Goal: Communication & Community: Answer question/provide support

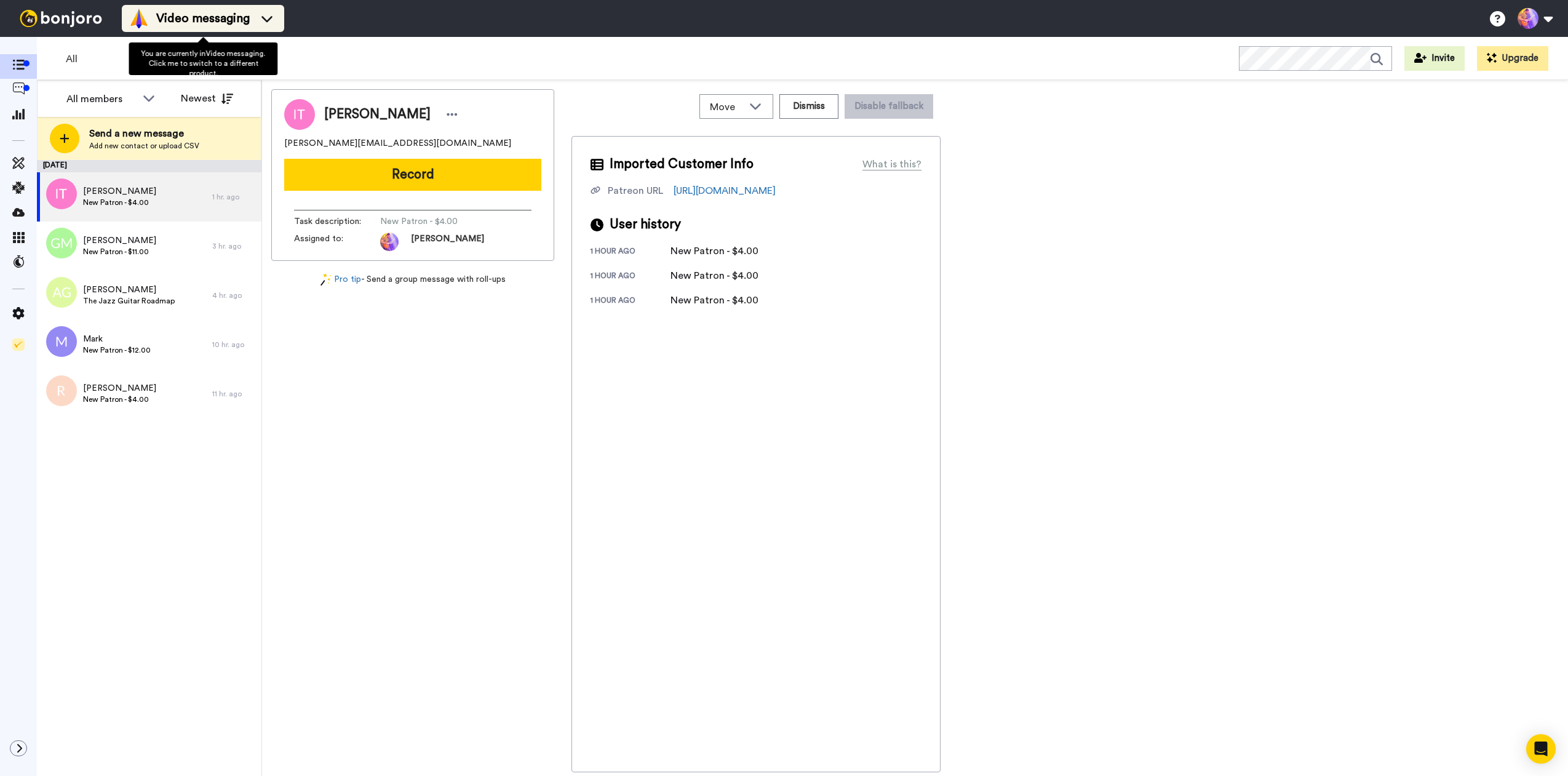
click at [165, 16] on span "Video messaging" at bounding box center [203, 18] width 94 height 17
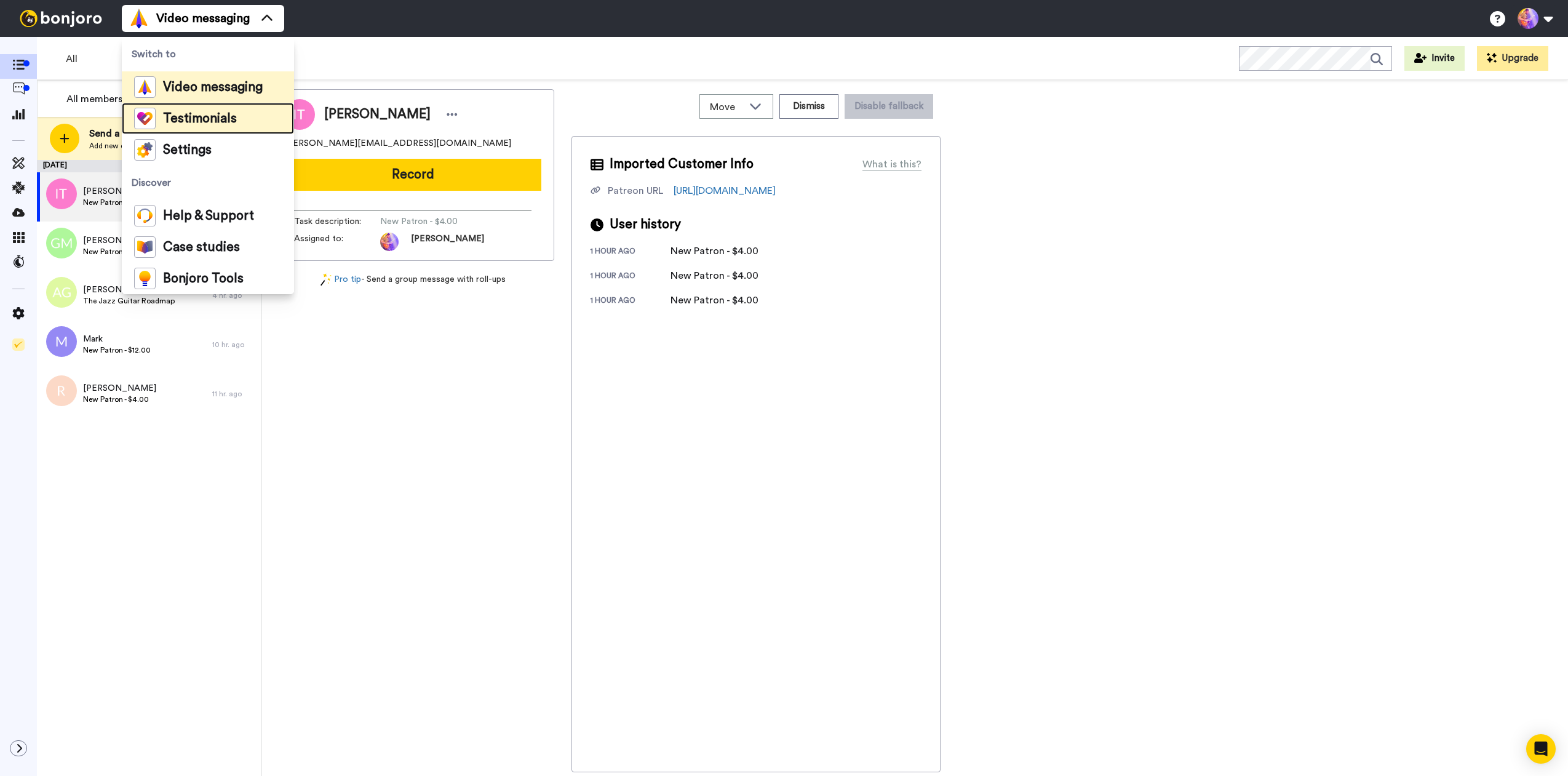
click at [220, 121] on span "Testimonials" at bounding box center [200, 119] width 74 height 13
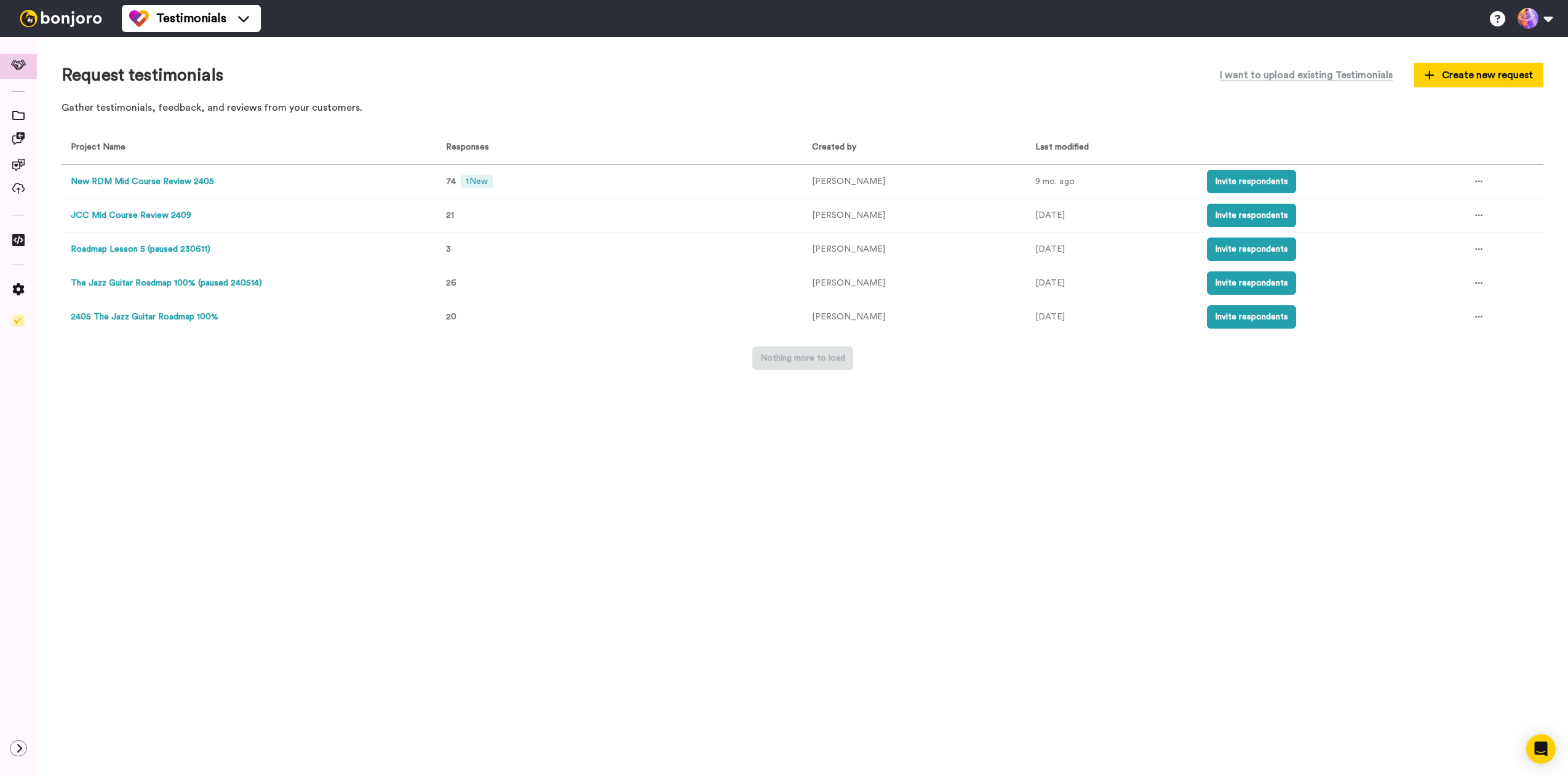
click at [162, 186] on button "New RDM Mid Course Review 2405" at bounding box center [142, 182] width 143 height 13
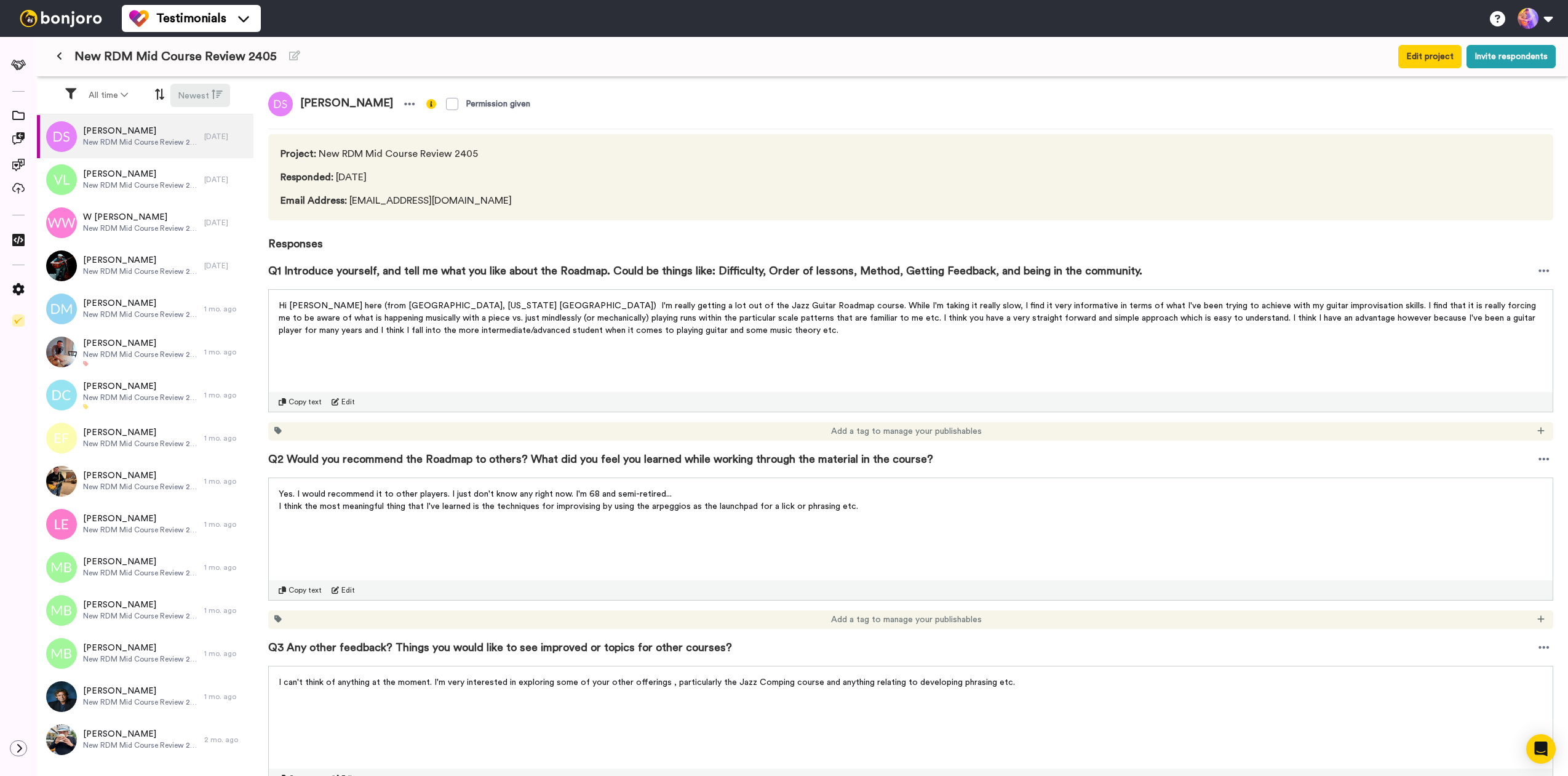
click at [203, 96] on button "Newest" at bounding box center [200, 96] width 59 height 23
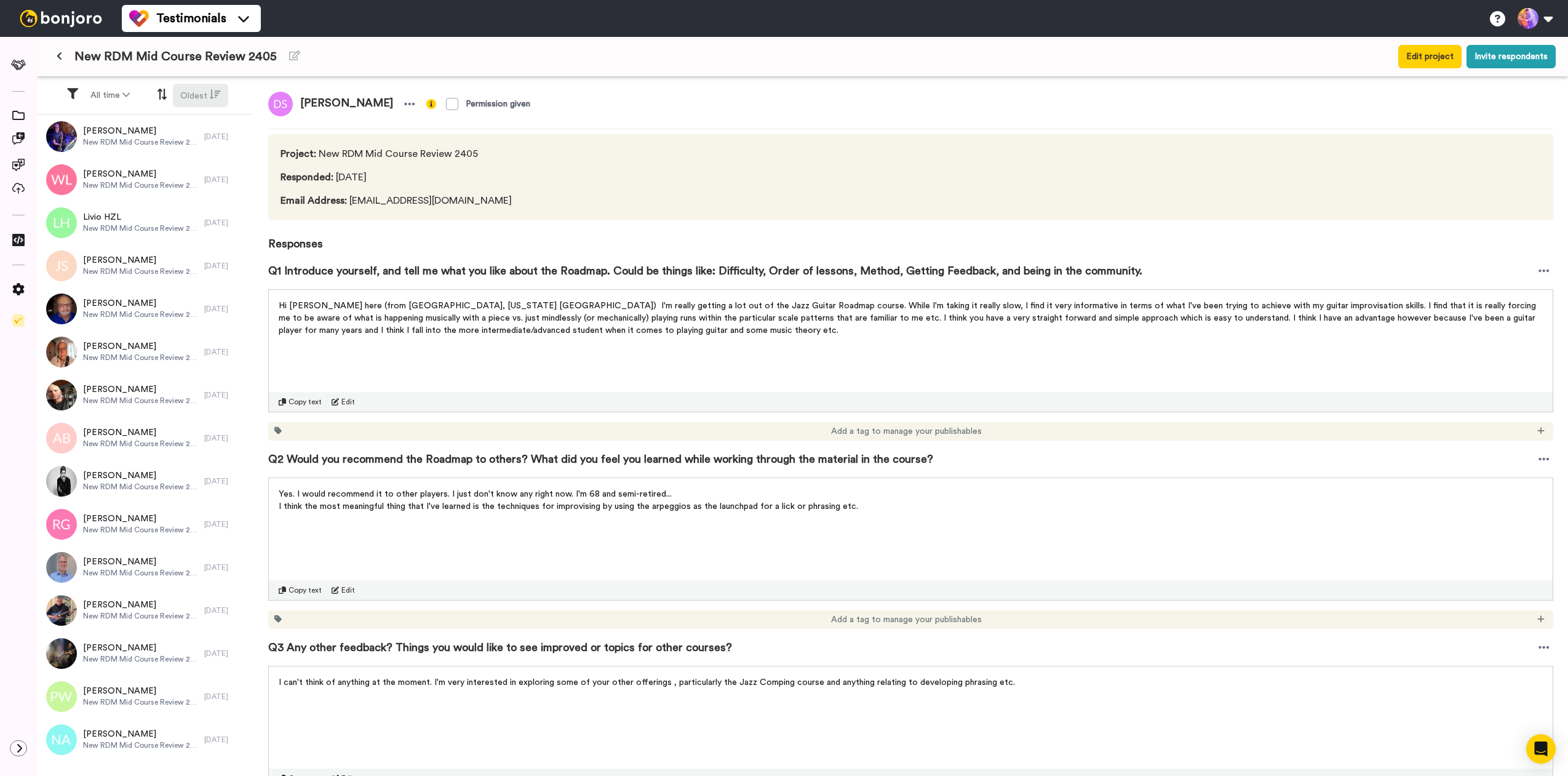
click at [203, 94] on button "Oldest" at bounding box center [200, 96] width 55 height 23
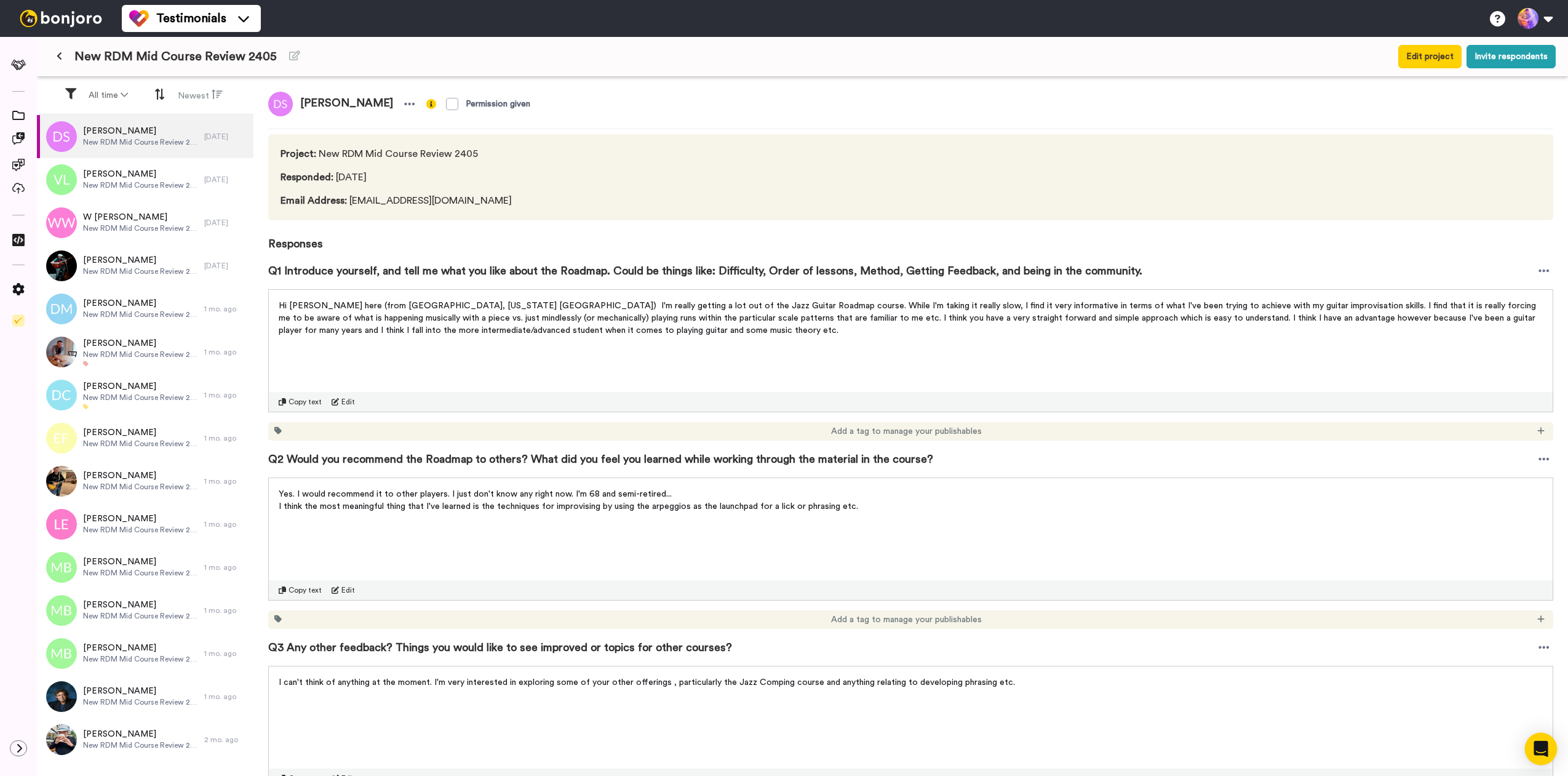
drag, startPoint x: 1543, startPoint y: 748, endPoint x: 1543, endPoint y: 740, distance: 8.0
click at [1543, 749] on icon "Open Intercom Messenger" at bounding box center [1541, 749] width 14 height 16
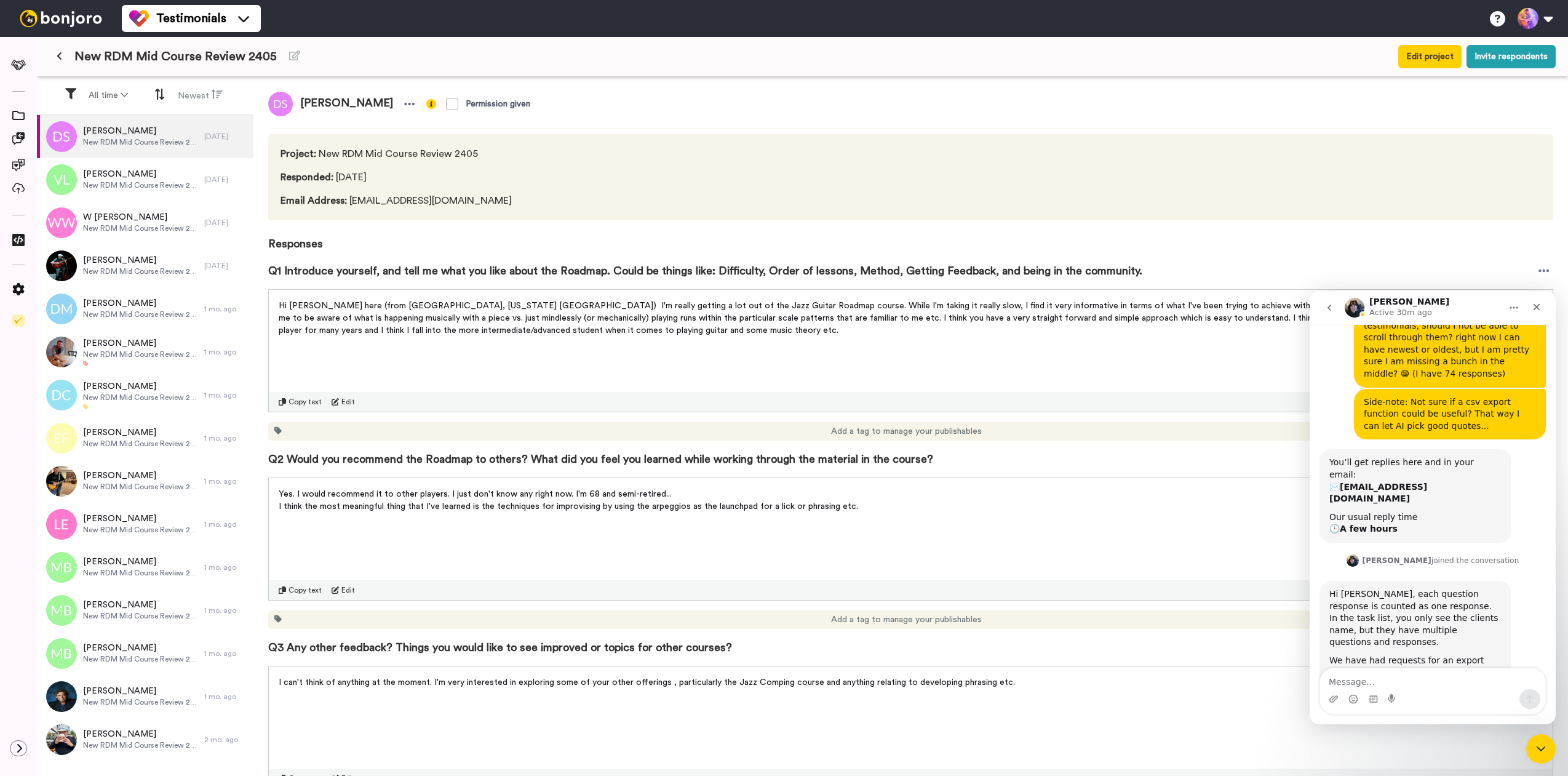
scroll to position [302, 0]
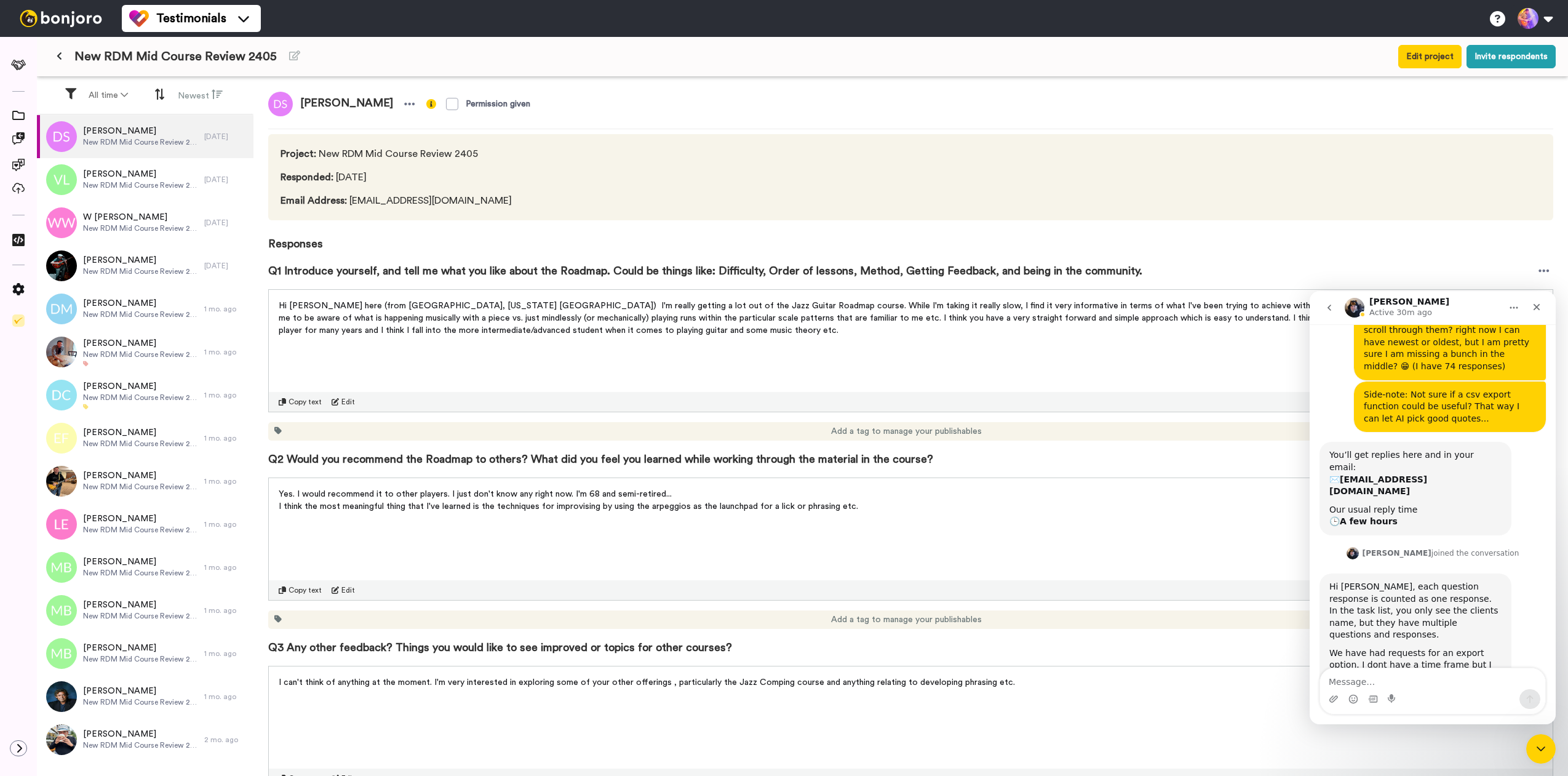
click at [1406, 685] on textarea "Message…" at bounding box center [1433, 678] width 225 height 21
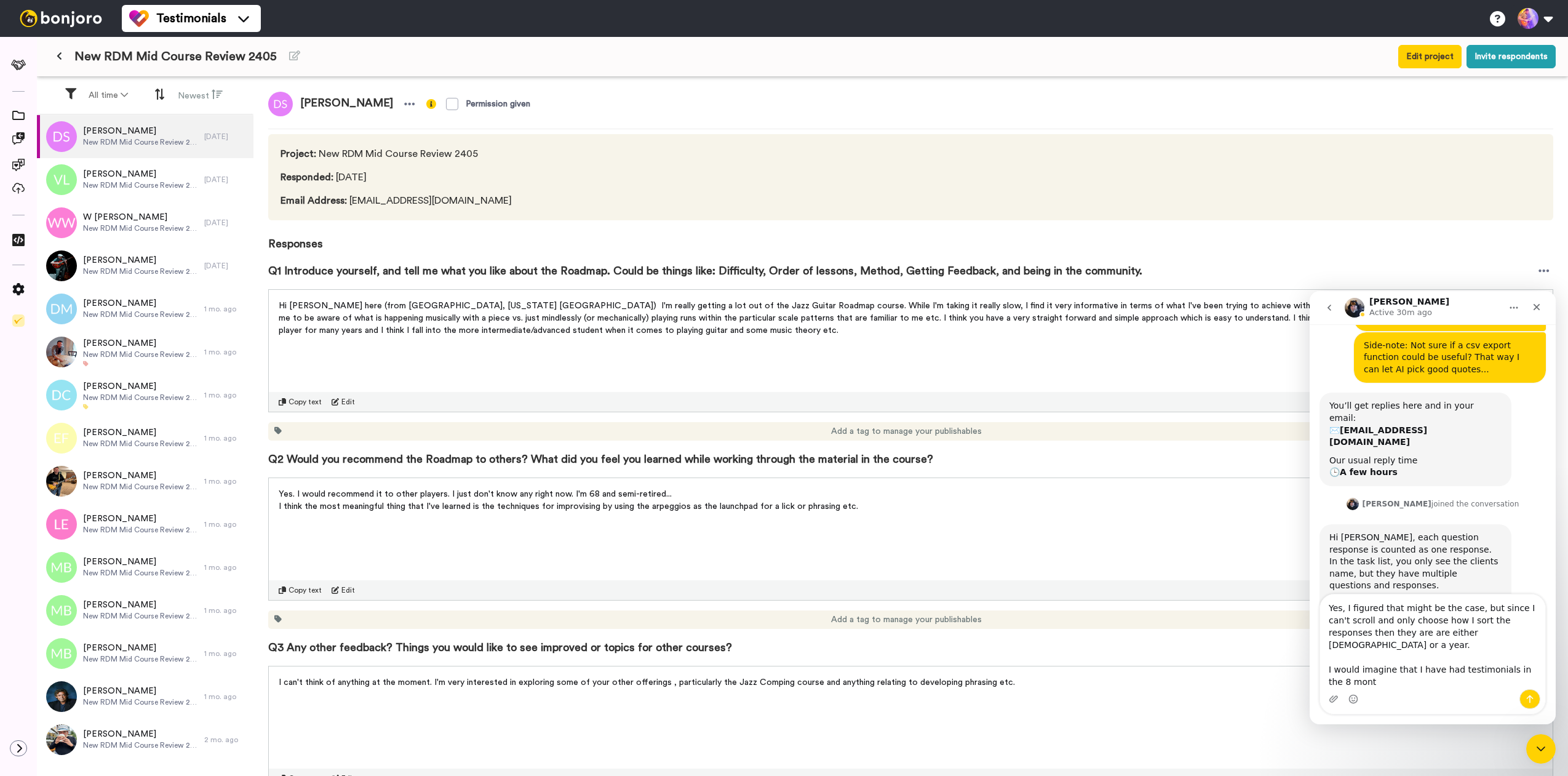
scroll to position [363, 0]
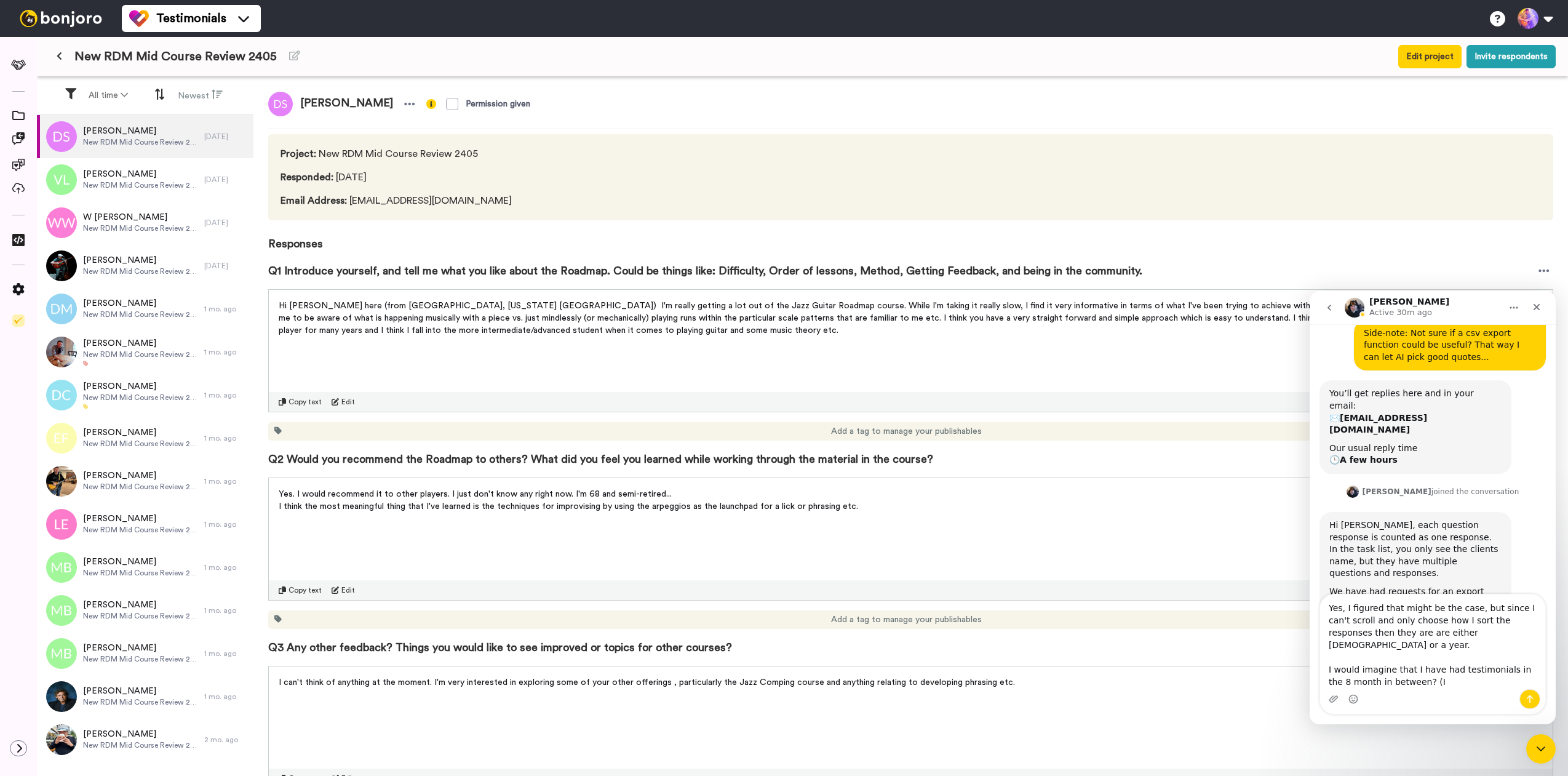
click at [1405, 670] on textarea "Yes, I figured that might be the case, but since I can't scroll and only choose…" at bounding box center [1433, 642] width 225 height 95
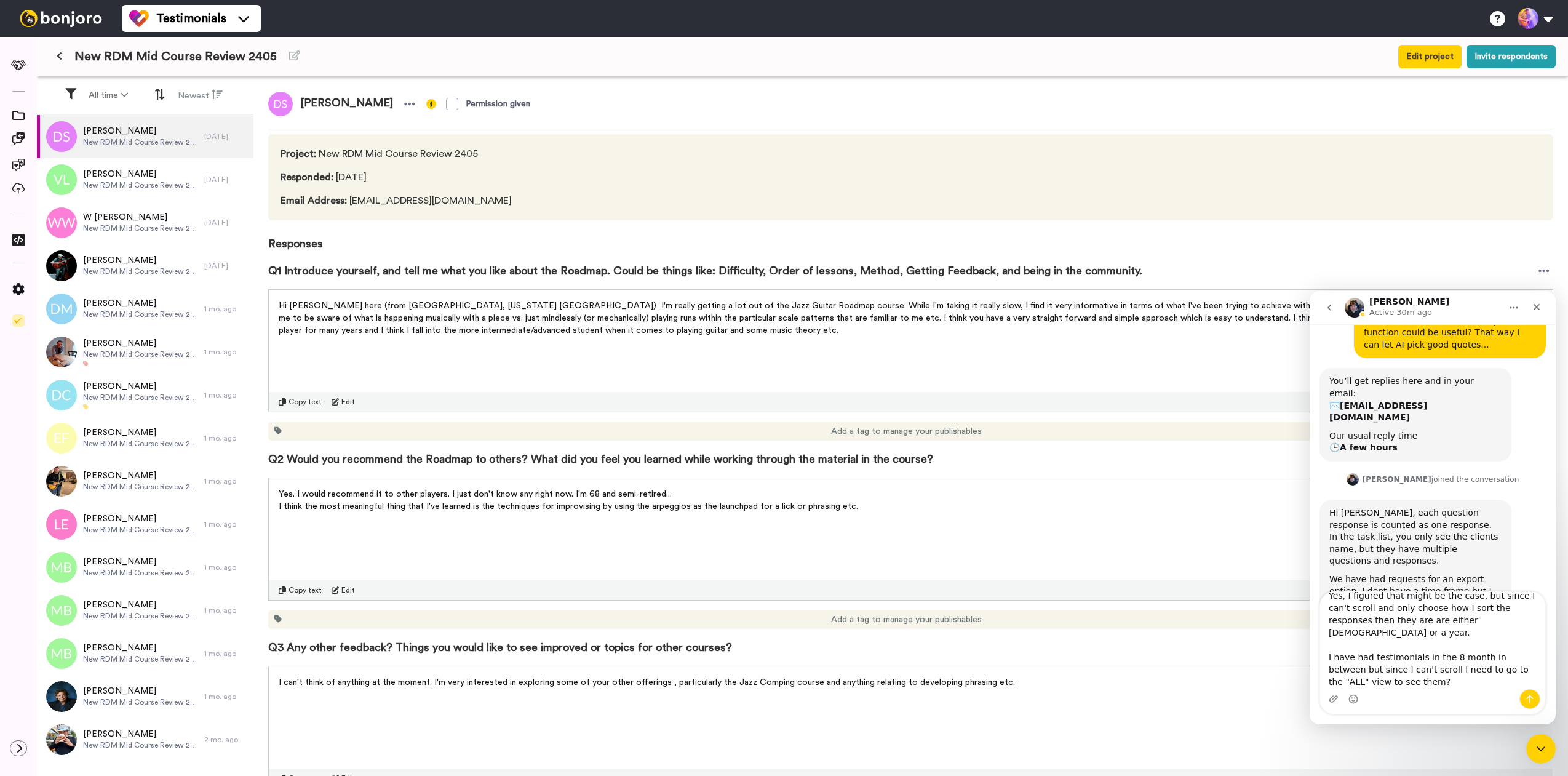
scroll to position [379, 0]
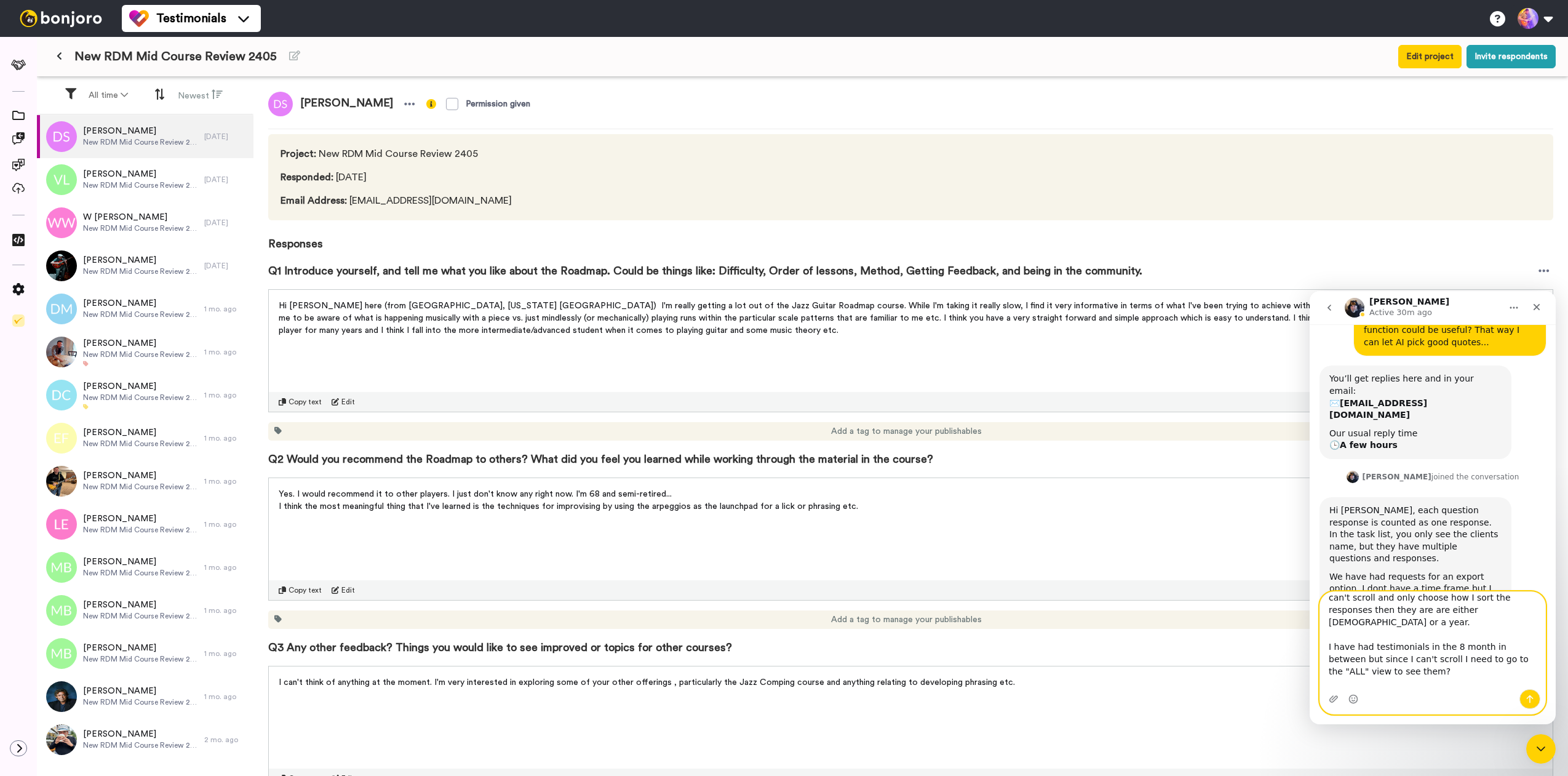
click at [1399, 666] on textarea "Yes, I figured that might be the case, but since I can't scroll and only choose…" at bounding box center [1433, 641] width 225 height 97
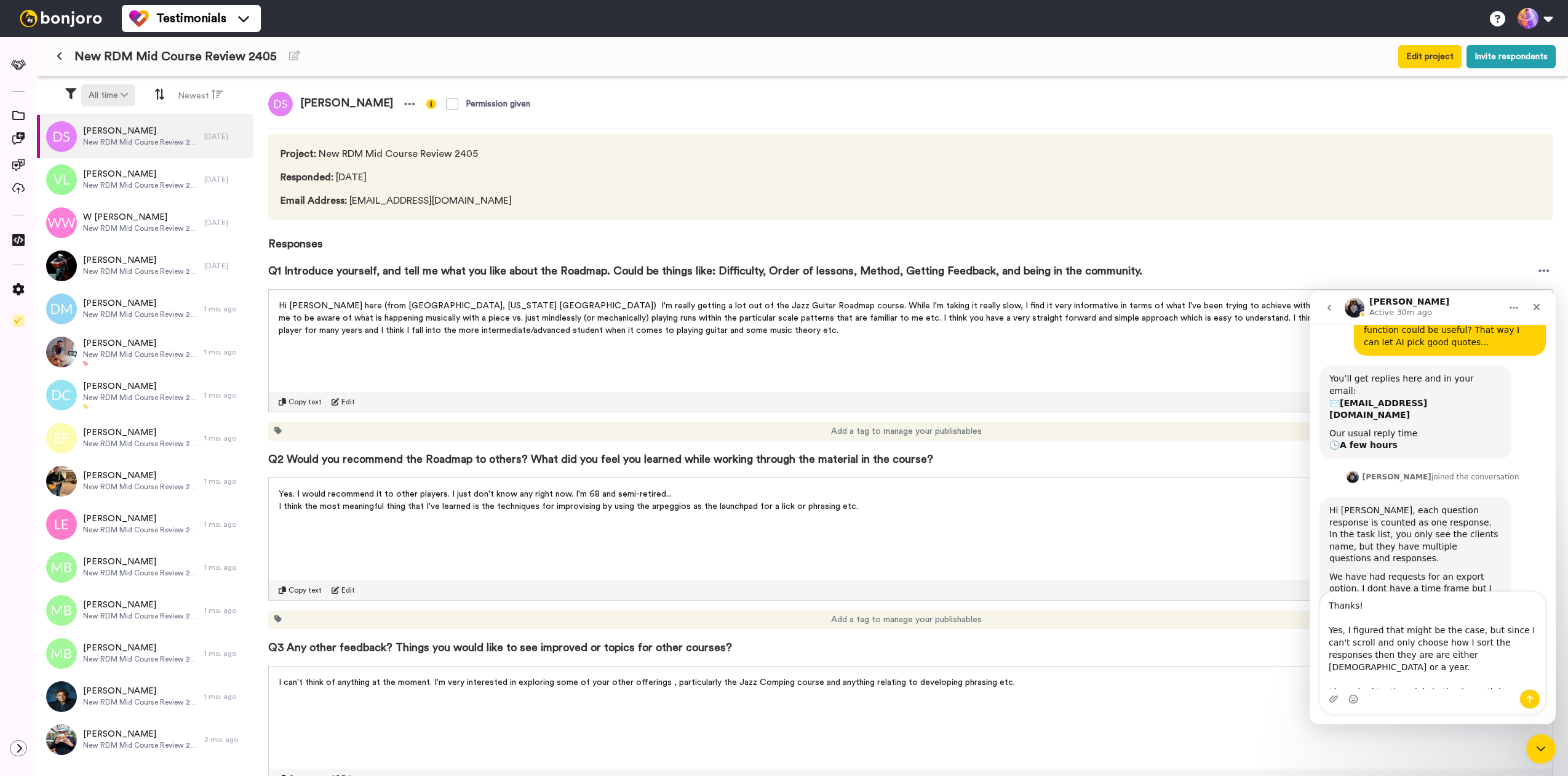
click at [127, 94] on icon at bounding box center [124, 95] width 7 height 9
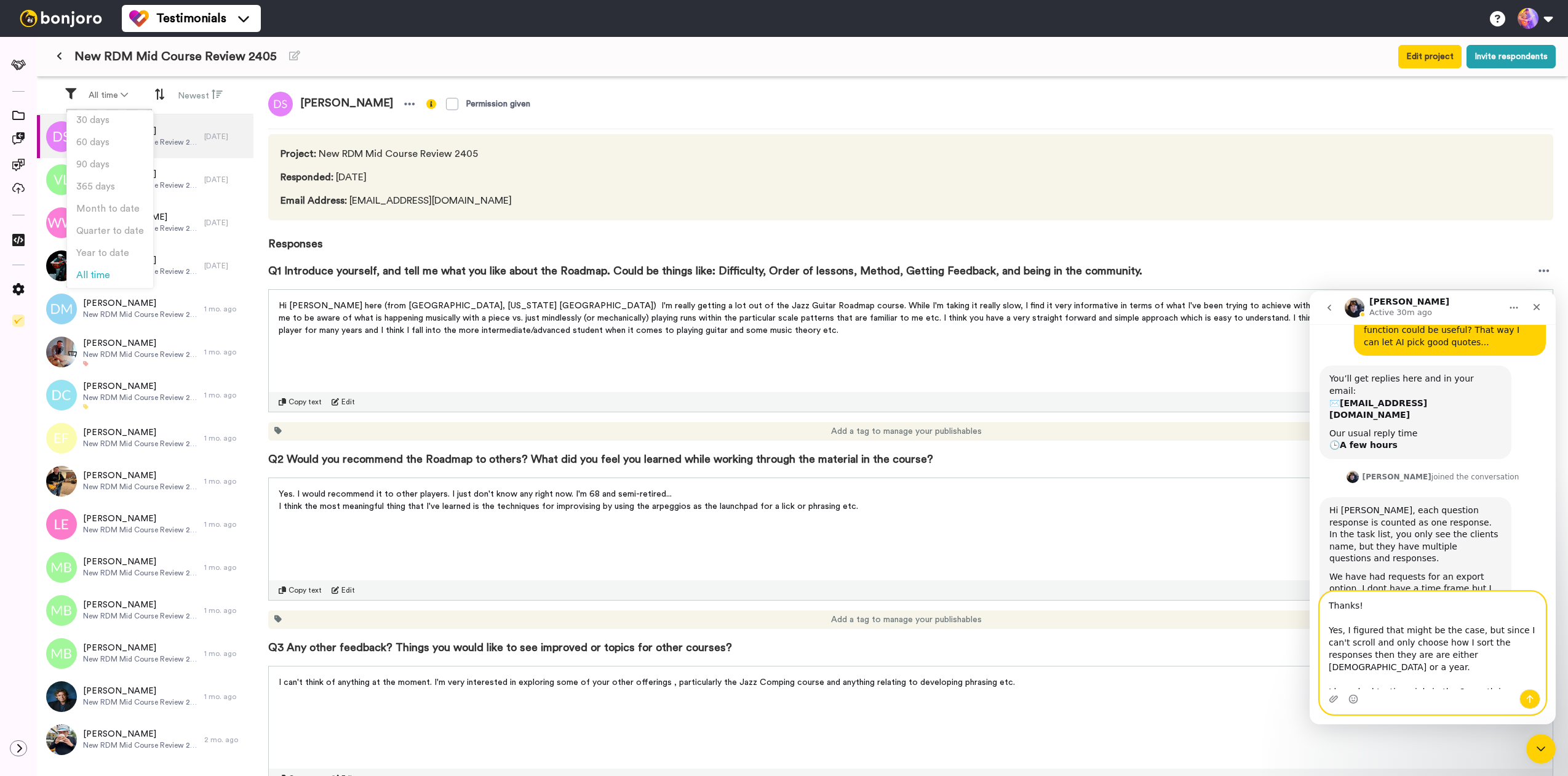
click at [1504, 658] on textarea "Thanks! Yes, I figured that might be the case, but since I can't scroll and onl…" at bounding box center [1433, 641] width 225 height 97
type textarea "Thanks! Yes, I figured that might be the case, but since I can't scroll and onl…"
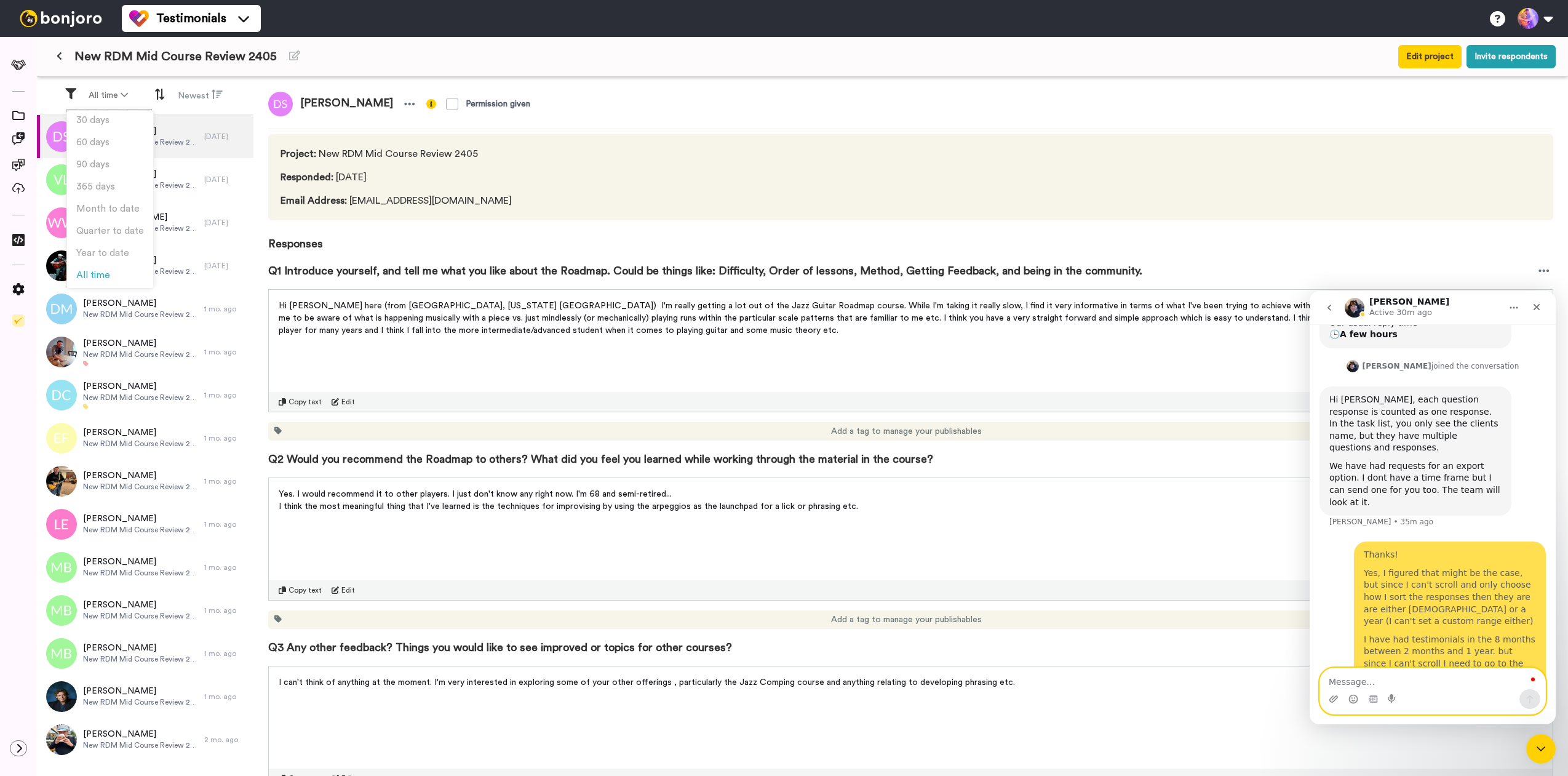
scroll to position [489, 0]
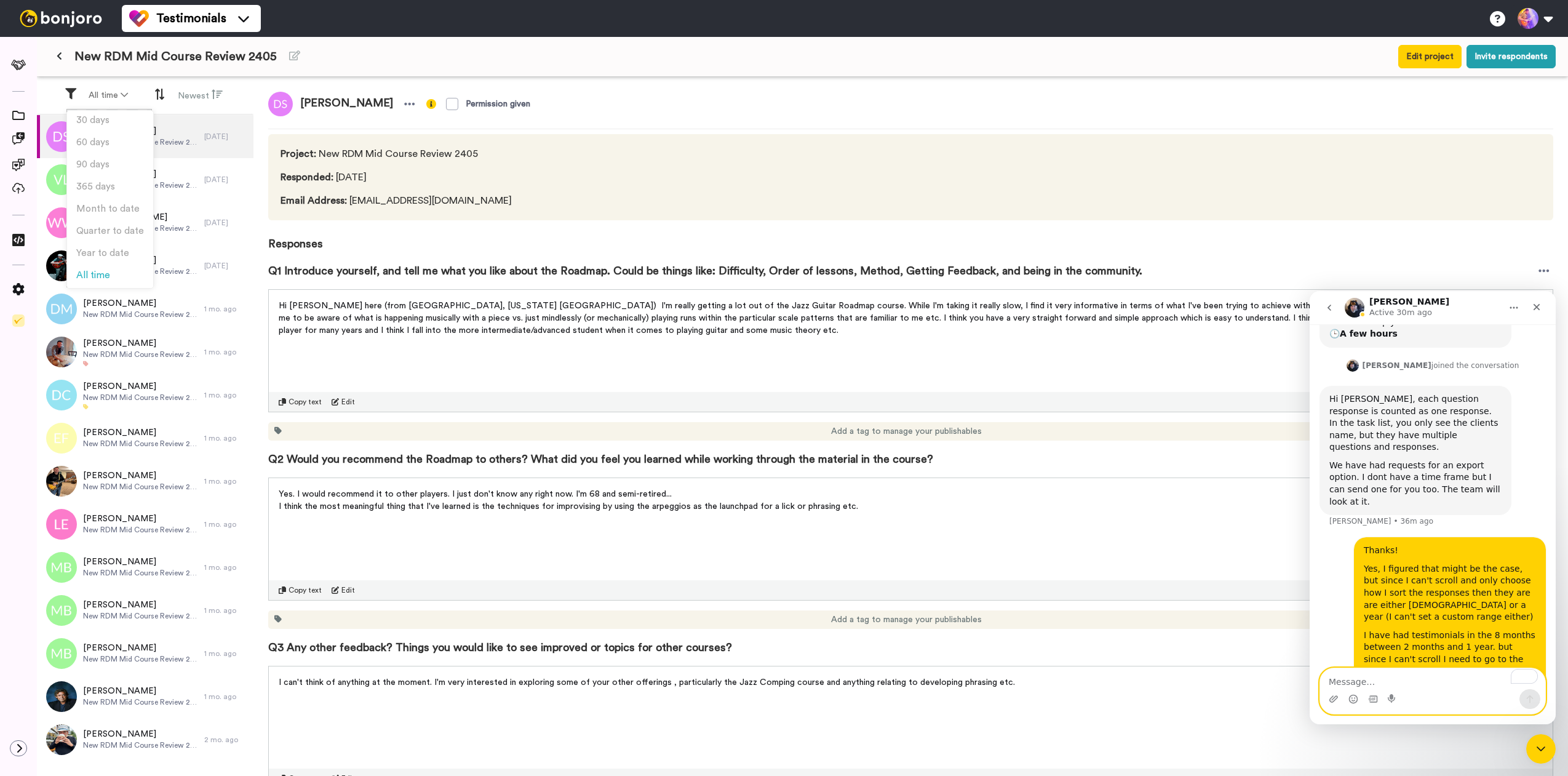
click at [1390, 687] on textarea "To enrich screen reader interactions, please activate Accessibility in Grammarl…" at bounding box center [1433, 678] width 225 height 21
type textarea "If it is unclear what I am describing I could make a loom?"
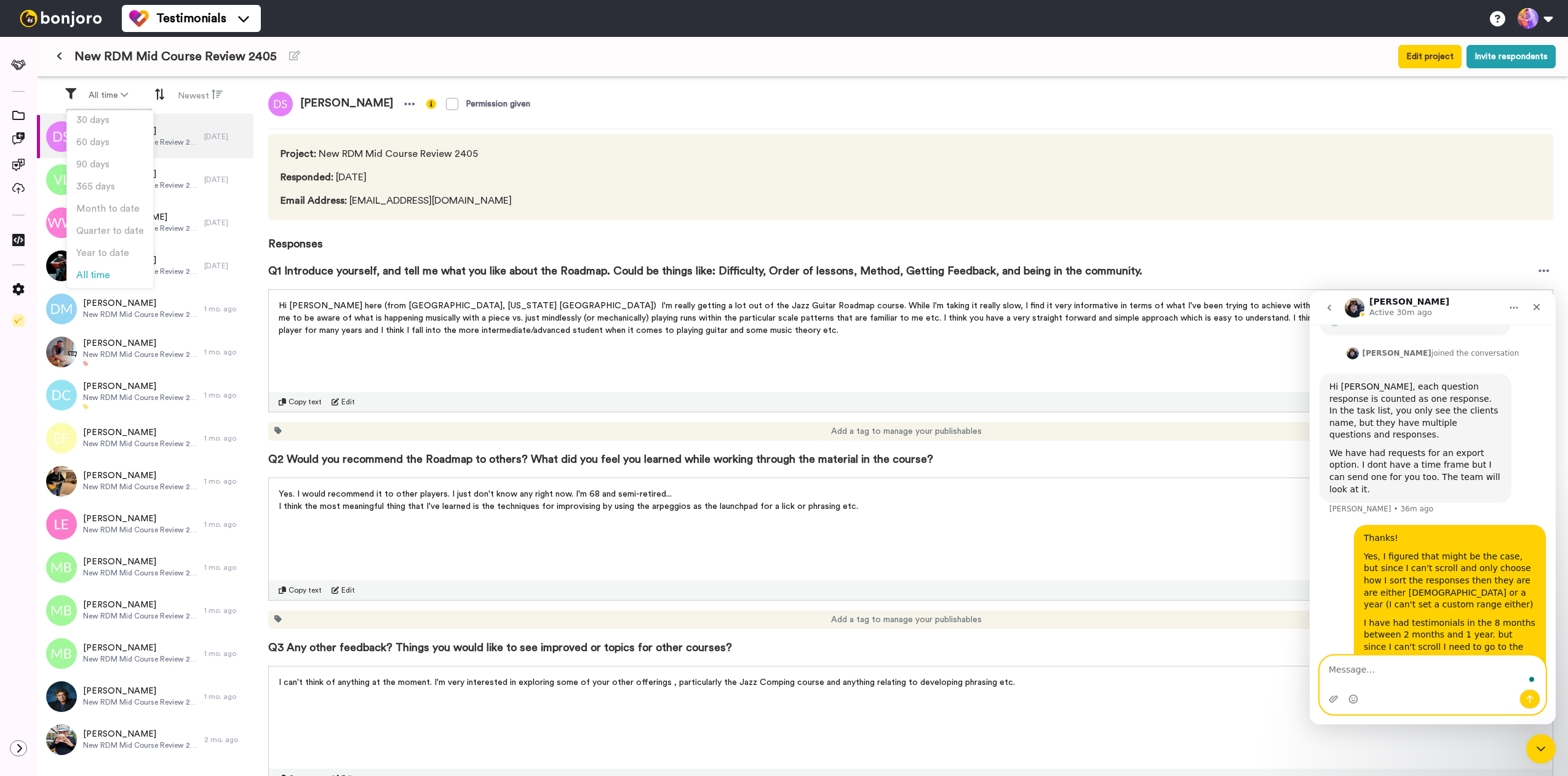
scroll to position [531, 0]
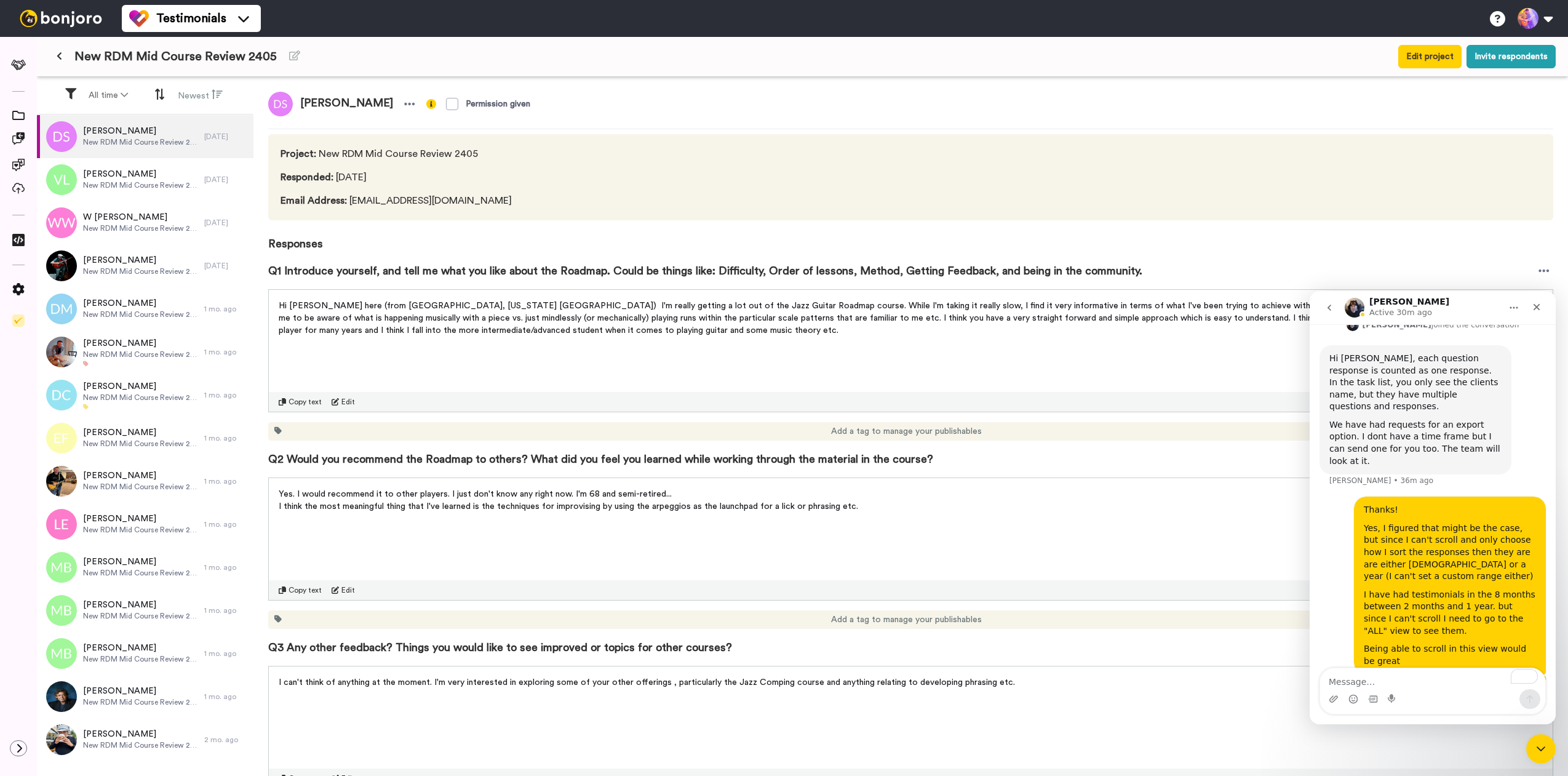
click at [560, 73] on div "New RDM Mid Course Review 2405 Edit project Invite respondents" at bounding box center [802, 57] width 1531 height 40
click at [14, 746] on button at bounding box center [18, 748] width 17 height 16
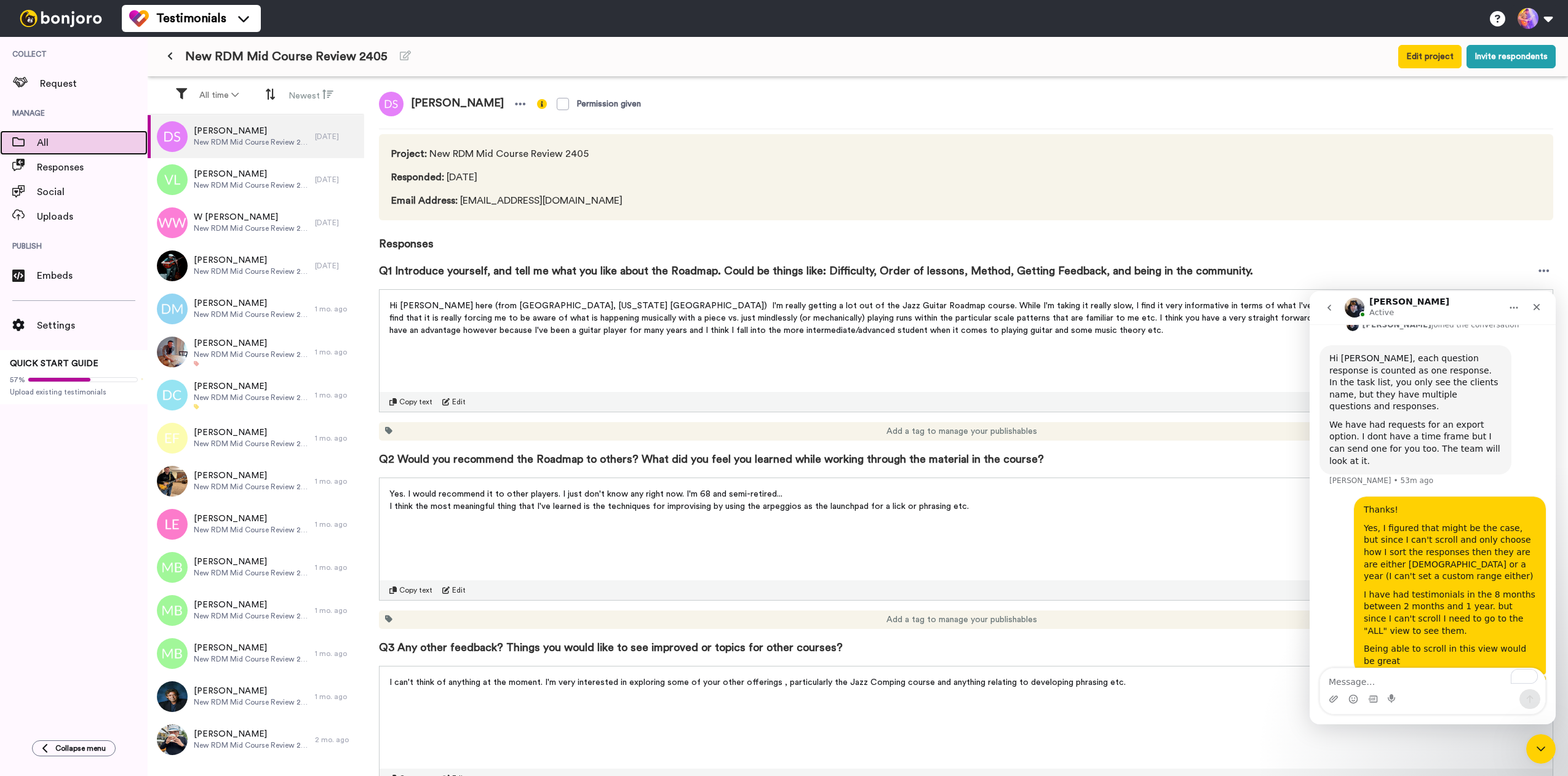
click at [50, 145] on span "All" at bounding box center [92, 142] width 111 height 14
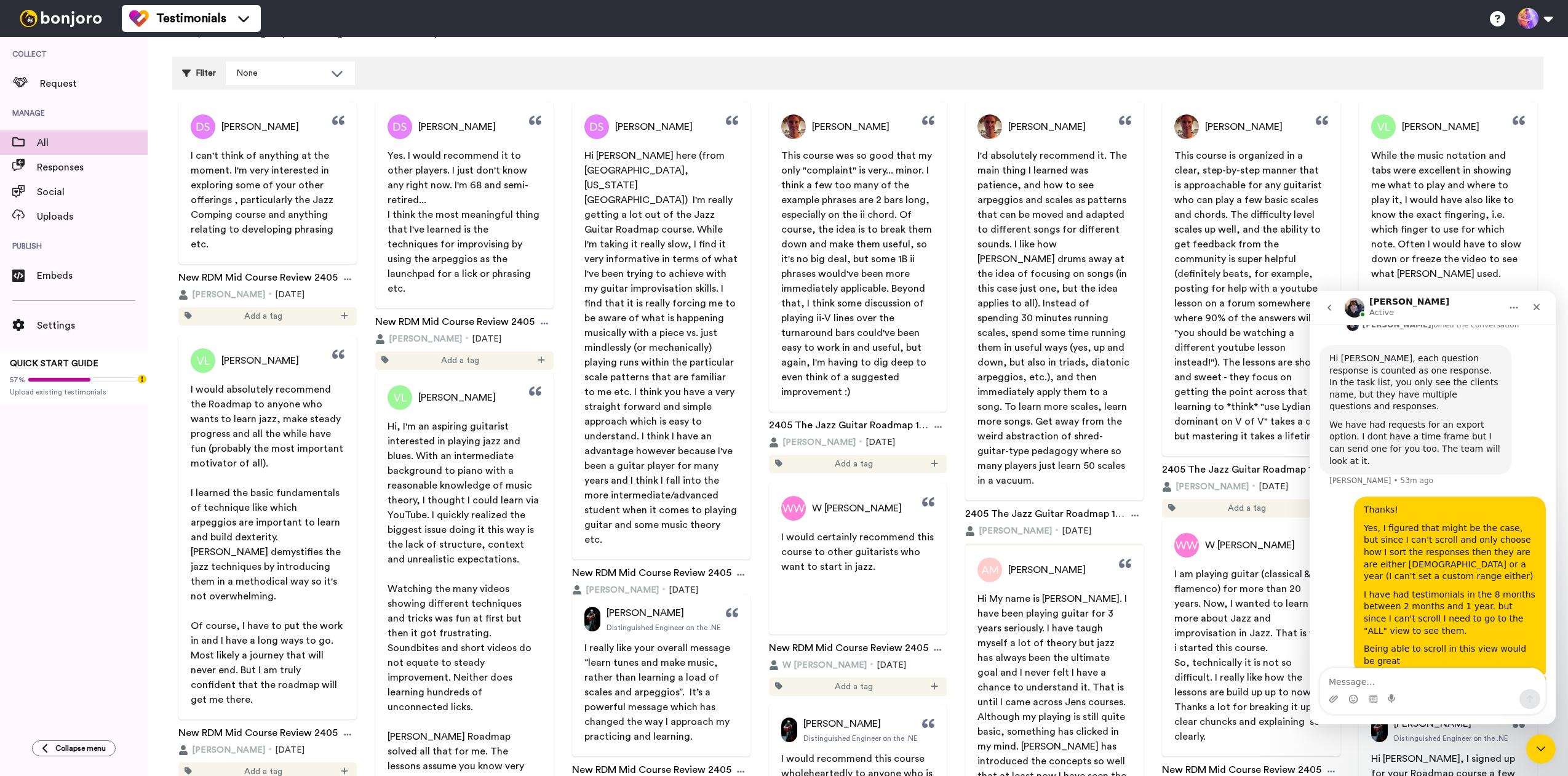
scroll to position [185, 0]
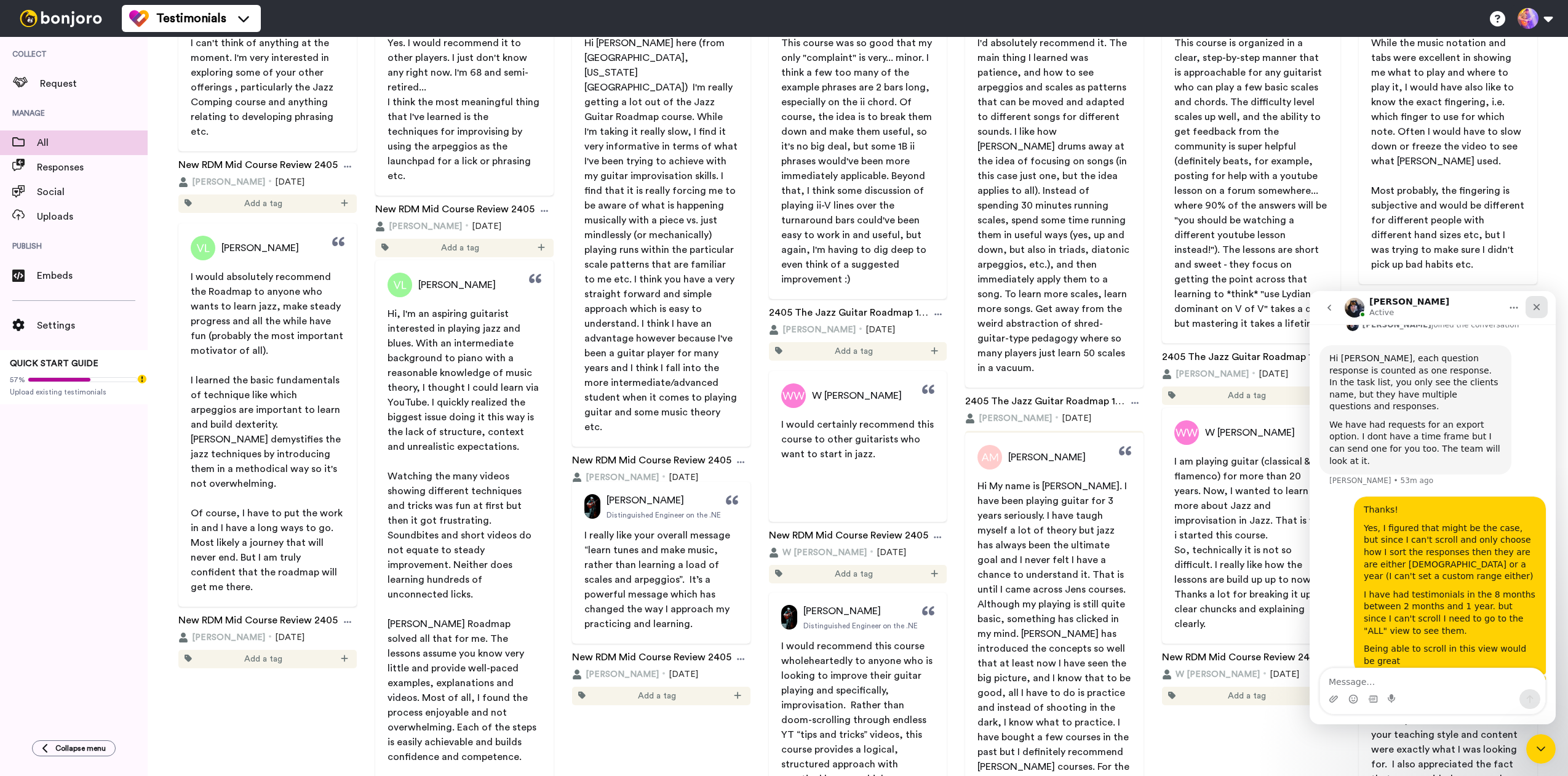
click at [1539, 309] on icon "Close" at bounding box center [1537, 307] width 7 height 7
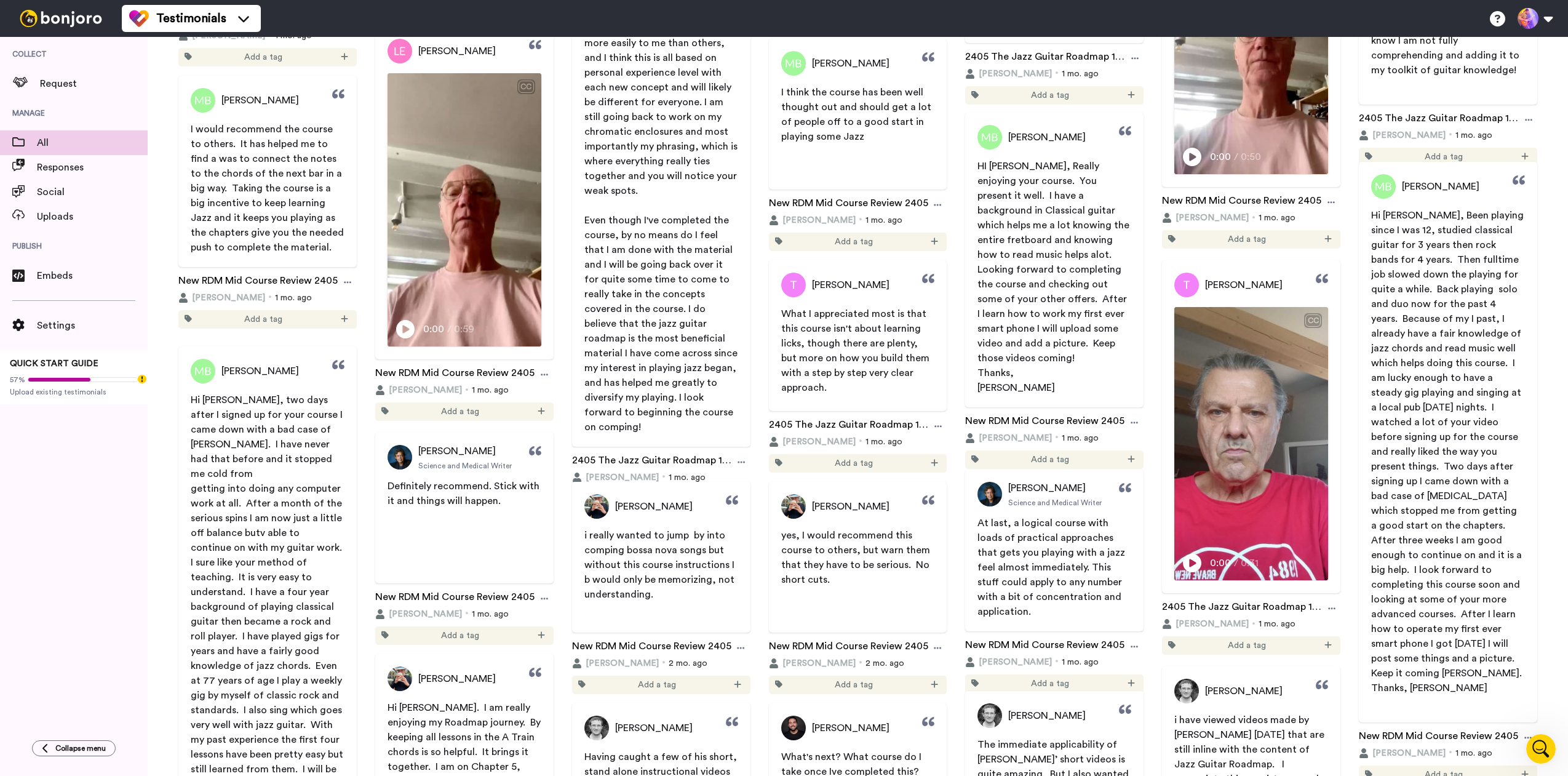
scroll to position [2092, 0]
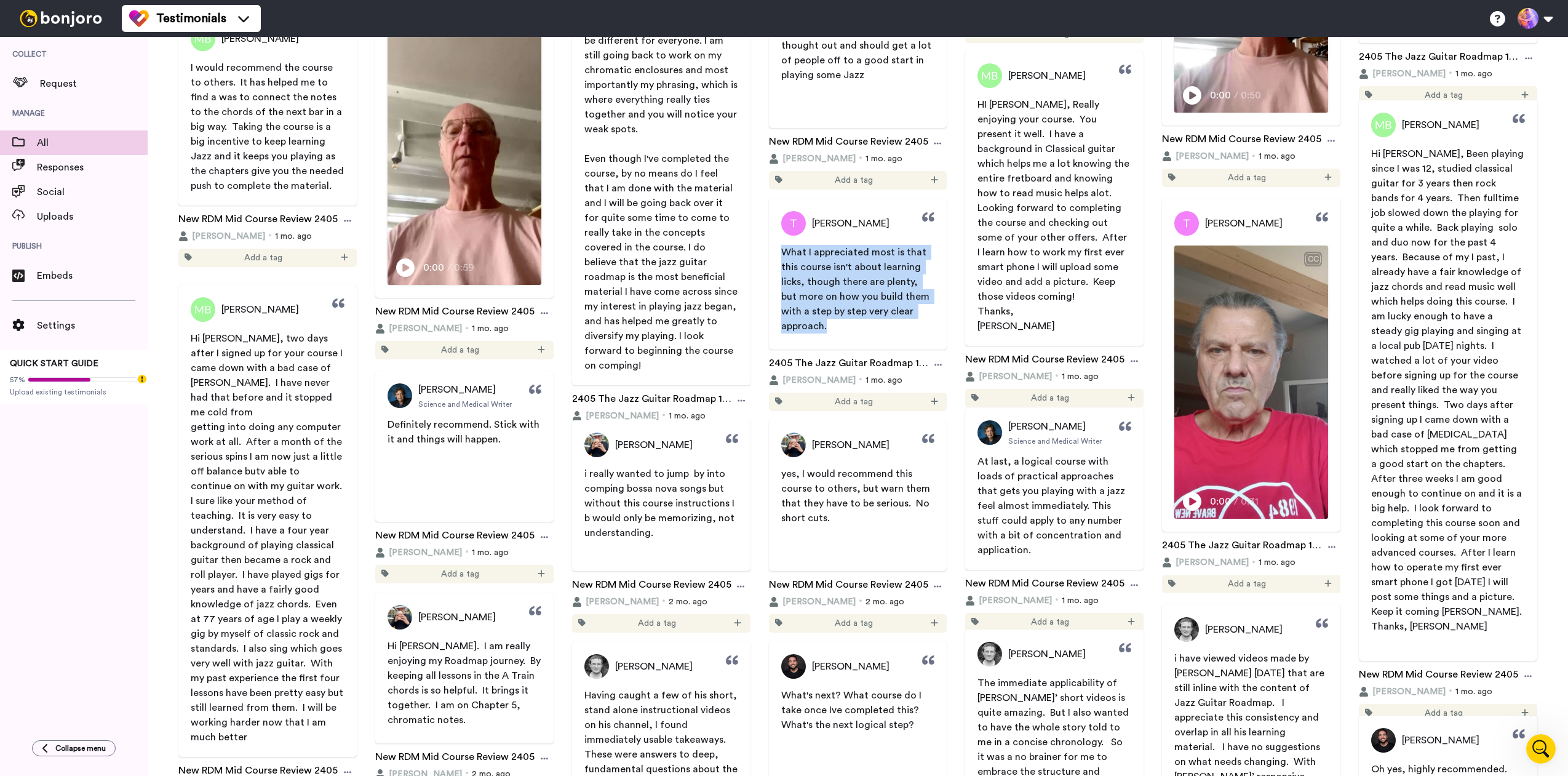
drag, startPoint x: 778, startPoint y: 253, endPoint x: 841, endPoint y: 326, distance: 96.4
click at [841, 326] on span "What I appreciated most is that this course isn't about learning licks, though …" at bounding box center [858, 289] width 178 height 88
click at [848, 320] on p "What I appreciated most is that this course isn't about learning licks, though …" at bounding box center [858, 289] width 154 height 88
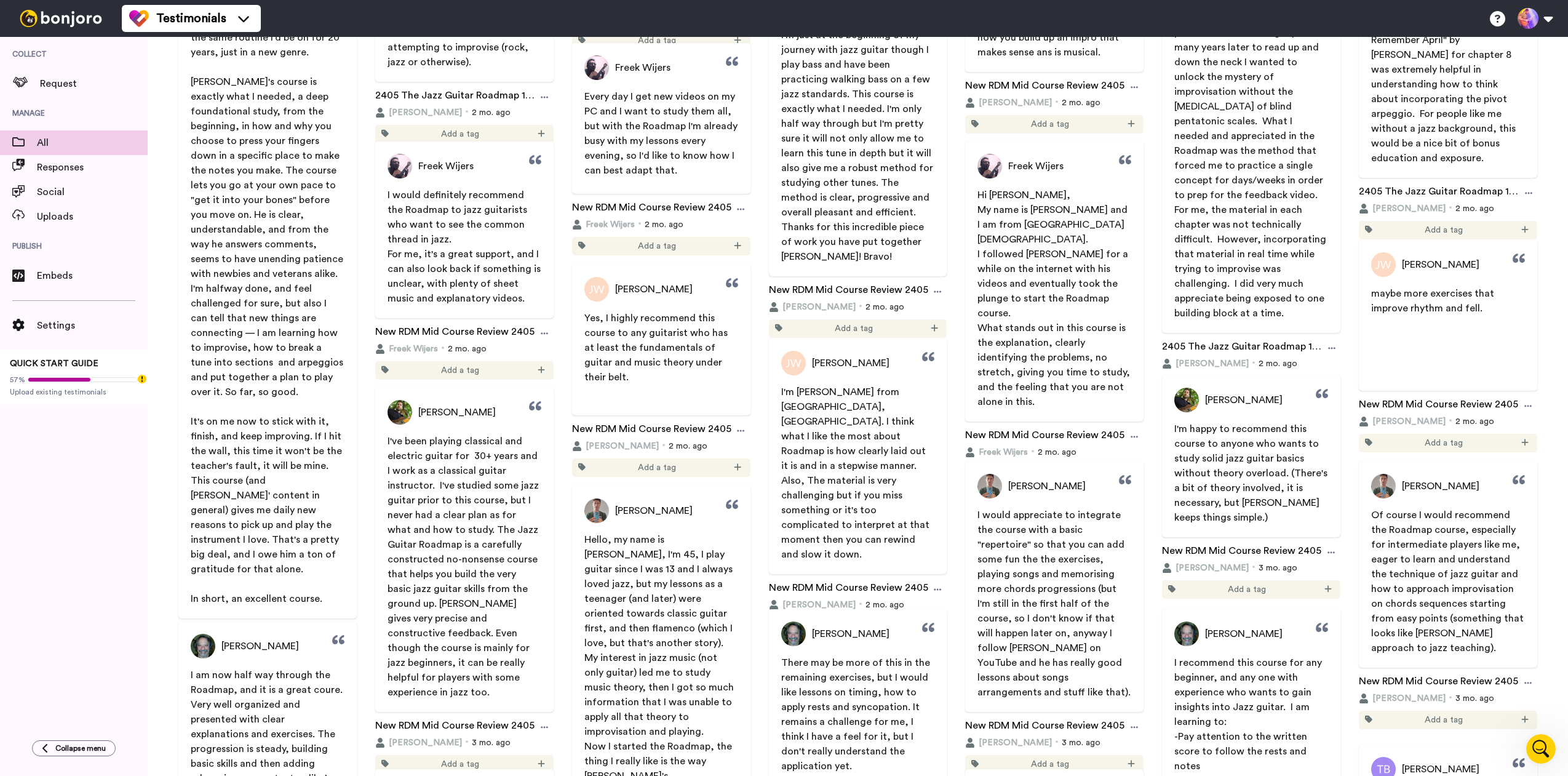
scroll to position [2789, 0]
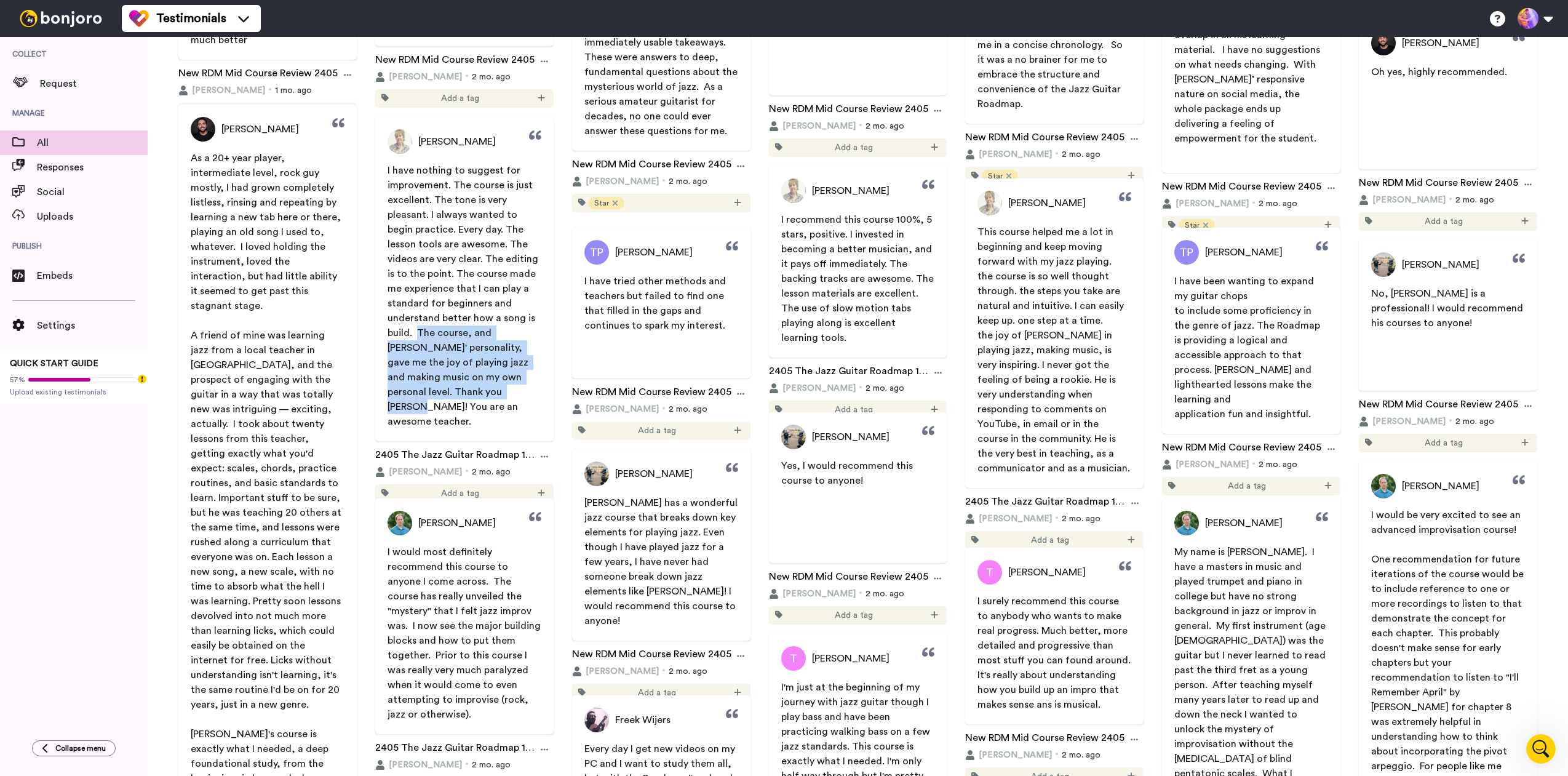
drag, startPoint x: 418, startPoint y: 331, endPoint x: 478, endPoint y: 392, distance: 85.6
click at [457, 395] on span "I have nothing to suggest for improvement. The course is just excellent. The to…" at bounding box center [464, 296] width 153 height 260
click at [511, 397] on p "I have nothing to suggest for improvement. The course is just excellent. The to…" at bounding box center [464, 296] width 154 height 266
drag, startPoint x: 417, startPoint y: 333, endPoint x: 449, endPoint y: 417, distance: 89.9
click at [449, 417] on div "Henriette Nb I have nothing to suggest for improvement. The course is just exce…" at bounding box center [464, 279] width 178 height 324
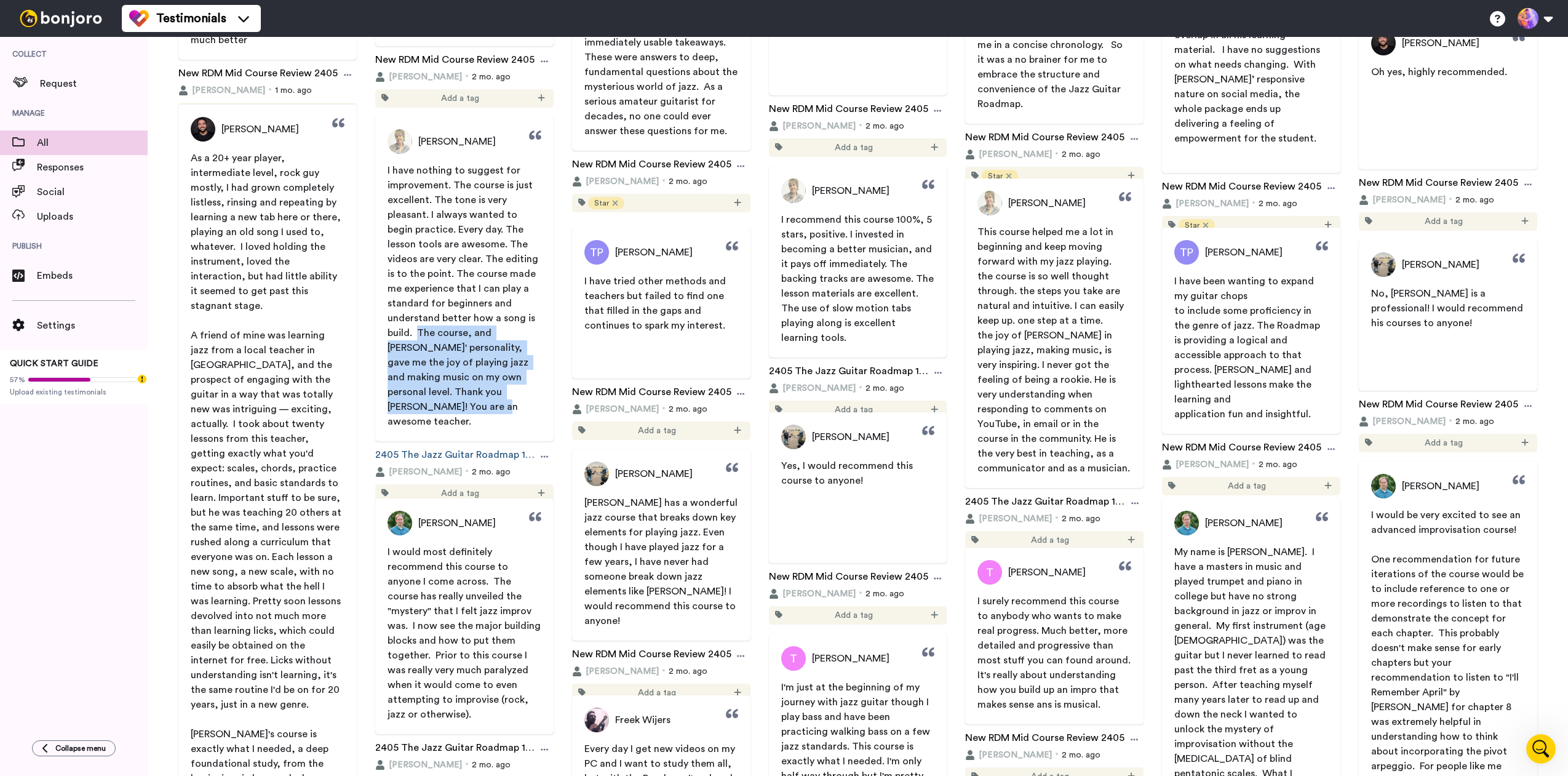
copy span "The course, and Jens' personality, gave me the joy of playing jazz and making m…"
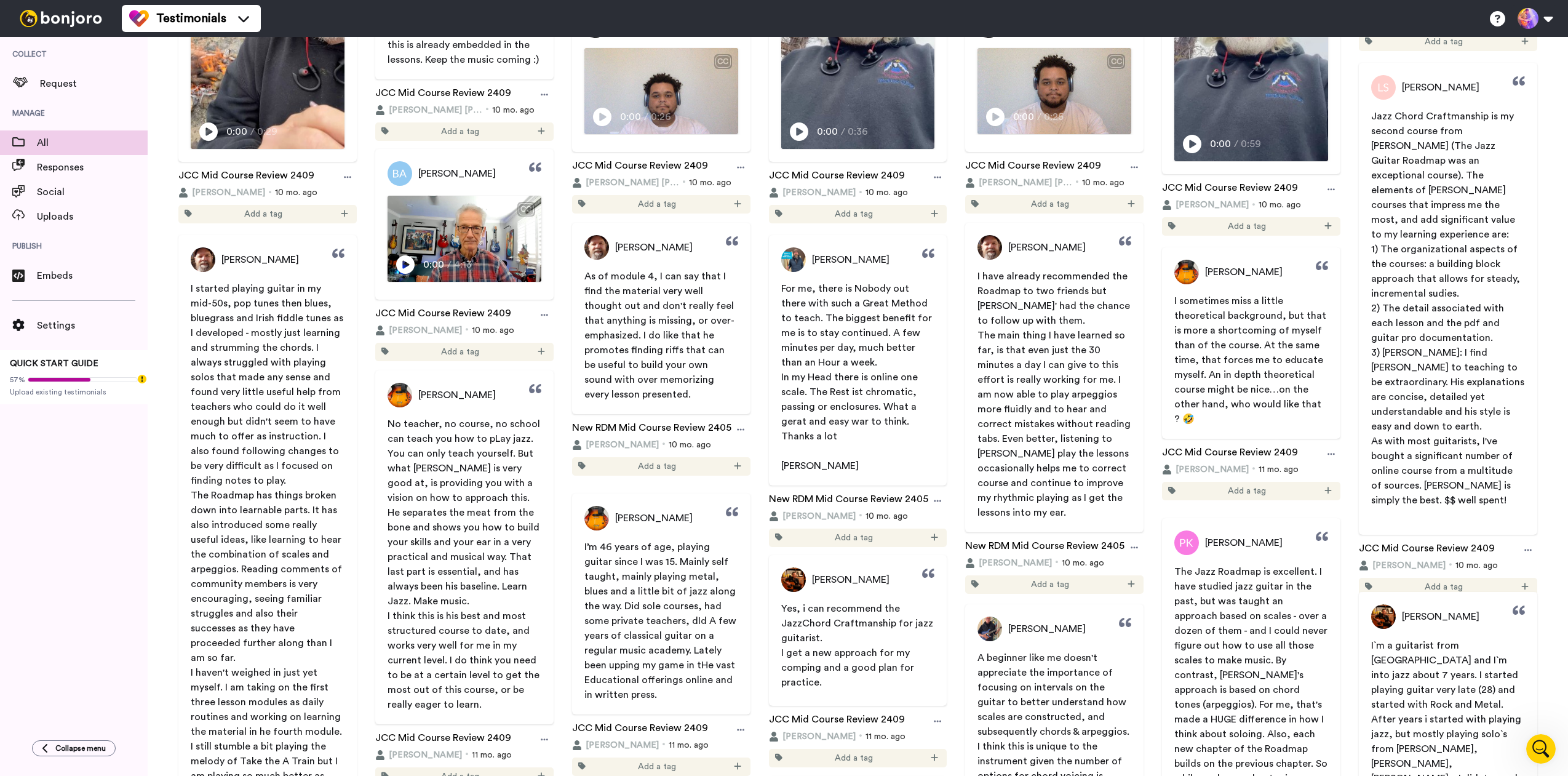
scroll to position [9452, 0]
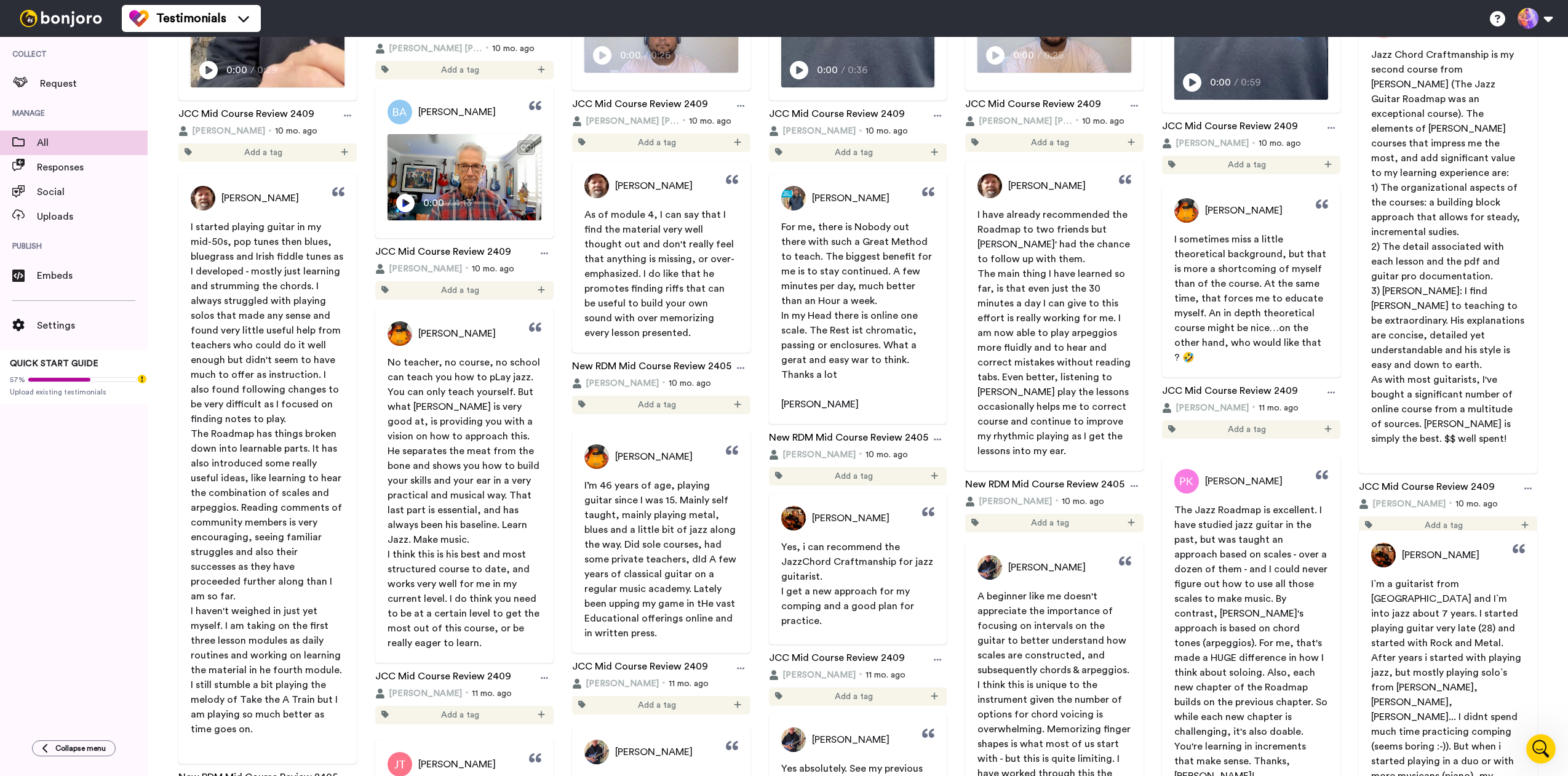
drag, startPoint x: 383, startPoint y: 556, endPoint x: 527, endPoint y: 578, distance: 145.7
click at [527, 578] on span "No teacher, no course, no school can teach you how to pLay jazz. You can only t…" at bounding box center [464, 503] width 178 height 296
click at [528, 572] on p "I think this is his best and most structured course to date, and works very wel…" at bounding box center [464, 598] width 154 height 104
drag, startPoint x: 449, startPoint y: 600, endPoint x: 383, endPoint y: 555, distance: 79.9
click at [383, 555] on span "No teacher, no course, no school can teach you how to pLay jazz. You can only t…" at bounding box center [464, 503] width 178 height 296
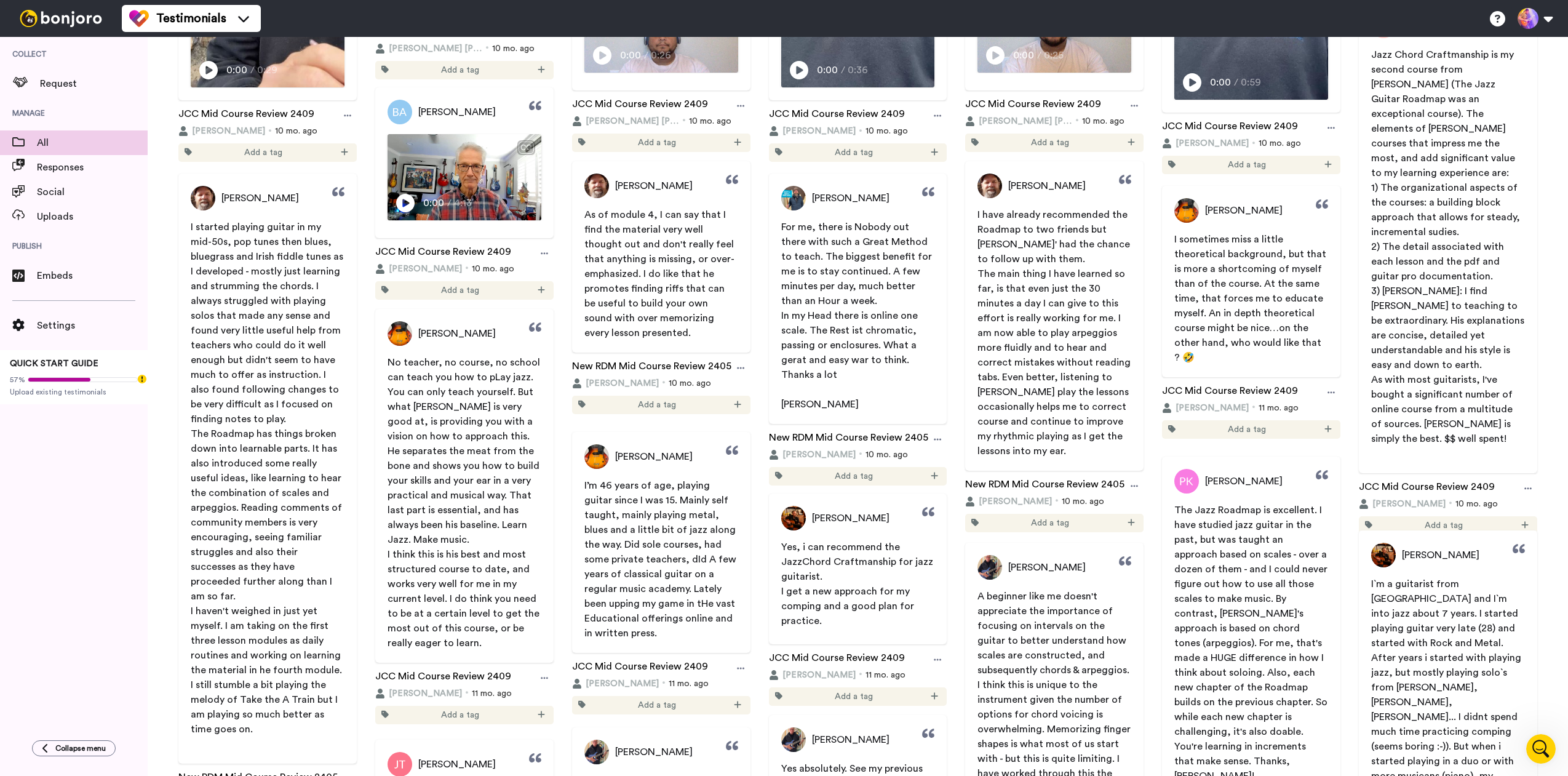
scroll to position [10036, 0]
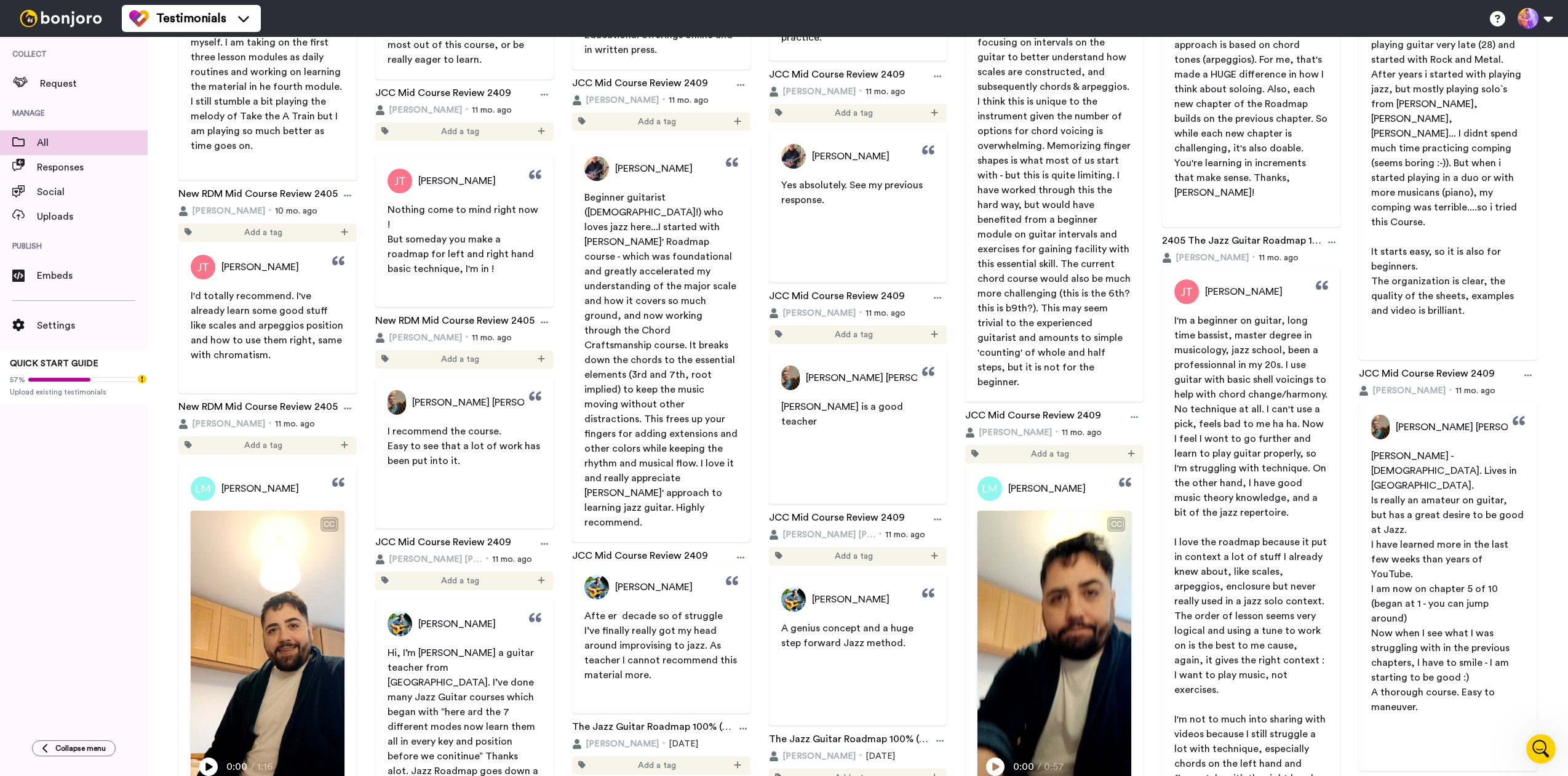
drag, startPoint x: 581, startPoint y: 616, endPoint x: 635, endPoint y: 679, distance: 83.0
click at [634, 682] on div "Afte er decade so of struggle I’ve finally really got my head around improvisin…" at bounding box center [661, 654] width 178 height 92
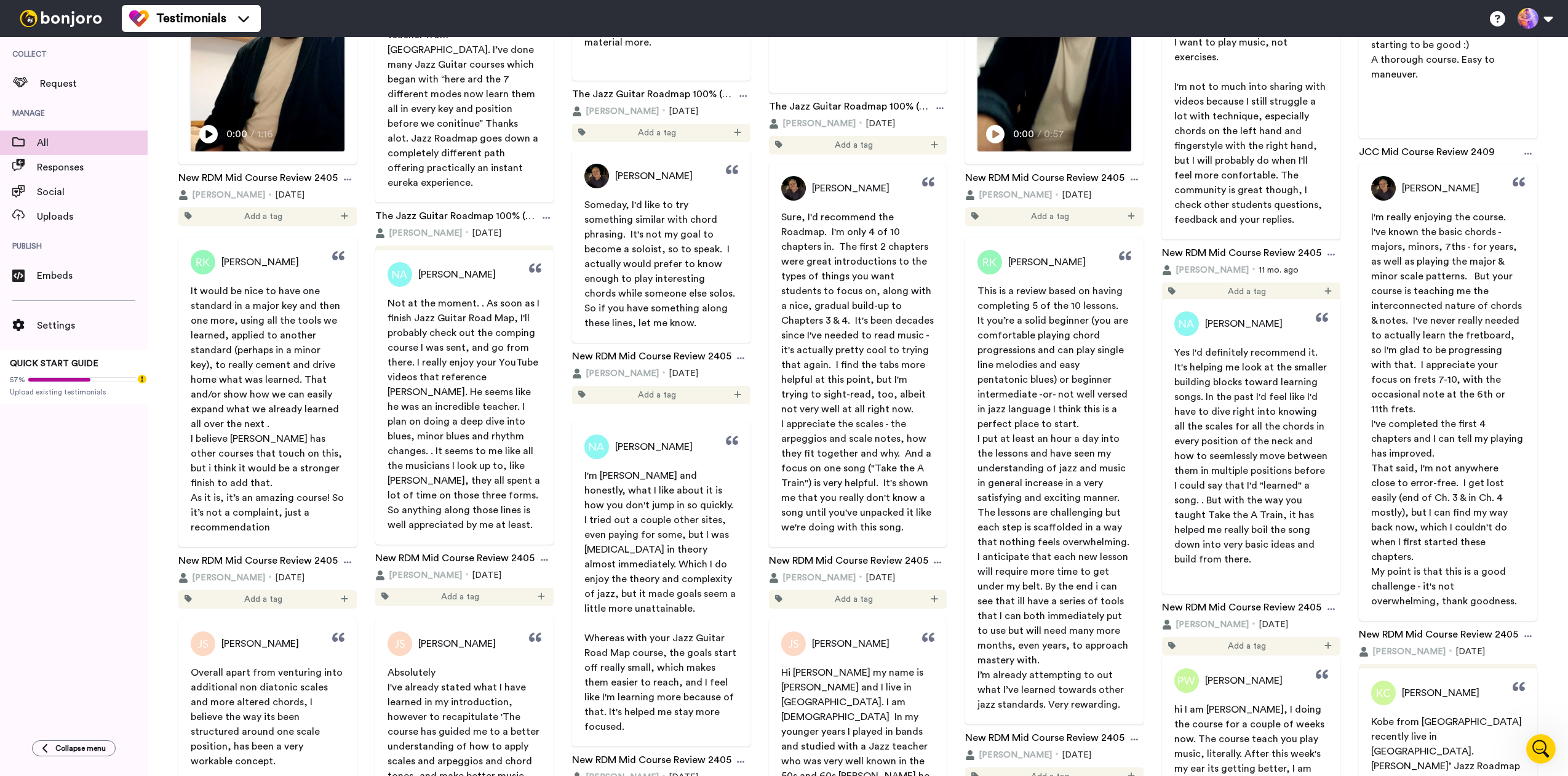
scroll to position [11566, 0]
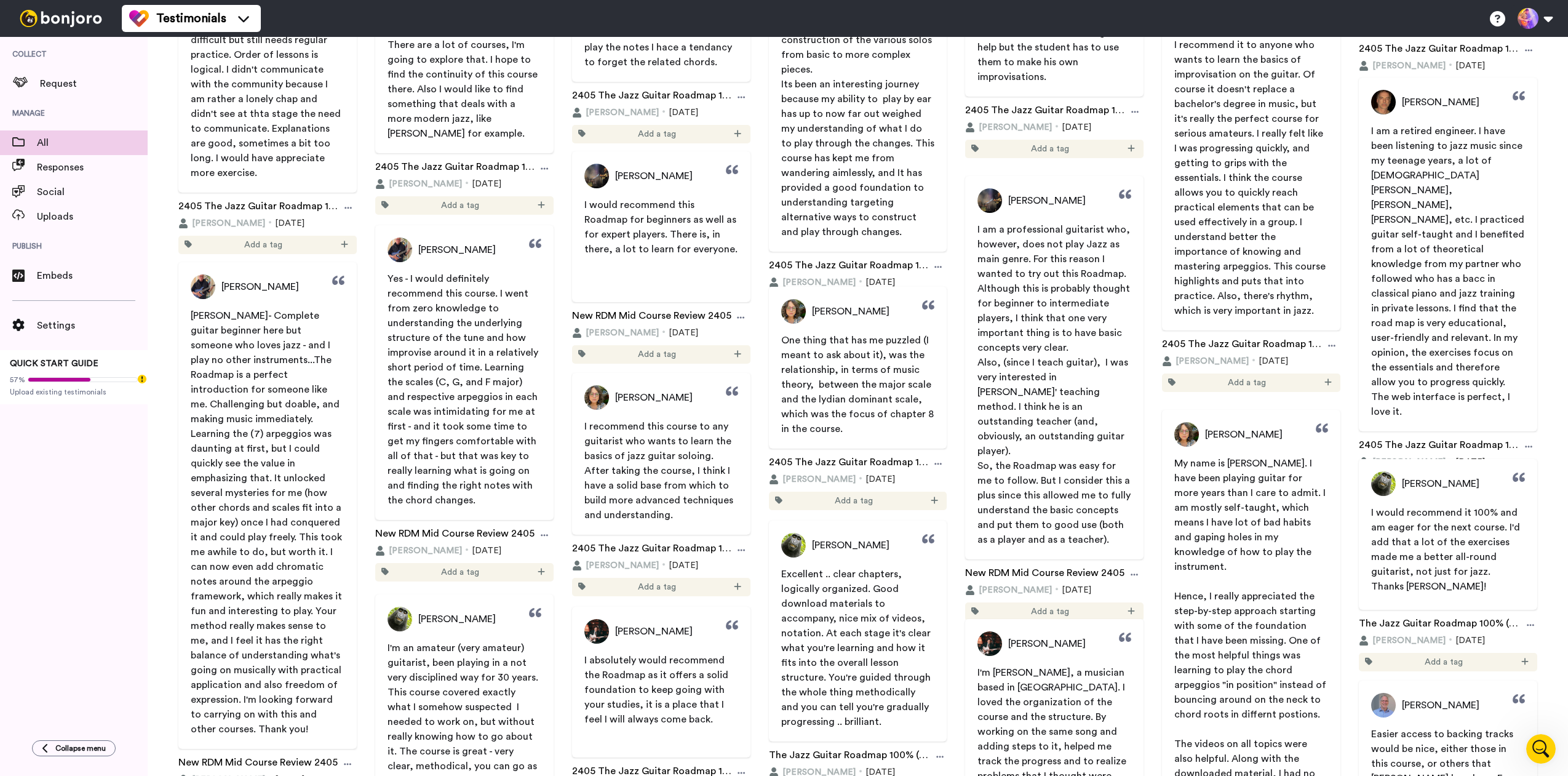
drag, startPoint x: 972, startPoint y: 361, endPoint x: 1090, endPoint y: 383, distance: 120.0
click at [1109, 374] on span "Also, (since I teach guitar), I was very interested in Jens' teaching method. I…" at bounding box center [1054, 406] width 153 height 98
click at [1029, 434] on p "Also, (since I teach guitar), I was very interested in Jens' teaching method. I…" at bounding box center [1054, 406] width 154 height 104
drag, startPoint x: 1016, startPoint y: 435, endPoint x: 996, endPoint y: 368, distance: 69.9
click at [996, 368] on p "Also, (since I teach guitar), I was very interested in Jens' teaching method. I…" at bounding box center [1054, 406] width 154 height 104
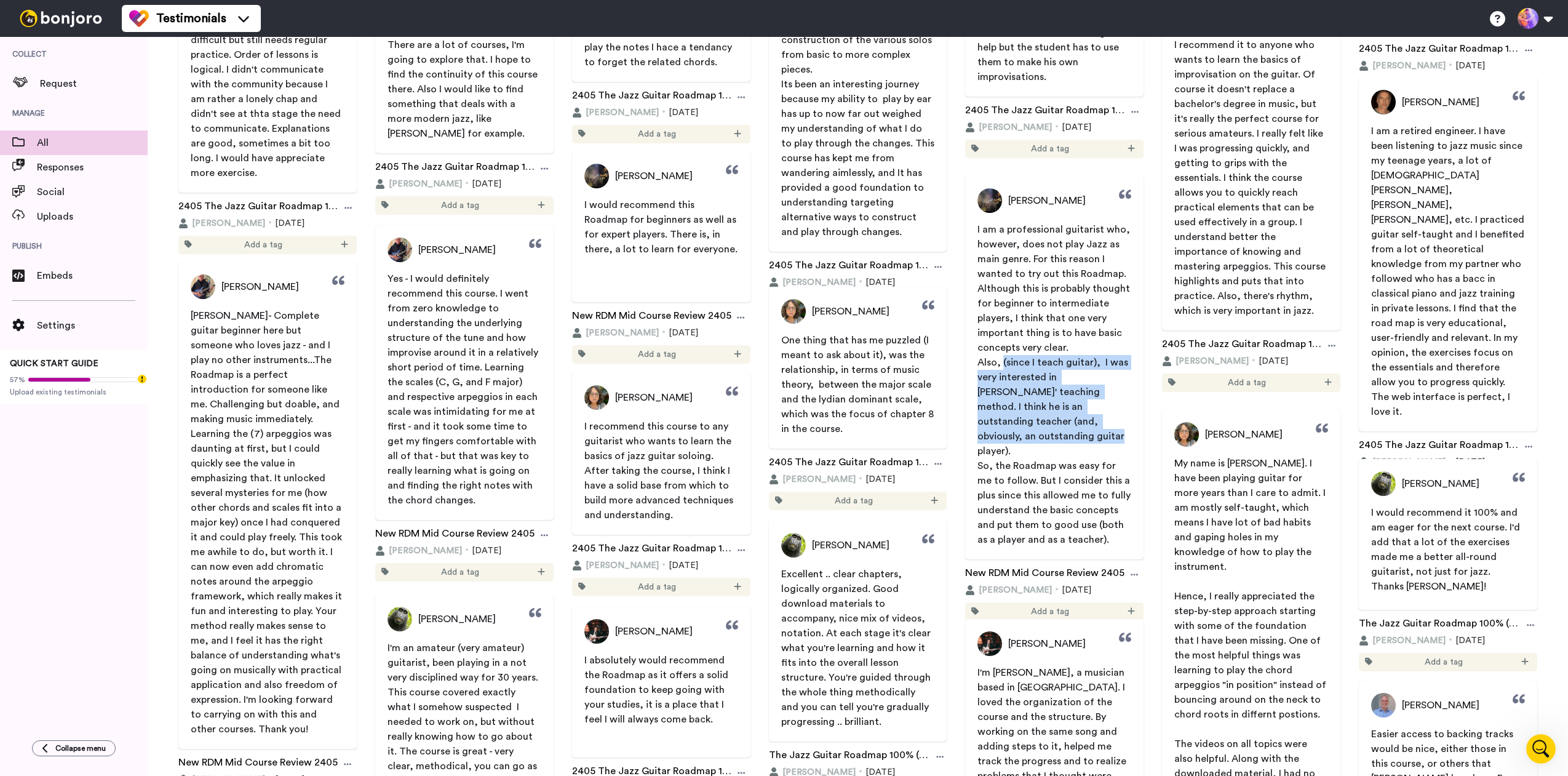
click at [1031, 407] on span "Also, (since I teach guitar), I was very interested in Jens' teaching method. I…" at bounding box center [1054, 406] width 153 height 98
click at [1073, 378] on span "Also, (since I teach guitar), I was very interested in Jens' teaching method. I…" at bounding box center [1054, 406] width 153 height 98
drag, startPoint x: 999, startPoint y: 363, endPoint x: 1026, endPoint y: 434, distance: 76.0
click at [1026, 434] on p "Also, (since I teach guitar), I was very interested in Jens' teaching method. I…" at bounding box center [1054, 406] width 154 height 104
copy span "since I teach guitar), I was very interested in Jens' teaching method. I think …"
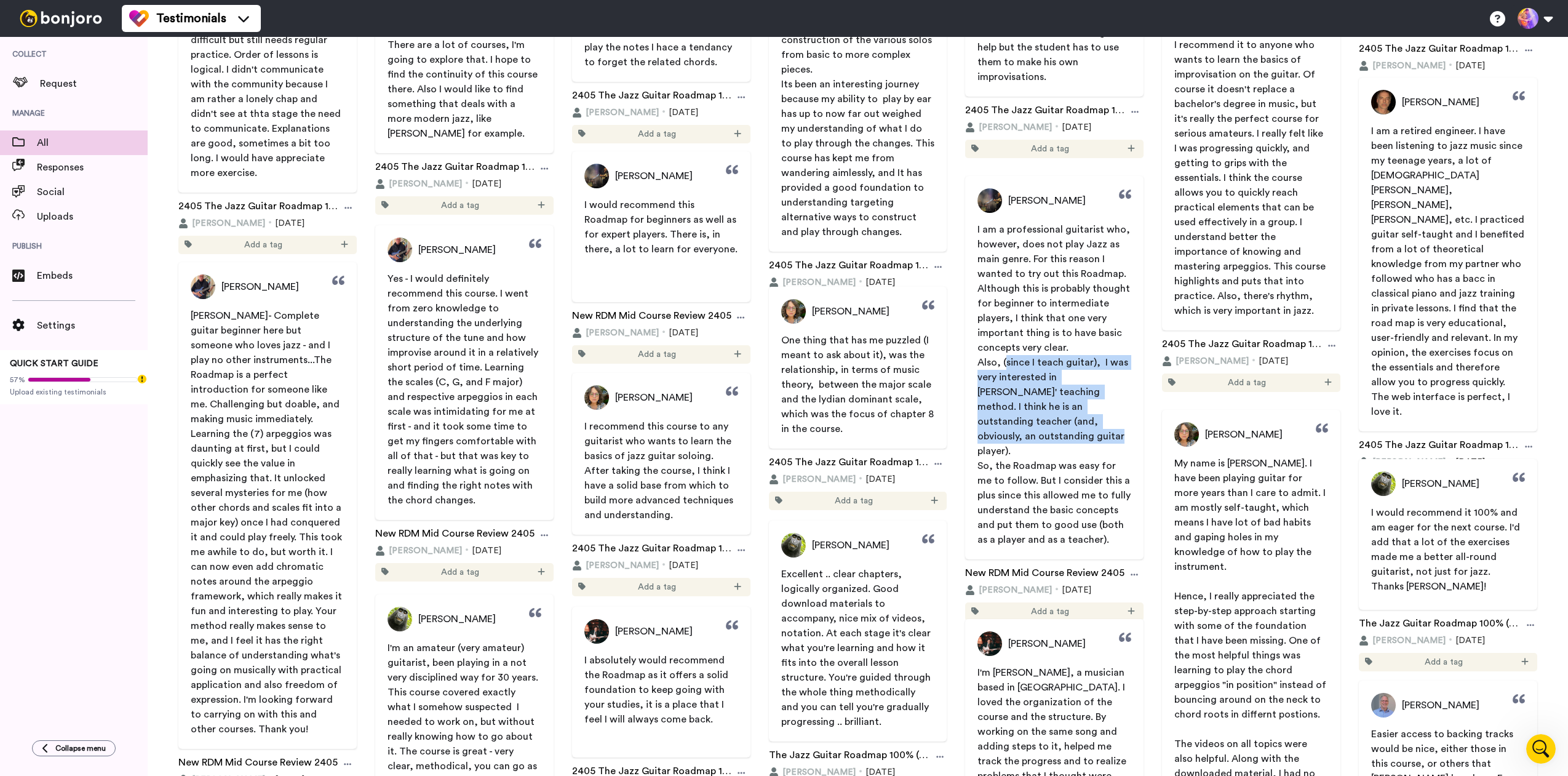
drag, startPoint x: 1006, startPoint y: 199, endPoint x: 1081, endPoint y: 201, distance: 75.0
click at [1081, 201] on div "Andrea Fantozzi" at bounding box center [1054, 200] width 178 height 24
copy span "Andrea Fantozzi"
click at [1536, 745] on icon "Open Intercom Messenger" at bounding box center [1539, 747] width 21 height 21
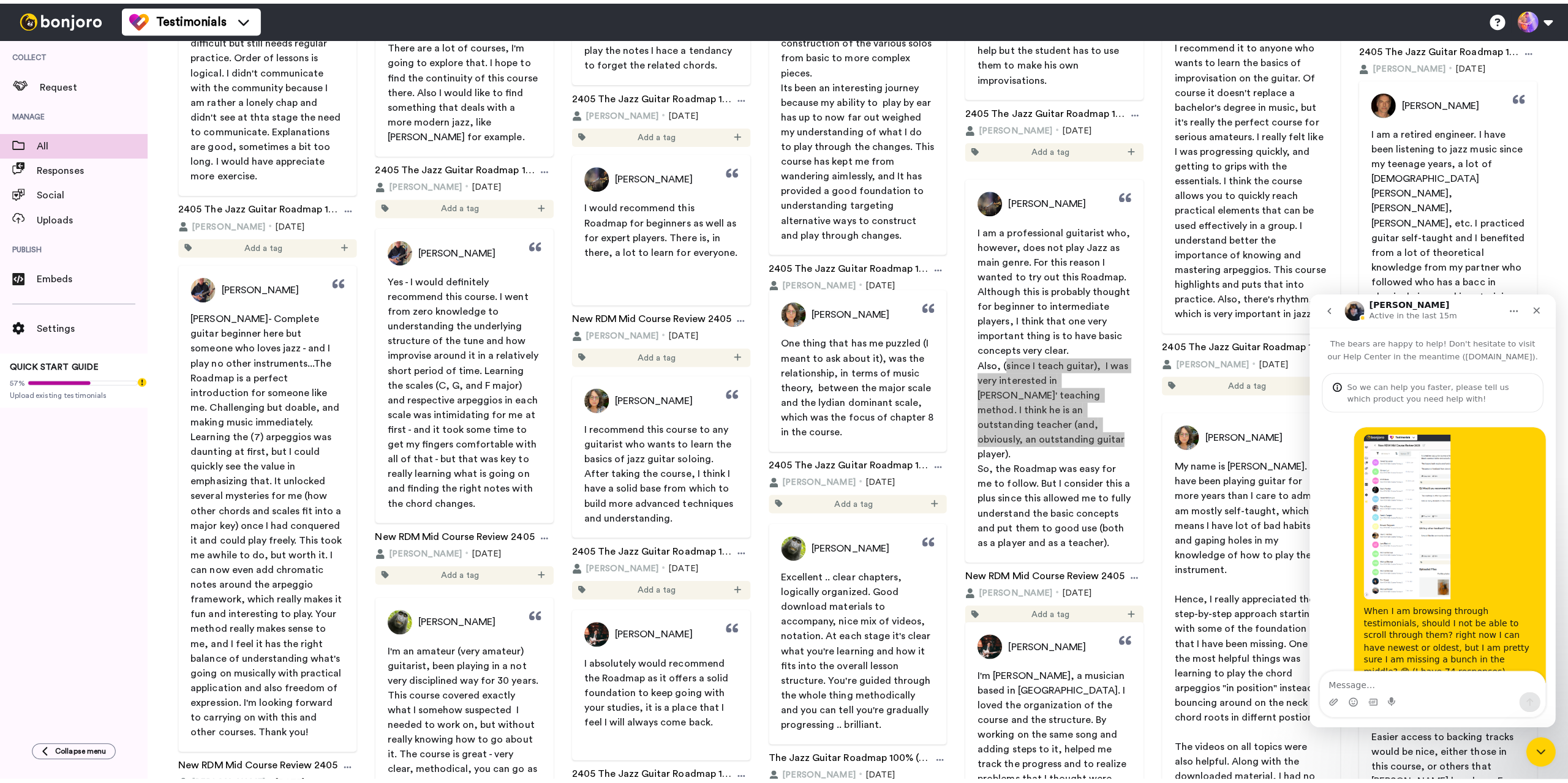
scroll to position [528, 0]
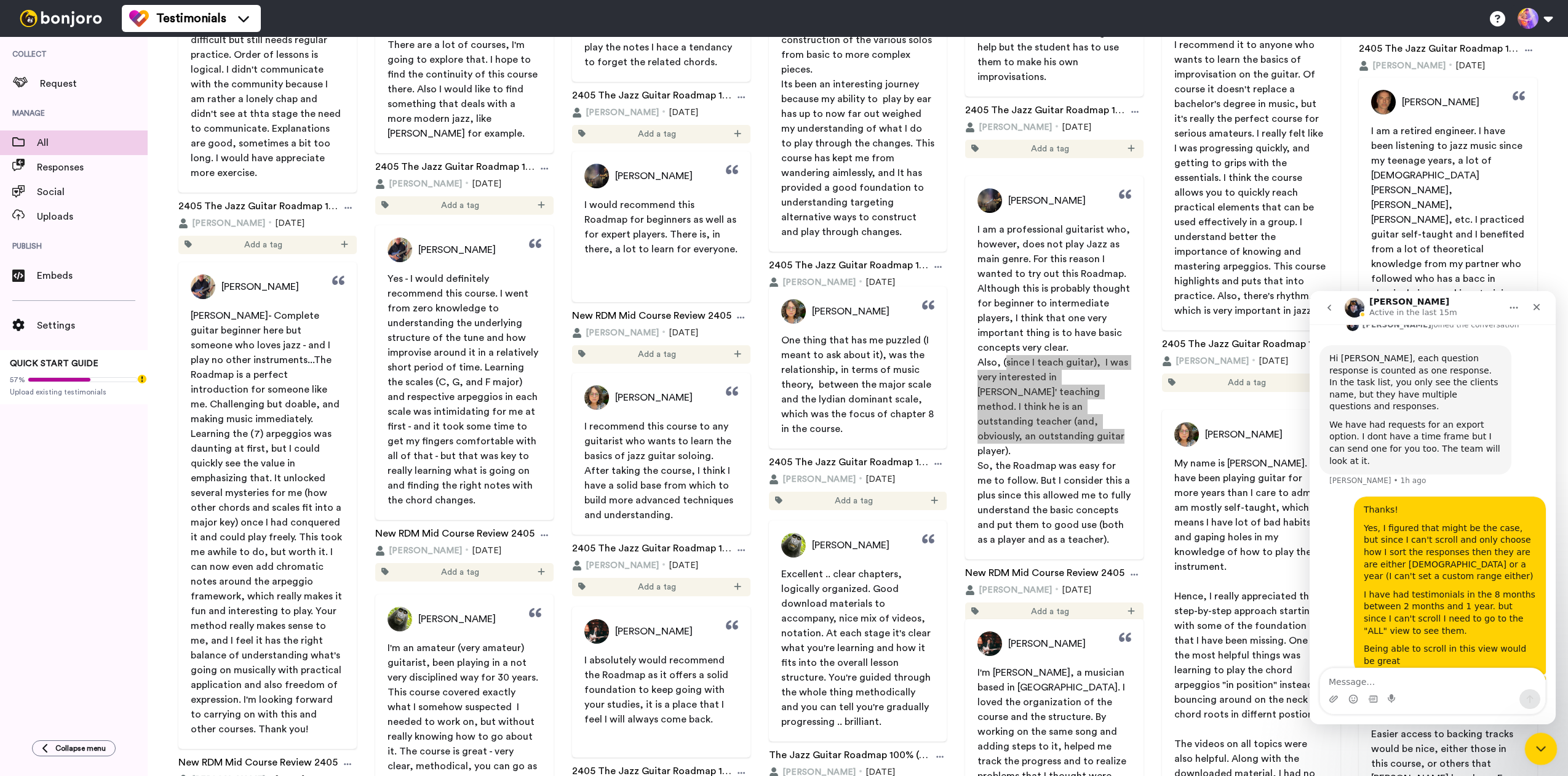
click at [1539, 745] on icon "Close Intercom Messenger" at bounding box center [1539, 747] width 14 height 14
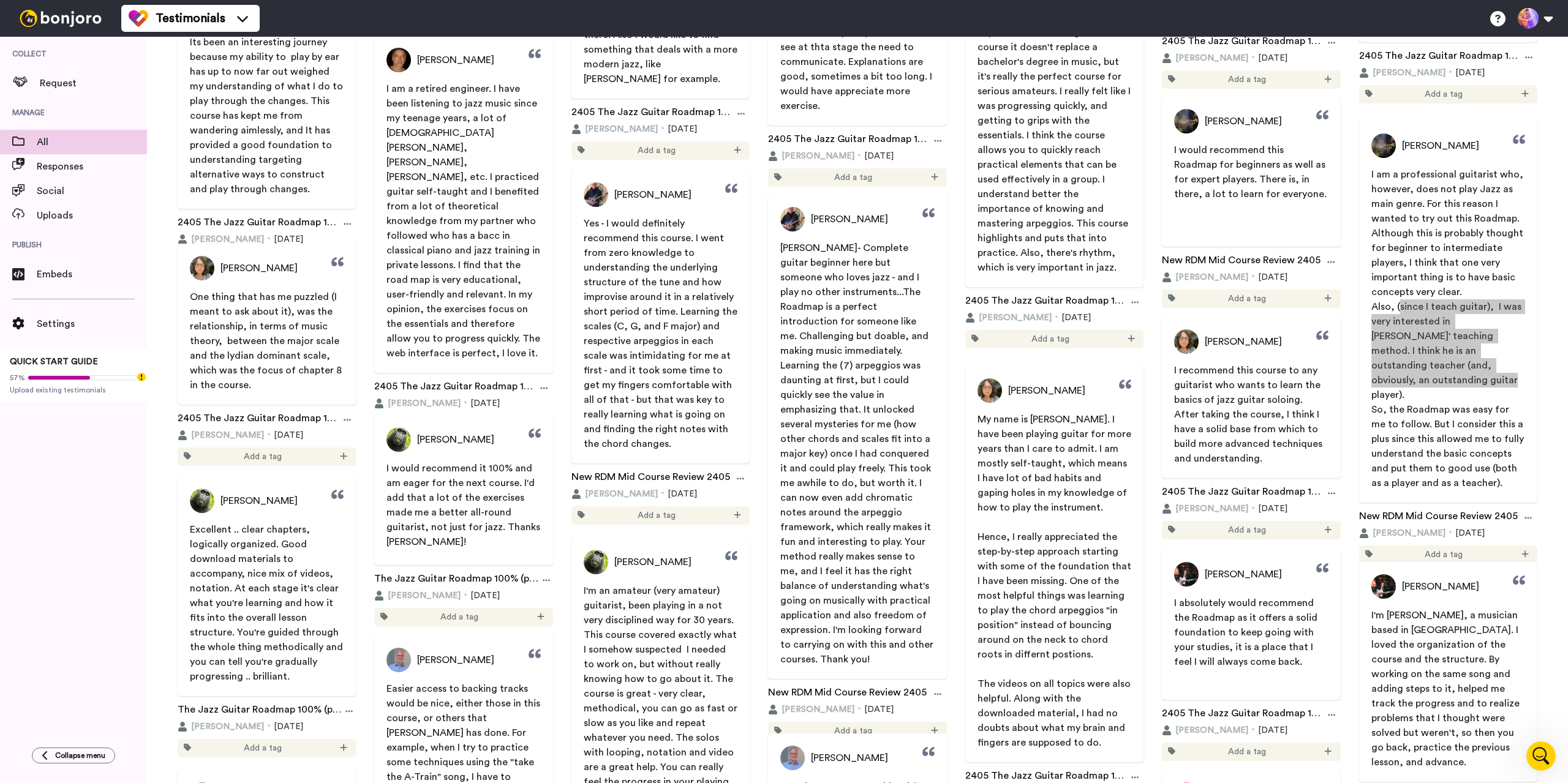
scroll to position [11547, 0]
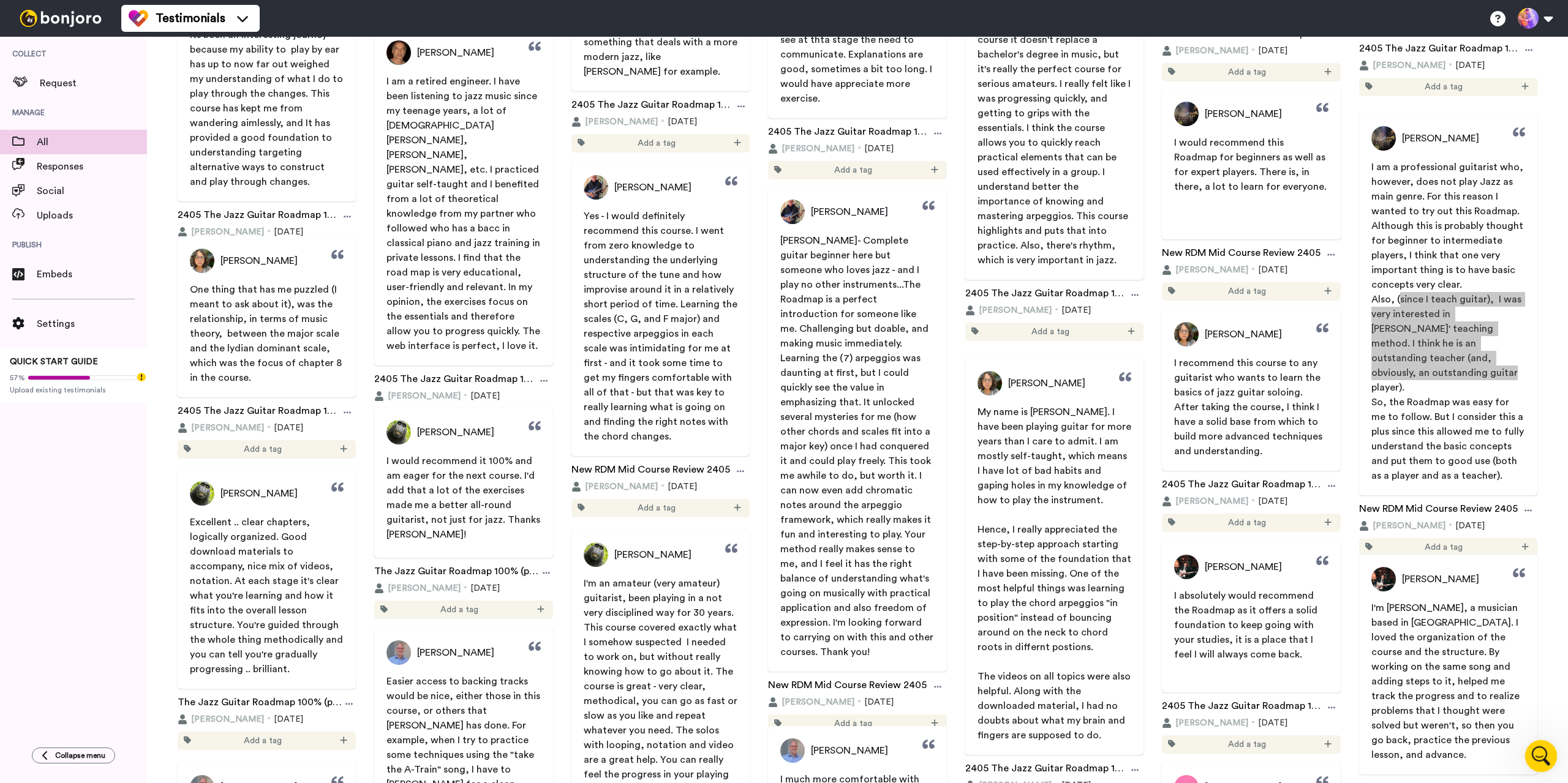
click at [1534, 748] on icon "Open Intercom Messenger" at bounding box center [1539, 754] width 21 height 21
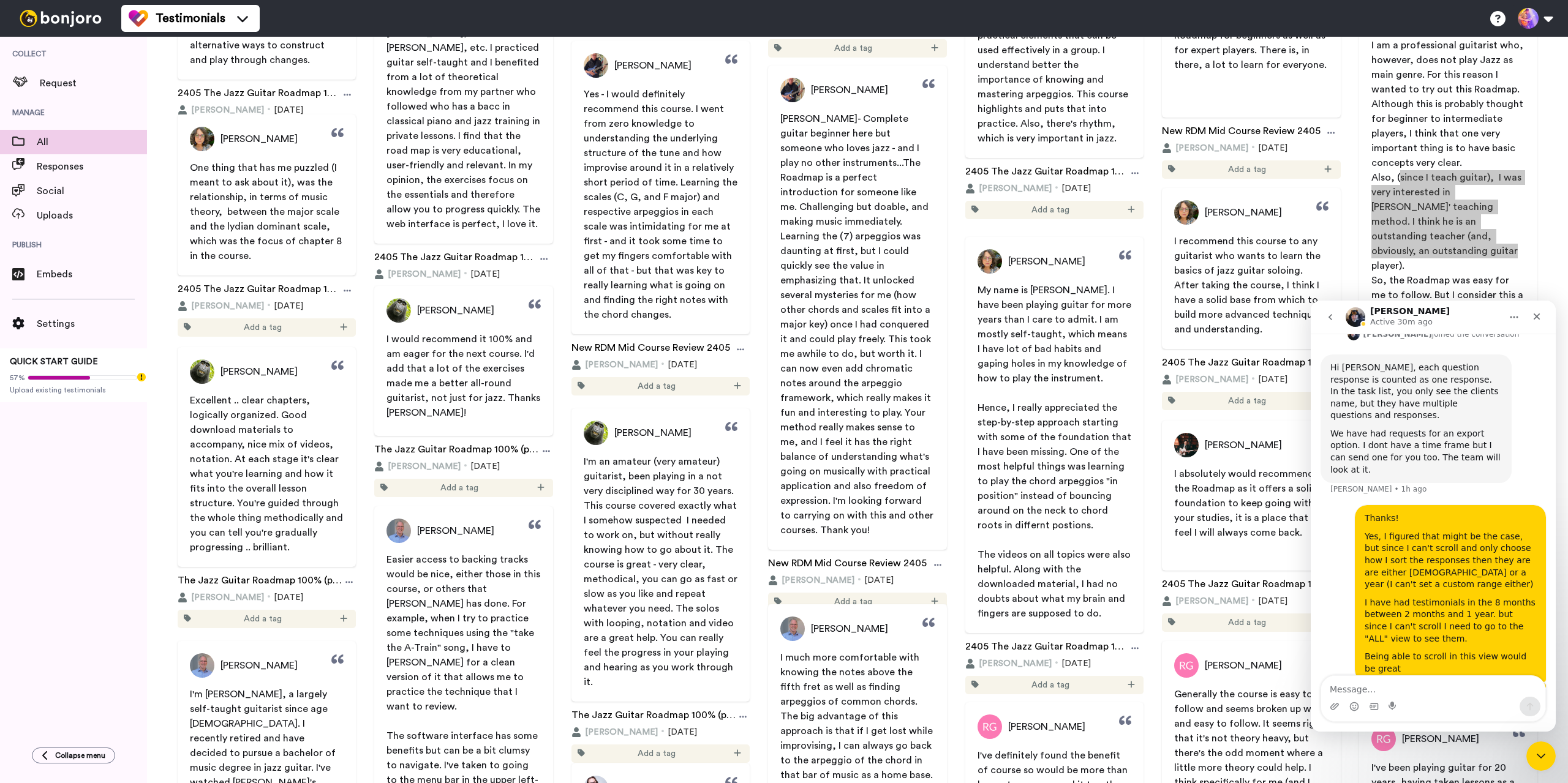
scroll to position [11670, 0]
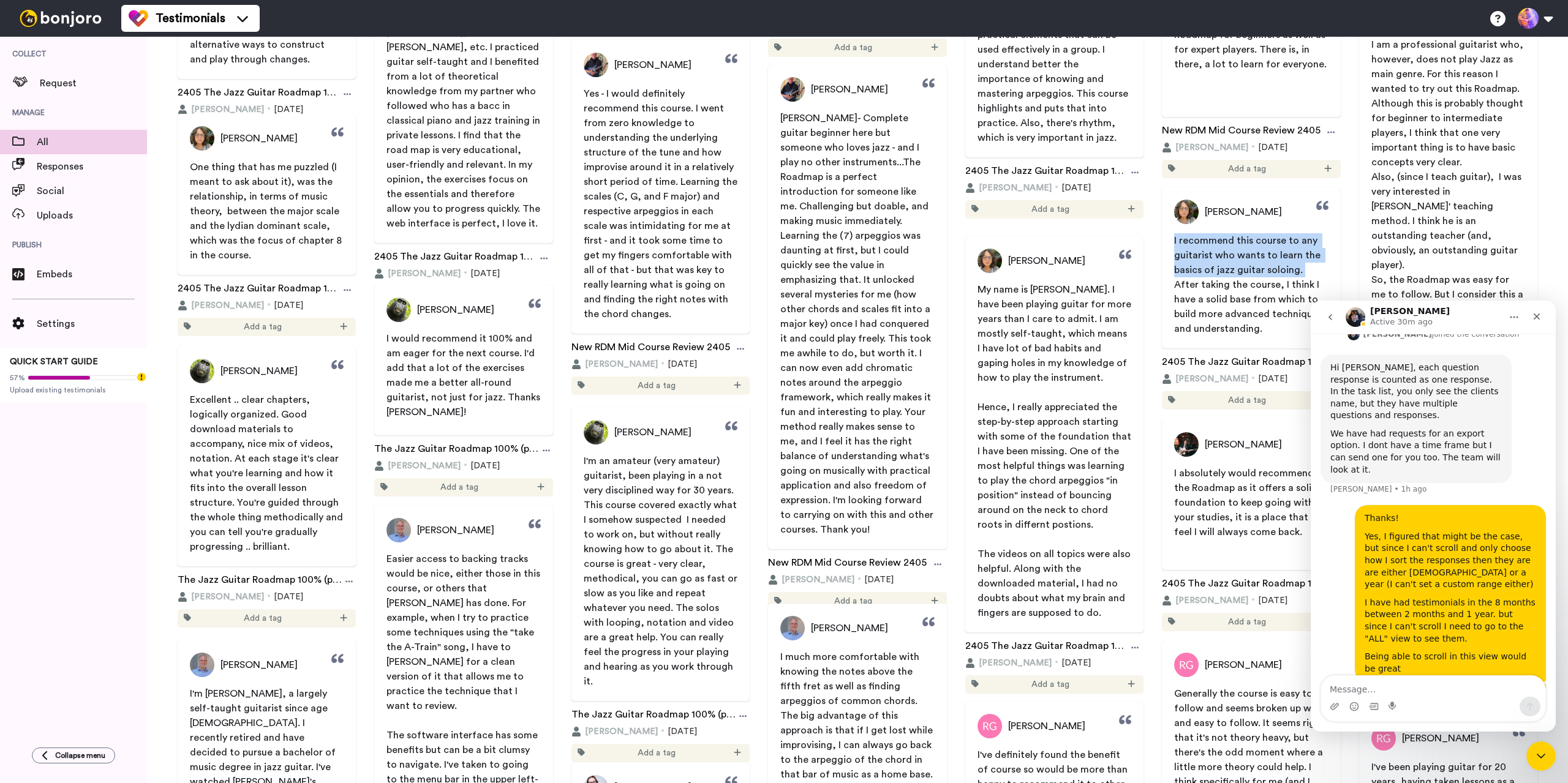
drag, startPoint x: 1293, startPoint y: 270, endPoint x: 1164, endPoint y: 239, distance: 132.7
click at [1164, 239] on span "I recommend this course to any guitarist who wants to learn the basics of jazz …" at bounding box center [1250, 284] width 179 height 103
click at [1253, 326] on p "I recommend this course to any guitarist who wants to learn the basics of jazz …" at bounding box center [1250, 284] width 153 height 103
drag, startPoint x: 1259, startPoint y: 329, endPoint x: 1161, endPoint y: 241, distance: 131.7
click at [1162, 241] on span "I recommend this course to any guitarist who wants to learn the basics of jazz …" at bounding box center [1250, 284] width 179 height 103
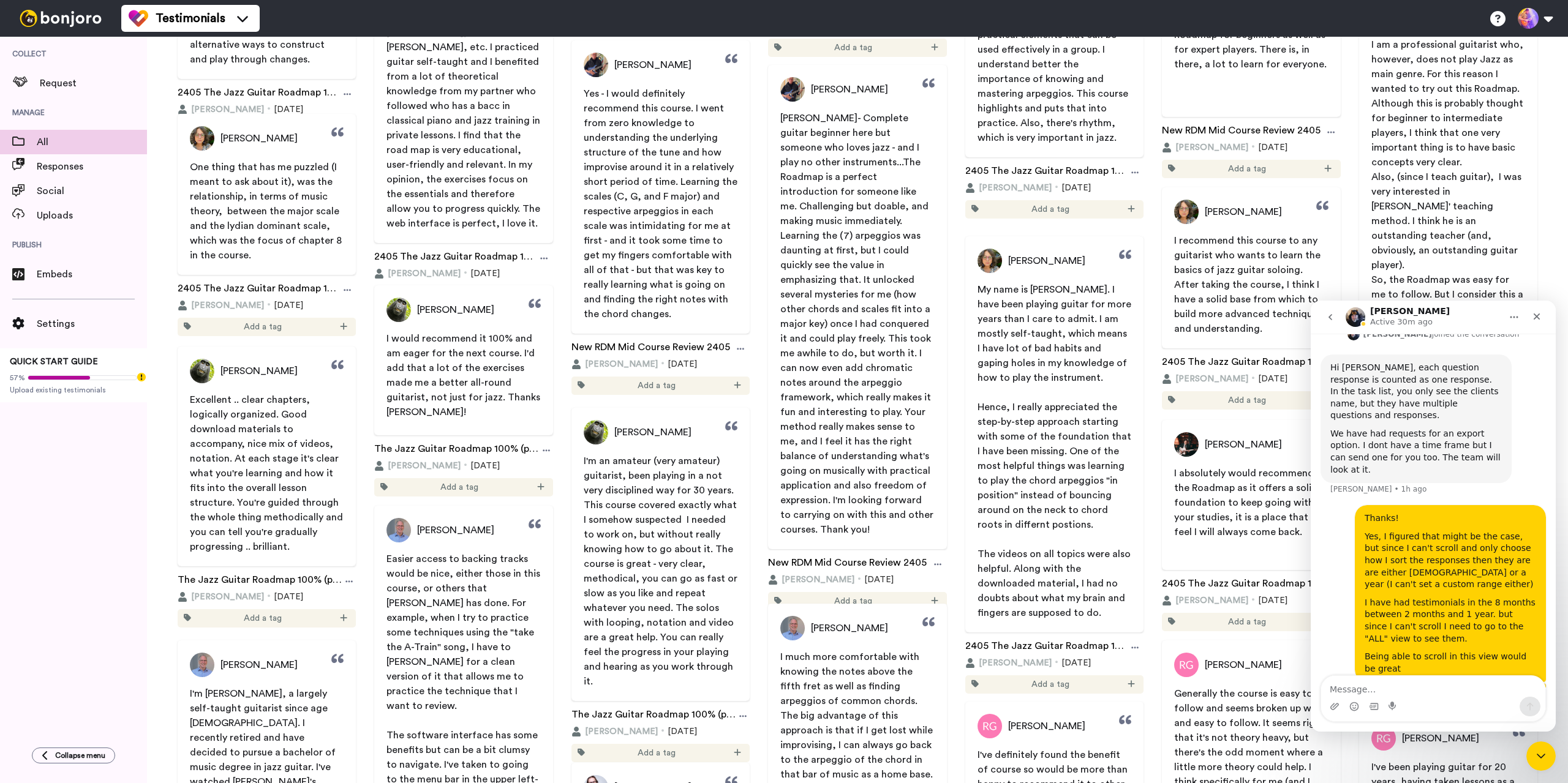
copy span "I recommend this course to any guitarist who wants to learn the basics of jazz …"
drag, startPoint x: 1006, startPoint y: 257, endPoint x: 1080, endPoint y: 259, distance: 74.0
click at [1080, 259] on div "Wendy Emerson" at bounding box center [1054, 260] width 179 height 24
copy span "Wendy Emerson"
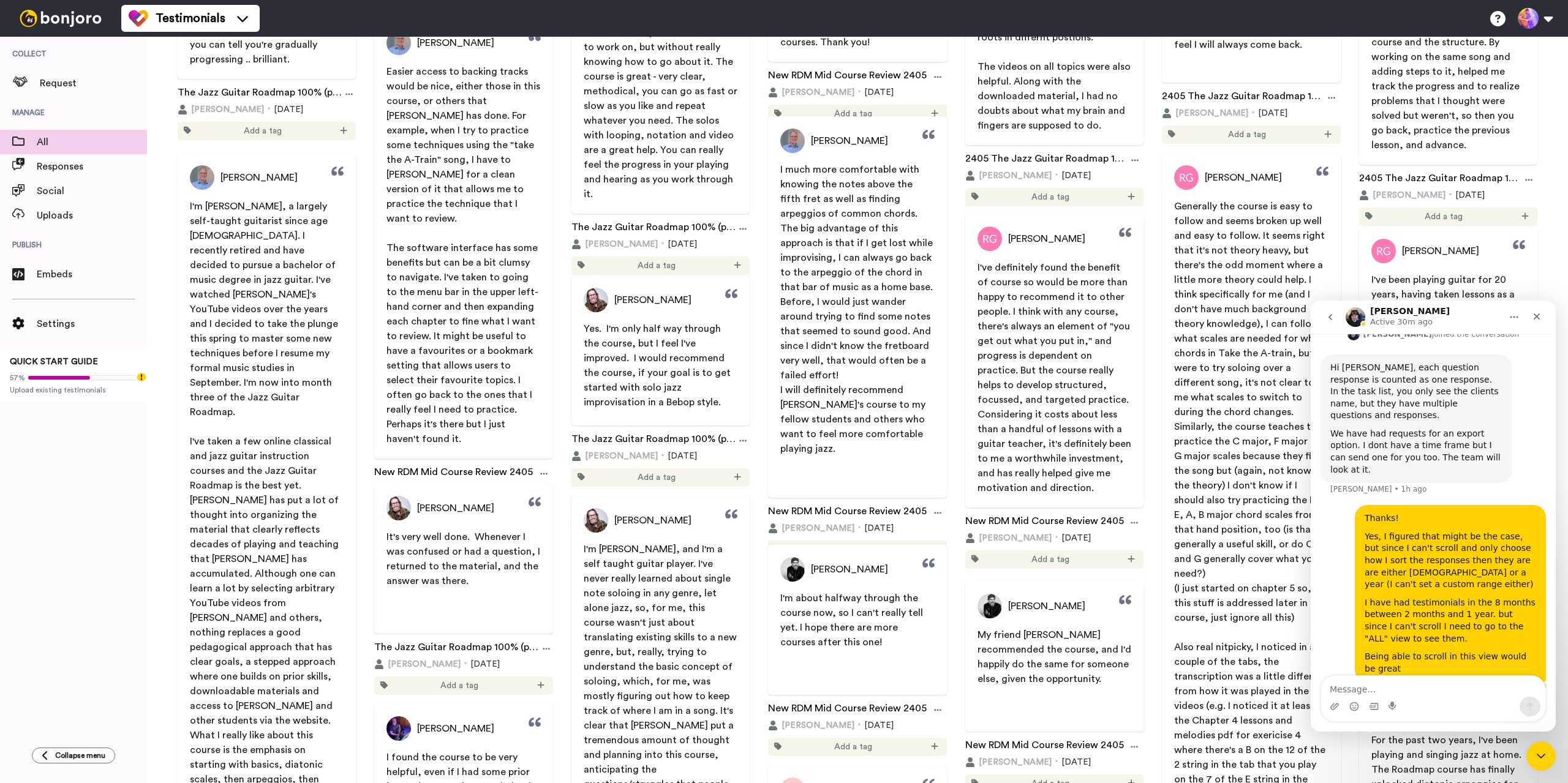
scroll to position [12159, 0]
drag, startPoint x: 474, startPoint y: 576, endPoint x: 383, endPoint y: 532, distance: 101.1
click at [383, 532] on span "It's very well done. Whenever I was confused or had a question, I returned to t…" at bounding box center [463, 557] width 179 height 59
copy span "It's very well done. Whenever I was confused or had a question, I returned to t…"
drag, startPoint x: 418, startPoint y: 506, endPoint x: 516, endPoint y: 505, distance: 98.0
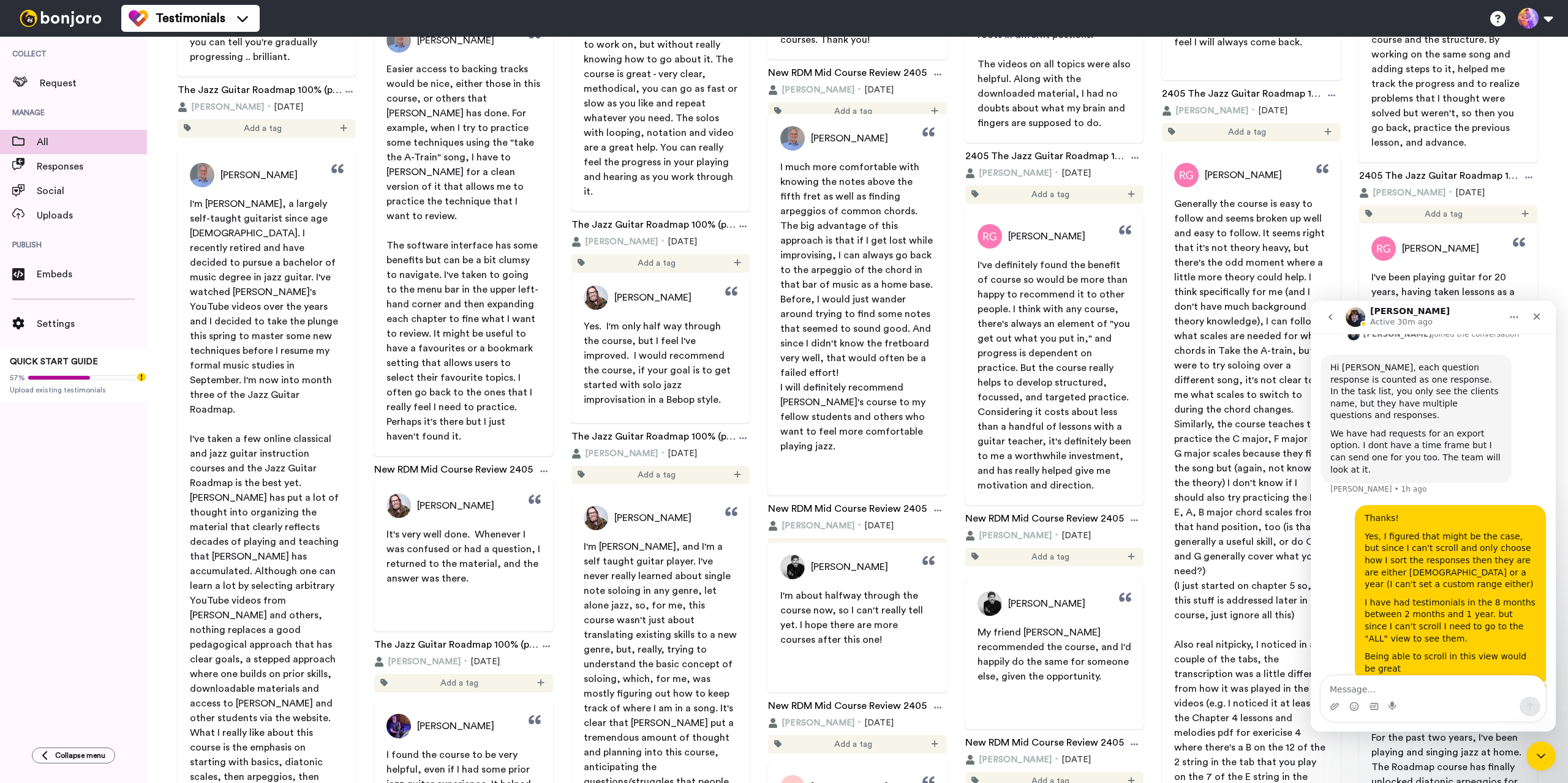
click at [516, 505] on div "Colin Montoya-Lewis" at bounding box center [463, 505] width 179 height 24
copy span "Colin Montoya-Lewis"
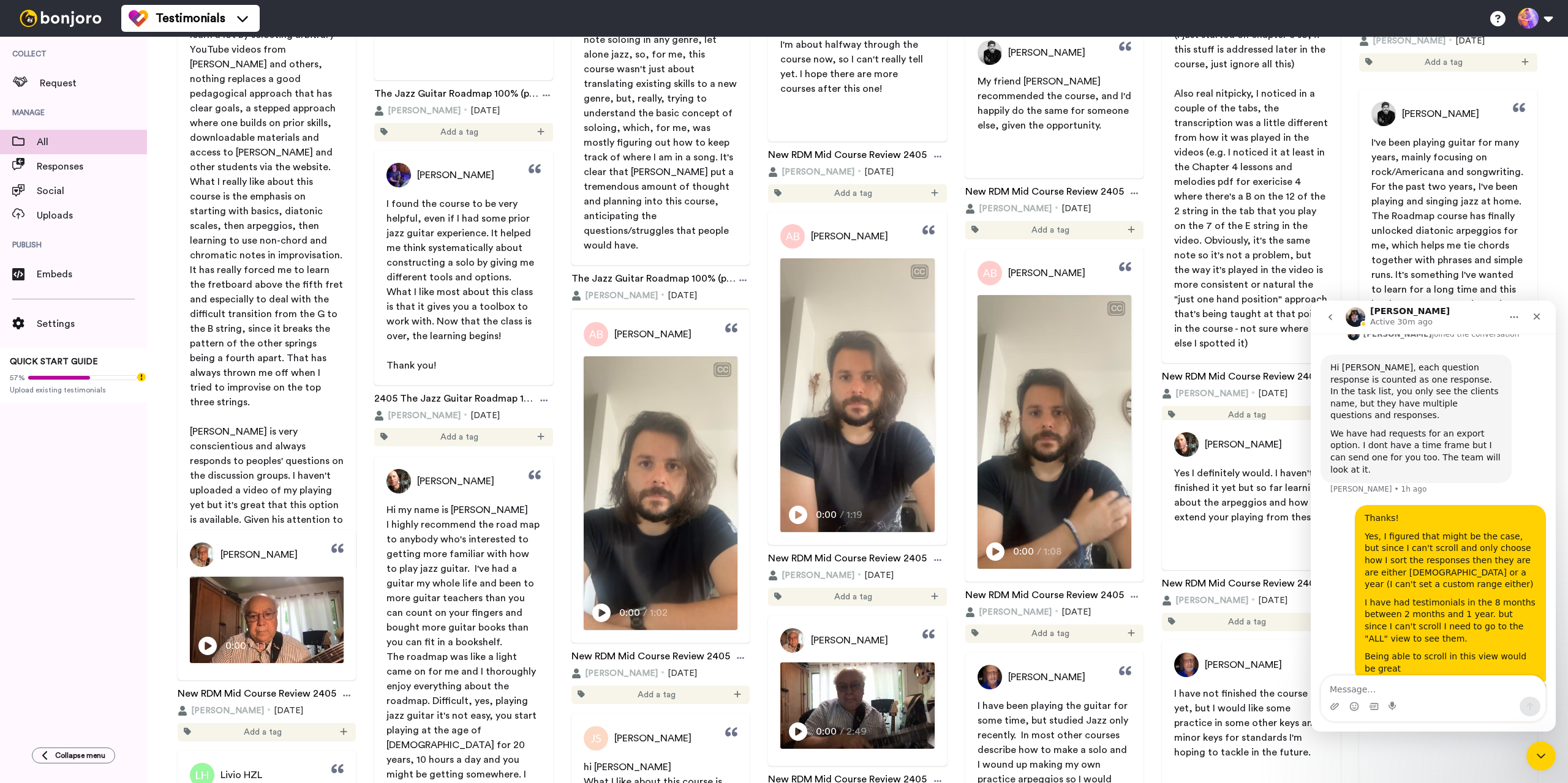
scroll to position [12772, 0]
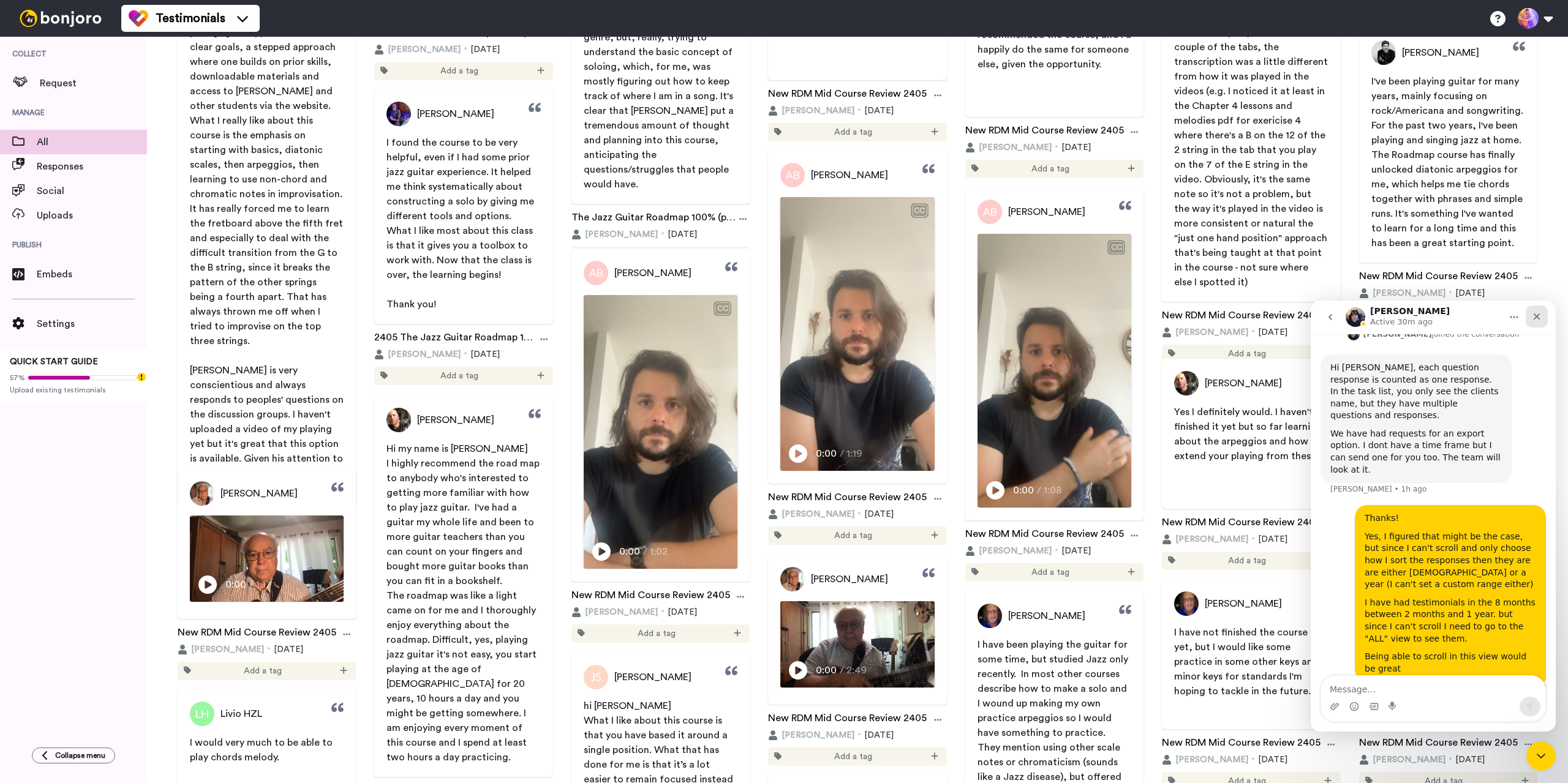
click at [1539, 320] on icon "Close" at bounding box center [1537, 317] width 10 height 10
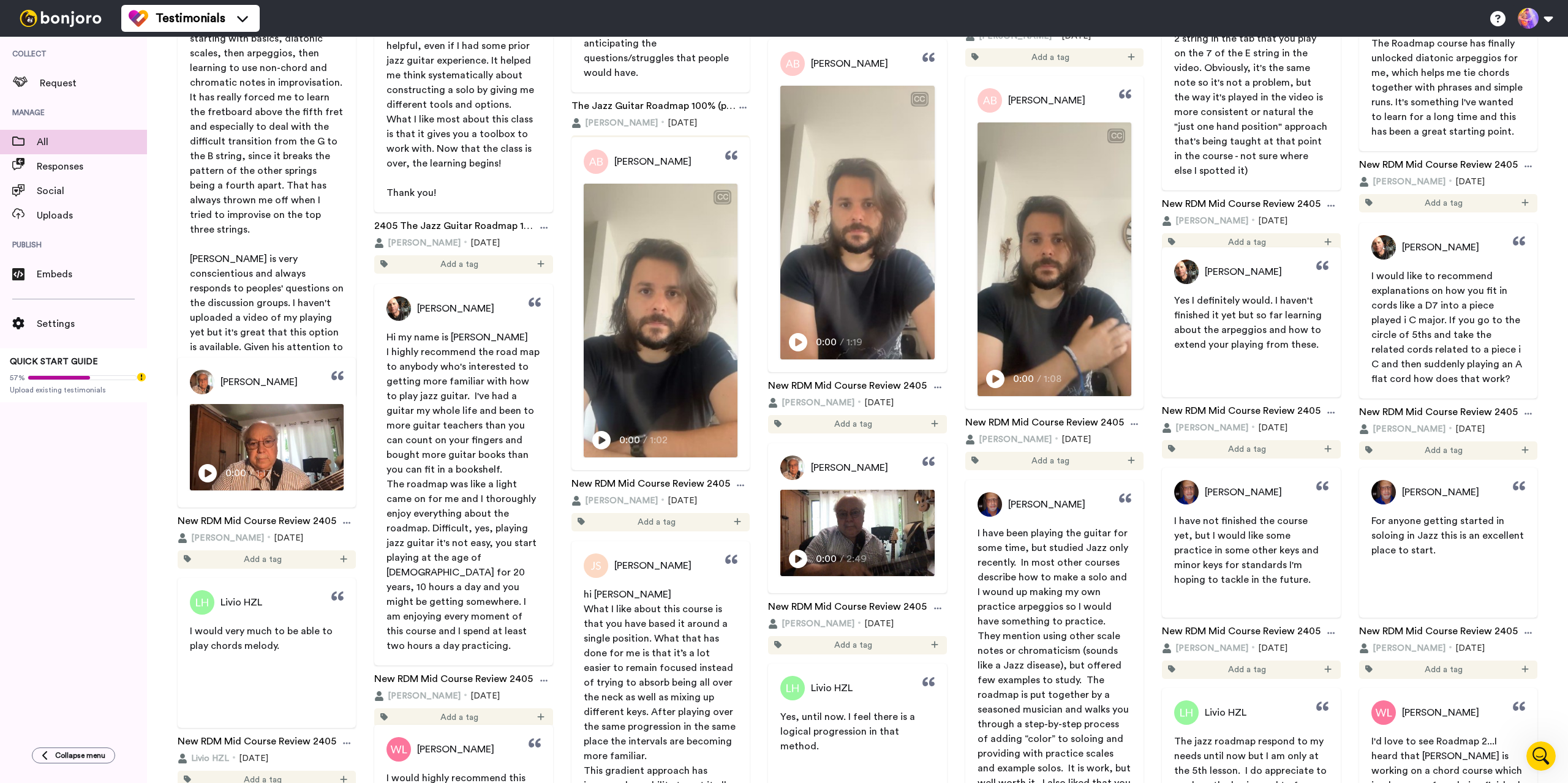
scroll to position [12894, 0]
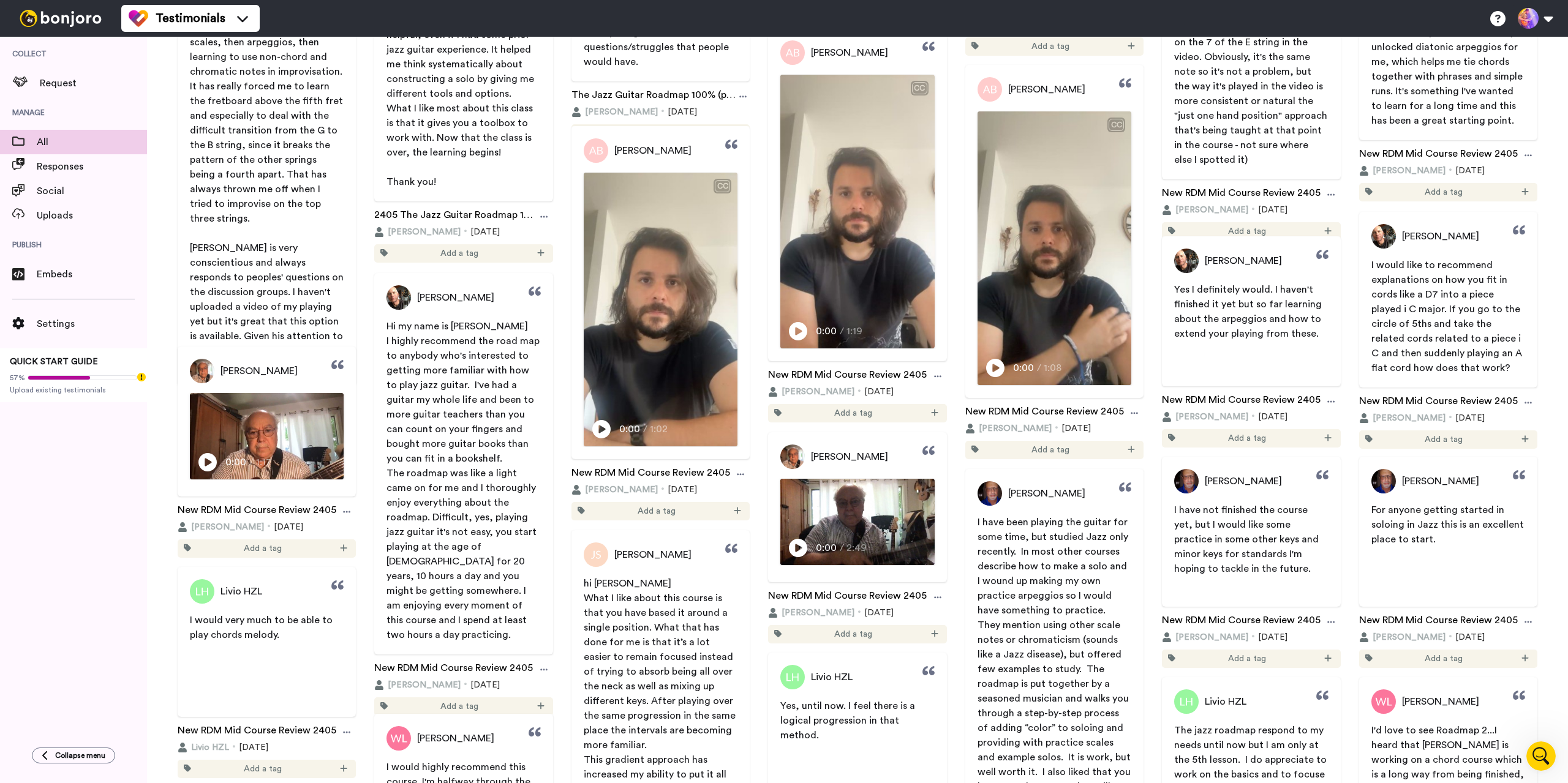
drag, startPoint x: 560, startPoint y: 616, endPoint x: 55, endPoint y: 542, distance: 510.4
click at [55, 542] on div "Collect Request Manage All Responses Social Uploads Publish Embeds Settings QUI…" at bounding box center [74, 386] width 147 height 699
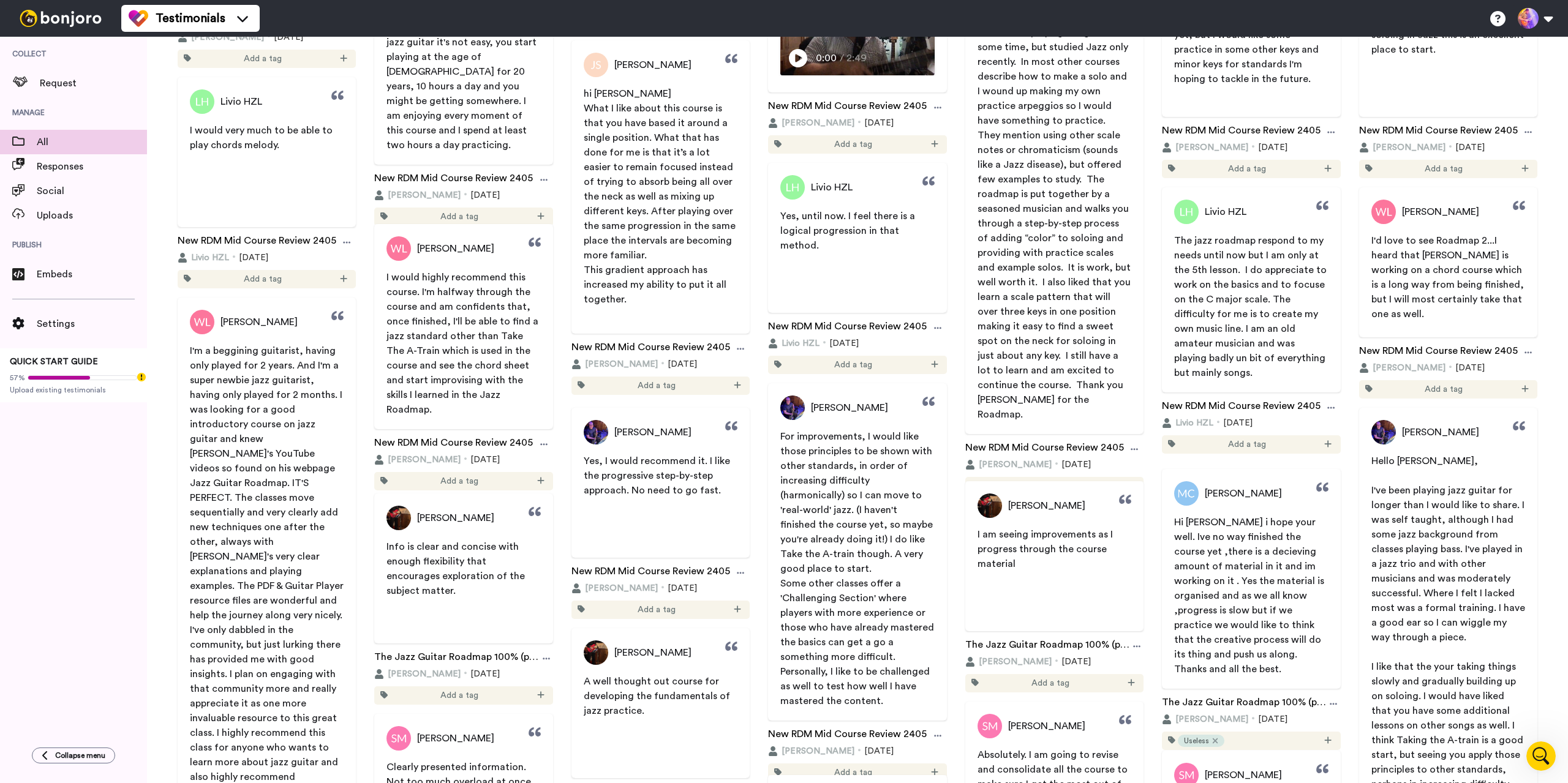
scroll to position [13446, 0]
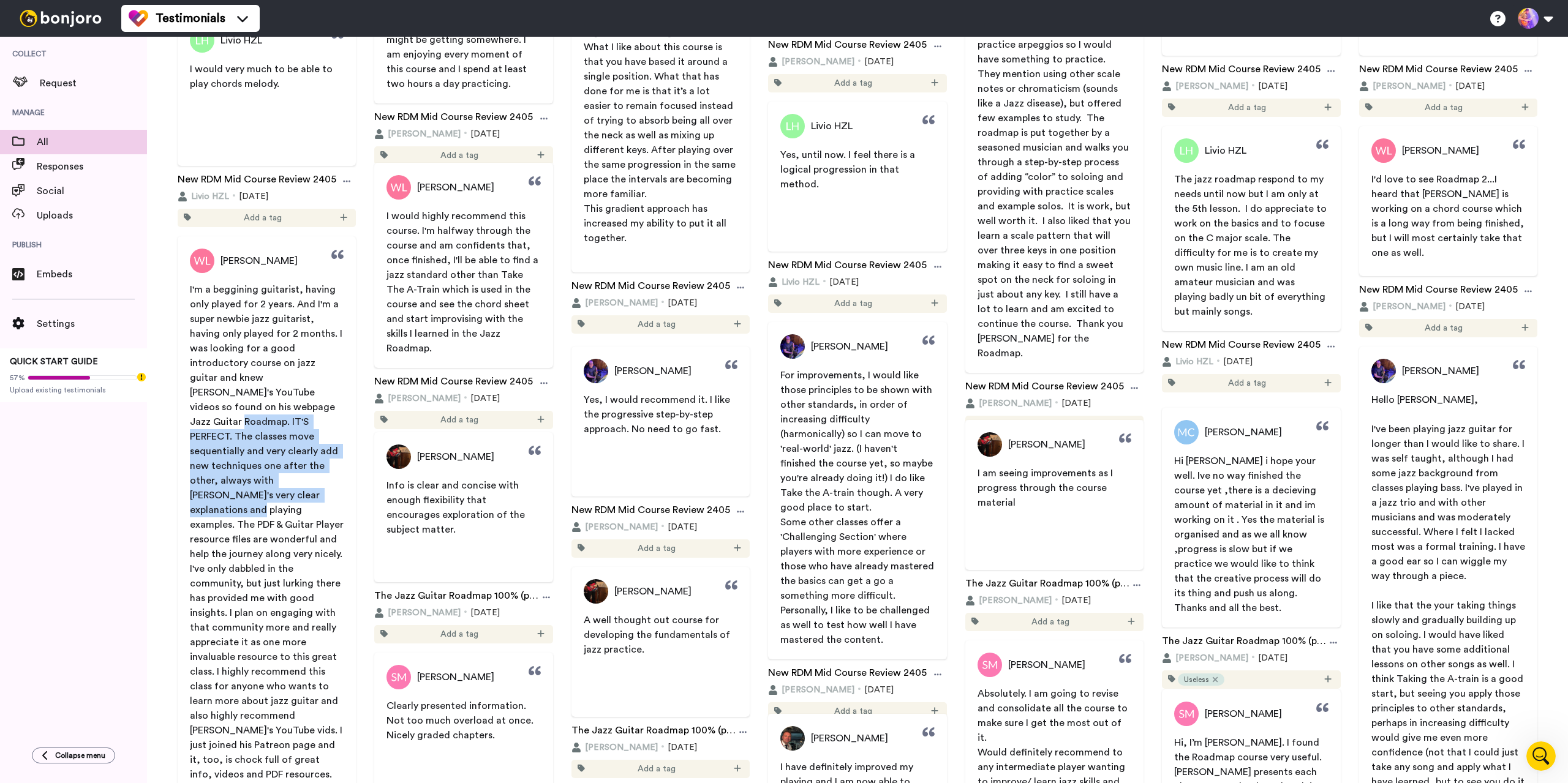
drag, startPoint x: 237, startPoint y: 409, endPoint x: 269, endPoint y: 483, distance: 80.6
click at [269, 483] on span "I'm a beggining guitarist, having only played for 2 years. And I'm a super newb…" at bounding box center [268, 539] width 156 height 509
copy span "IT'S PERFECT. The classes move sequentially and very clearly add new techniques…"
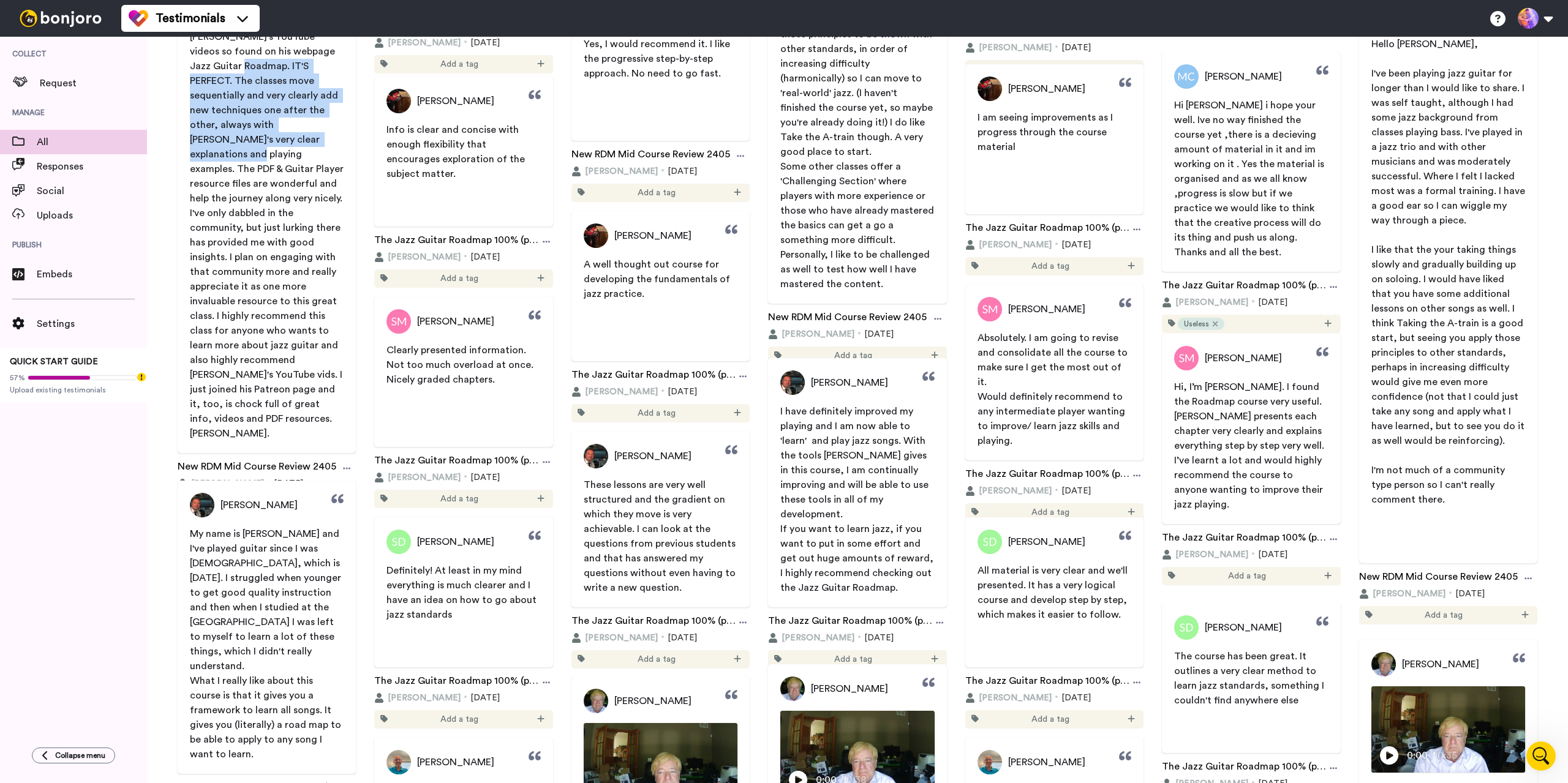
scroll to position [13812, 0]
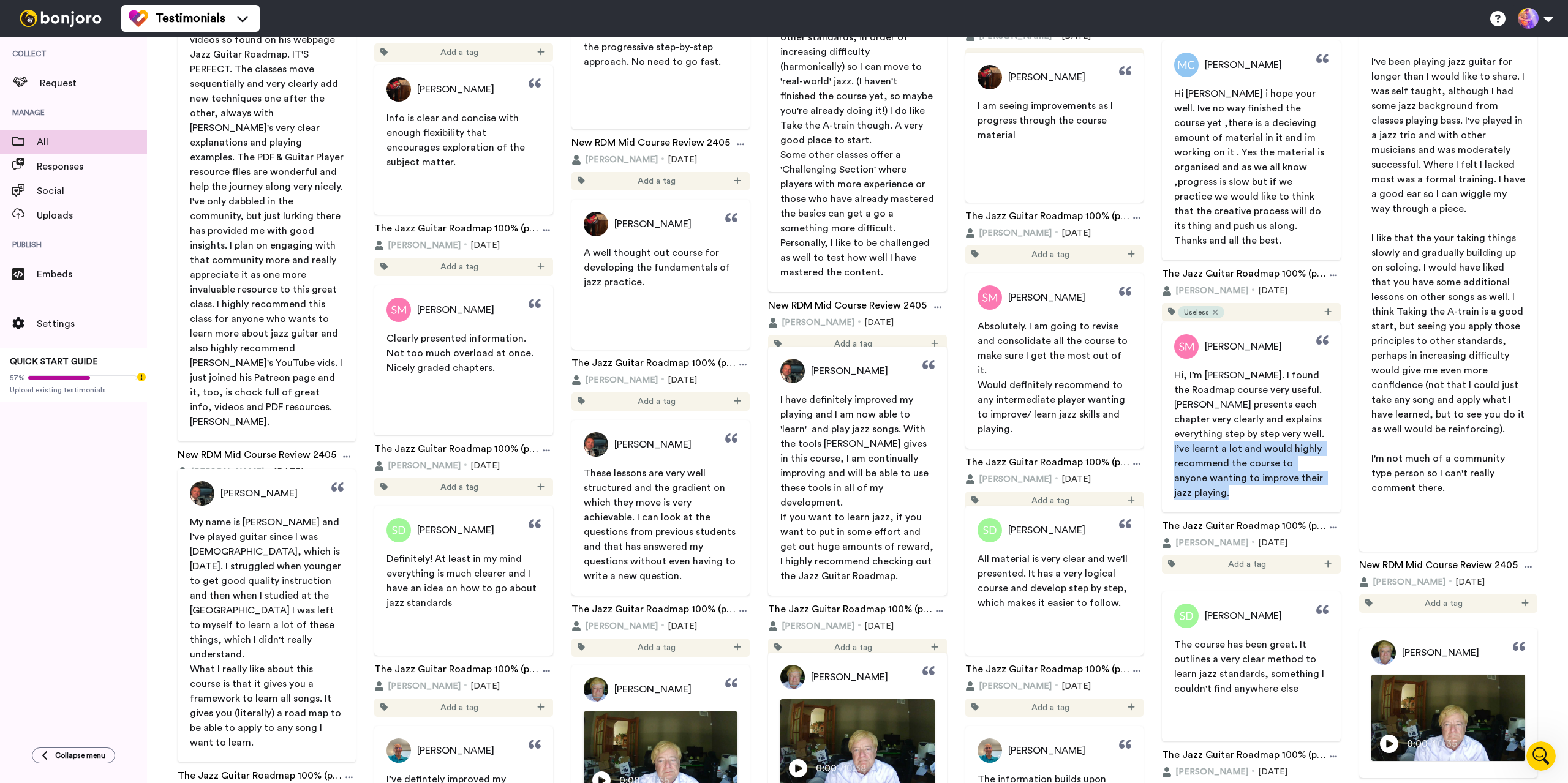
drag, startPoint x: 1214, startPoint y: 493, endPoint x: 1163, endPoint y: 450, distance: 66.7
click at [1163, 450] on span "Hi, I’m Steve. I found the Roadmap course very useful. Jens presents each chapt…" at bounding box center [1250, 433] width 179 height 132
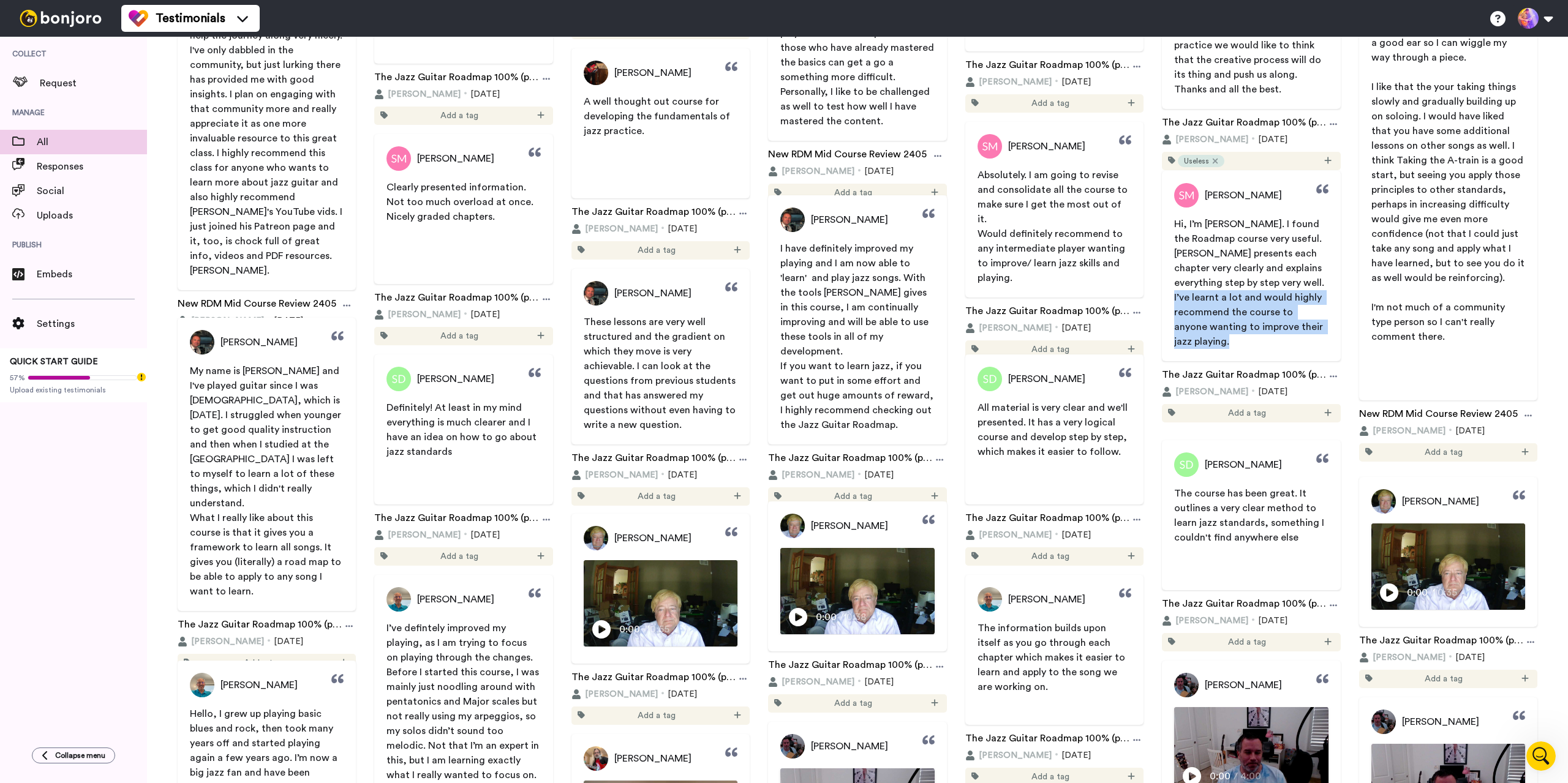
scroll to position [13996, 0]
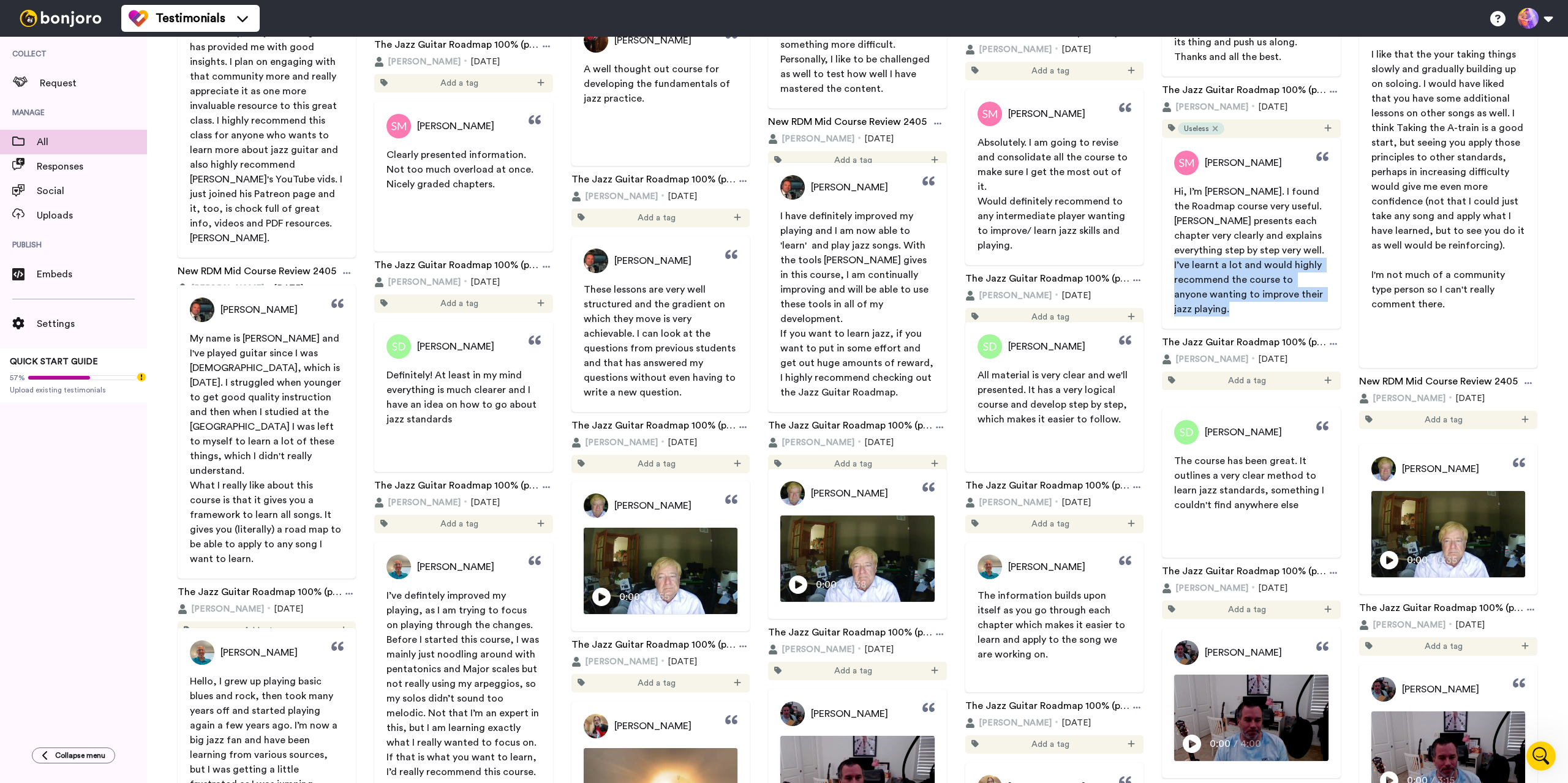
copy span "I’ve learnt a lot and would highly recommend the course to anyone wanting to im…"
drag, startPoint x: 1199, startPoint y: 163, endPoint x: 1281, endPoint y: 161, distance: 82.0
click at [1281, 161] on div "Steven Matthews" at bounding box center [1250, 162] width 179 height 24
copy span "Steven Matthews"
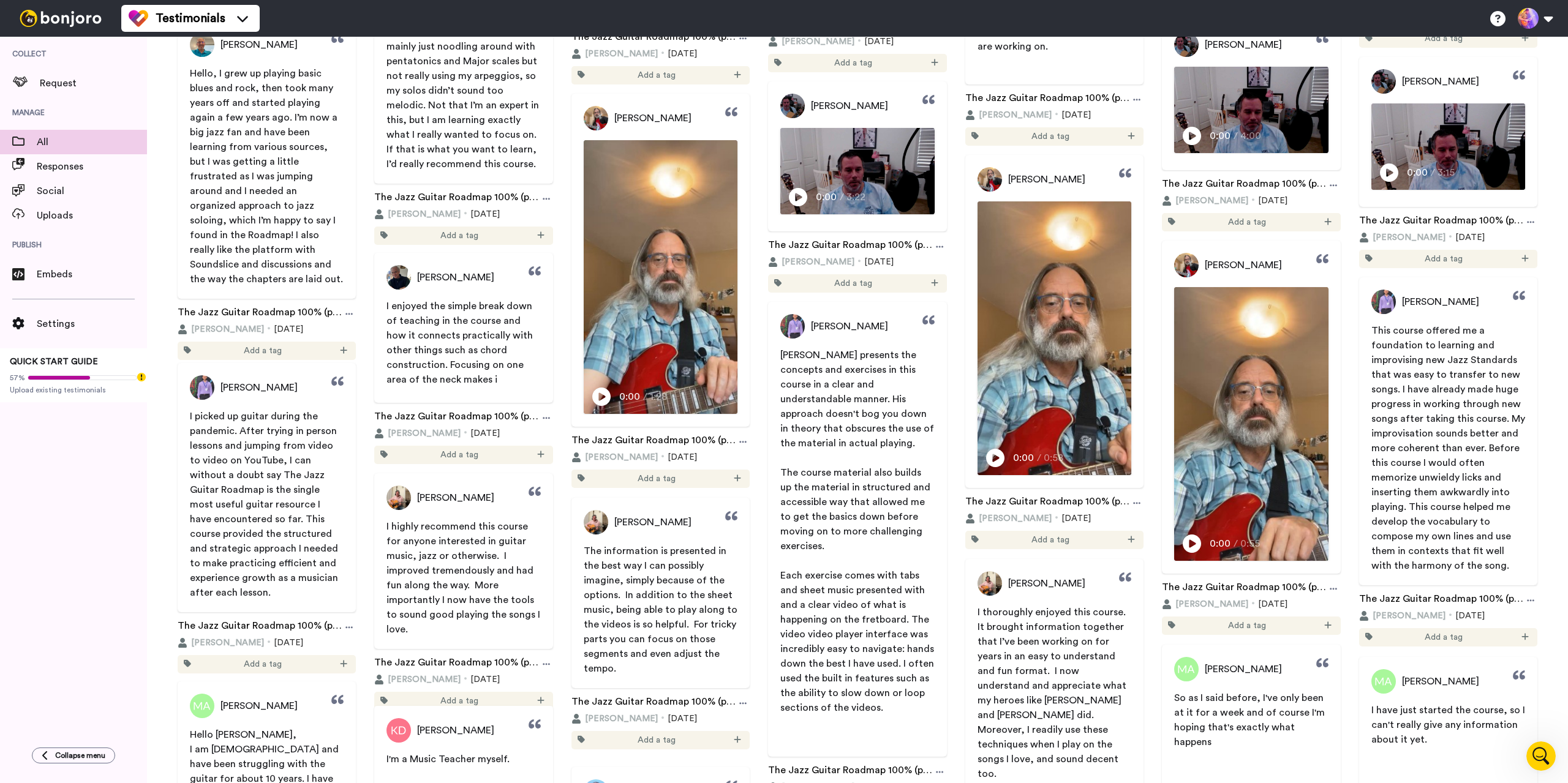
scroll to position [14609, 0]
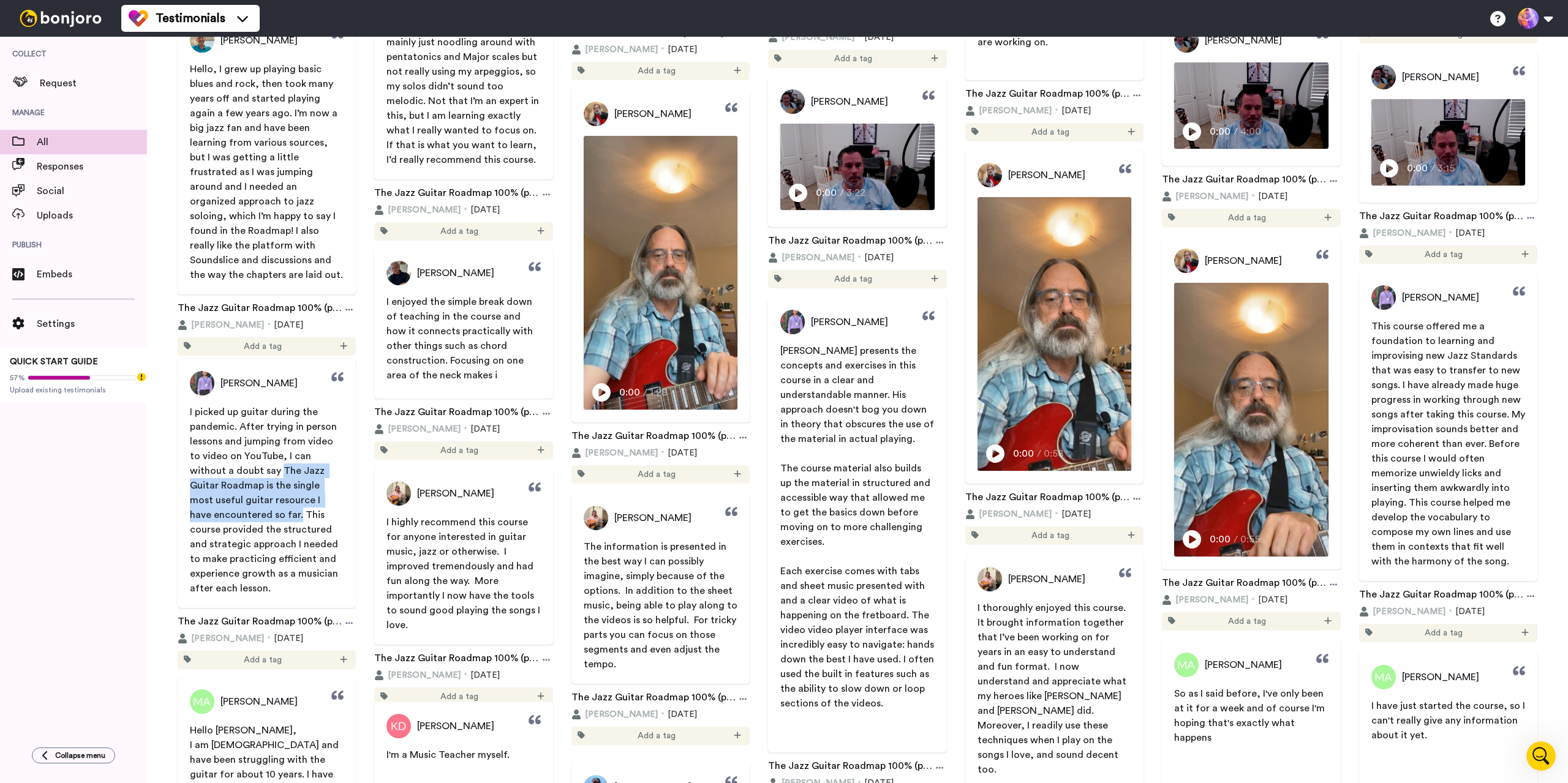
drag, startPoint x: 237, startPoint y: 471, endPoint x: 274, endPoint y: 518, distance: 59.8
click at [274, 518] on span "I picked up guitar during the pandemic. After trying in person lessons and jump…" at bounding box center [266, 500] width 151 height 187
click at [290, 489] on span "I picked up guitar during the pandemic. After trying in person lessons and jump…" at bounding box center [266, 500] width 151 height 187
drag, startPoint x: 235, startPoint y: 470, endPoint x: 327, endPoint y: 584, distance: 146.5
click at [327, 584] on p "I picked up guitar during the pandemic. After trying in person lessons and jump…" at bounding box center [266, 500] width 153 height 191
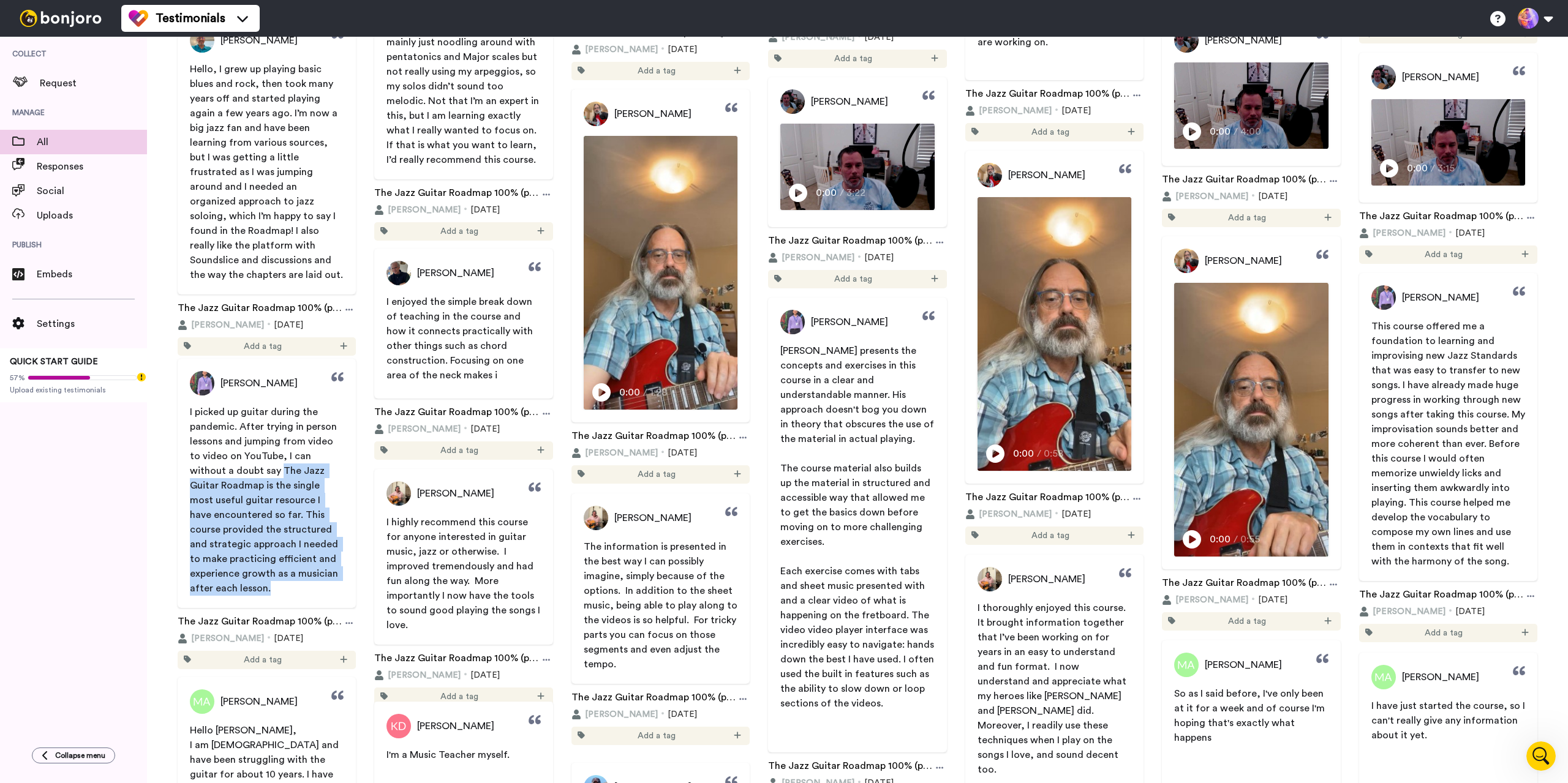
scroll to position [14977, 0]
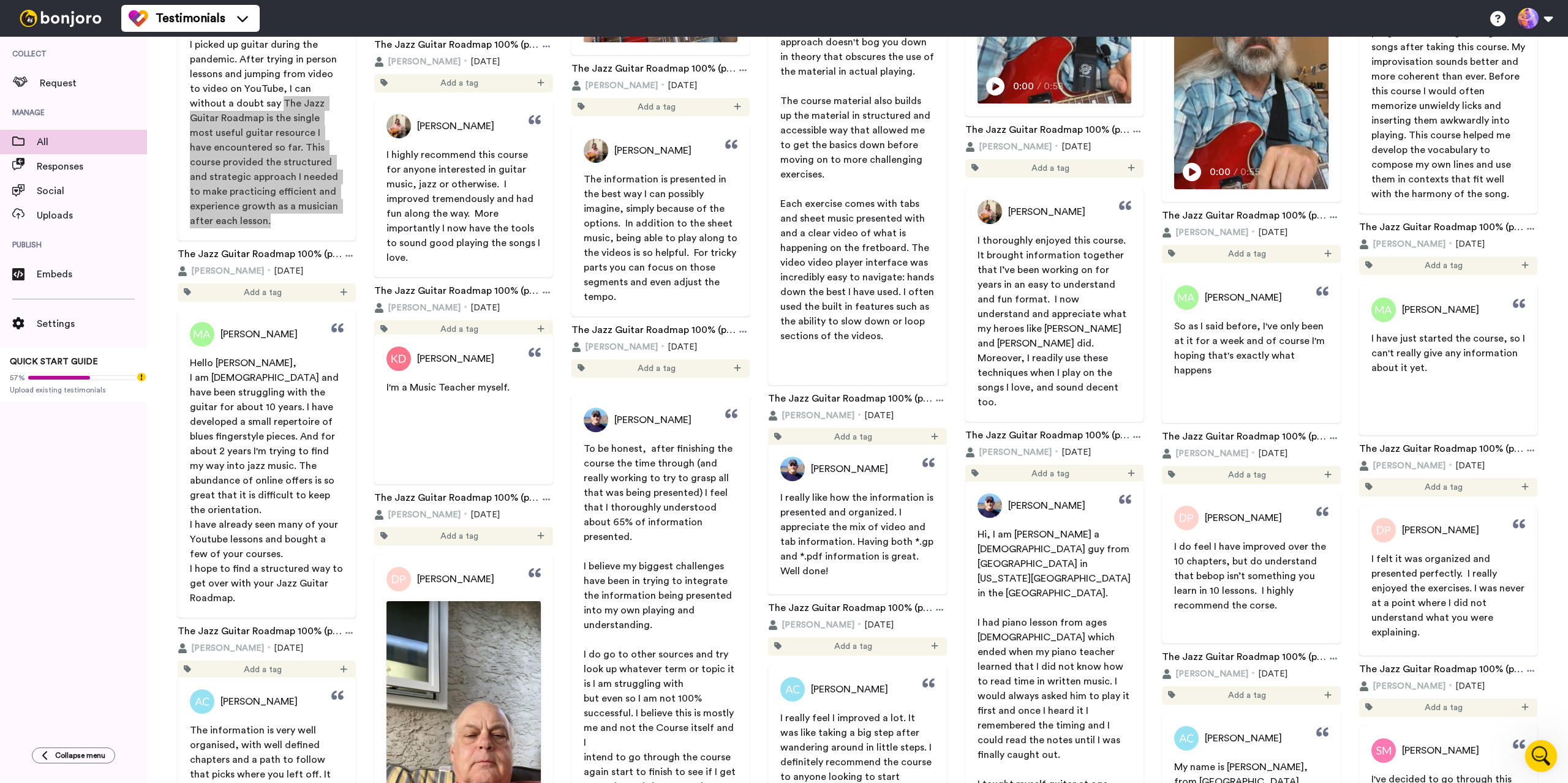
click at [1531, 749] on div "Open Intercom Messenger" at bounding box center [1538, 754] width 40 height 40
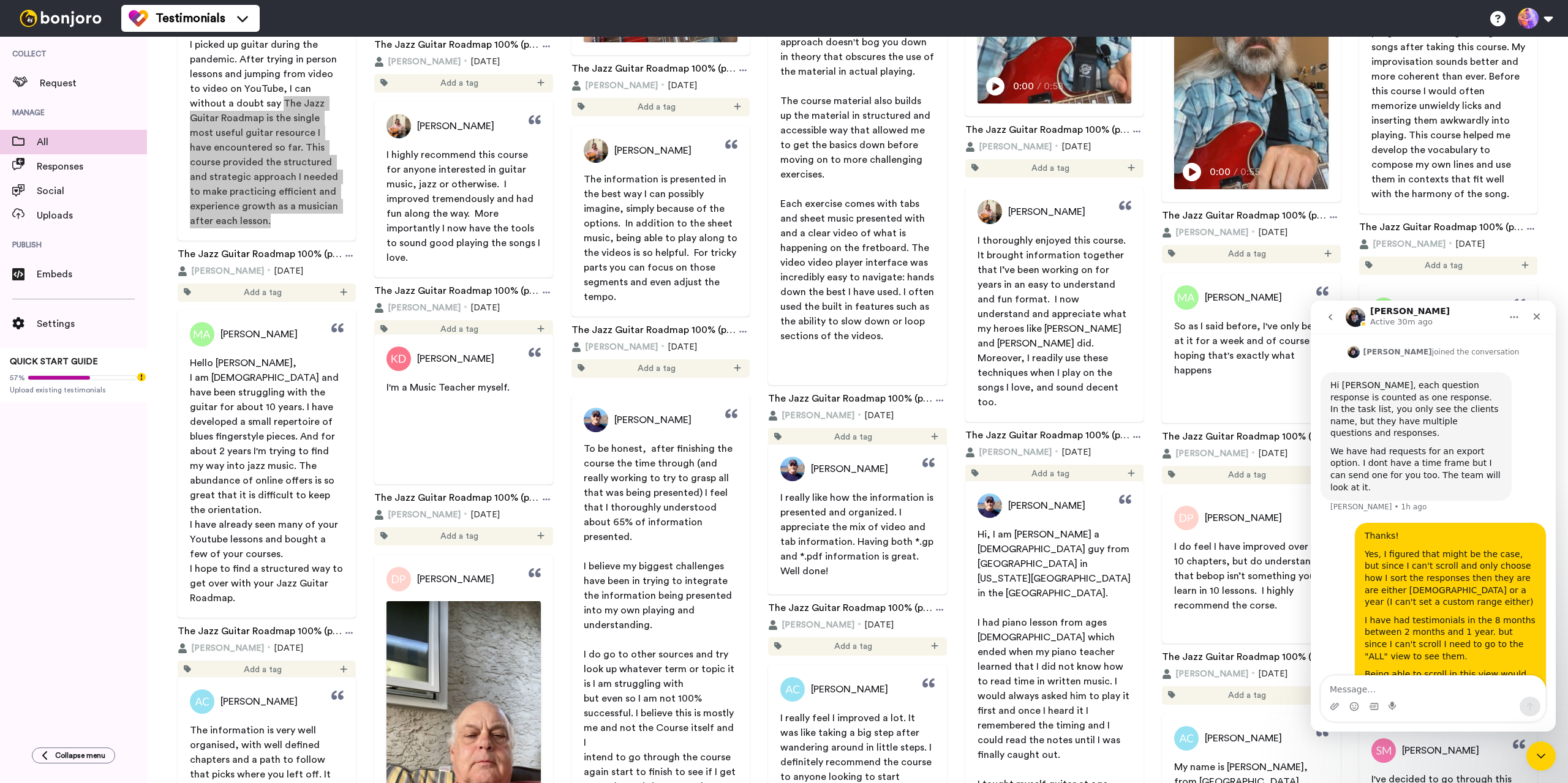
scroll to position [528, 0]
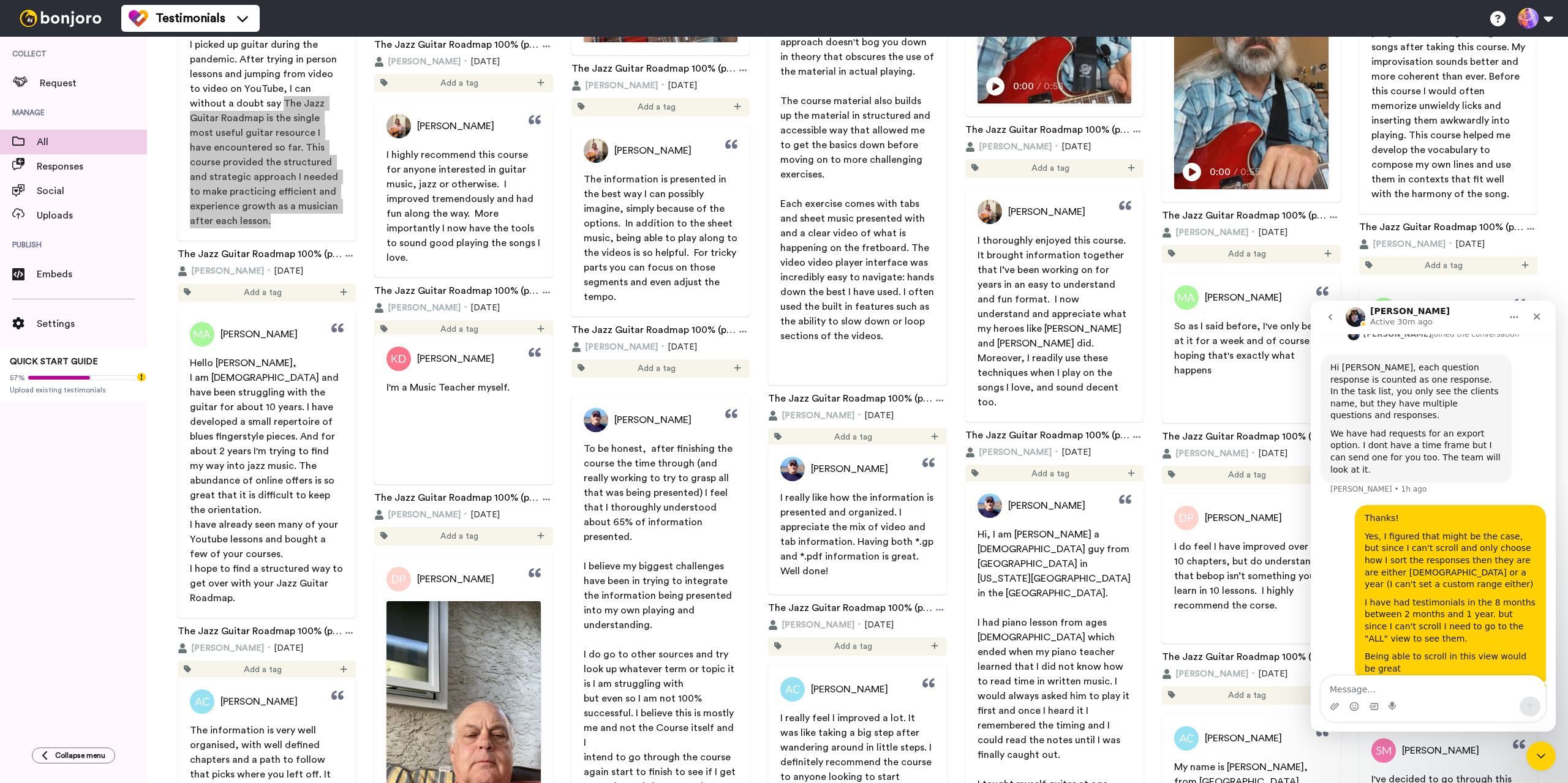
click at [1508, 315] on button "Home" at bounding box center [1514, 318] width 23 height 23
click at [1476, 316] on div "Johann Active 30m ago" at bounding box center [1423, 318] width 155 height 22
click at [1538, 320] on icon "Close" at bounding box center [1537, 317] width 10 height 10
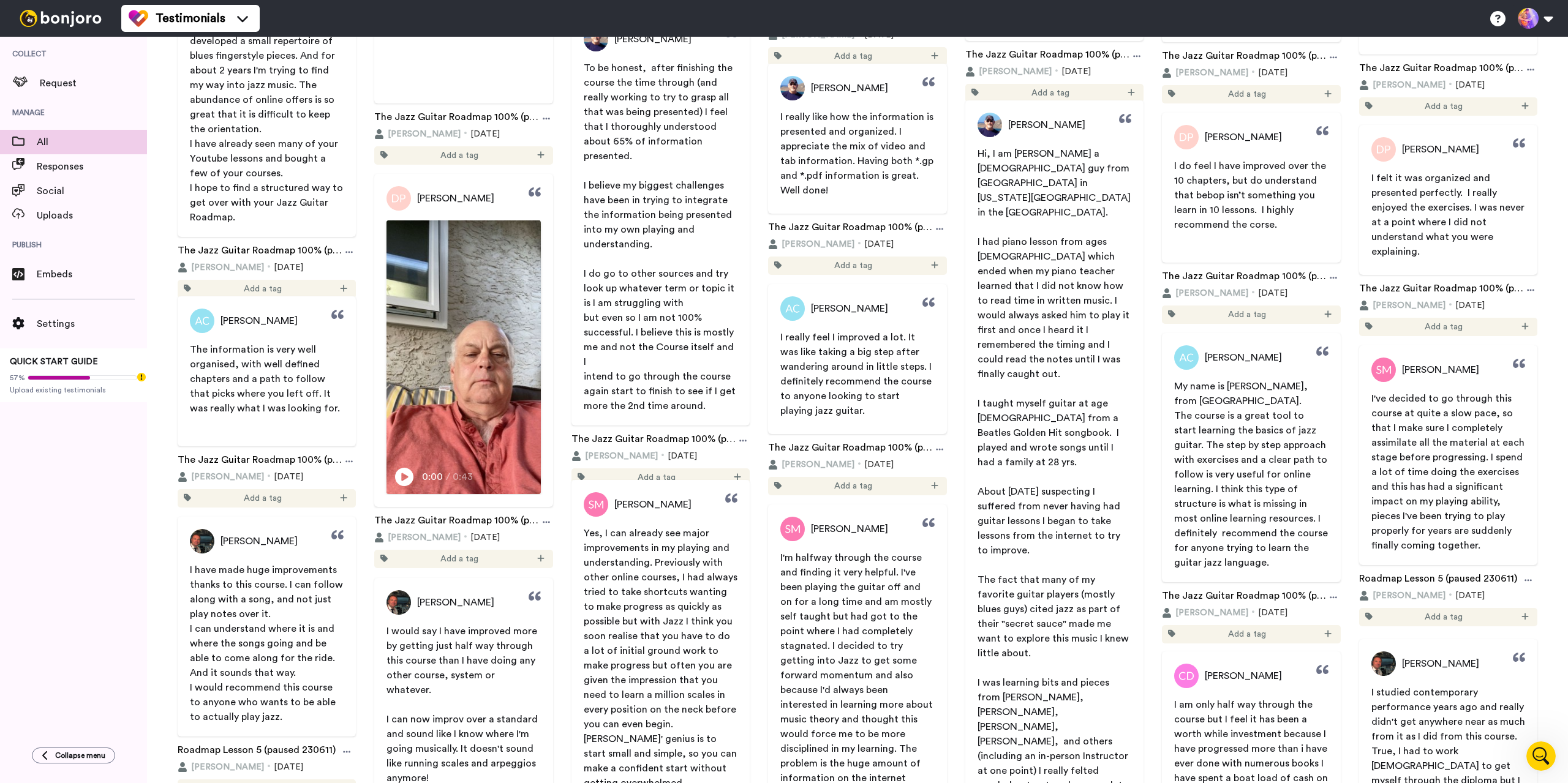
scroll to position [15404, 0]
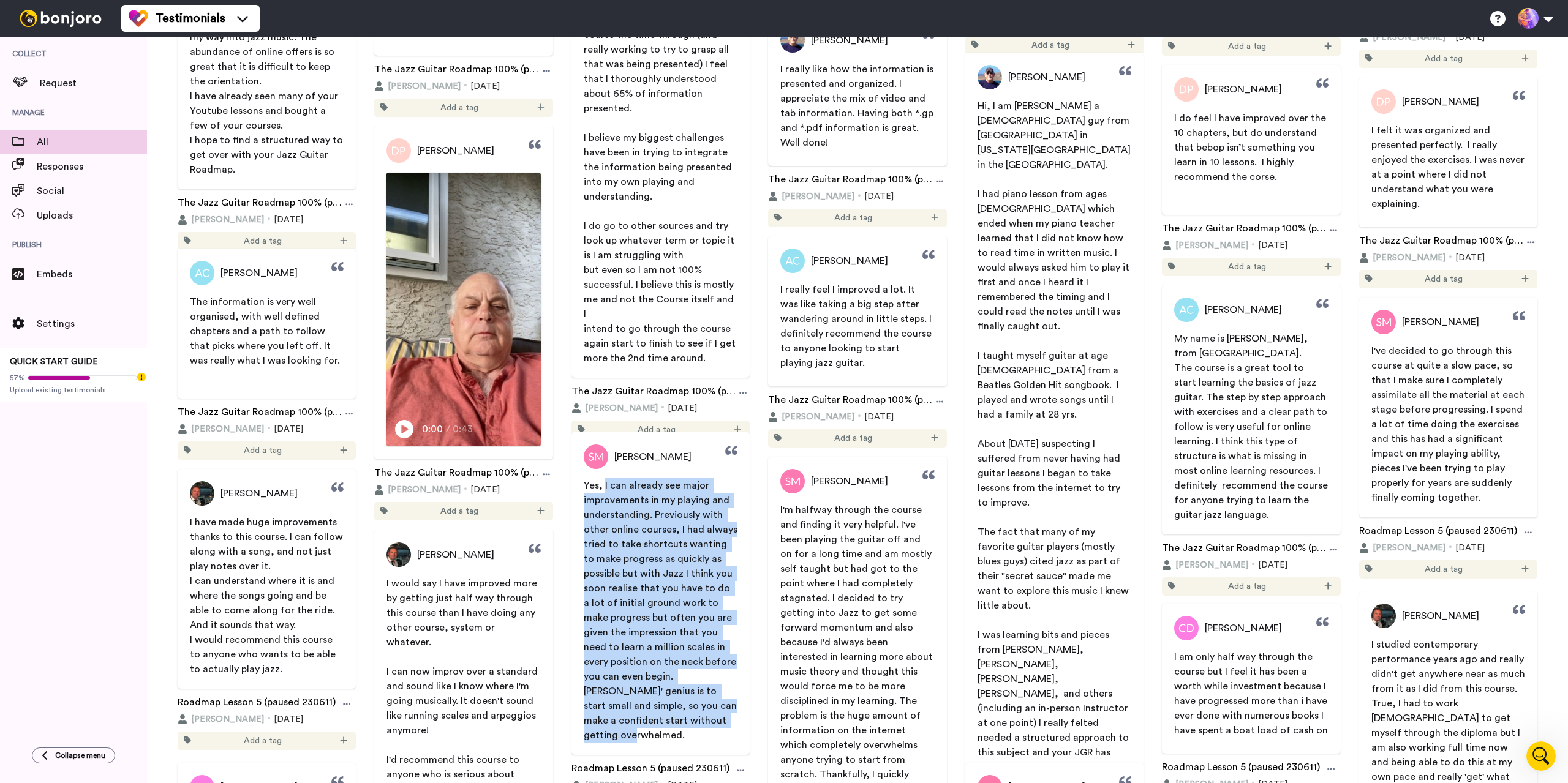
drag, startPoint x: 602, startPoint y: 483, endPoint x: 688, endPoint y: 718, distance: 250.2
click at [686, 719] on p "Yes, I can already see major improvements in my playing and understanding. Prev…" at bounding box center [660, 610] width 153 height 265
drag, startPoint x: 642, startPoint y: 455, endPoint x: 692, endPoint y: 457, distance: 50.0
click at [694, 457] on div "Stephen Morris" at bounding box center [660, 457] width 179 height 24
click at [663, 456] on span "Stephen Morris" at bounding box center [653, 457] width 77 height 14
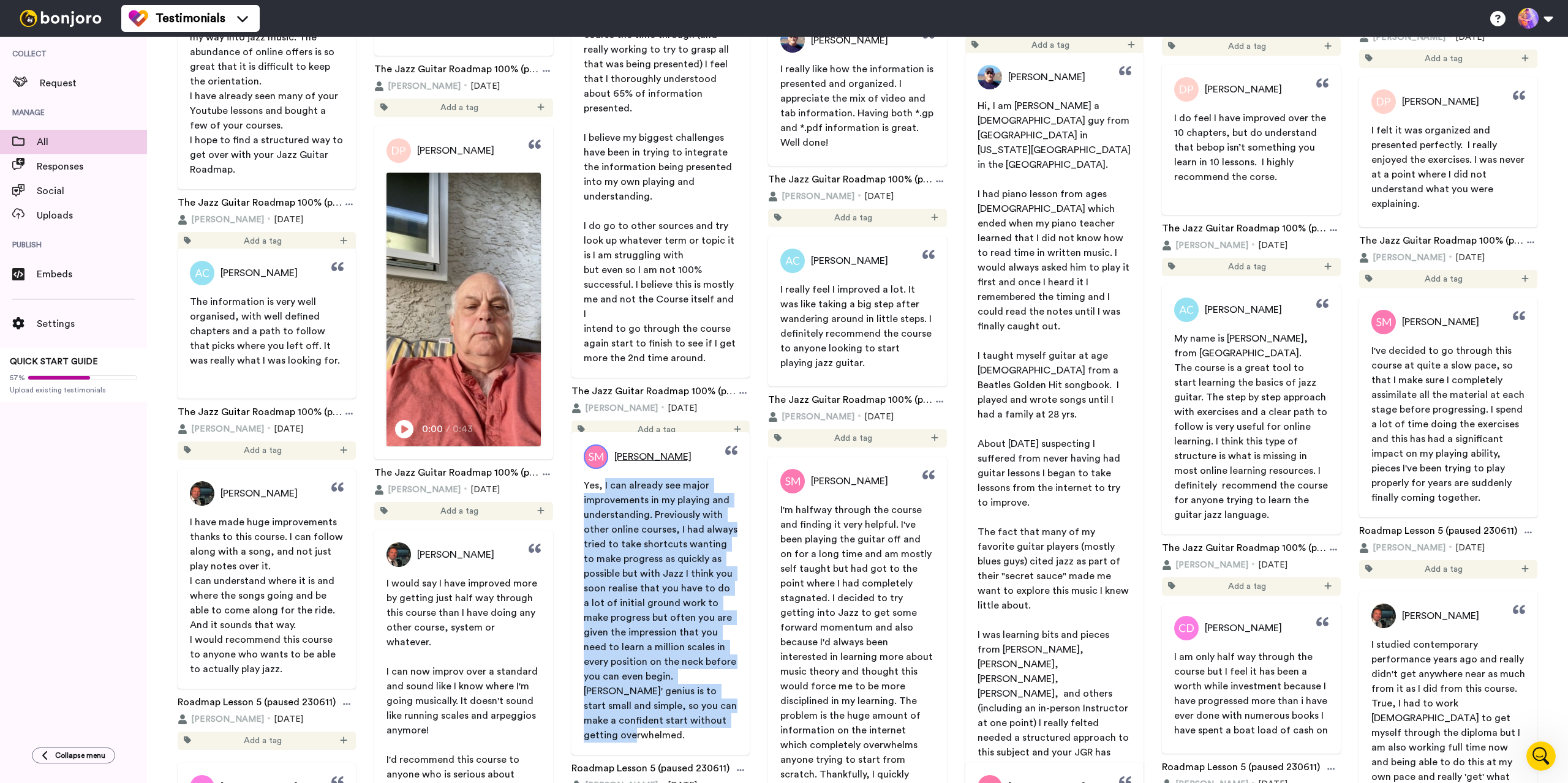
click at [663, 456] on span "Stephen Morris" at bounding box center [653, 457] width 77 height 14
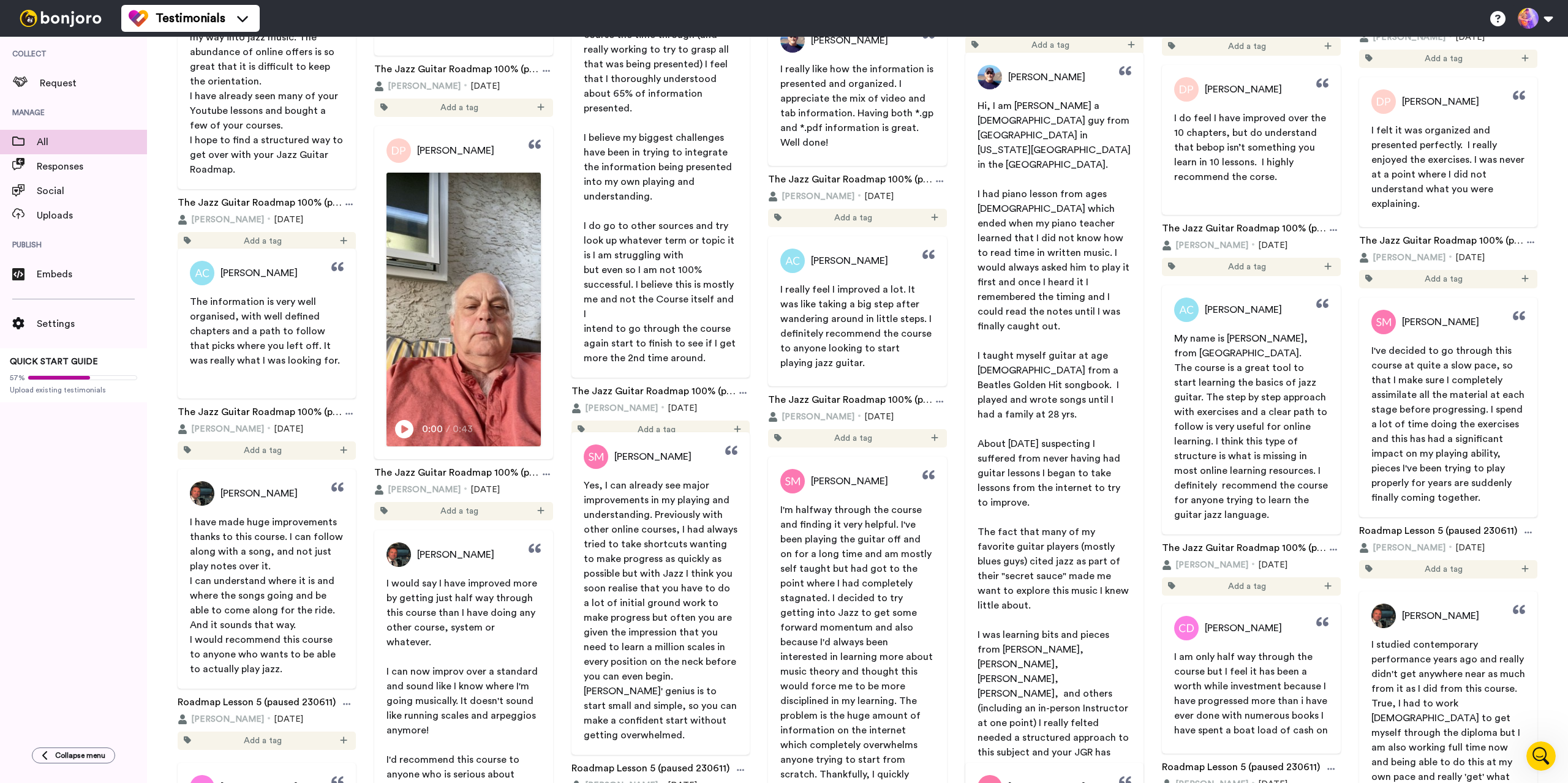
click at [706, 455] on div "Stephen Morris" at bounding box center [660, 457] width 179 height 24
drag, startPoint x: 700, startPoint y: 456, endPoint x: 611, endPoint y: 454, distance: 89.0
click at [611, 454] on div "Stephen Morris" at bounding box center [660, 457] width 179 height 24
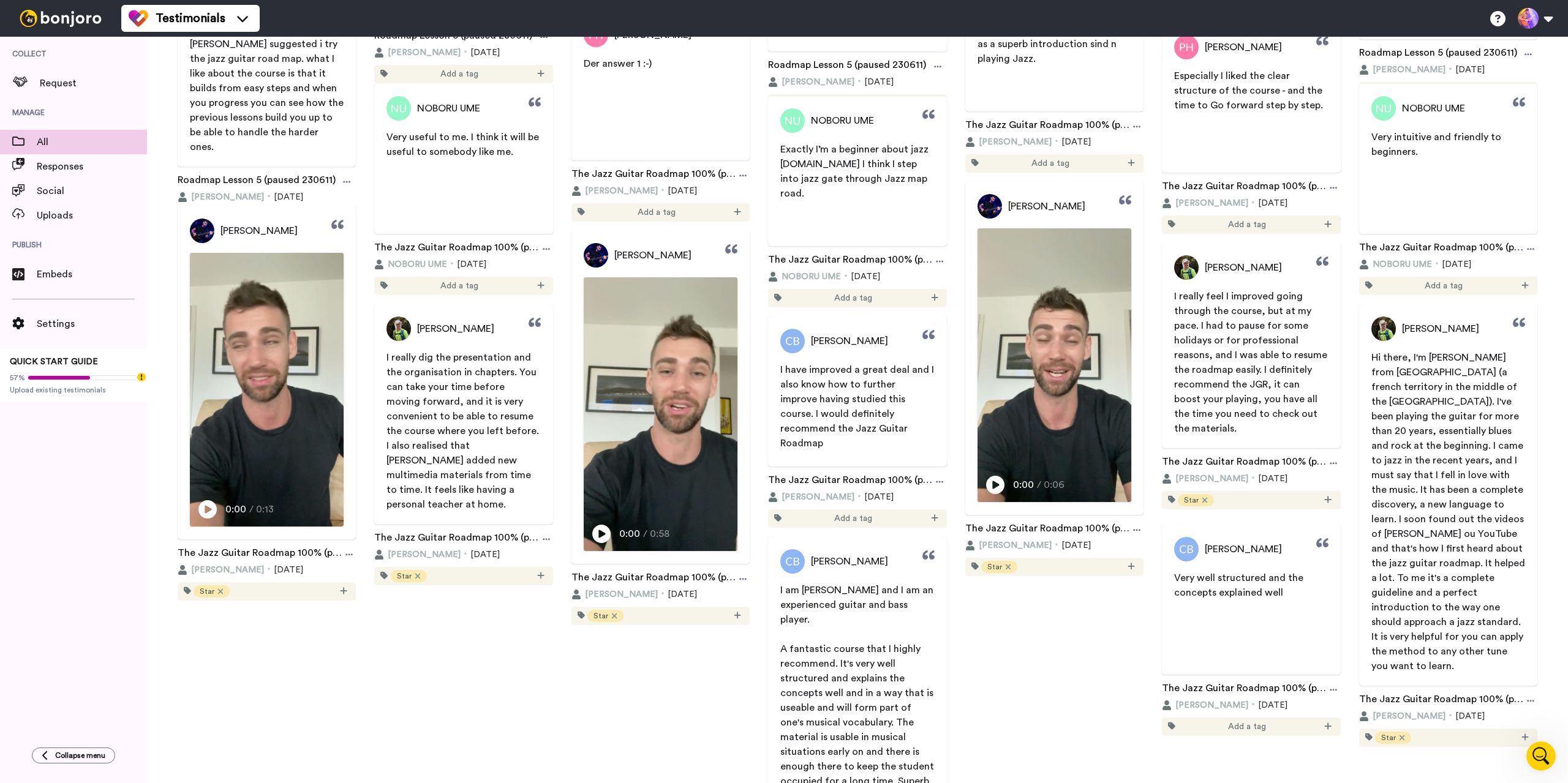
scroll to position [16201, 0]
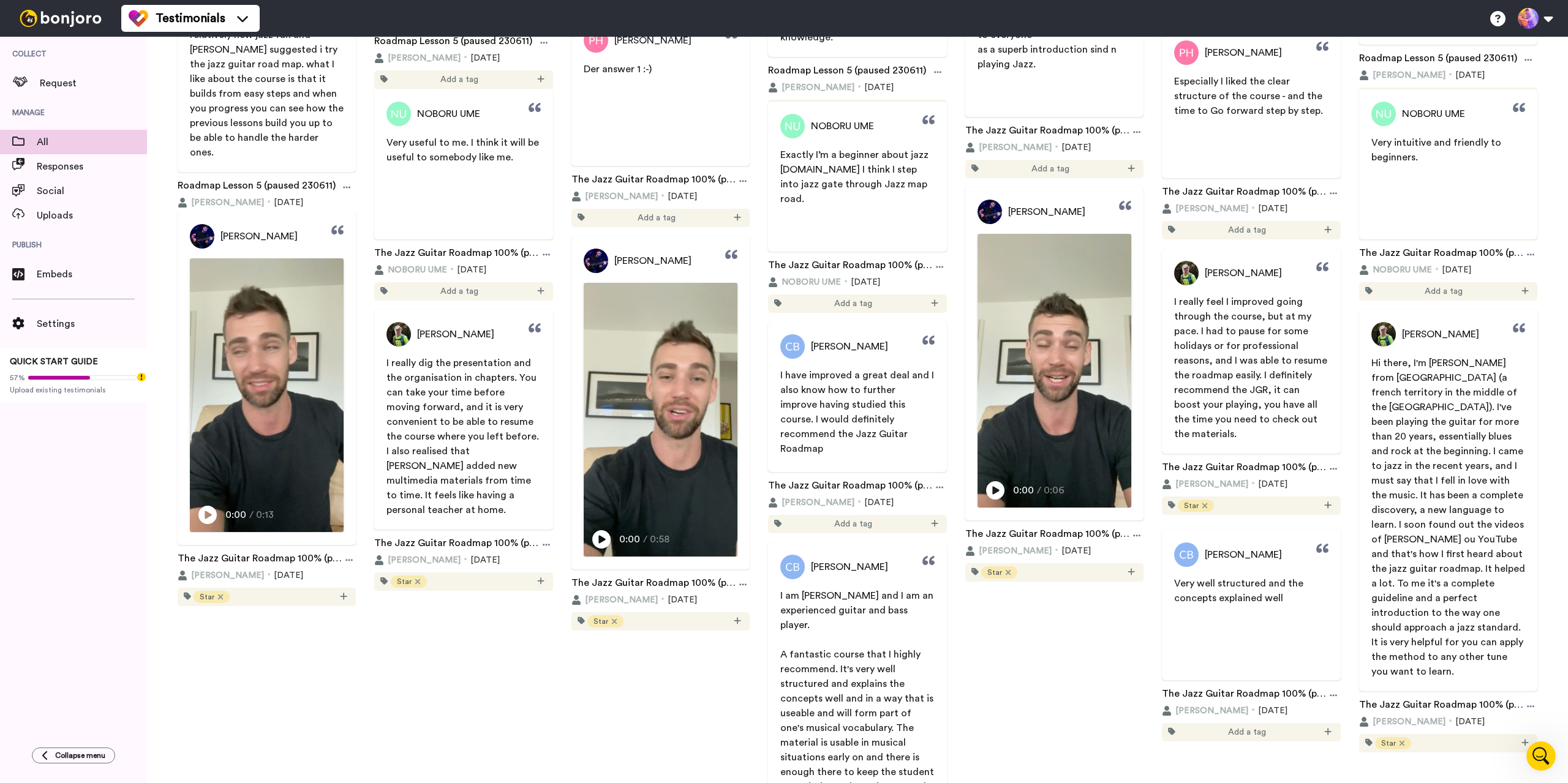
drag, startPoint x: 874, startPoint y: 540, endPoint x: 619, endPoint y: 725, distance: 315.0
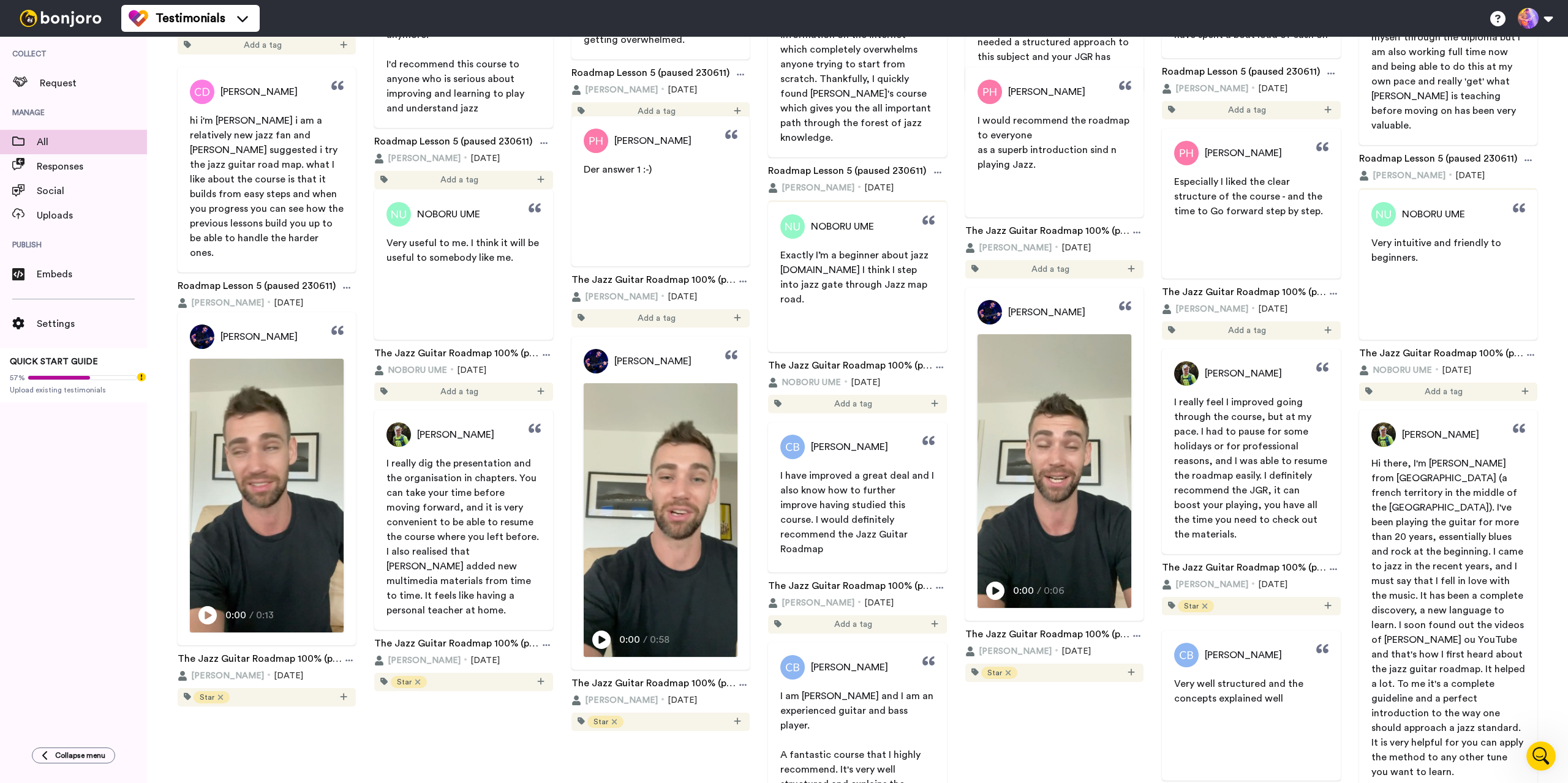
scroll to position [16101, 0]
drag, startPoint x: 410, startPoint y: 580, endPoint x: 485, endPoint y: 596, distance: 76.7
click at [485, 596] on p "I really dig the presentation and the organisation in chapters. You can take yo…" at bounding box center [463, 536] width 153 height 161
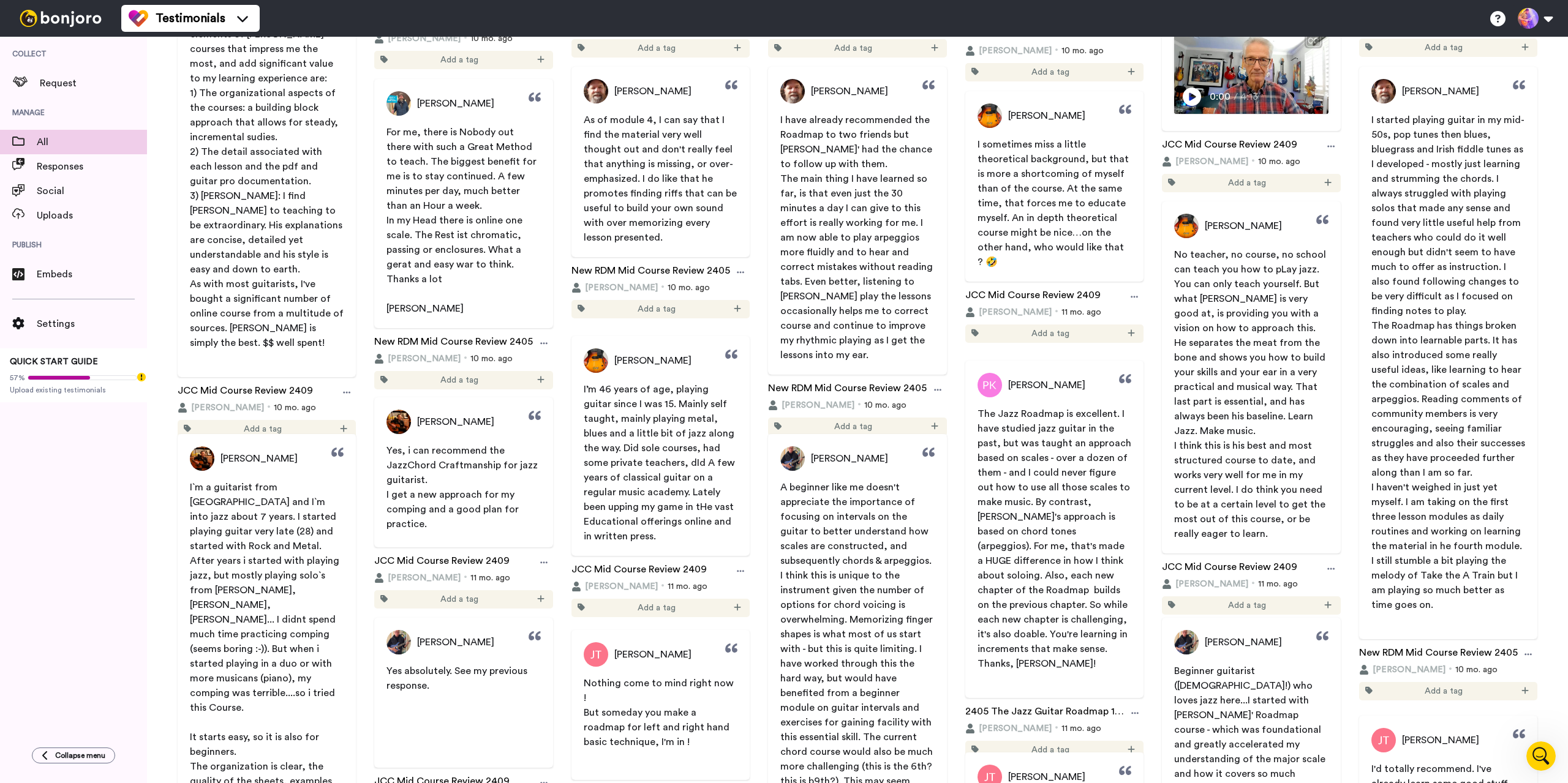
scroll to position [9121, 0]
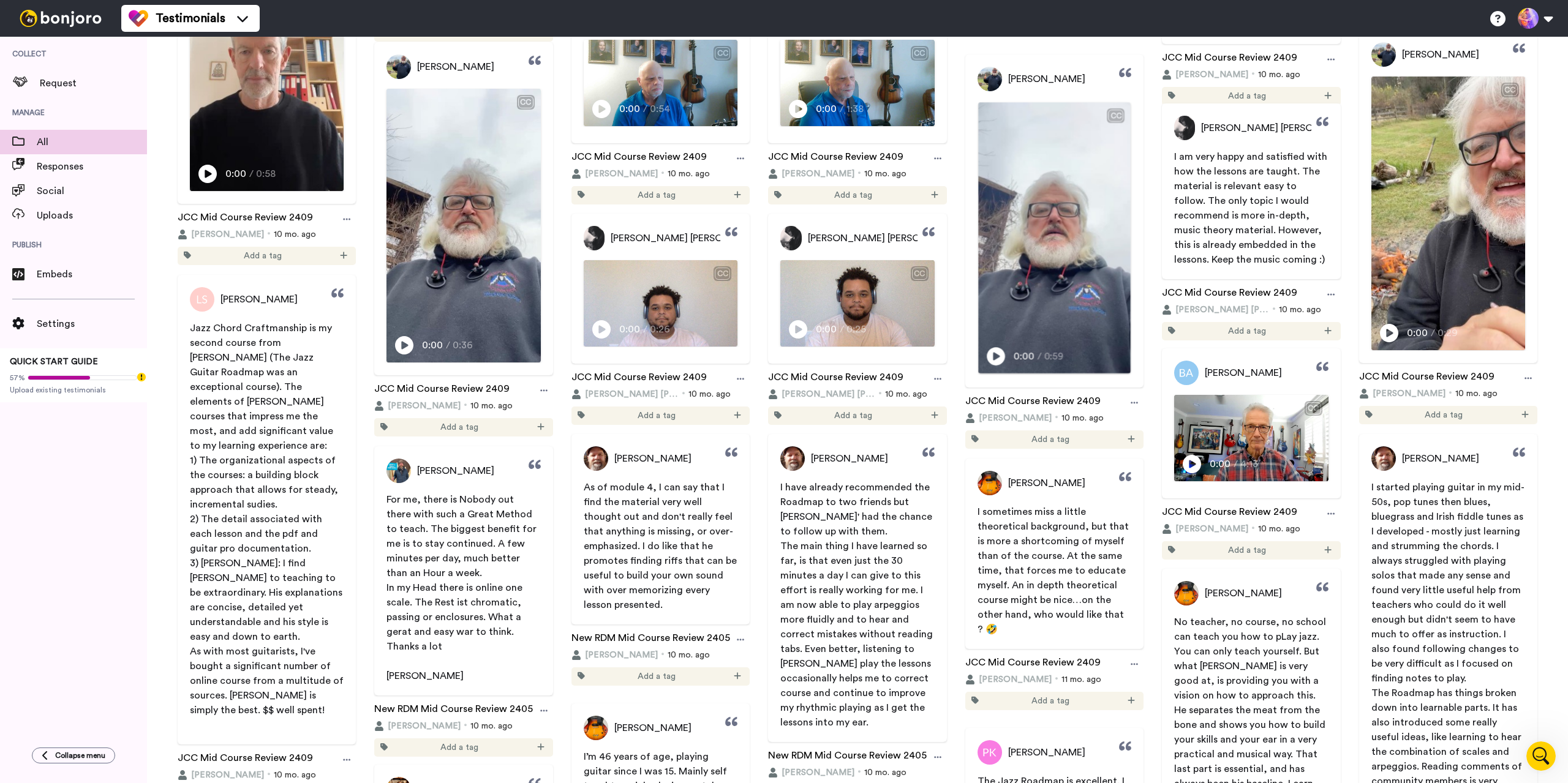
click at [981, 368] on div "Play/Pause 0:00 / 0:59" at bounding box center [1054, 361] width 152 height 26
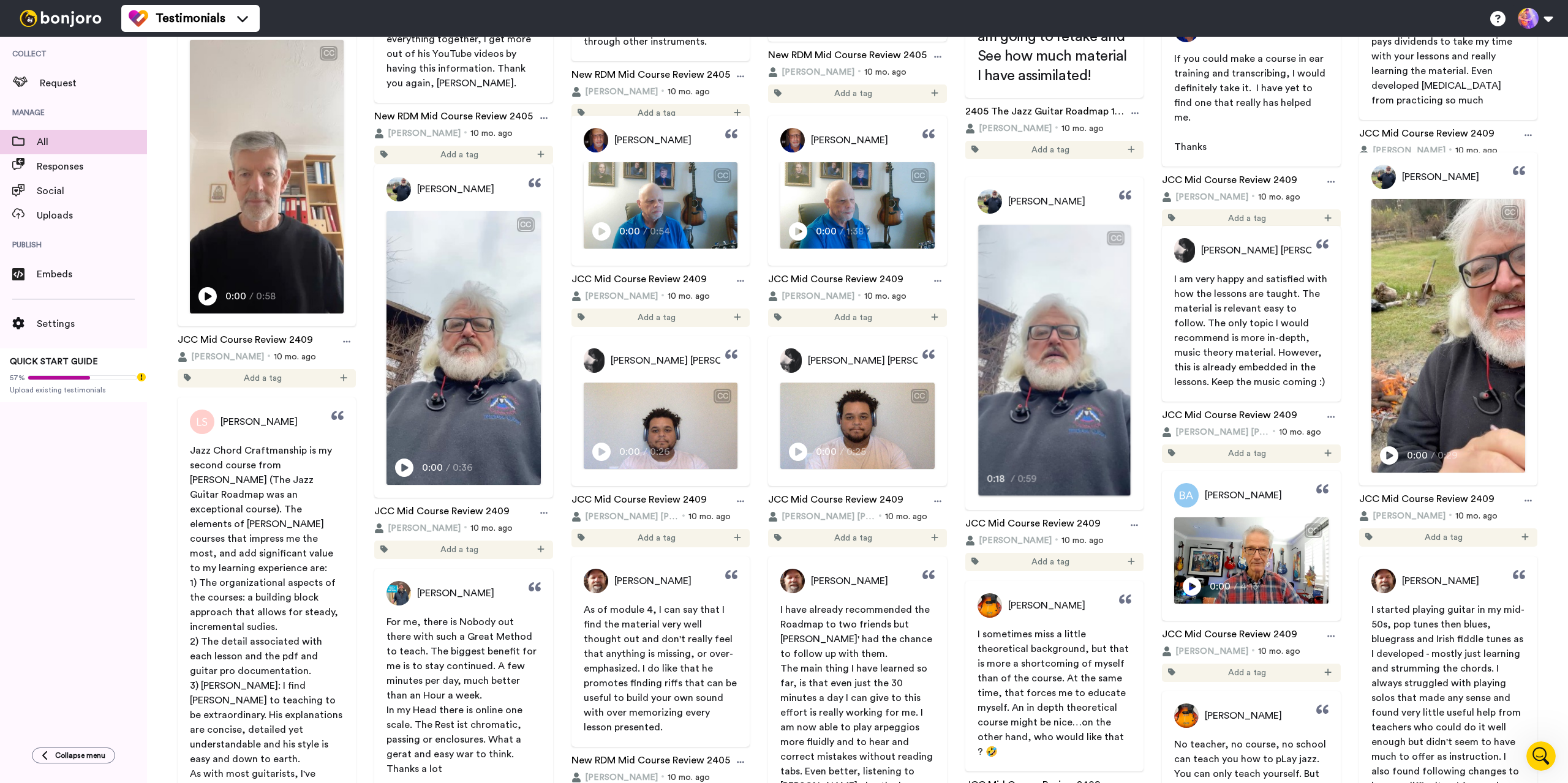
click at [1050, 433] on video at bounding box center [1054, 361] width 152 height 271
click at [422, 358] on img at bounding box center [464, 348] width 152 height 271
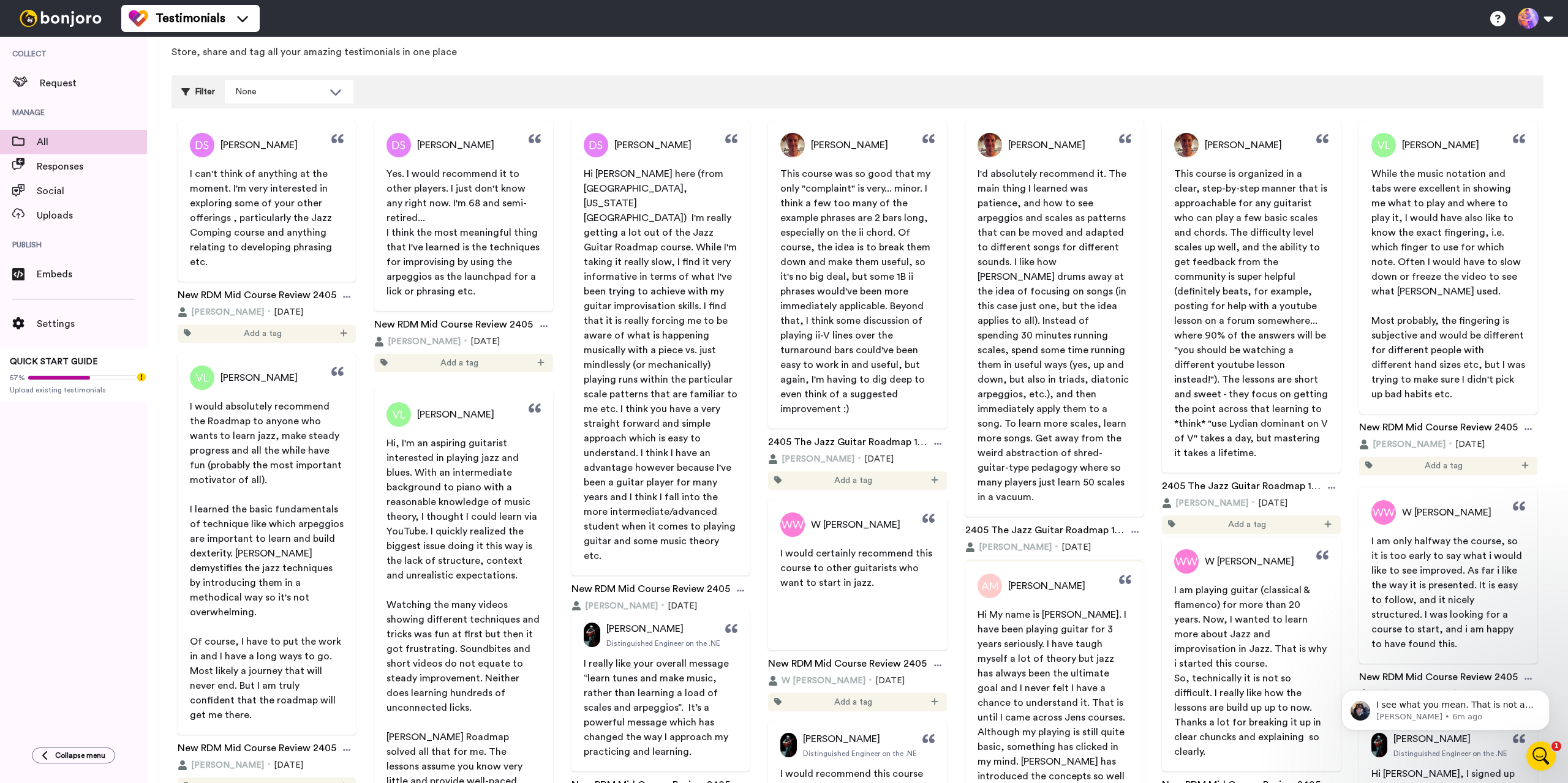
scroll to position [0, 0]
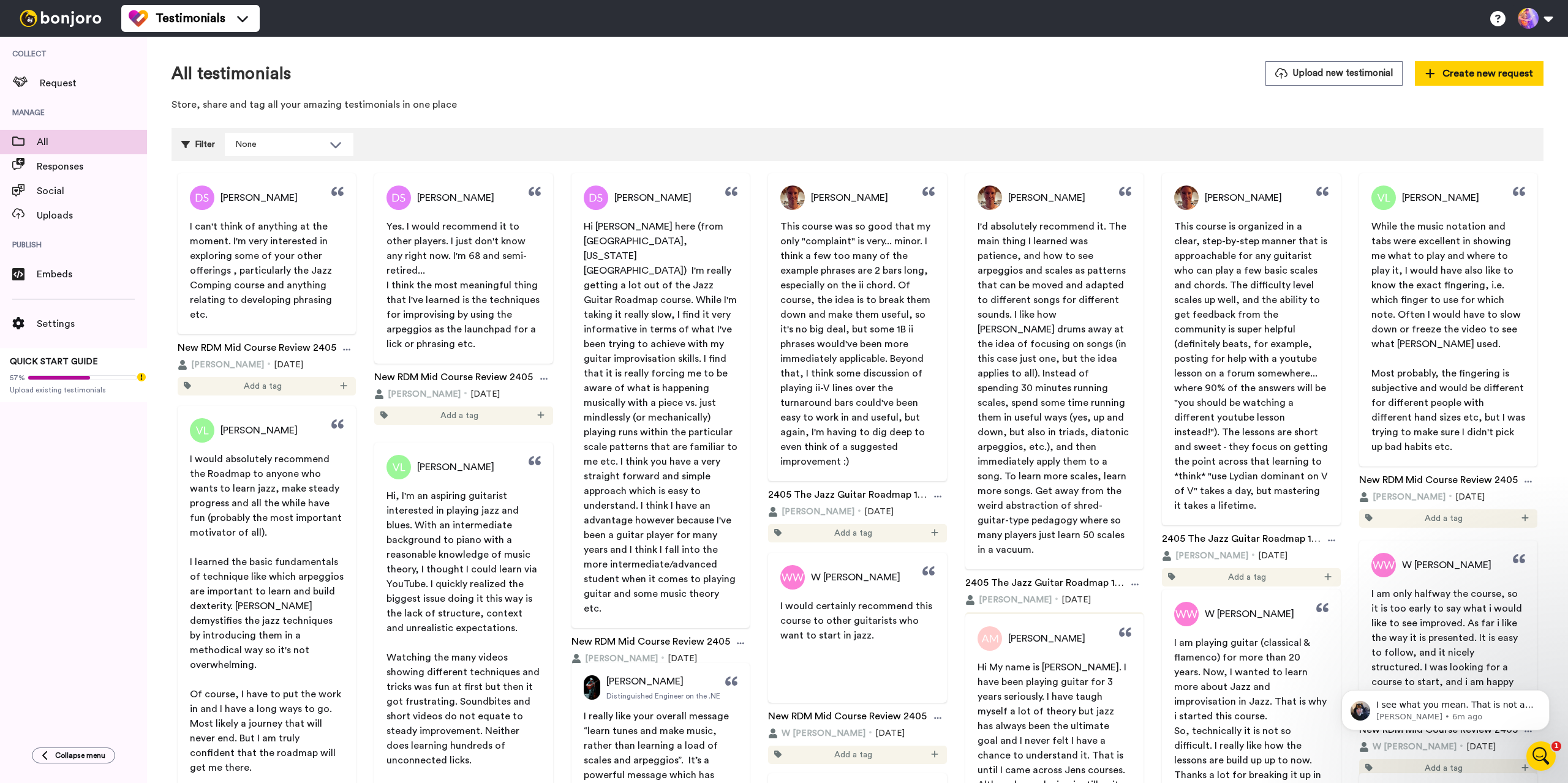
click at [67, 15] on img at bounding box center [60, 18] width 91 height 17
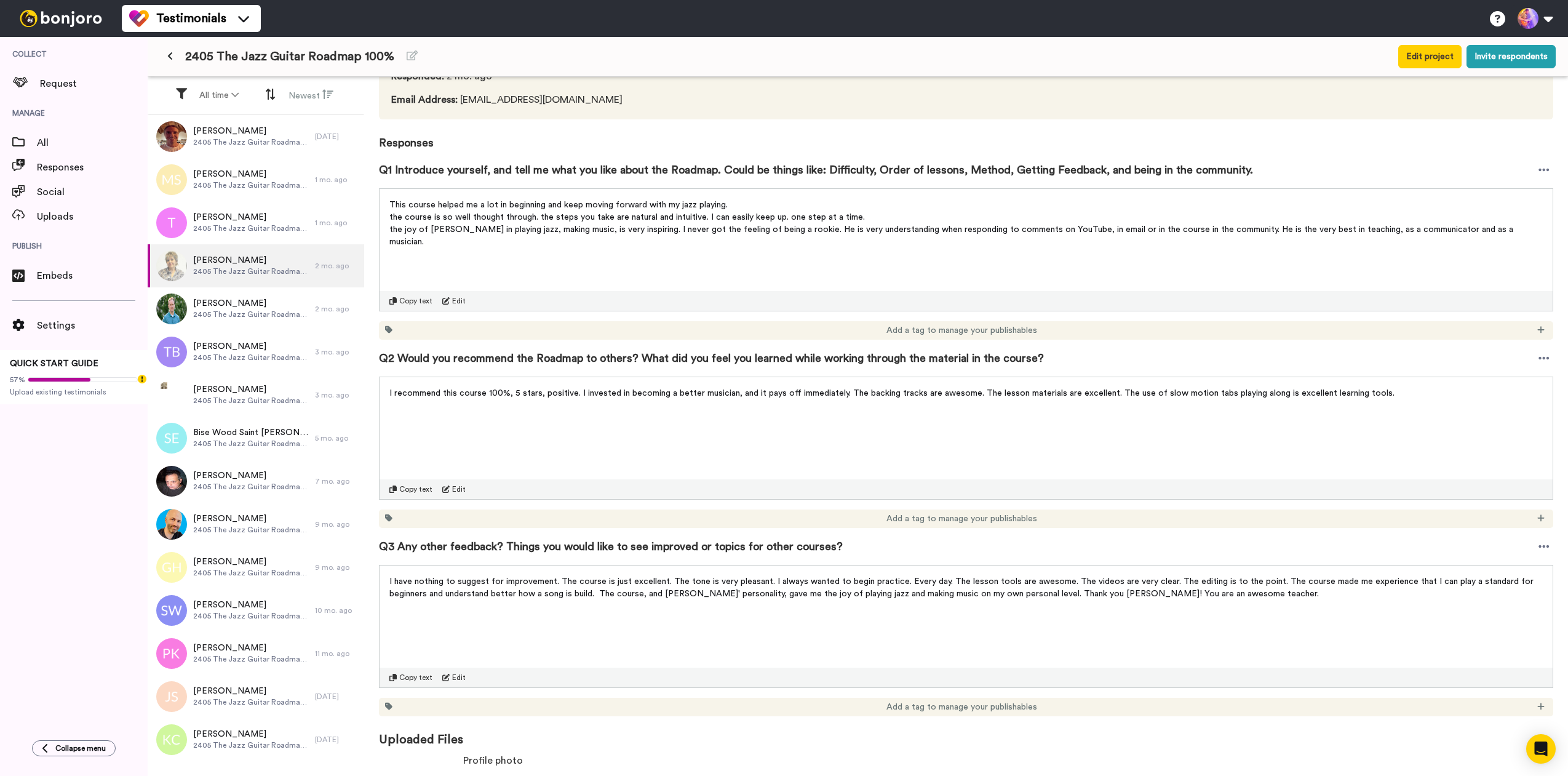
scroll to position [212, 0]
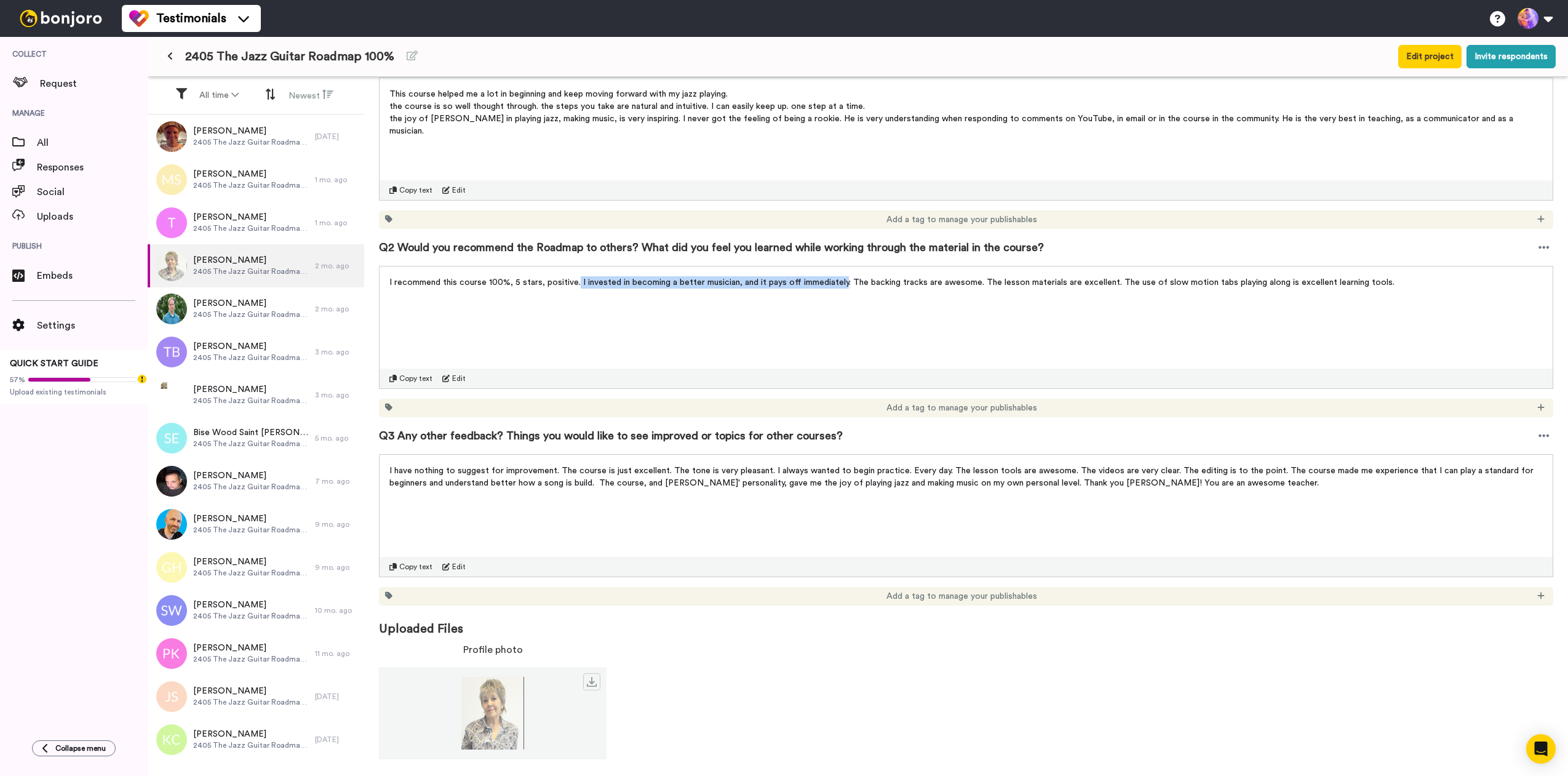
drag, startPoint x: 575, startPoint y: 283, endPoint x: 885, endPoint y: 351, distance: 317.4
click at [841, 274] on div "I recommend this course 100%, 5 stars, positive. I invested in becoming a bette…" at bounding box center [966, 278] width 1173 height 24
copy span "I invested in becoming a better musician, and it pays off immediately"
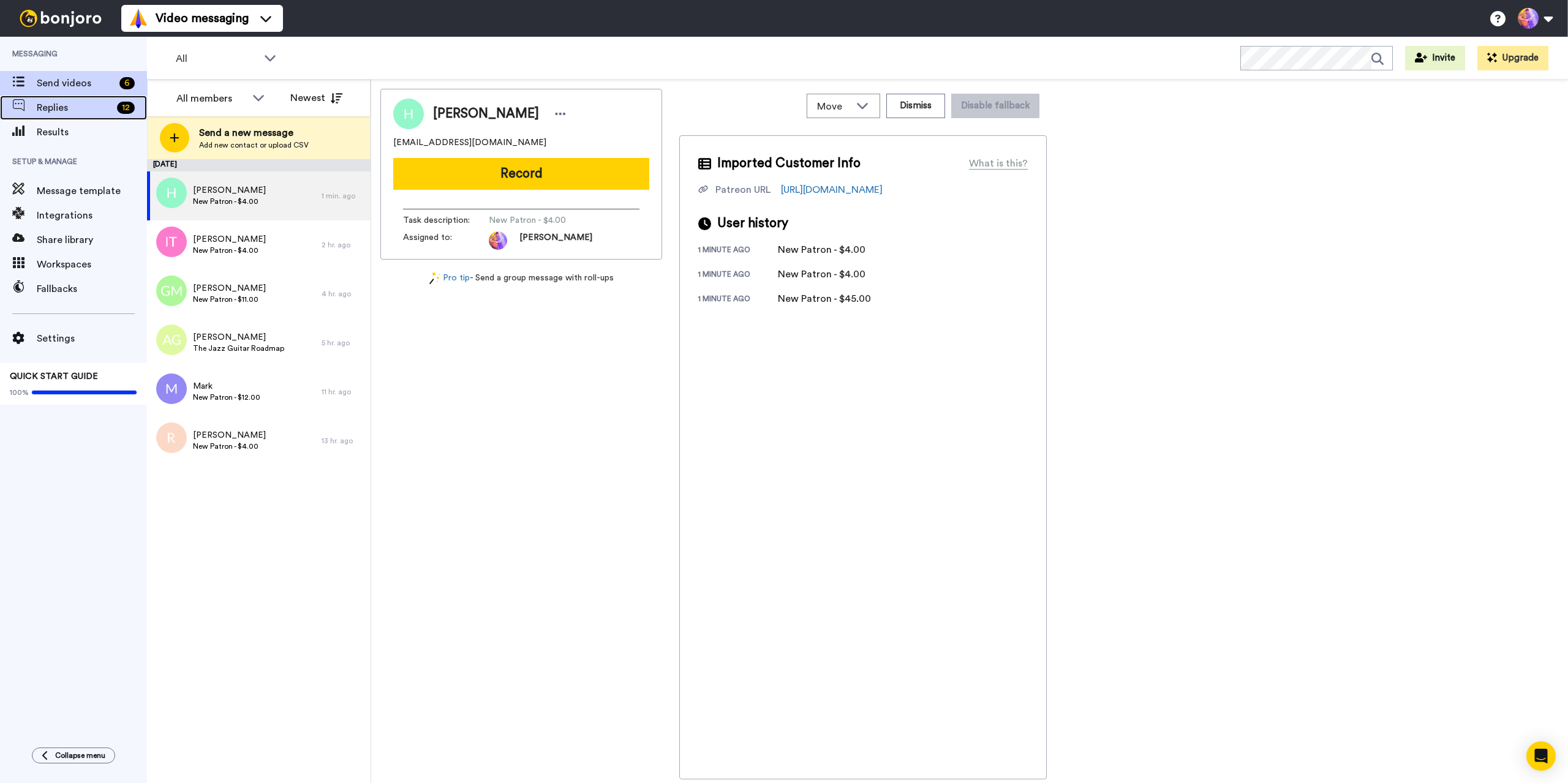
click at [71, 111] on span "Replies" at bounding box center [74, 108] width 75 height 14
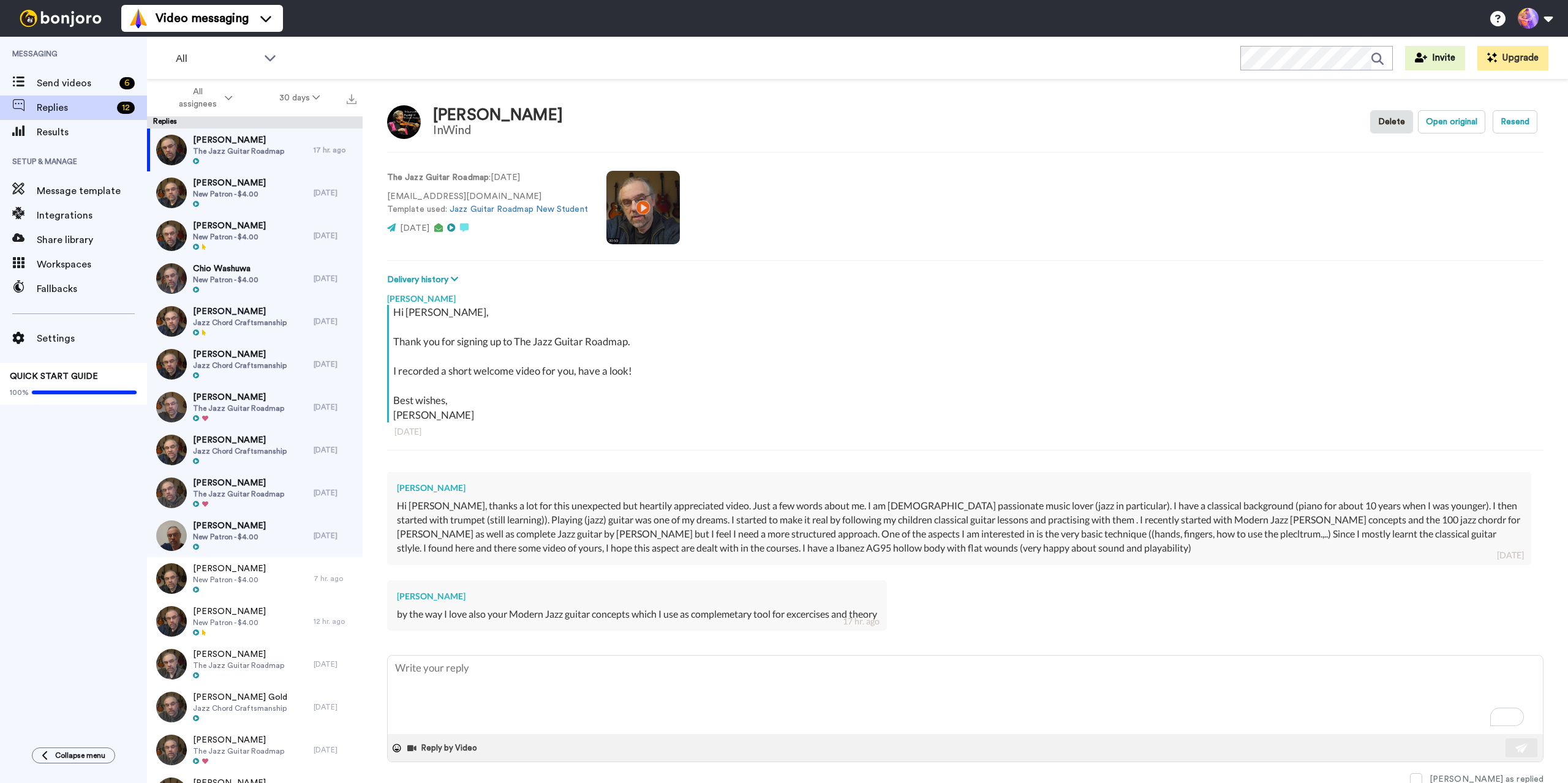
click at [1246, 22] on div "Video messaging Switch to Video messaging Testimonials Settings Discover Help &…" at bounding box center [844, 18] width 1447 height 37
type textarea "x"
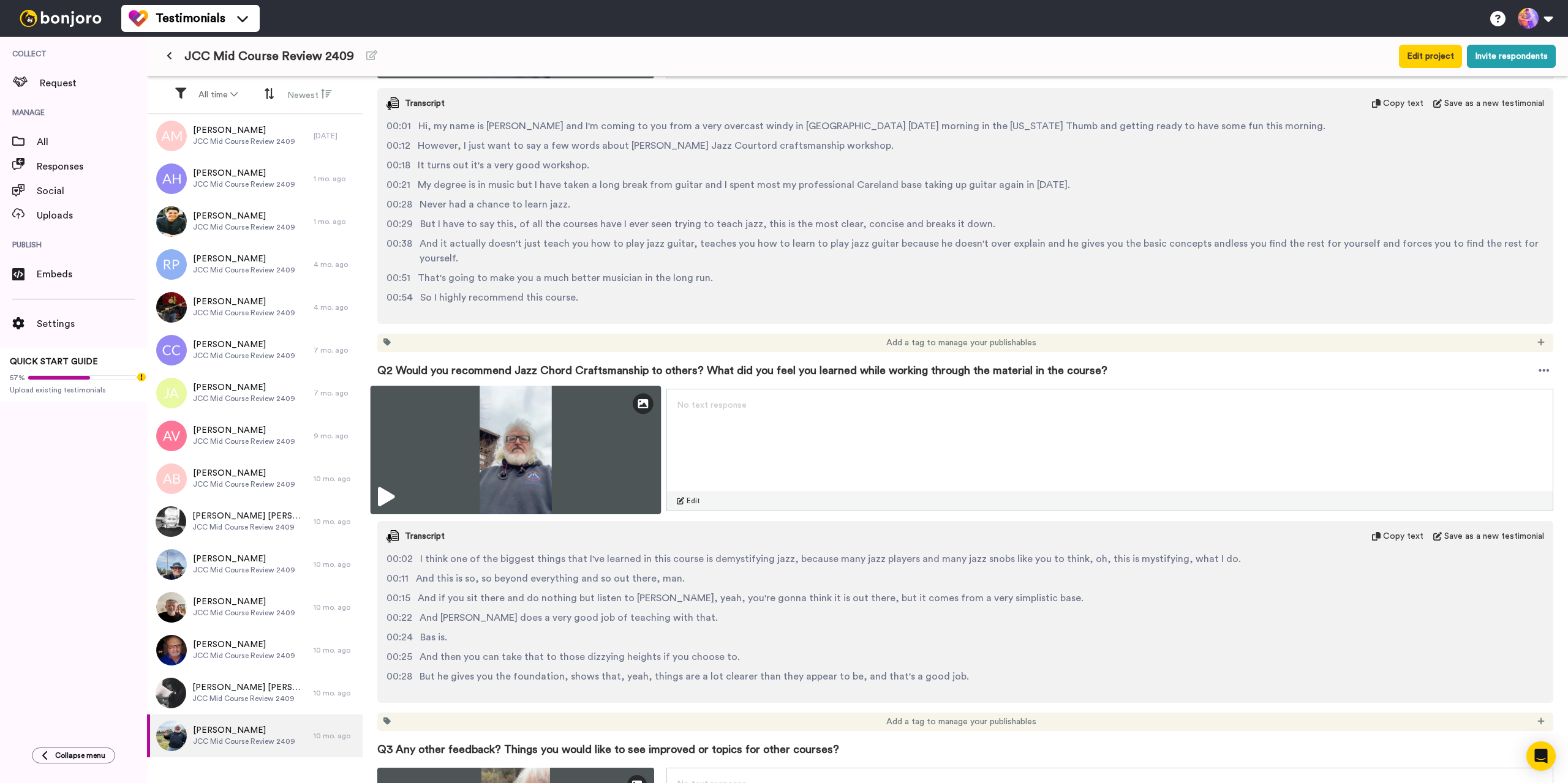
scroll to position [243, 0]
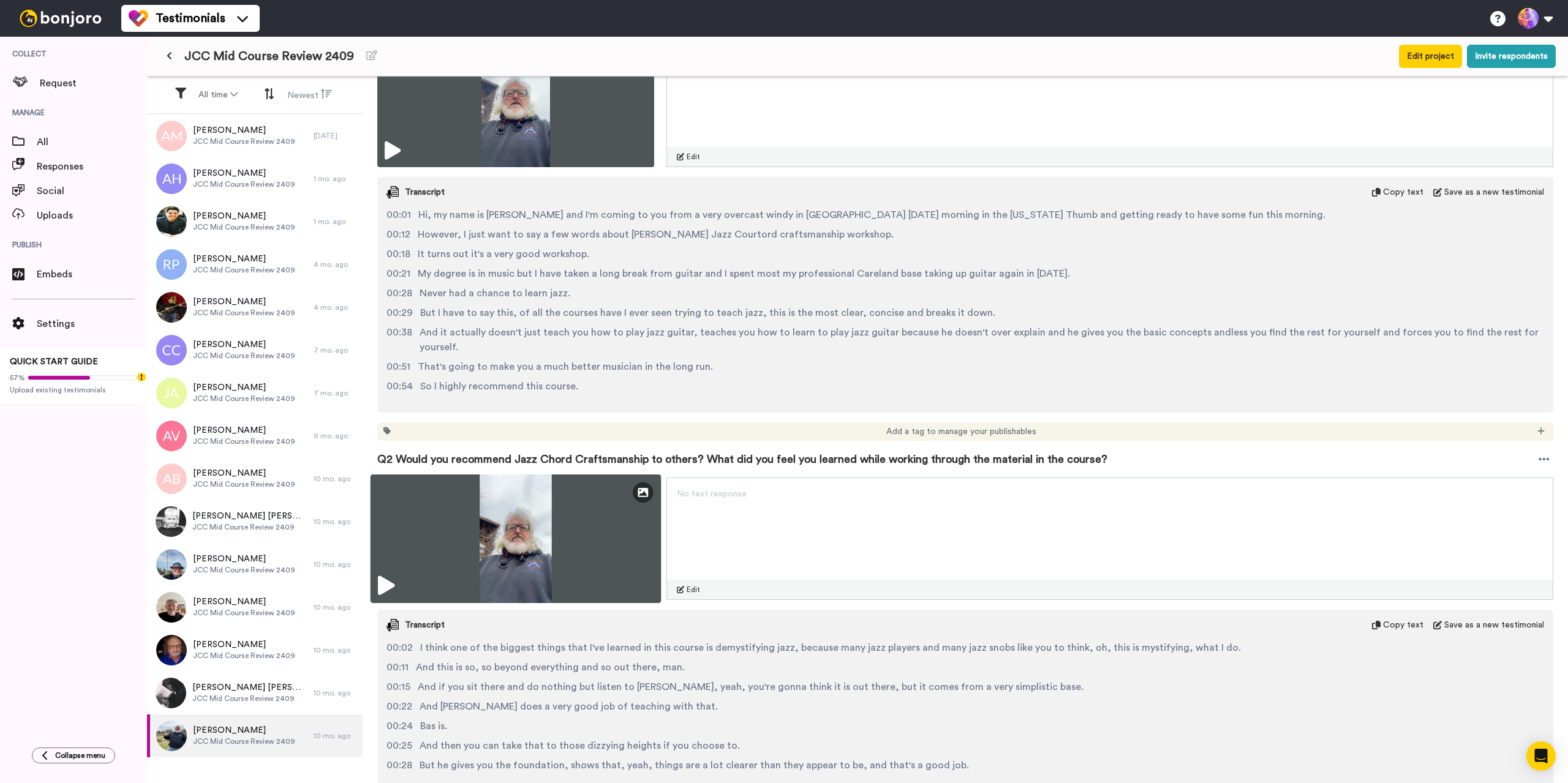
click at [435, 512] on img at bounding box center [516, 538] width 291 height 128
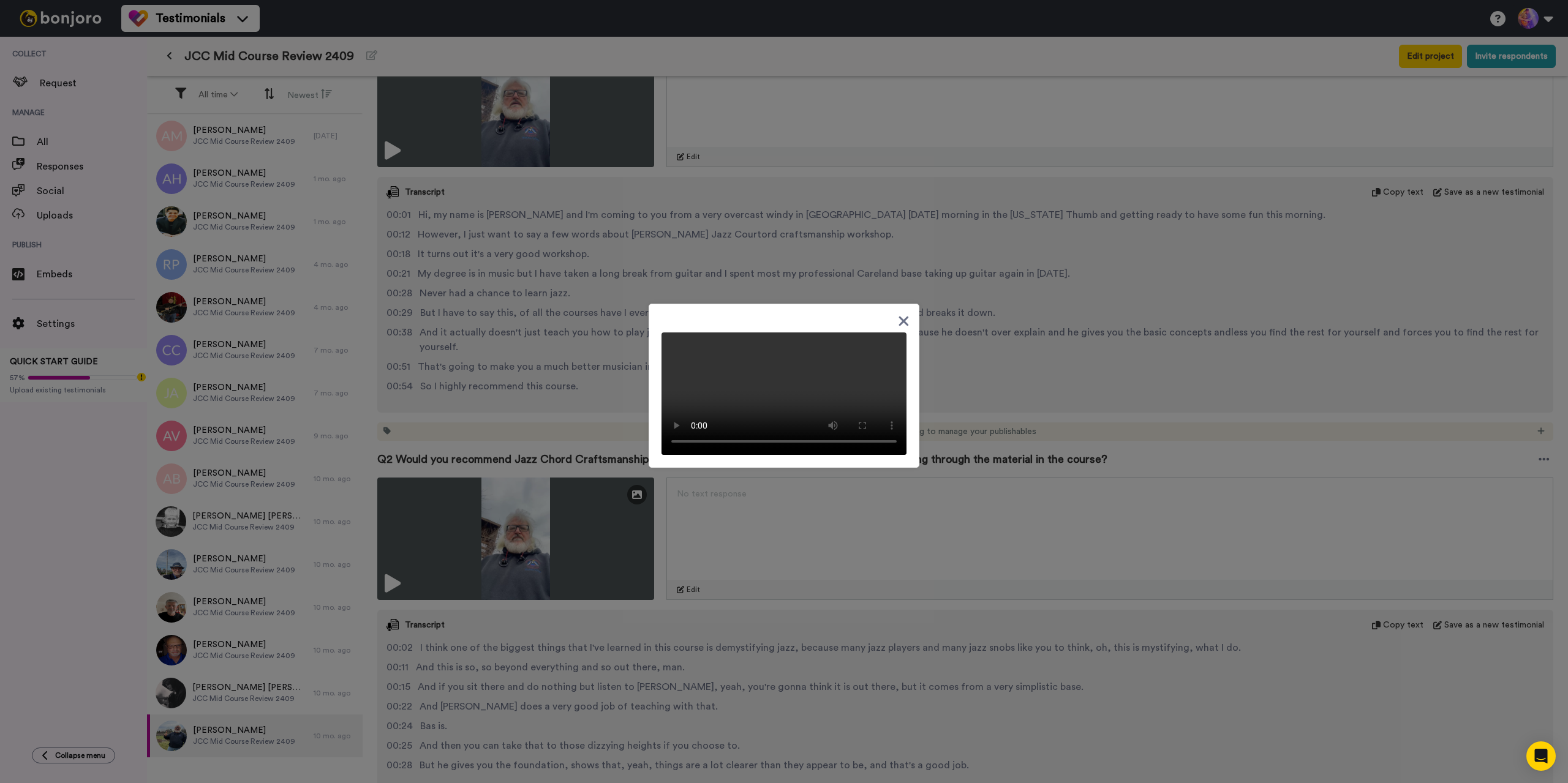
drag, startPoint x: 923, startPoint y: 401, endPoint x: 915, endPoint y: 401, distance: 8.0
click at [916, 401] on div at bounding box center [784, 391] width 1568 height 783
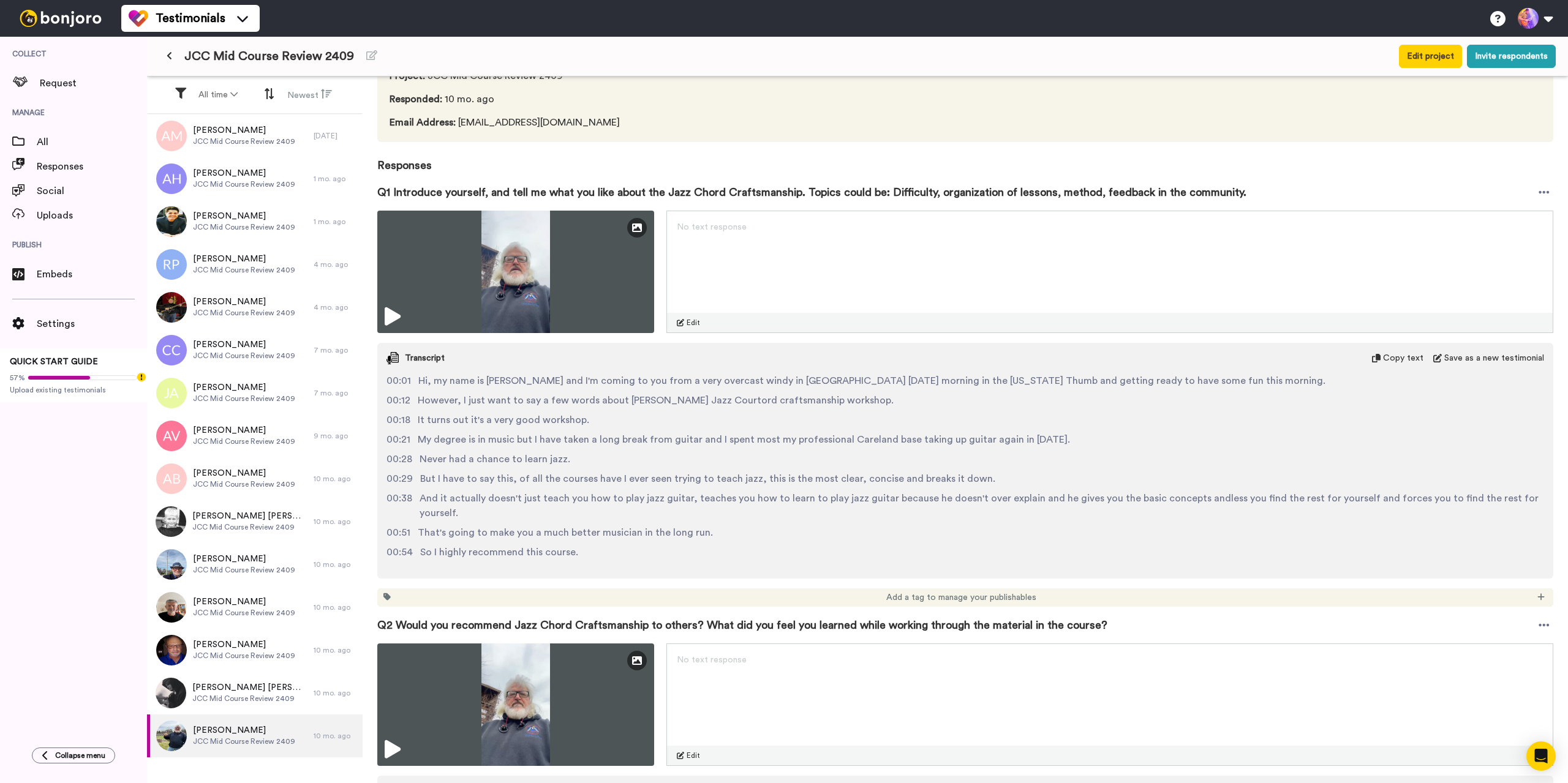
scroll to position [245, 0]
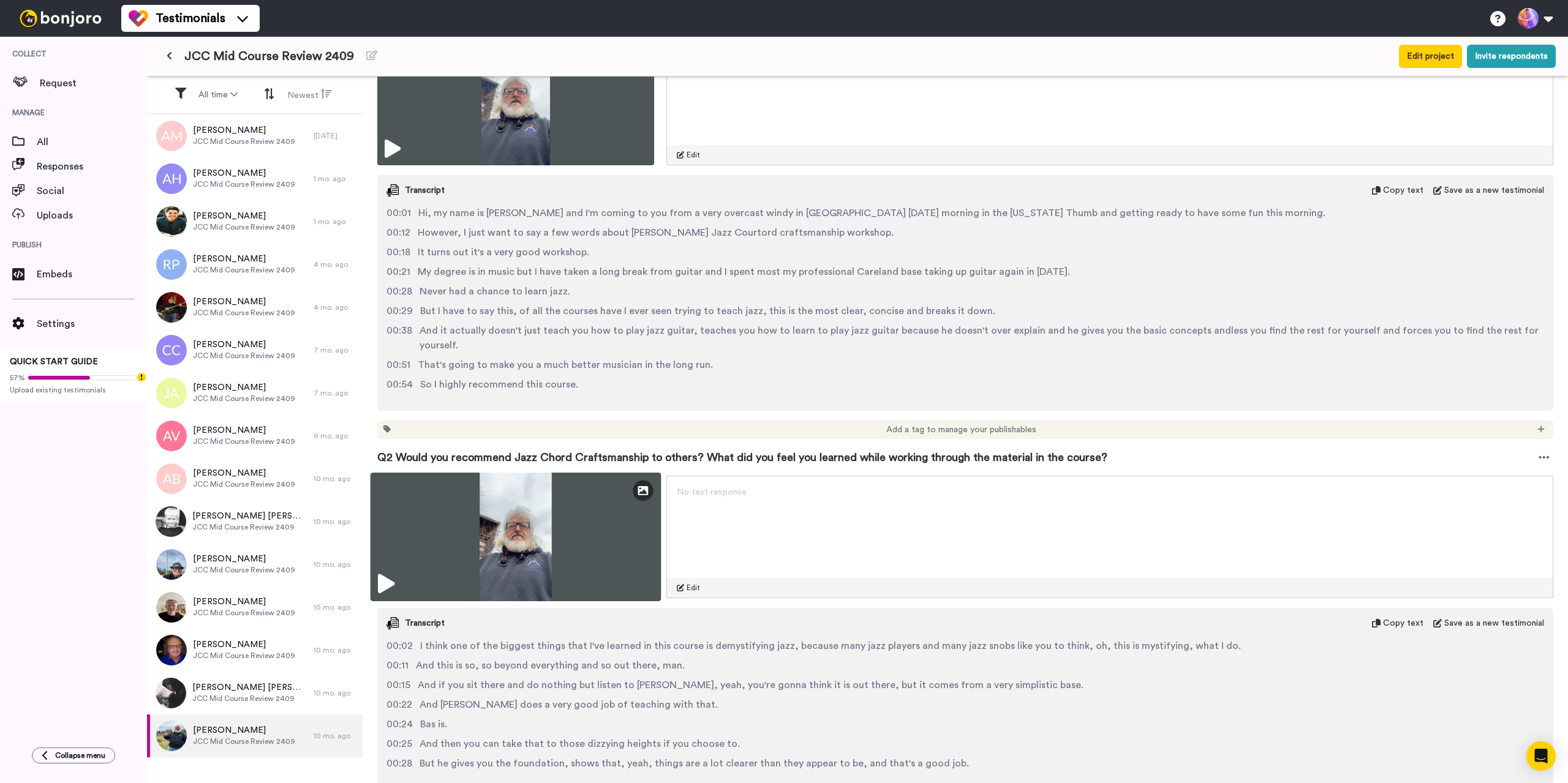
click at [449, 527] on img at bounding box center [516, 536] width 291 height 128
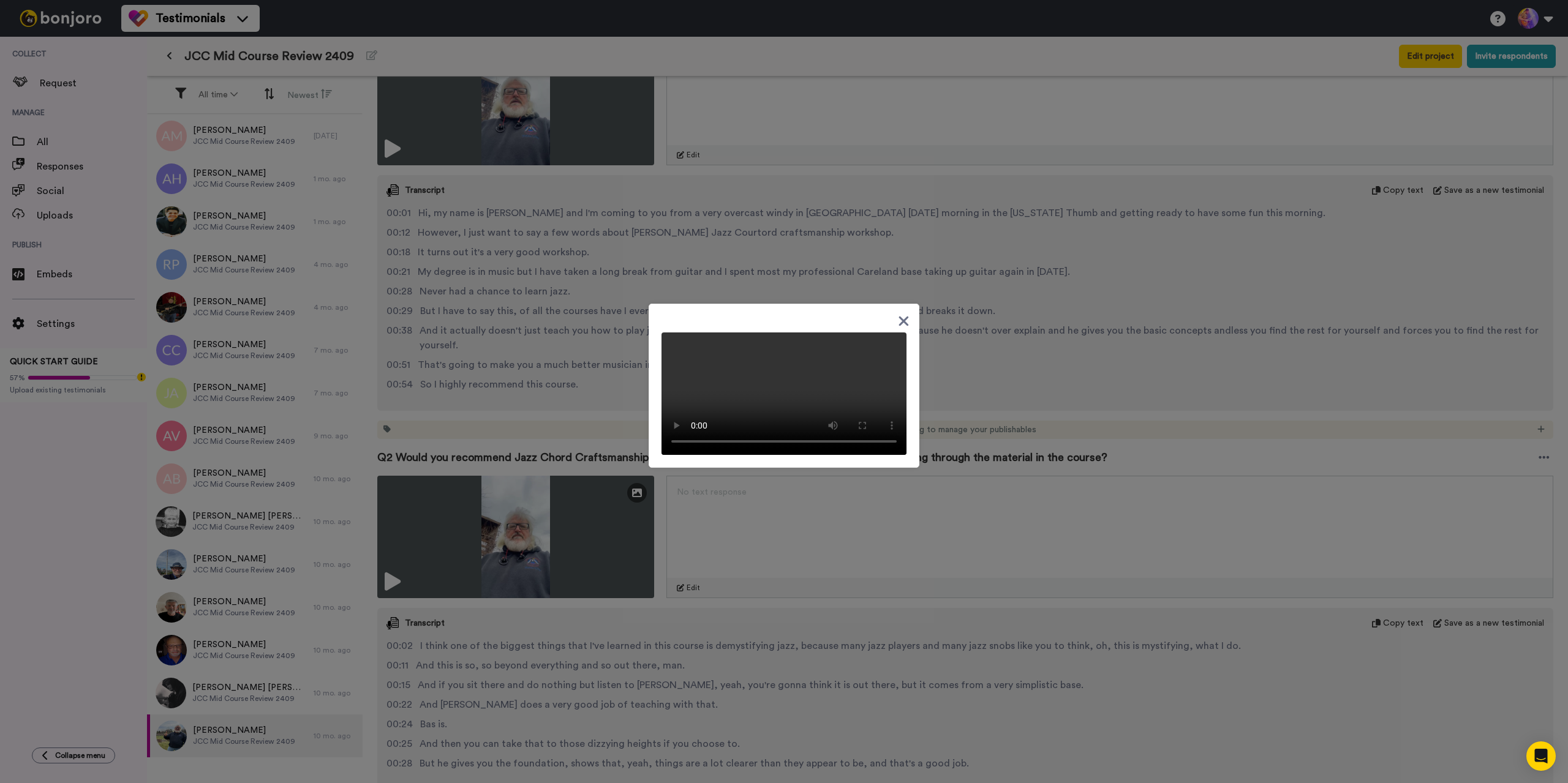
click at [904, 314] on icon at bounding box center [903, 321] width 12 height 15
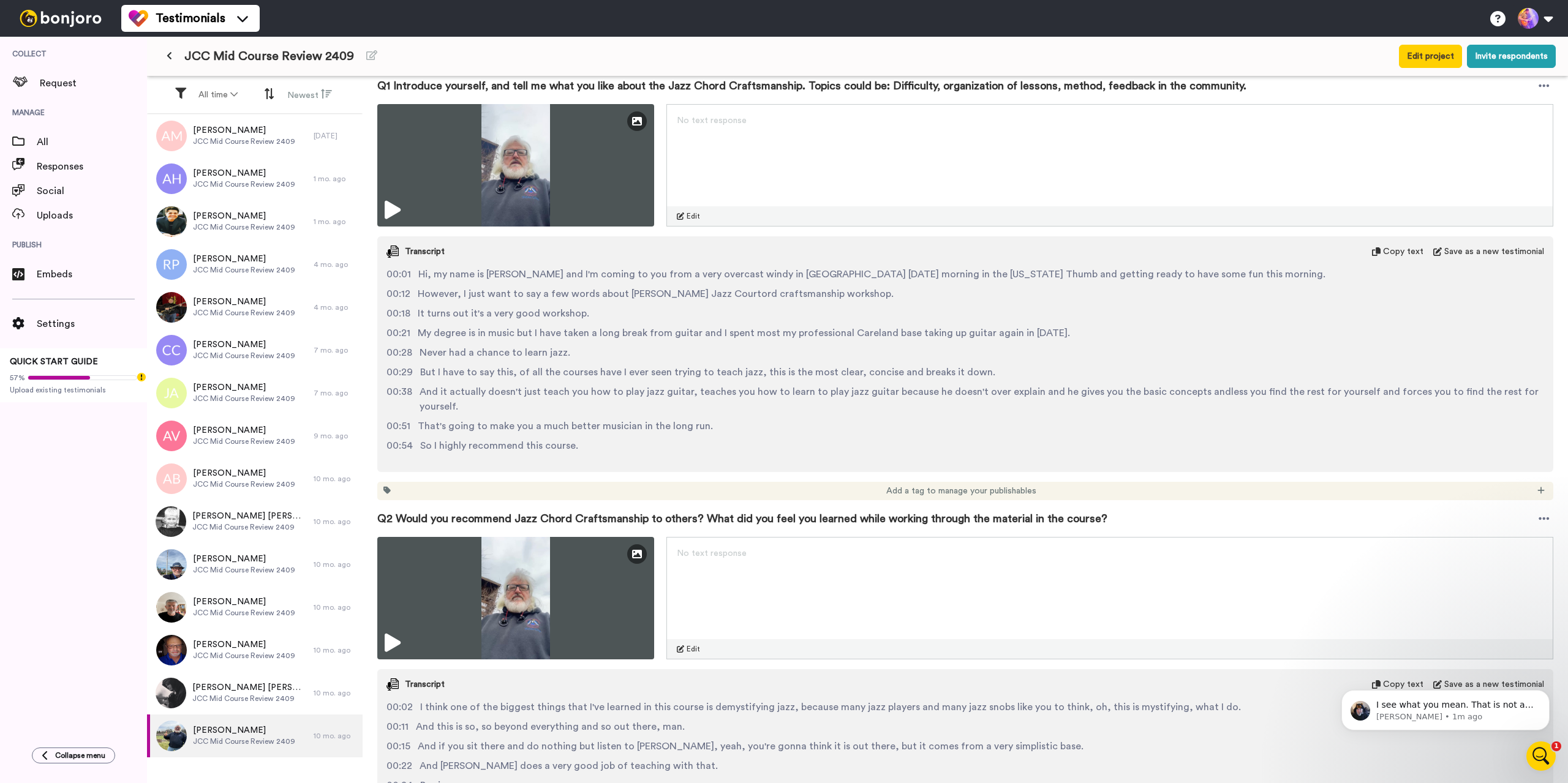
scroll to position [0, 0]
drag, startPoint x: 709, startPoint y: 693, endPoint x: 781, endPoint y: 690, distance: 72.1
click at [781, 700] on span "I think one of the biggest things that I've learned in this course is demystify…" at bounding box center [830, 707] width 821 height 14
drag, startPoint x: 705, startPoint y: 693, endPoint x: 782, endPoint y: 692, distance: 77.0
click at [782, 700] on span "I think one of the biggest things that I've learned in this course is demystify…" at bounding box center [830, 707] width 821 height 14
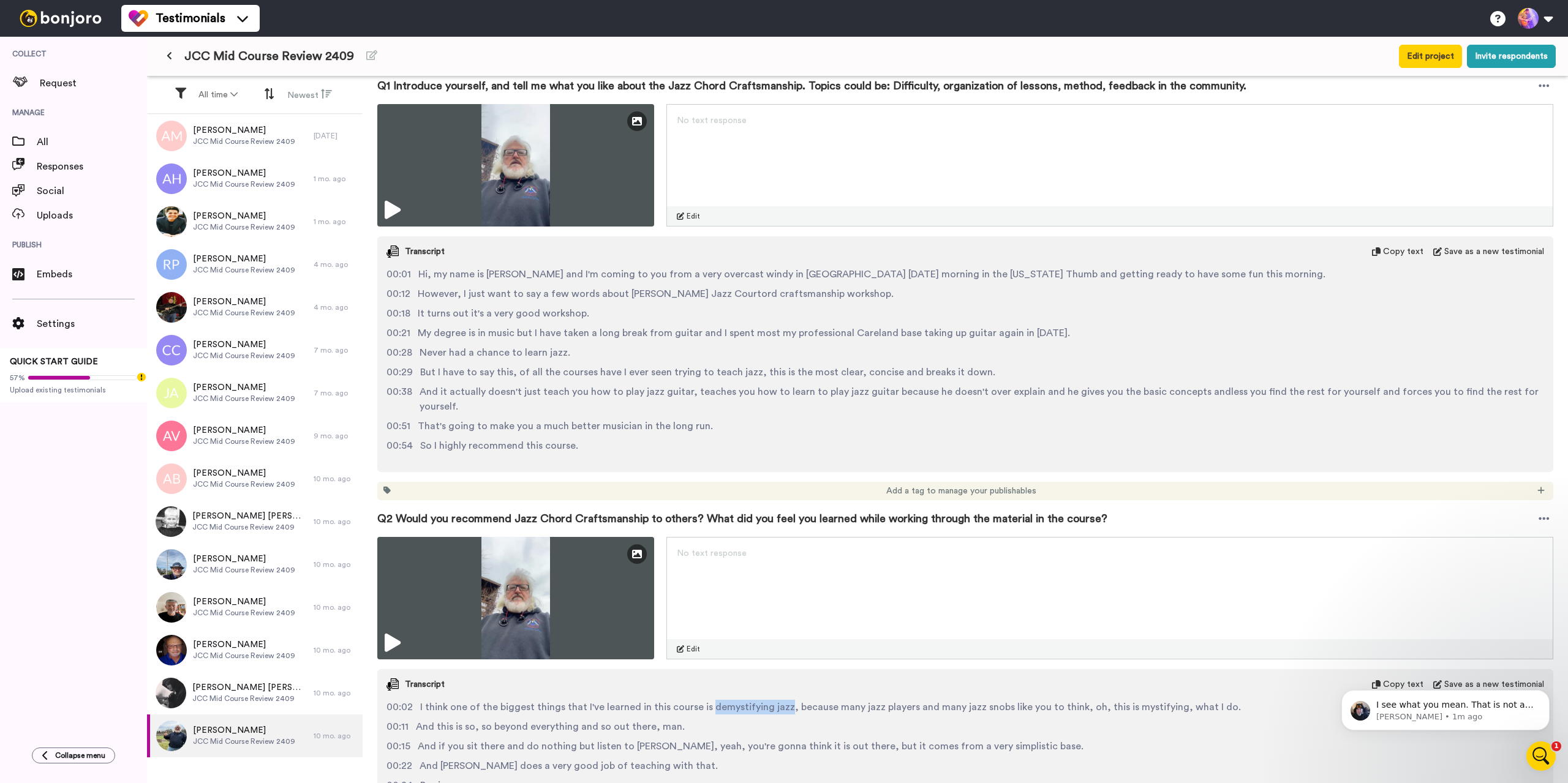
copy span "demystifying jazz"
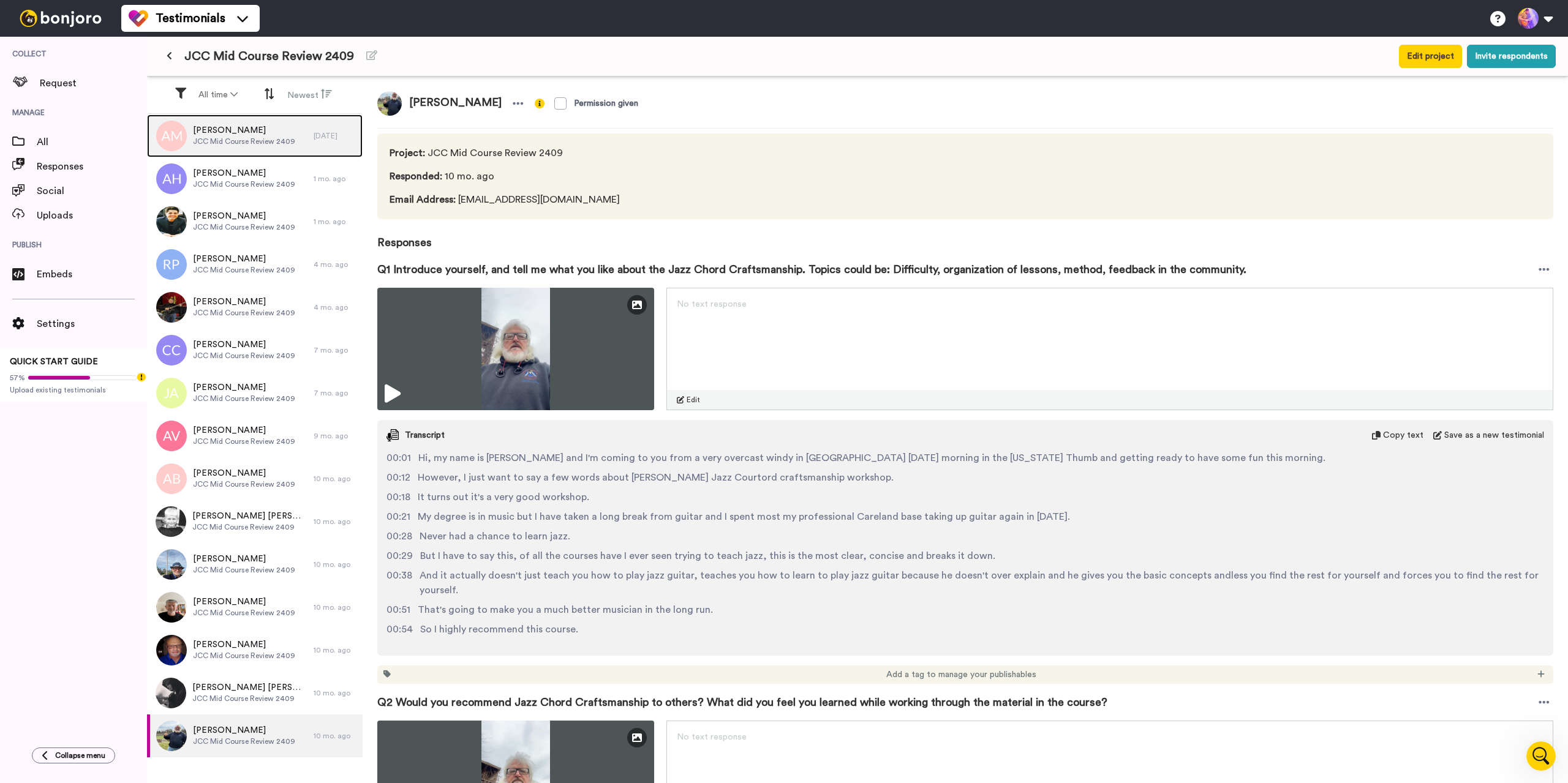
click at [232, 136] on span "JCC Mid Course Review 2409" at bounding box center [244, 141] width 102 height 10
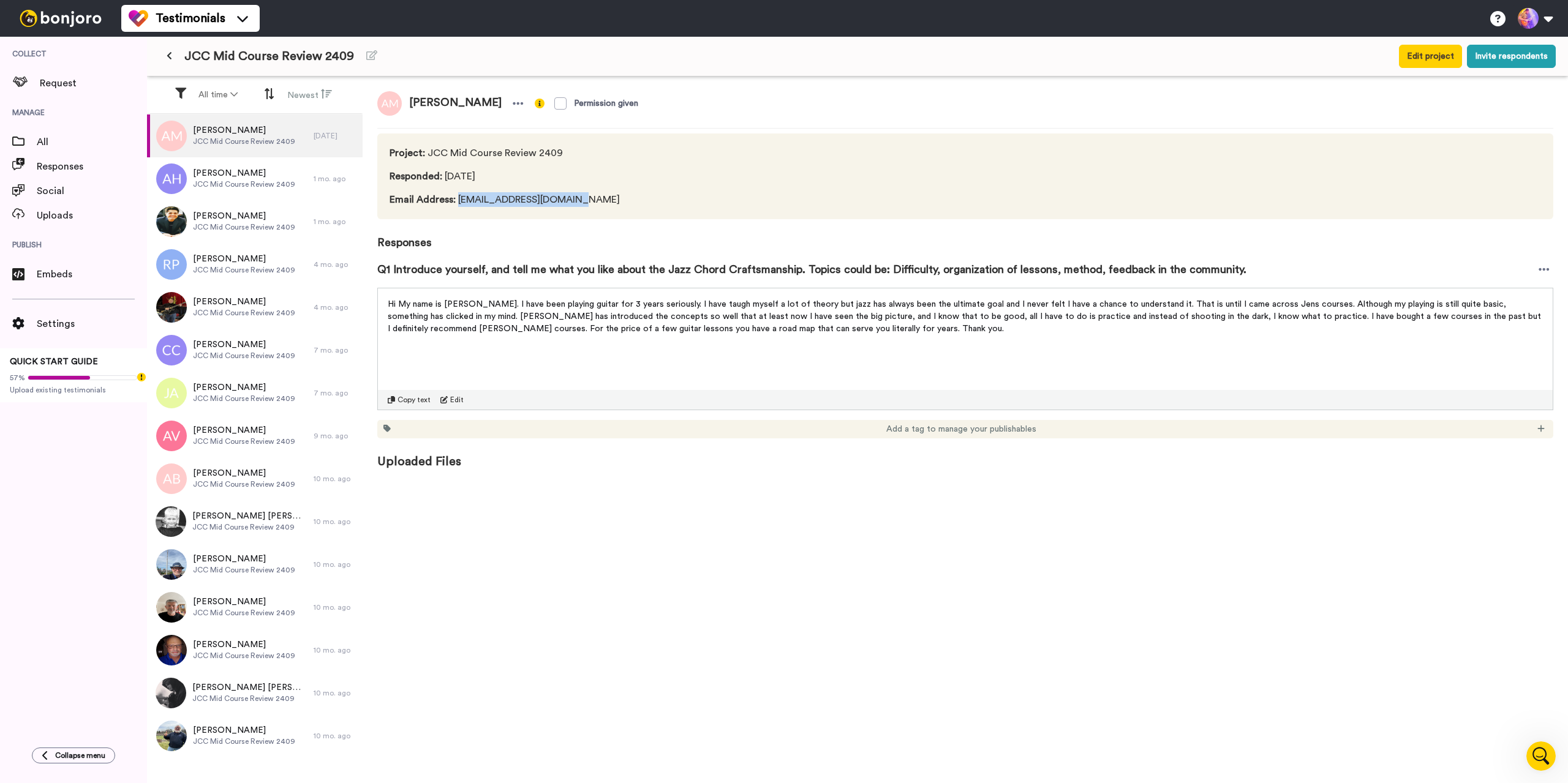
drag, startPoint x: 457, startPoint y: 202, endPoint x: 576, endPoint y: 201, distance: 119.0
click at [576, 201] on span "Email Address : amir.mojarrad@gmail.com" at bounding box center [565, 199] width 353 height 14
copy span "amir.mojarrad@gmail.com"
click at [1538, 757] on icon "Open Intercom Messenger" at bounding box center [1539, 754] width 21 height 21
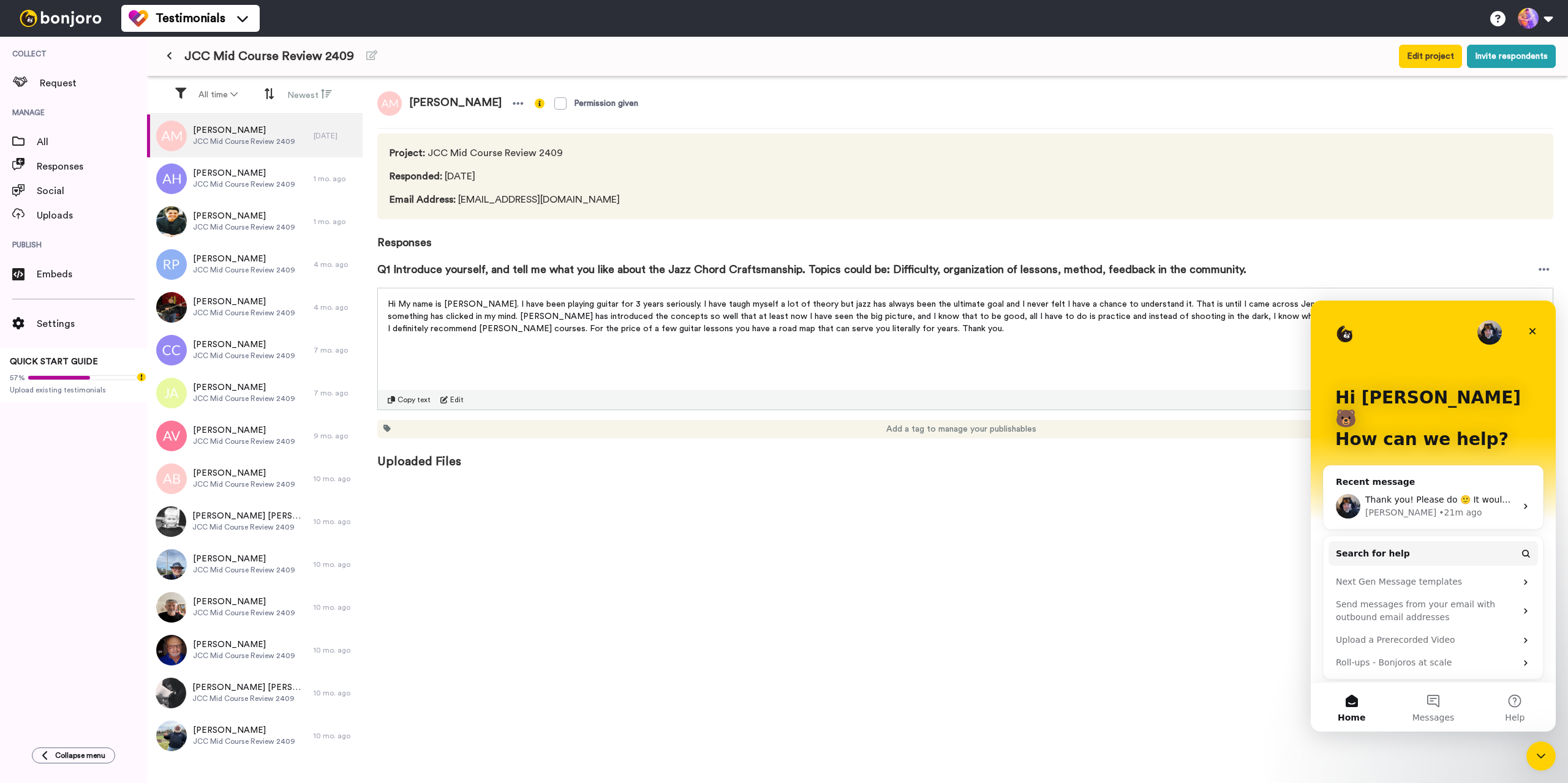
click at [1024, 583] on div "Amir Mojarrad Permission given Project : JCC Mid Course Review 2409 Responded :…" at bounding box center [965, 431] width 1206 height 709
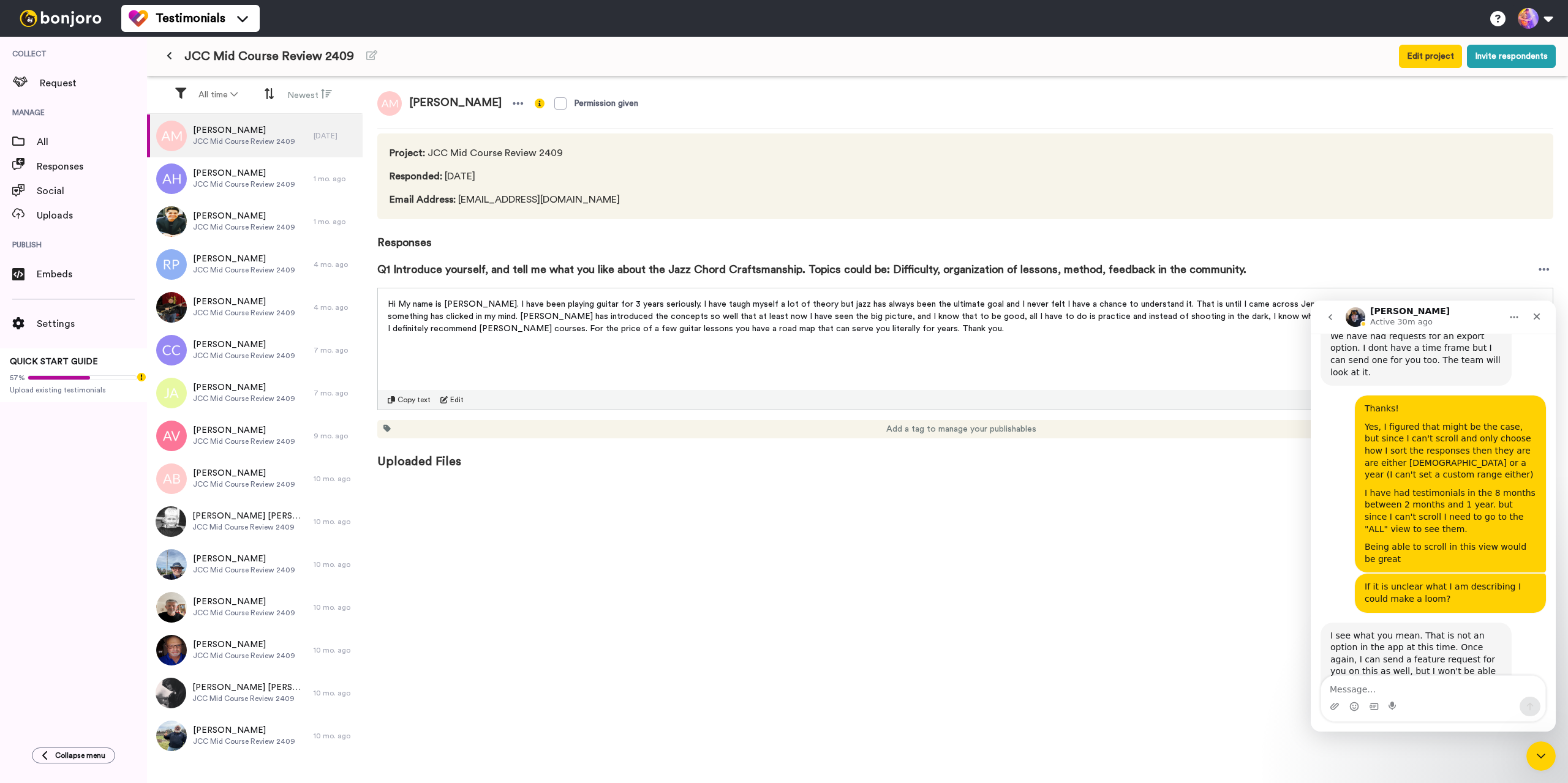
scroll to position [691, 0]
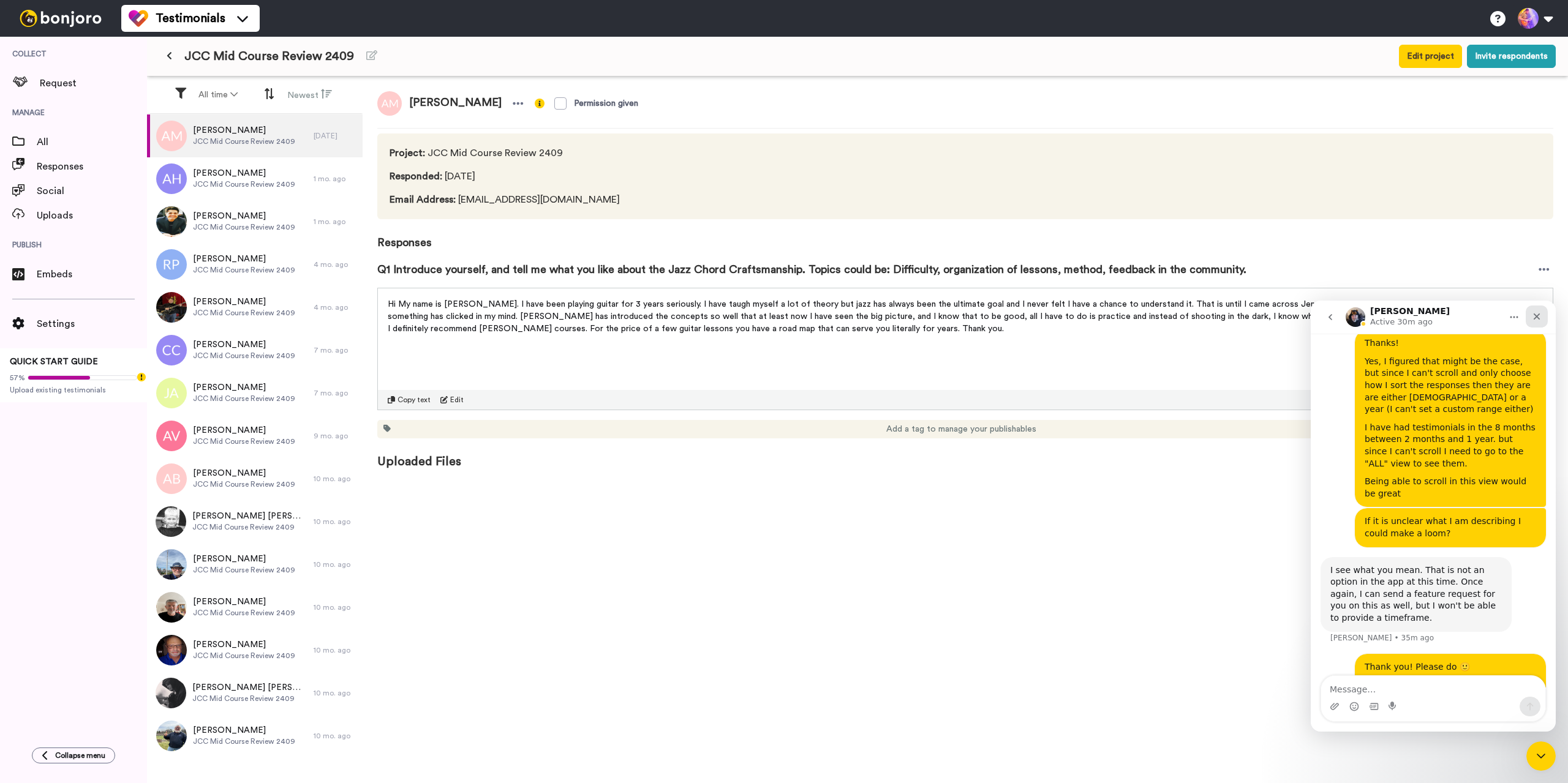
click at [1537, 315] on icon "Close" at bounding box center [1537, 317] width 10 height 10
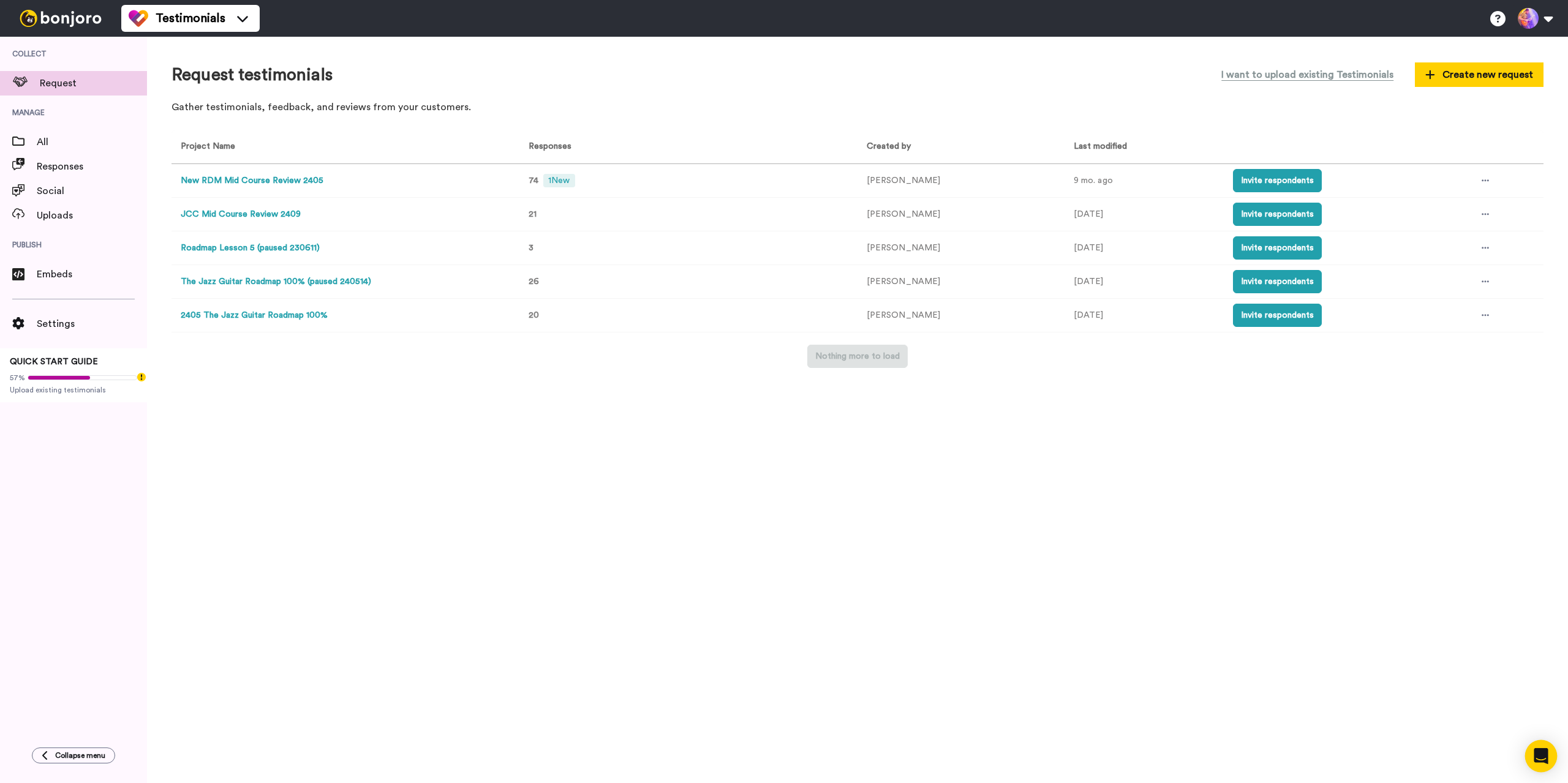
click at [1543, 753] on icon "Open Intercom Messenger" at bounding box center [1541, 756] width 14 height 16
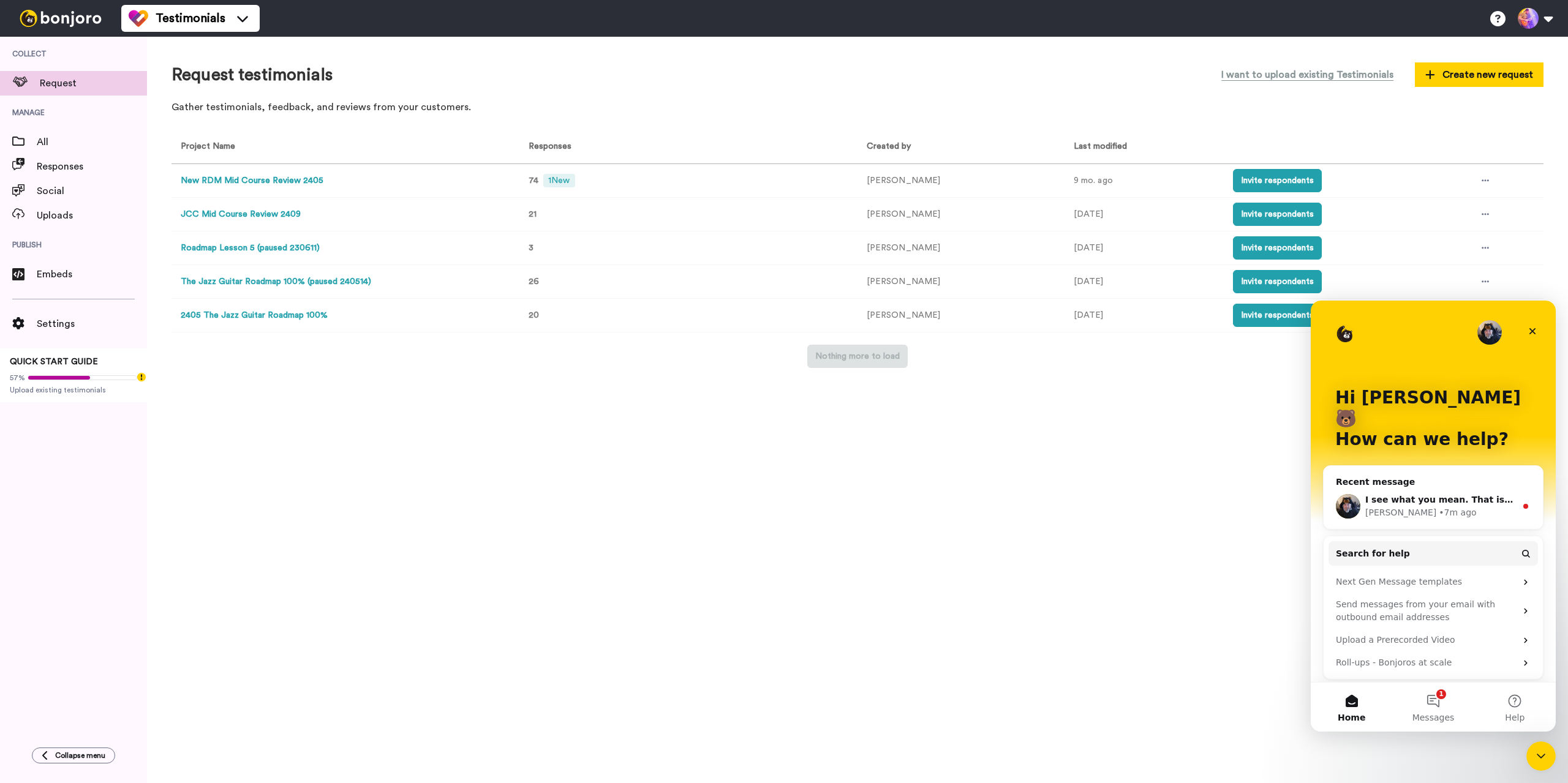
click at [1439, 507] on div "• 7m ago" at bounding box center [1458, 513] width 38 height 13
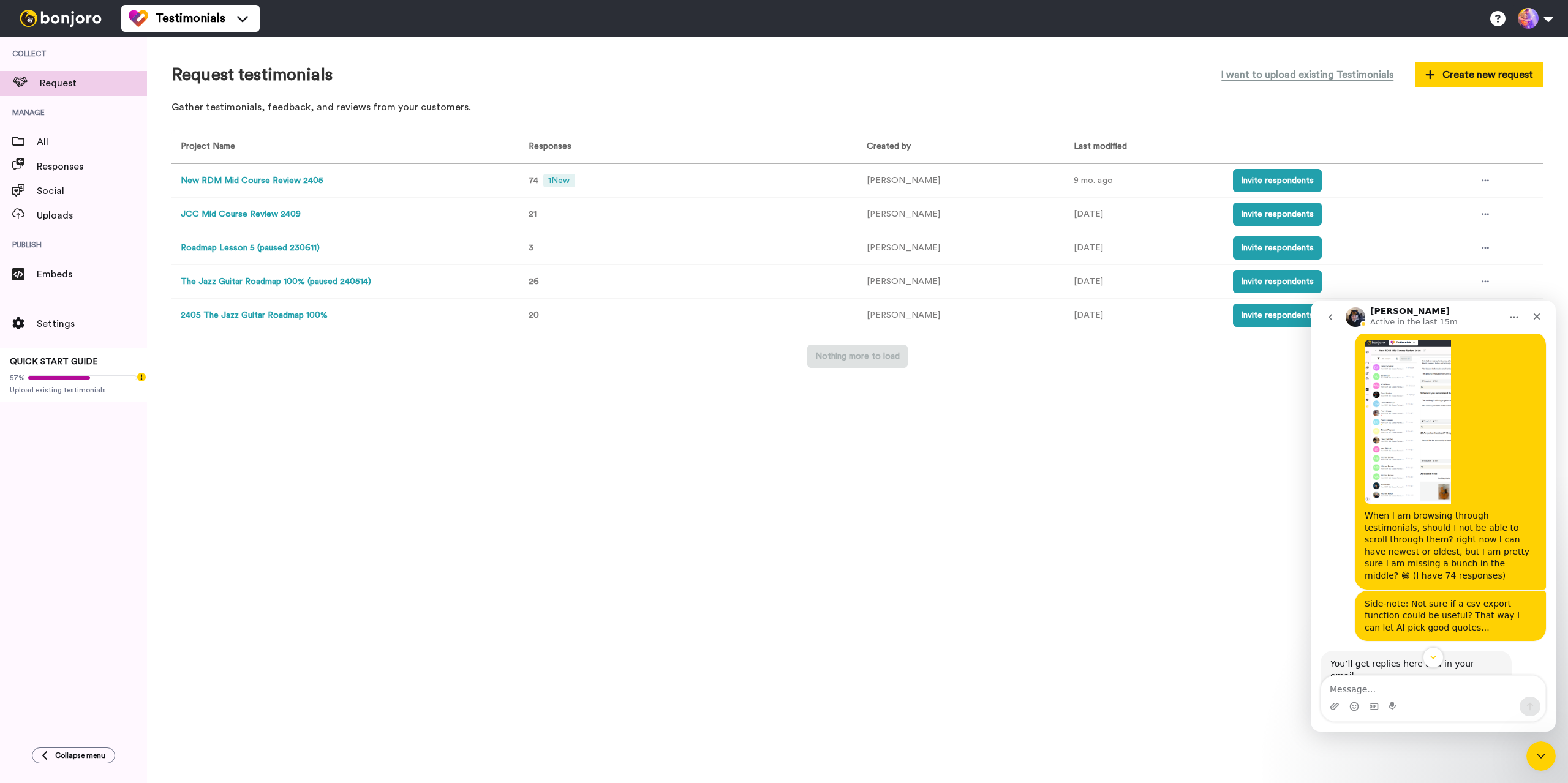
scroll to position [600, 0]
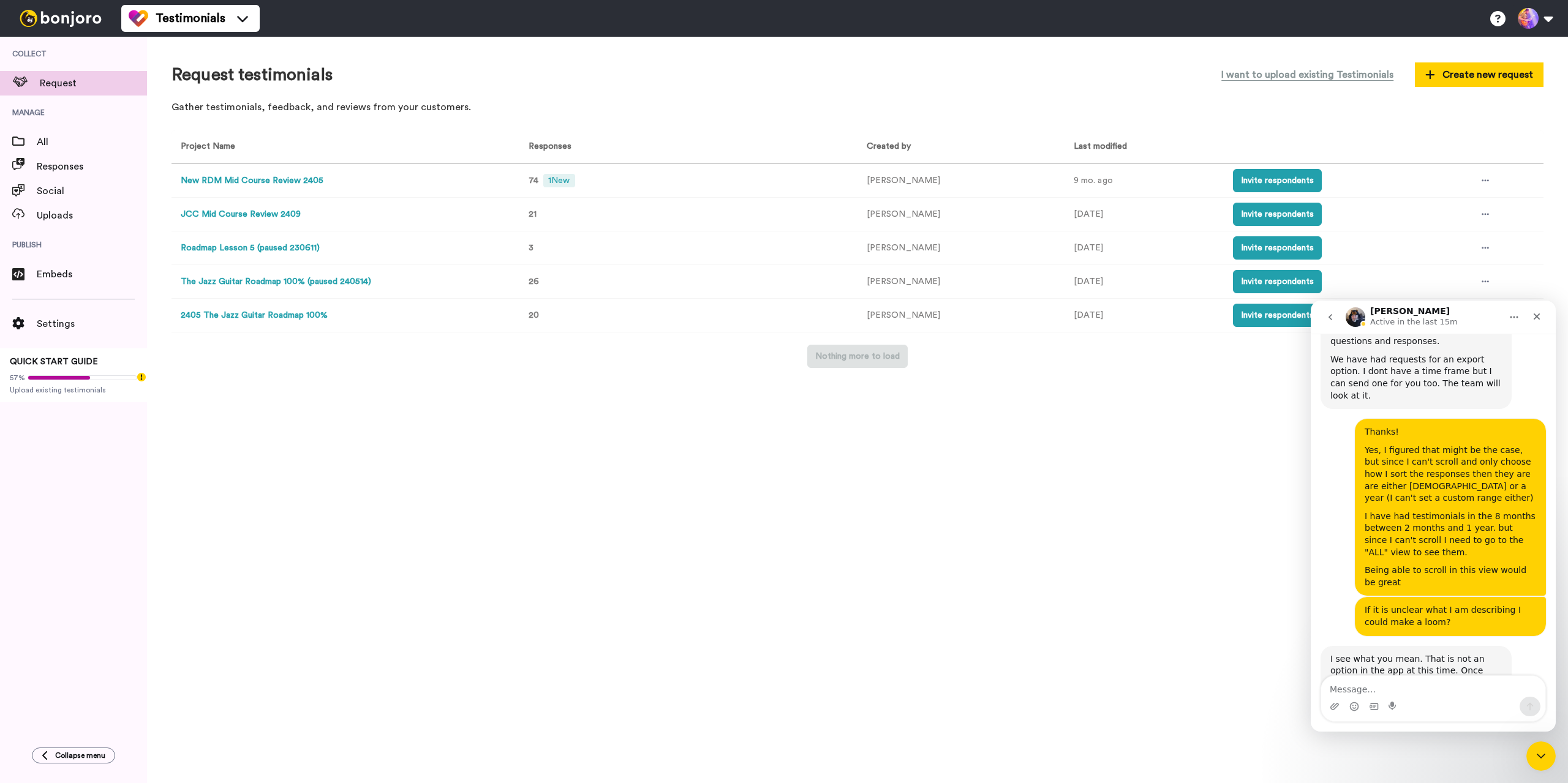
click at [1368, 692] on textarea "Message…" at bounding box center [1433, 686] width 224 height 21
click at [1368, 688] on textarea "Message…" at bounding box center [1433, 686] width 224 height 21
click at [1366, 686] on textarea "Message…" at bounding box center [1433, 686] width 224 height 21
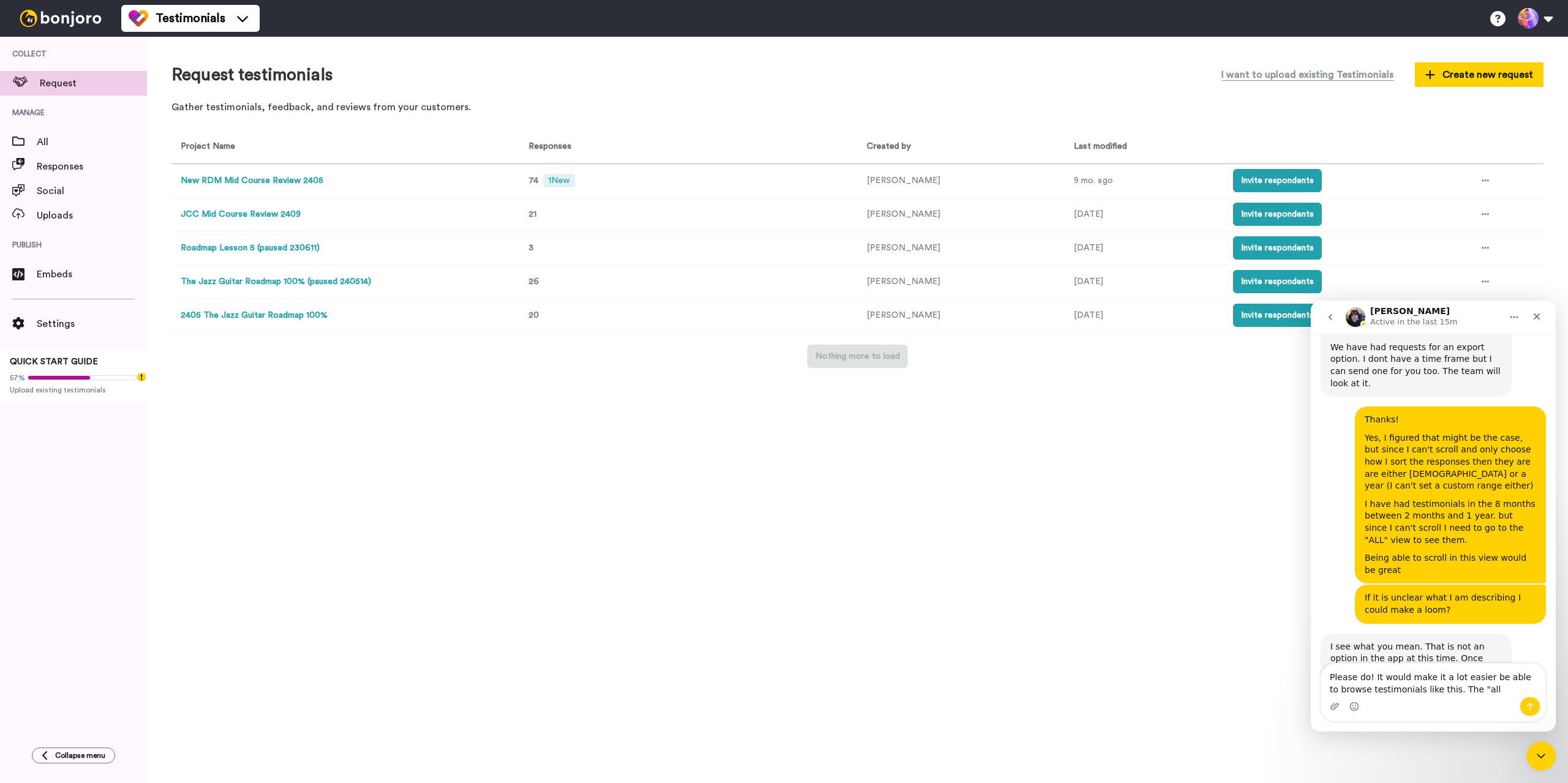
click at [1462, 693] on textarea "Please do! It would make it a lot easier be able to browse testimonials like th…" at bounding box center [1433, 680] width 224 height 33
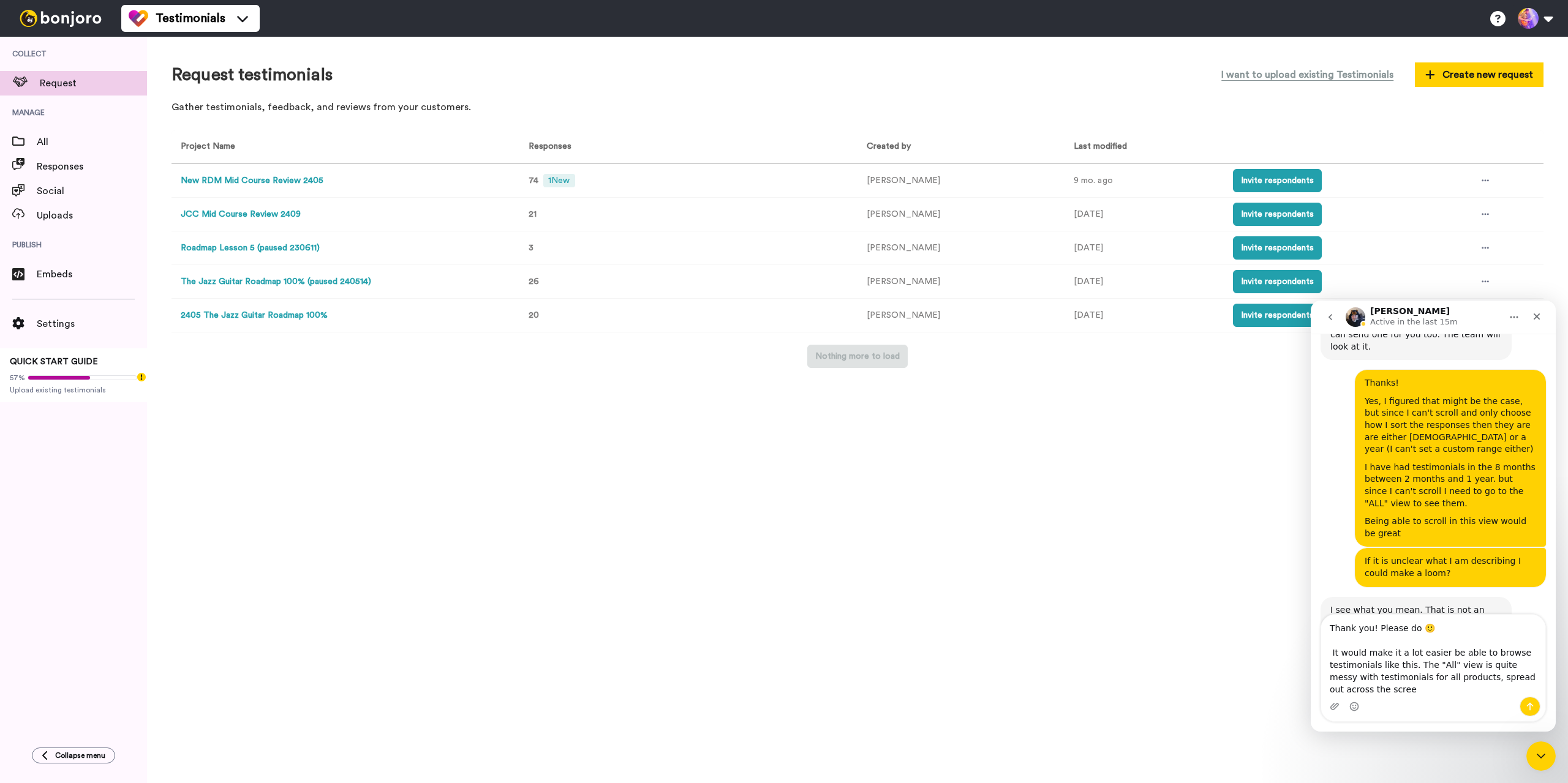
scroll to position [661, 0]
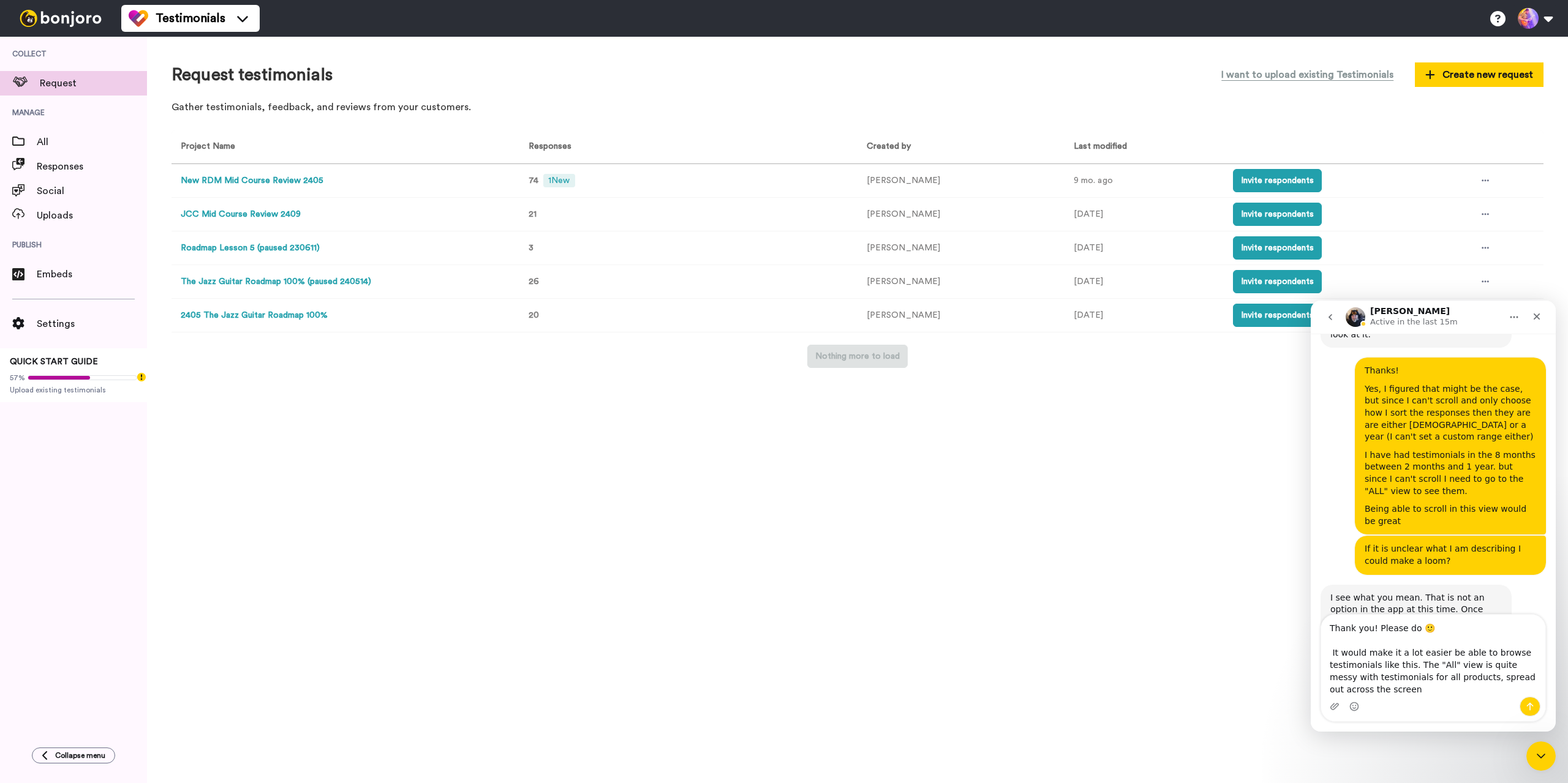
type textarea "Thank you! Please do 🙂 It would make it a lot easier be able to browse testimon…"
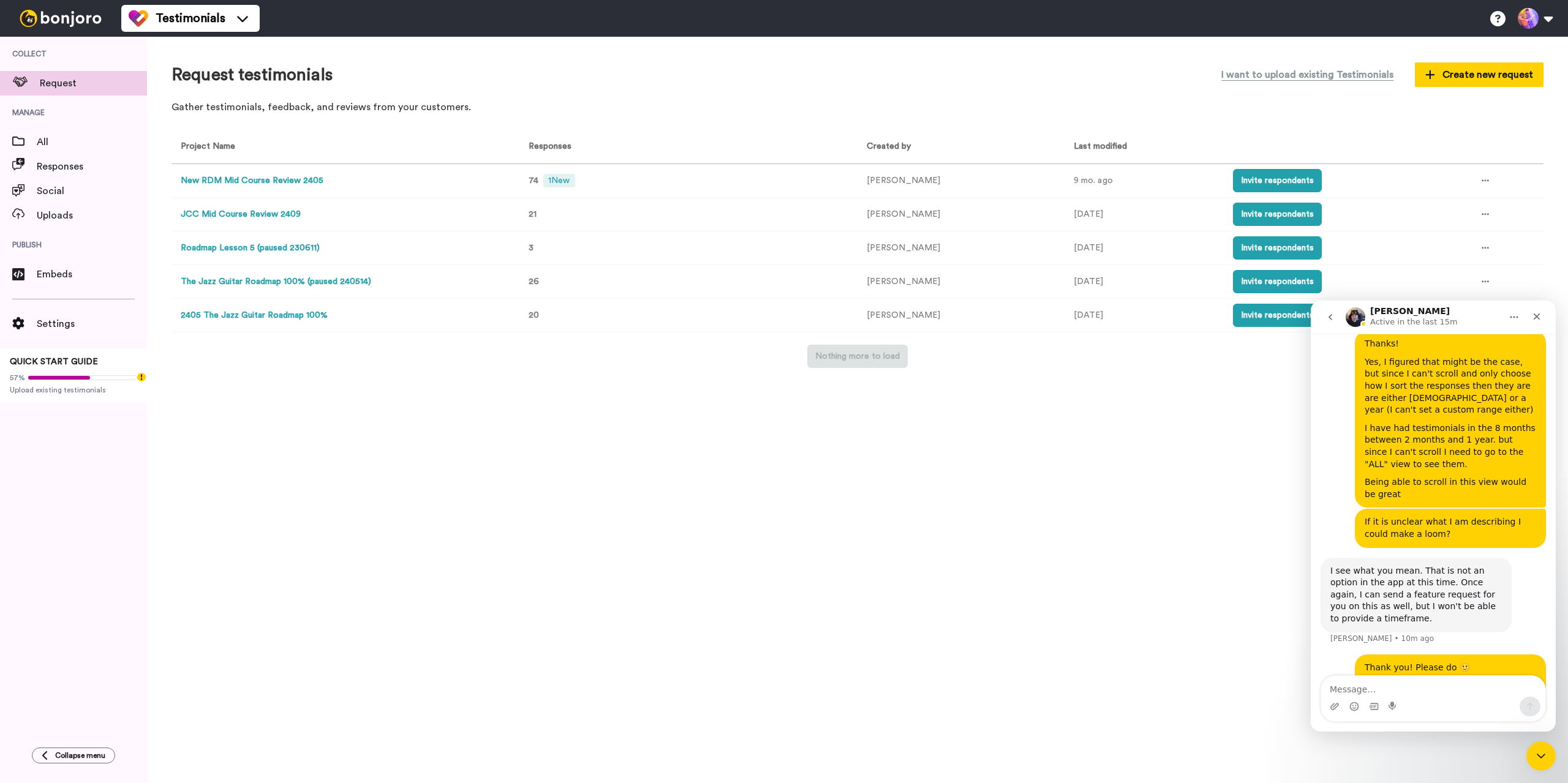
scroll to position [691, 0]
click at [1140, 512] on div "Request testimonials I want to upload existing Testimonials Create new request …" at bounding box center [858, 410] width 1421 height 746
click at [1540, 318] on icon "Close" at bounding box center [1537, 317] width 10 height 10
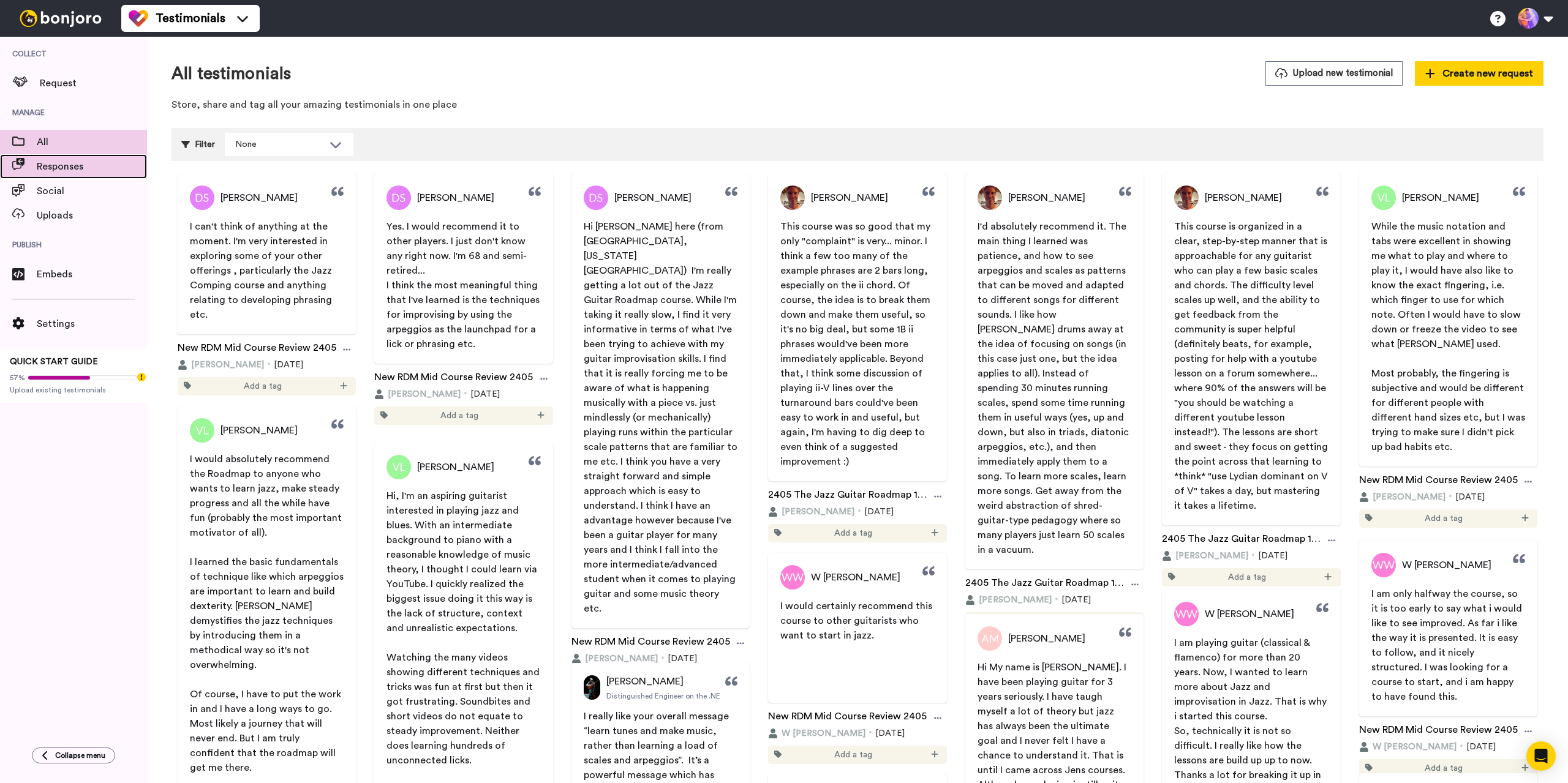
click at [70, 163] on span "Responses" at bounding box center [91, 167] width 110 height 14
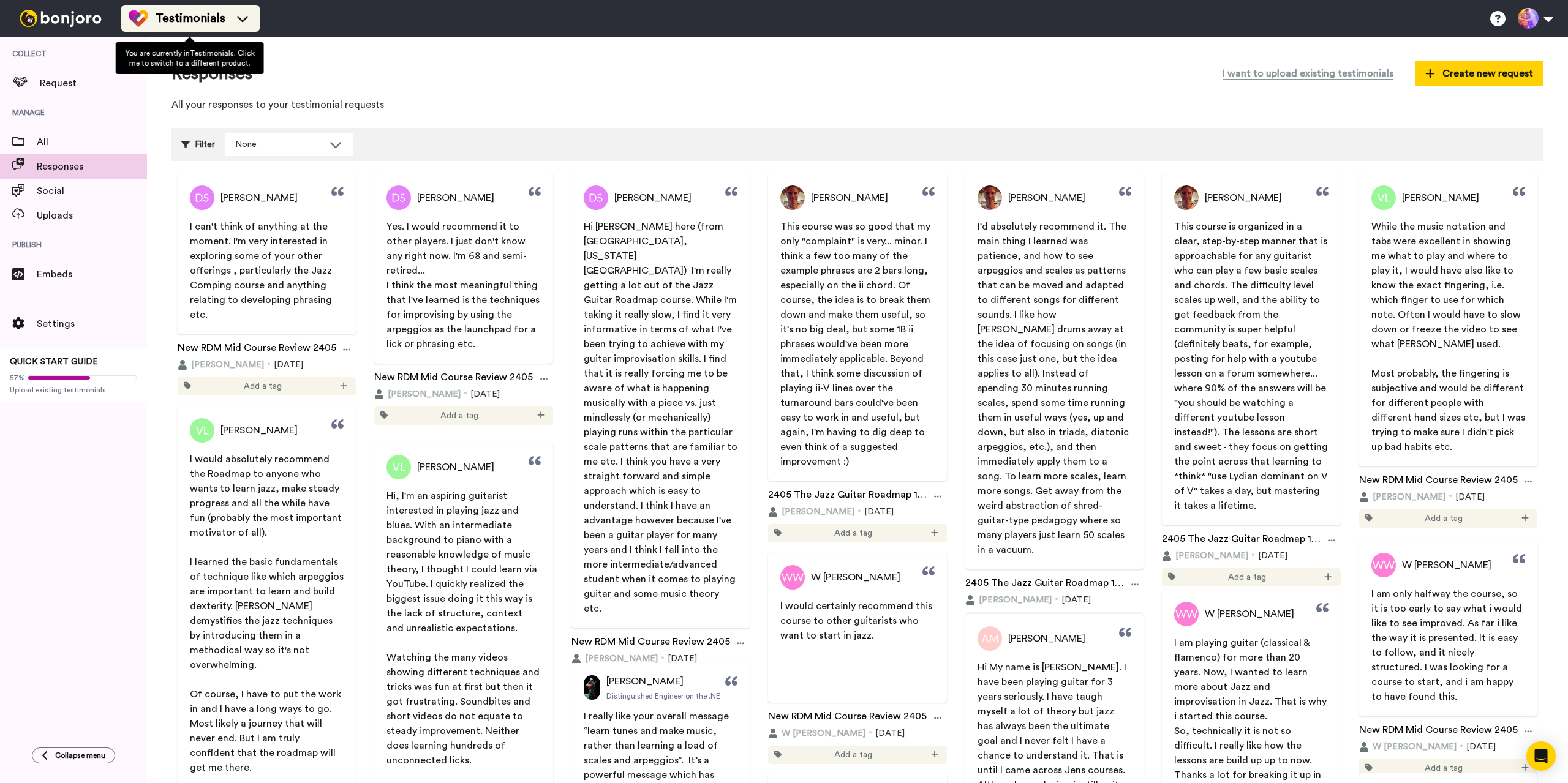
click at [177, 16] on span "Testimonials" at bounding box center [190, 18] width 70 height 17
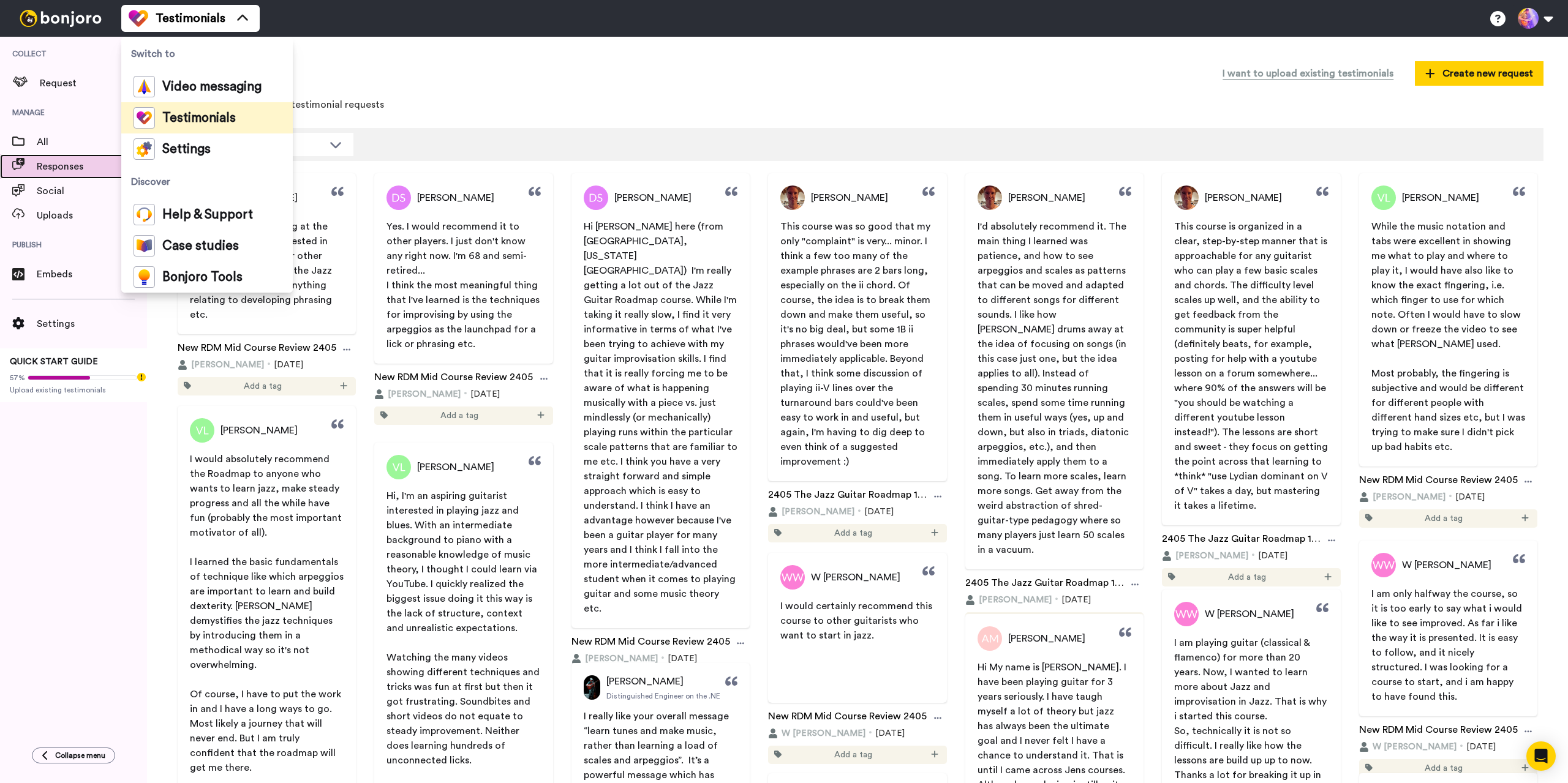
click at [63, 170] on span "Responses" at bounding box center [91, 167] width 110 height 14
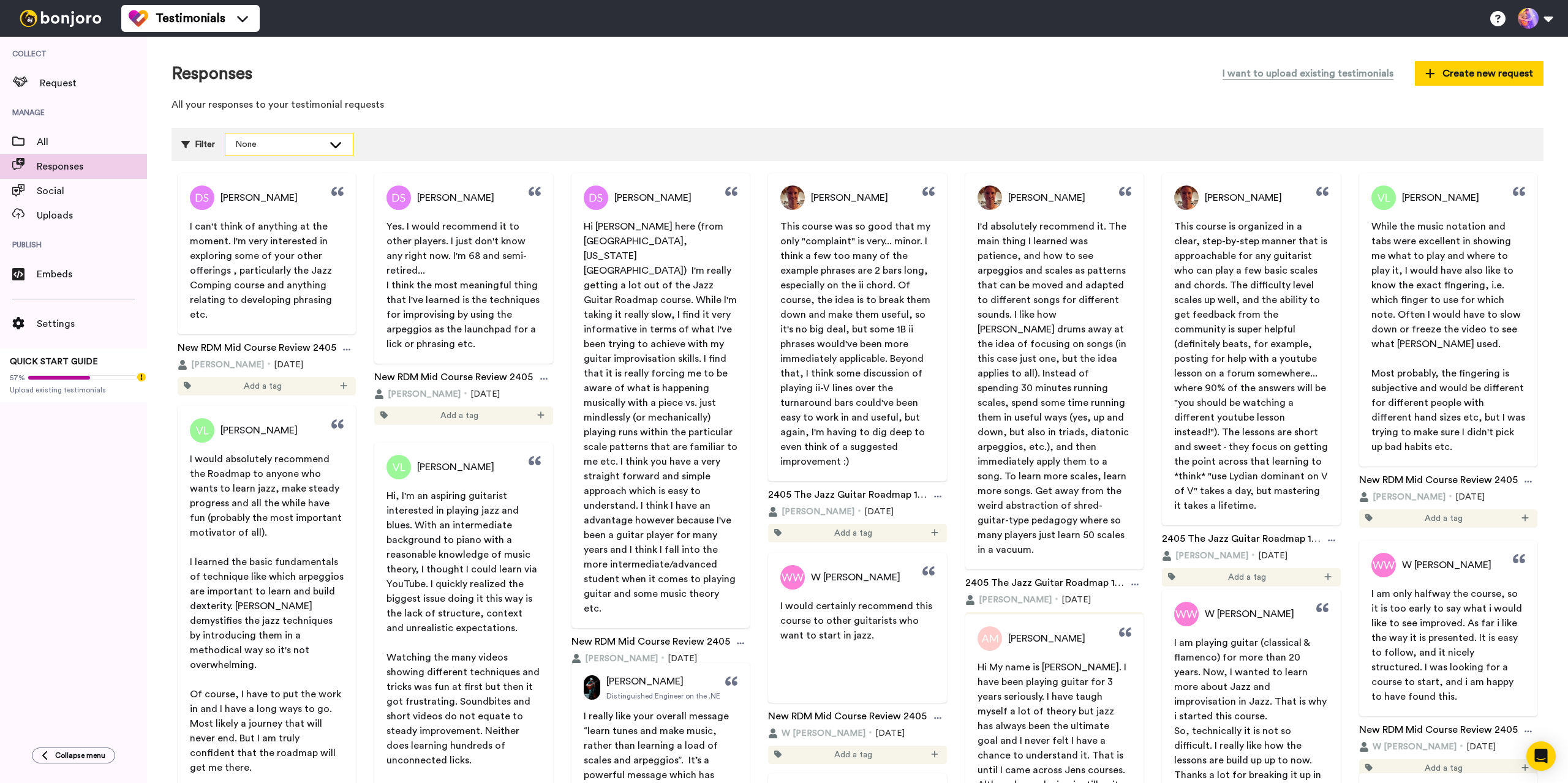
click at [266, 141] on div "None" at bounding box center [279, 144] width 88 height 13
click at [66, 140] on span "All" at bounding box center [91, 142] width 110 height 14
click at [57, 84] on span "Request" at bounding box center [92, 83] width 107 height 14
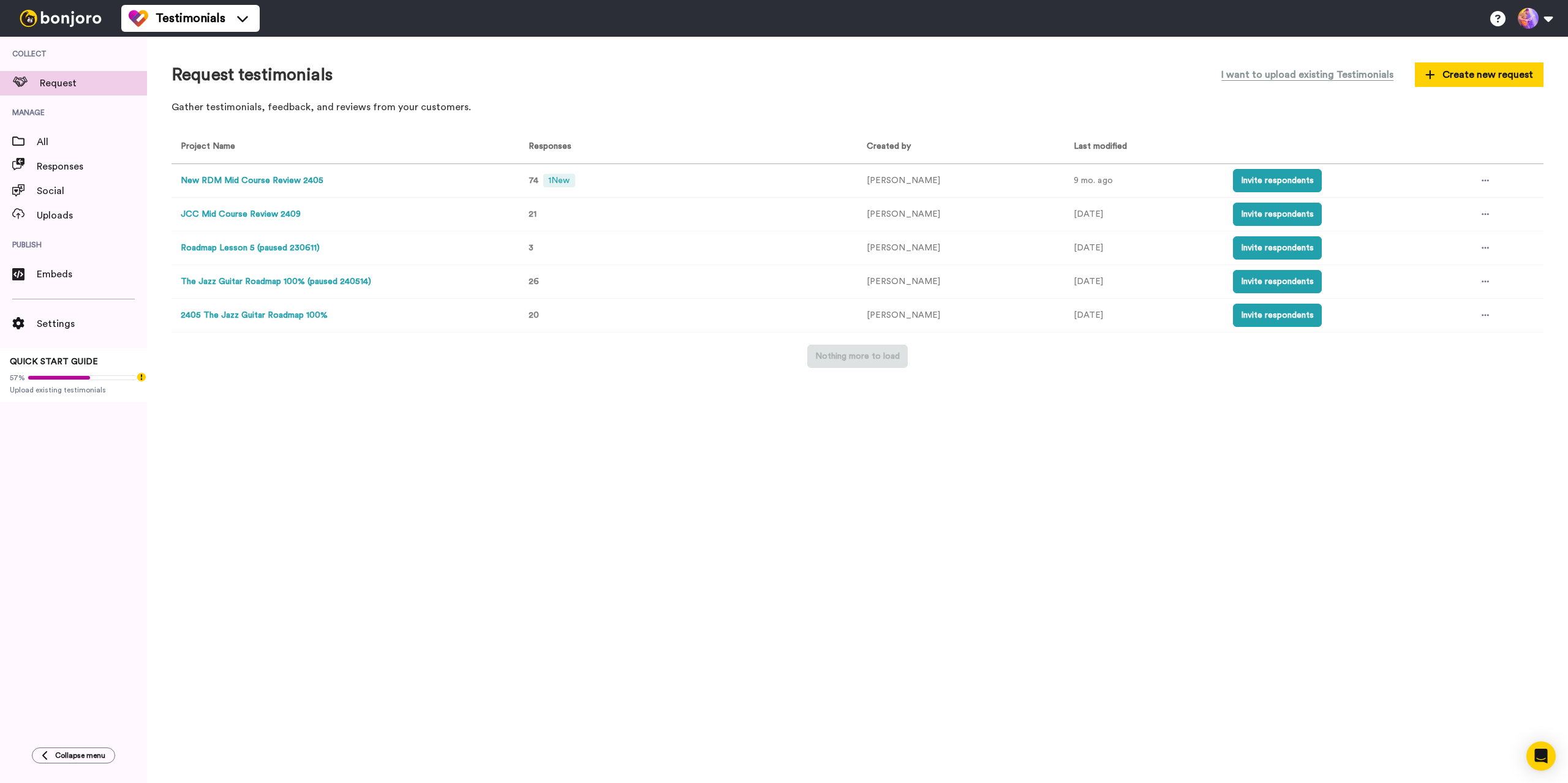
click at [286, 177] on button "New RDM Mid Course Review 2405" at bounding box center [251, 181] width 143 height 13
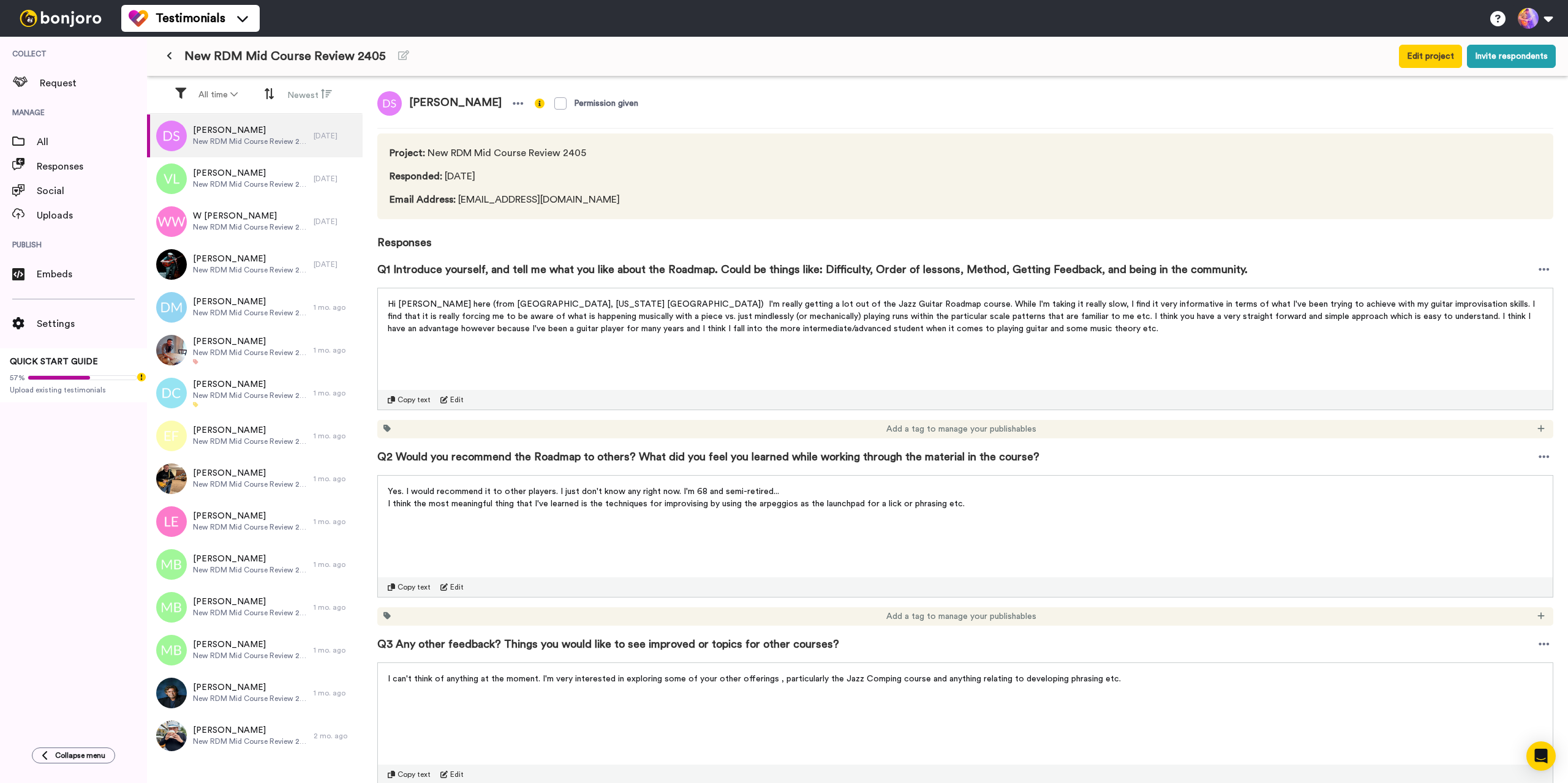
click at [179, 56] on button at bounding box center [170, 57] width 21 height 22
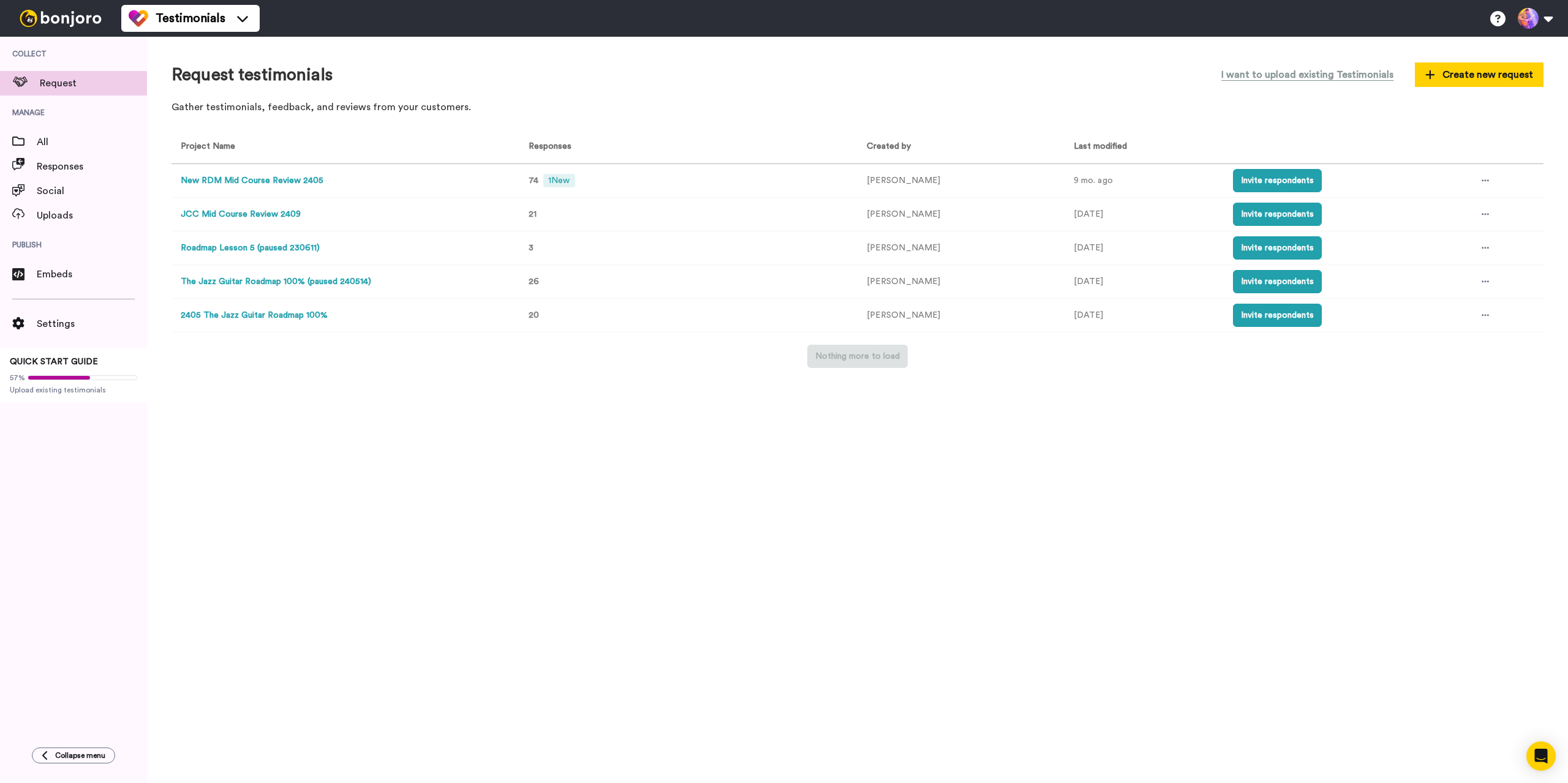
click at [246, 219] on button "JCC Mid Course Review 2409" at bounding box center [240, 214] width 120 height 13
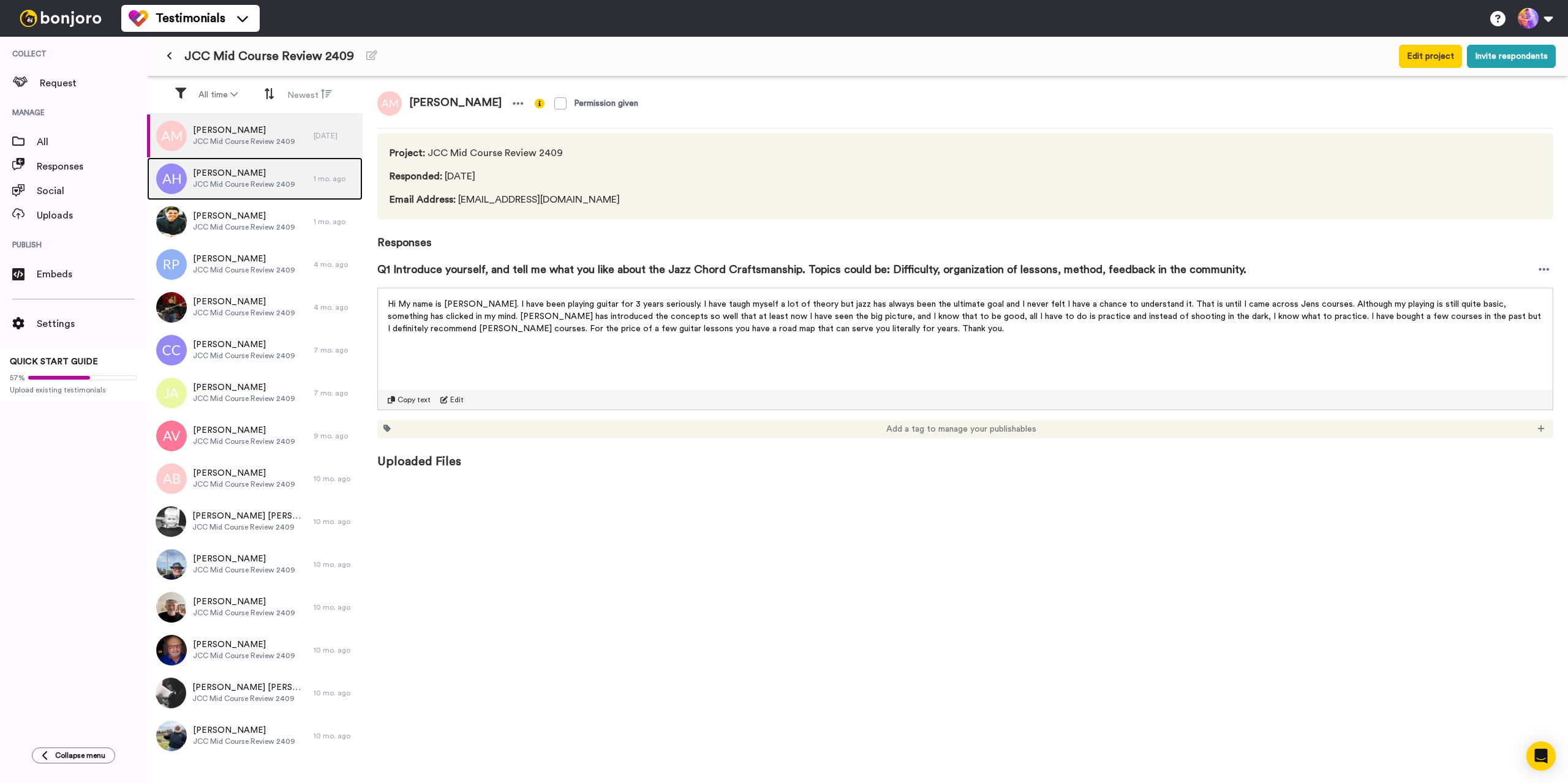
click at [205, 175] on span "[PERSON_NAME]" at bounding box center [244, 173] width 102 height 13
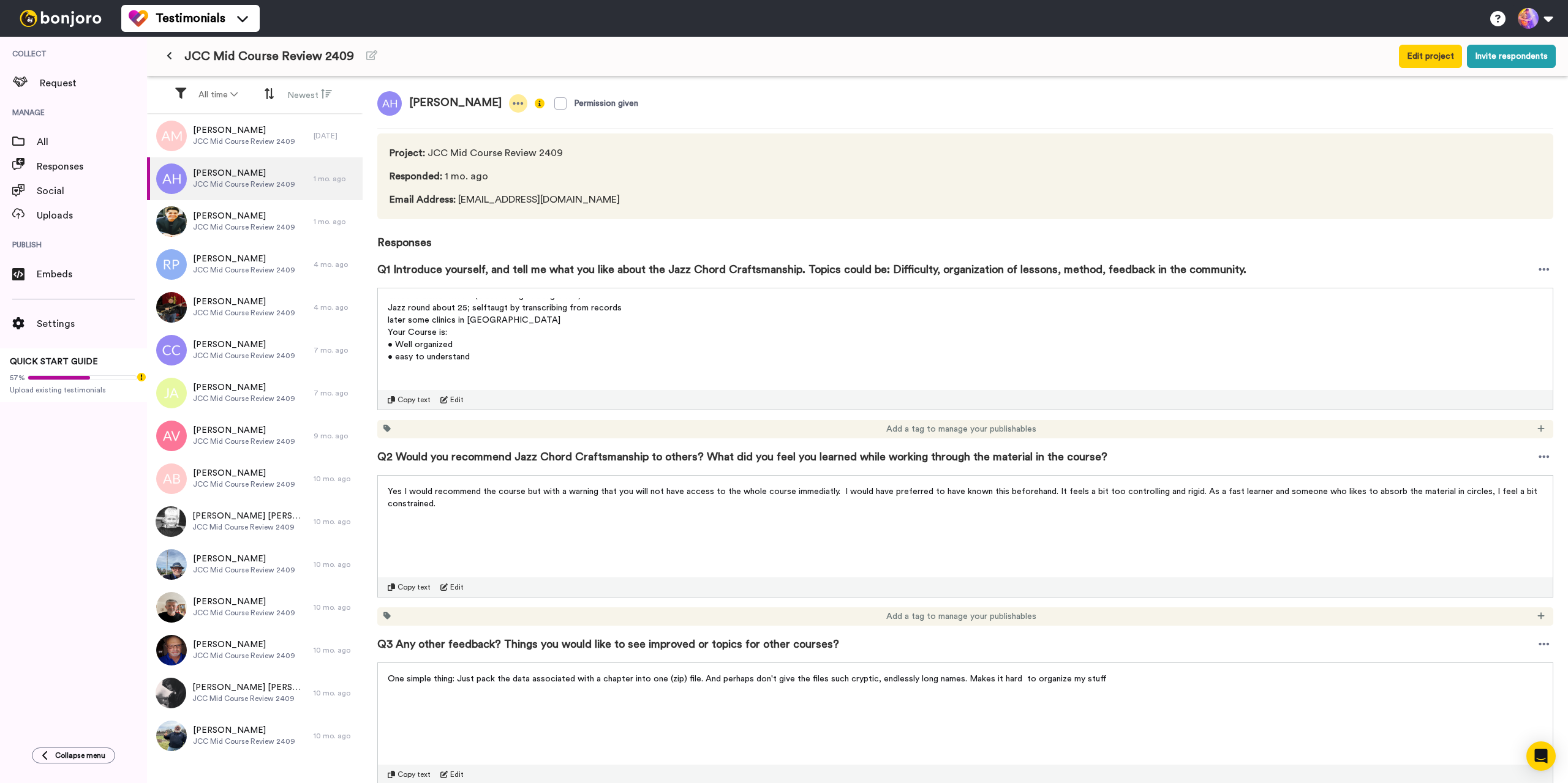
click at [512, 106] on icon at bounding box center [518, 104] width 11 height 13
click at [512, 99] on icon at bounding box center [518, 104] width 11 height 13
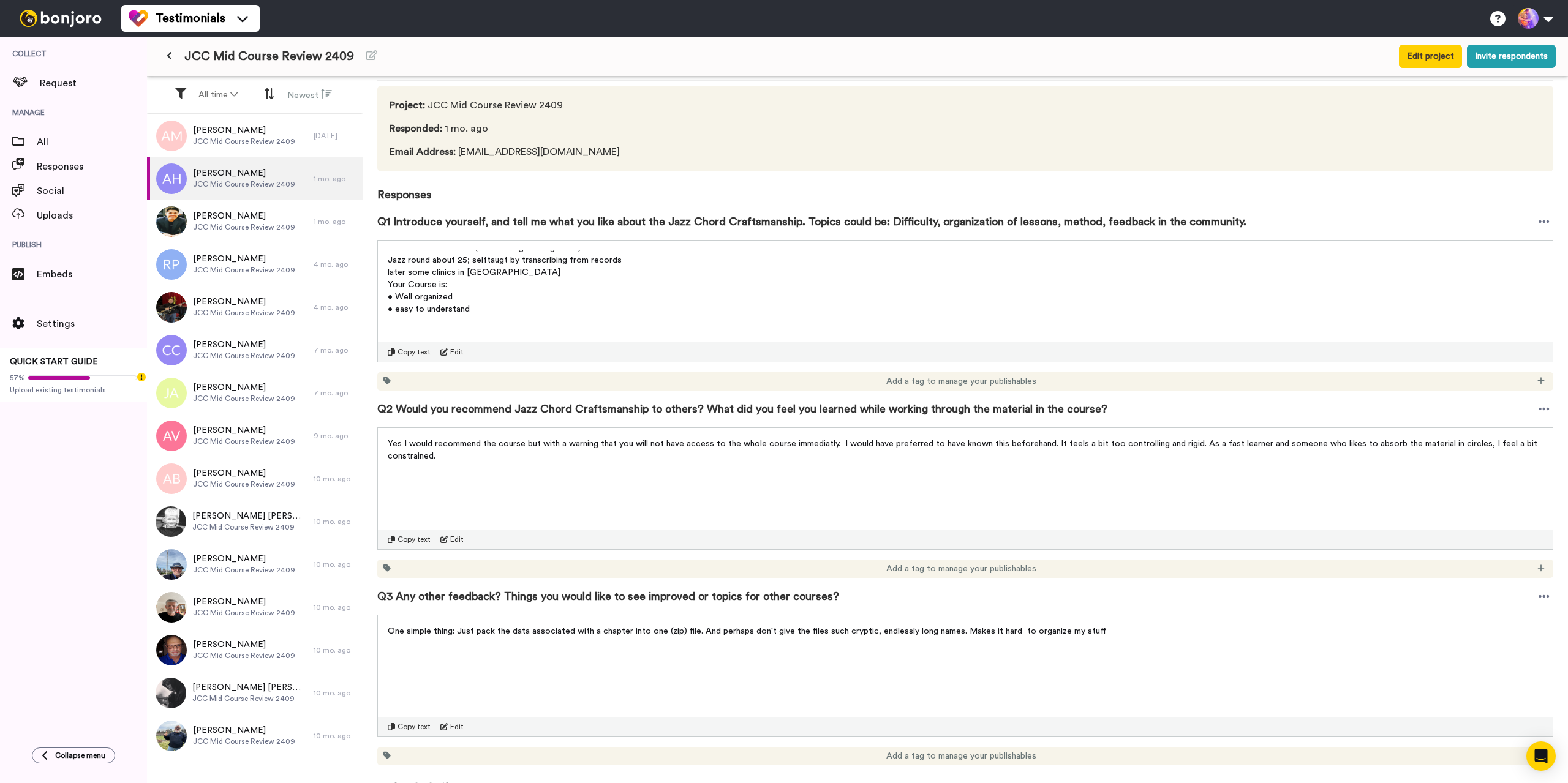
scroll to position [74, 0]
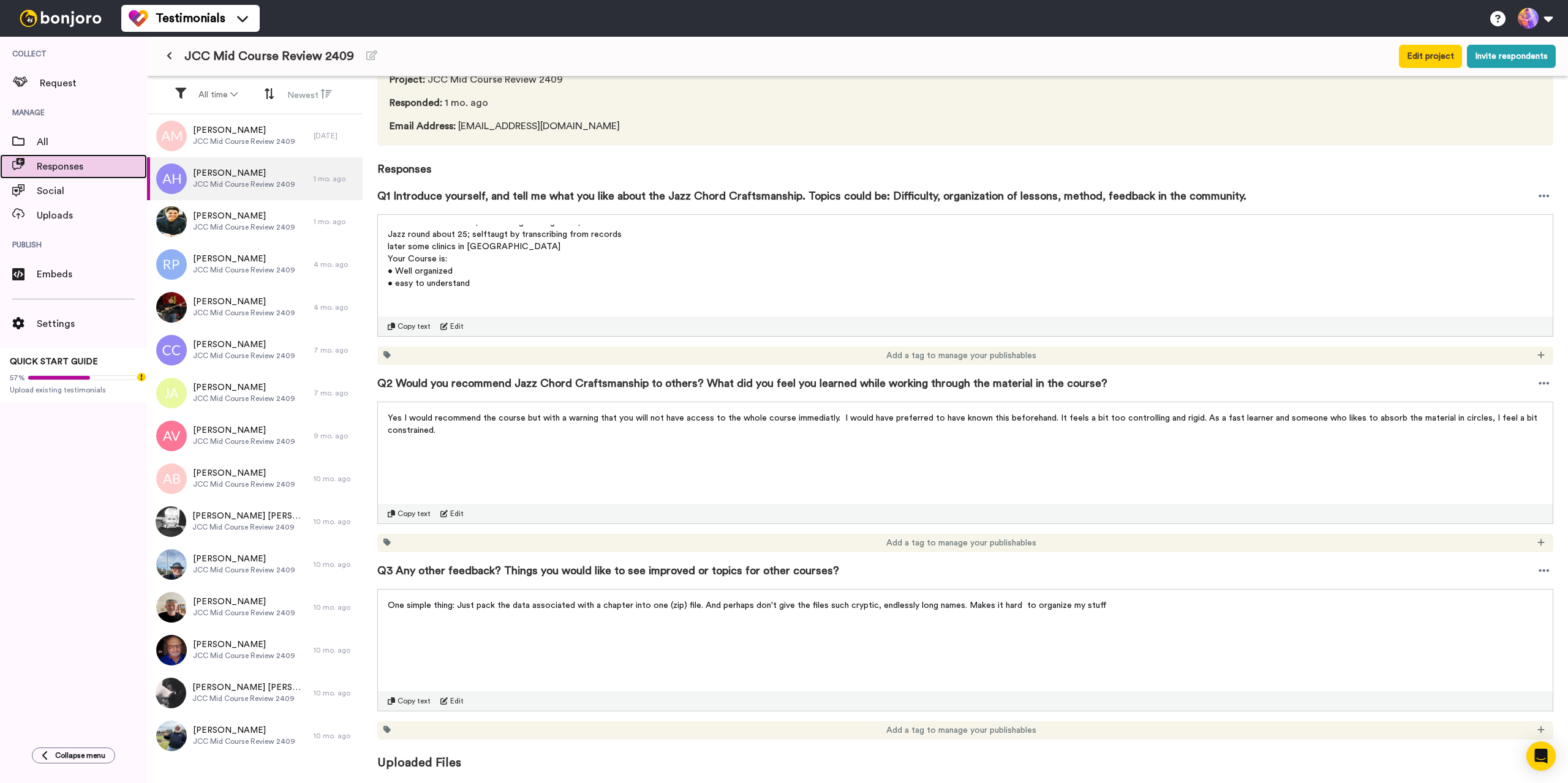
click at [59, 161] on span "Responses" at bounding box center [91, 167] width 110 height 14
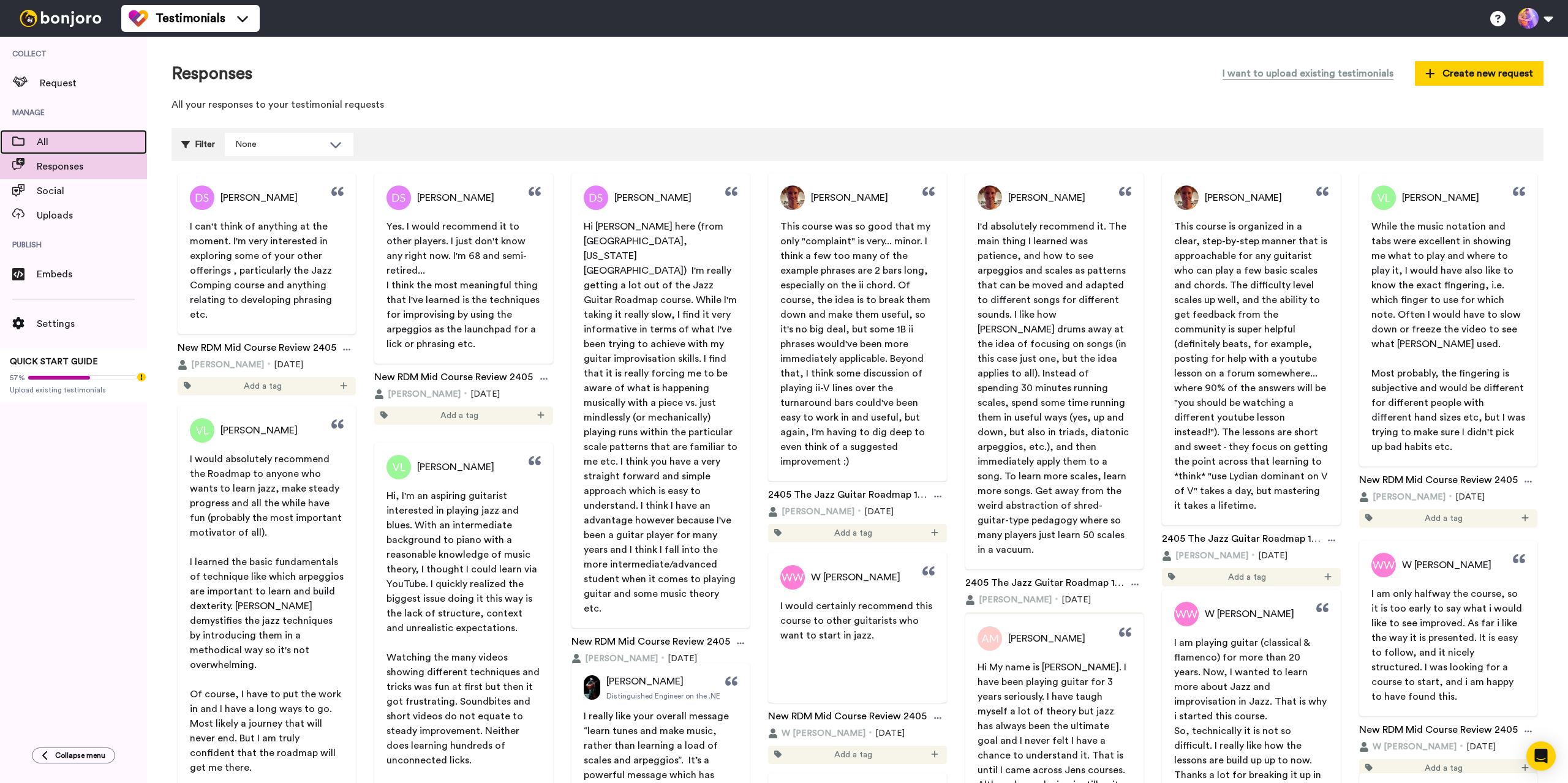
click at [73, 130] on div "All" at bounding box center [74, 142] width 147 height 24
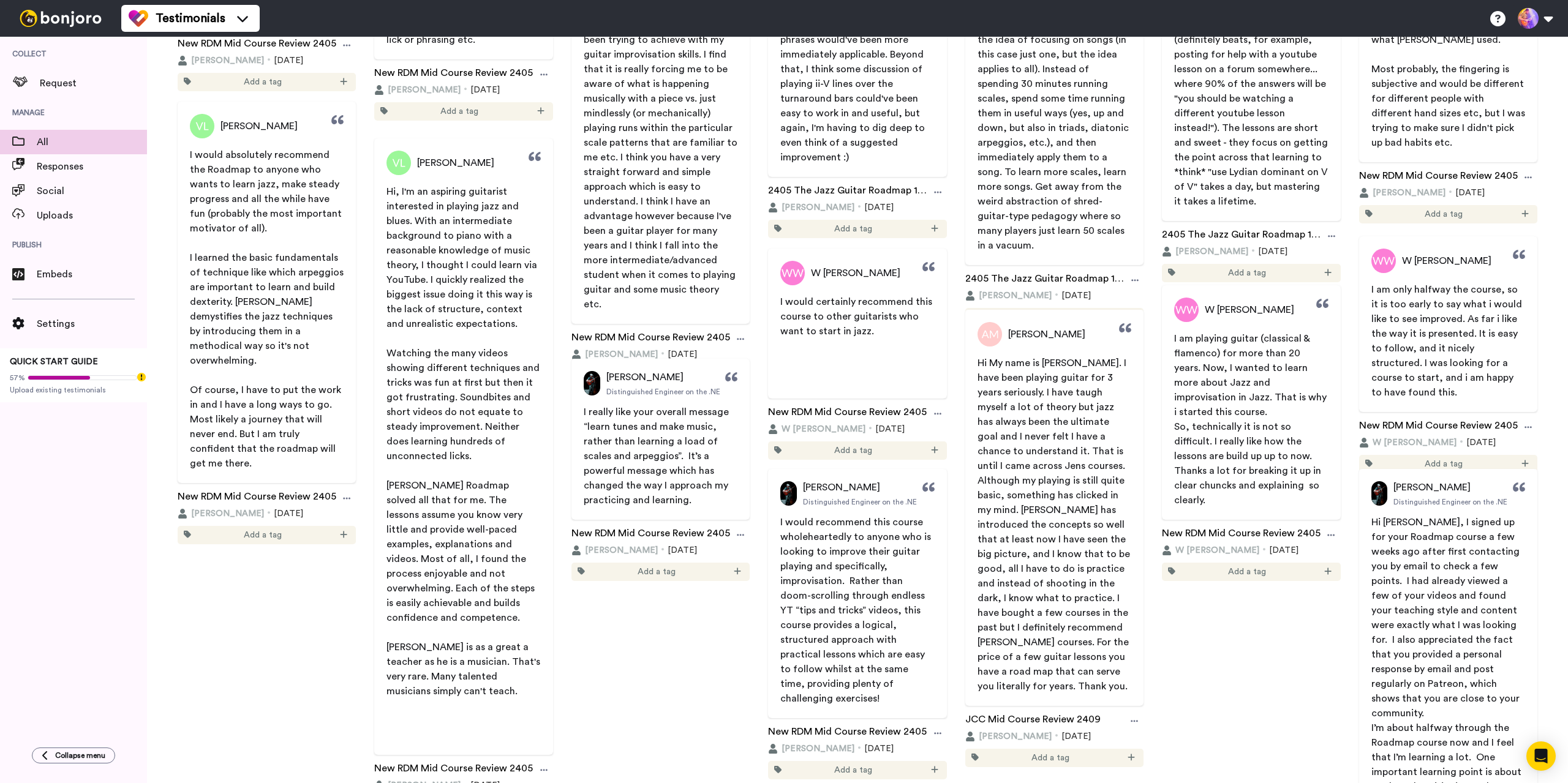
scroll to position [551, 0]
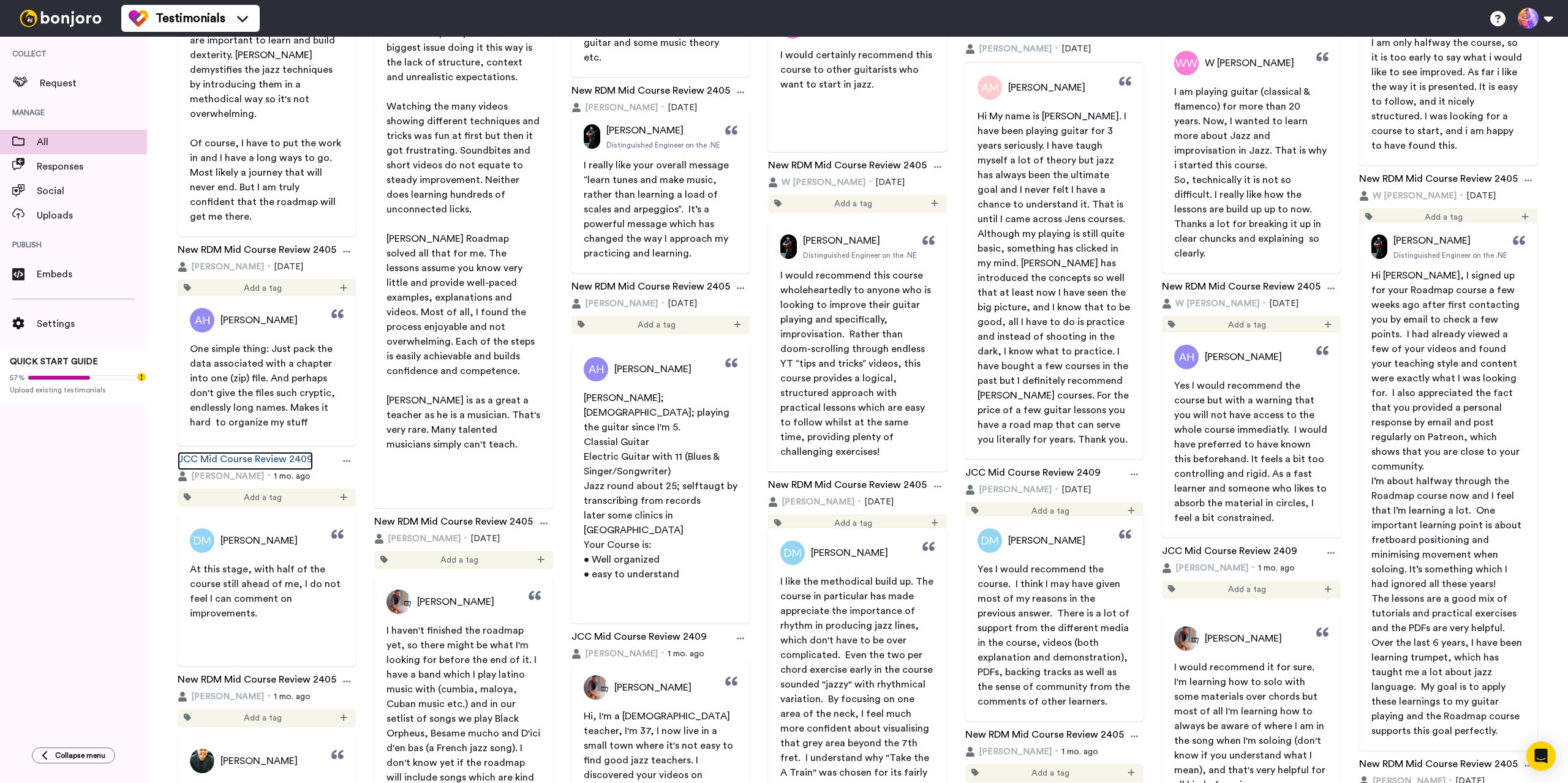
click at [261, 457] on link "JCC Mid Course Review 2409" at bounding box center [245, 461] width 135 height 18
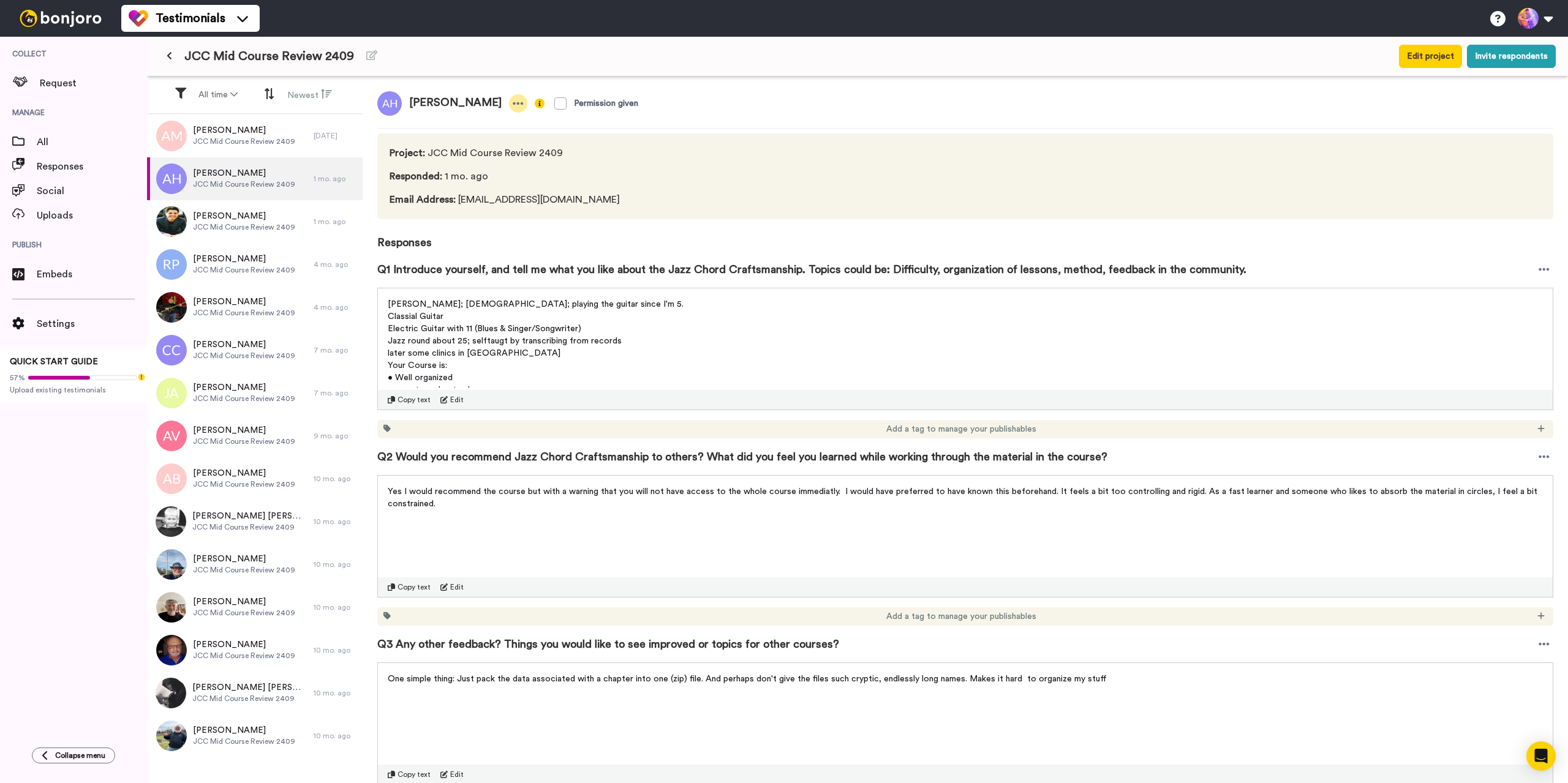
click at [512, 105] on icon at bounding box center [518, 104] width 11 height 13
click at [535, 103] on img at bounding box center [539, 103] width 10 height 10
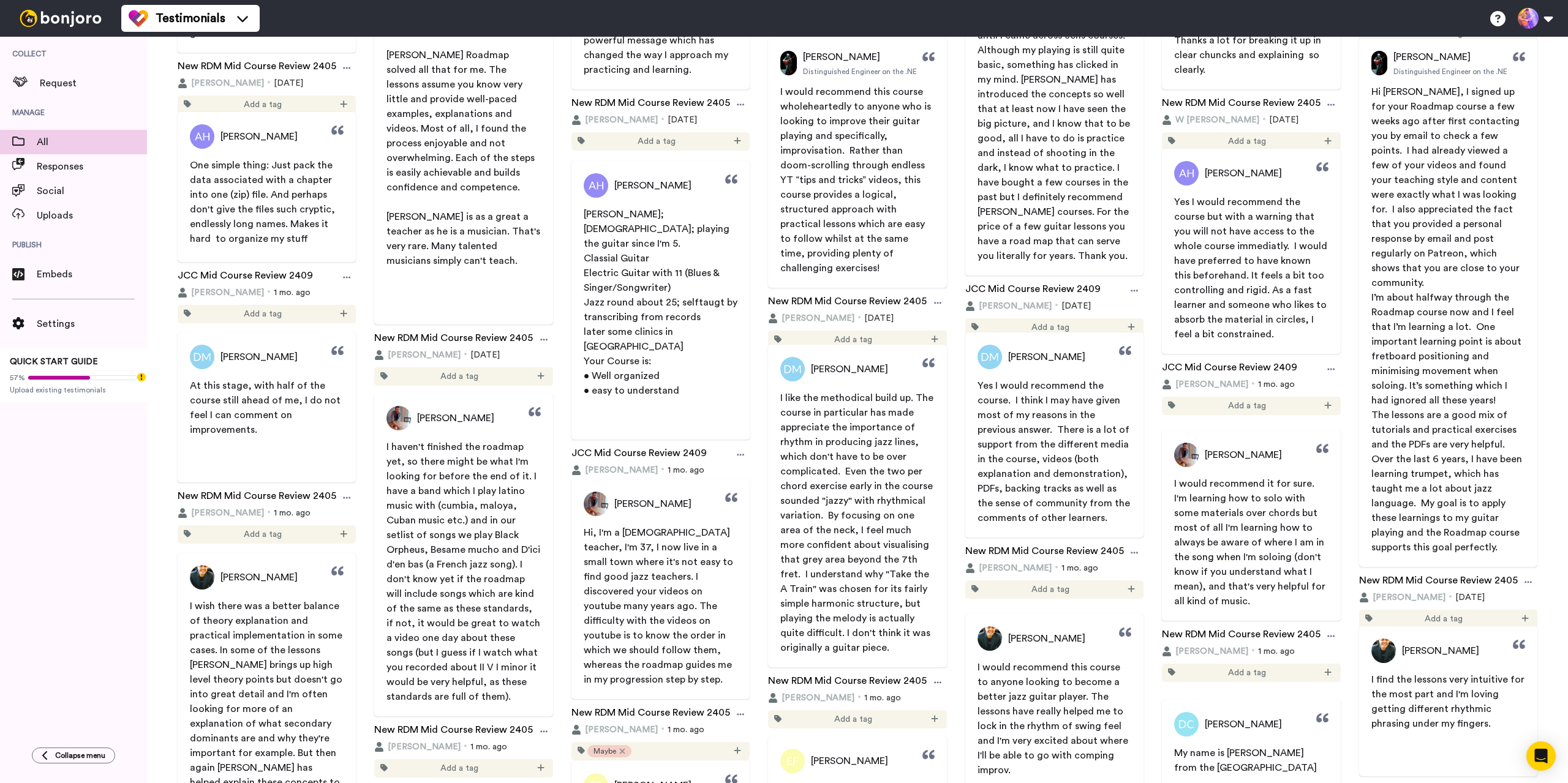
scroll to position [429, 0]
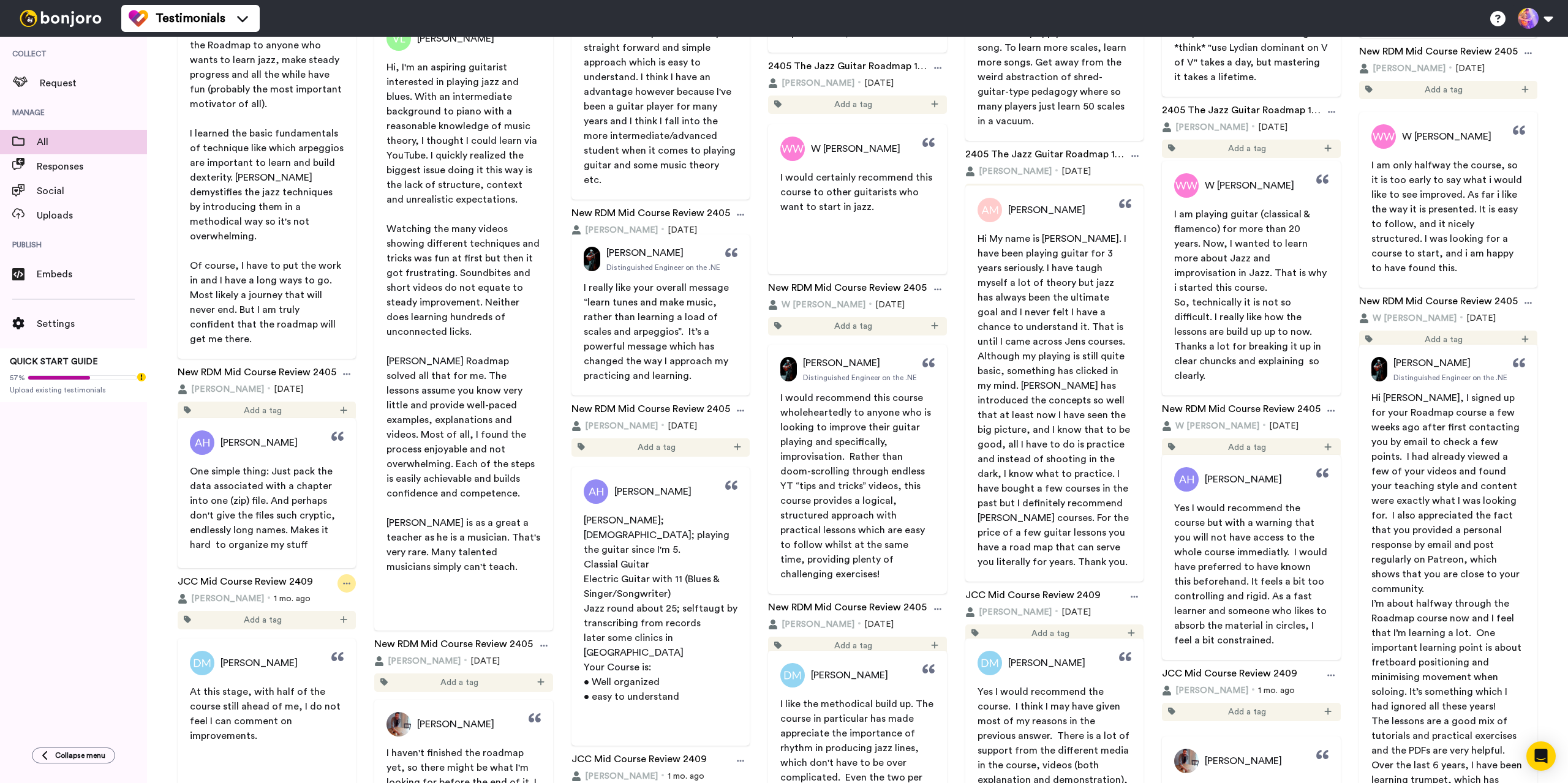
click at [344, 579] on icon at bounding box center [346, 584] width 7 height 9
click at [223, 621] on div "Add a tag" at bounding box center [266, 620] width 179 height 18
click at [335, 620] on div "Add a tag" at bounding box center [266, 620] width 179 height 18
click at [340, 620] on icon at bounding box center [344, 620] width 7 height 9
click at [300, 678] on span "Useless" at bounding box center [301, 679] width 25 height 10
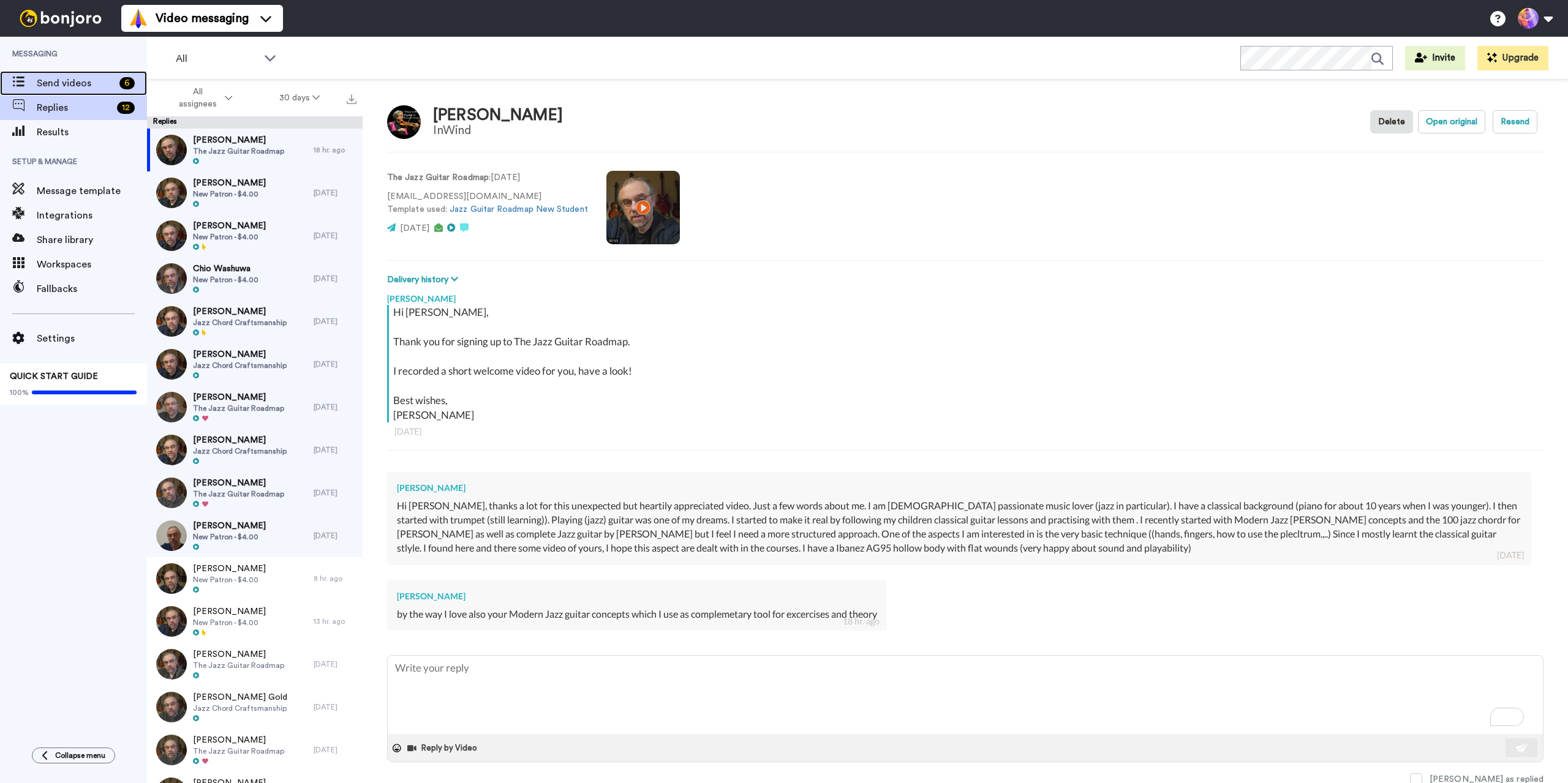
click at [55, 79] on span "Send videos" at bounding box center [75, 83] width 78 height 14
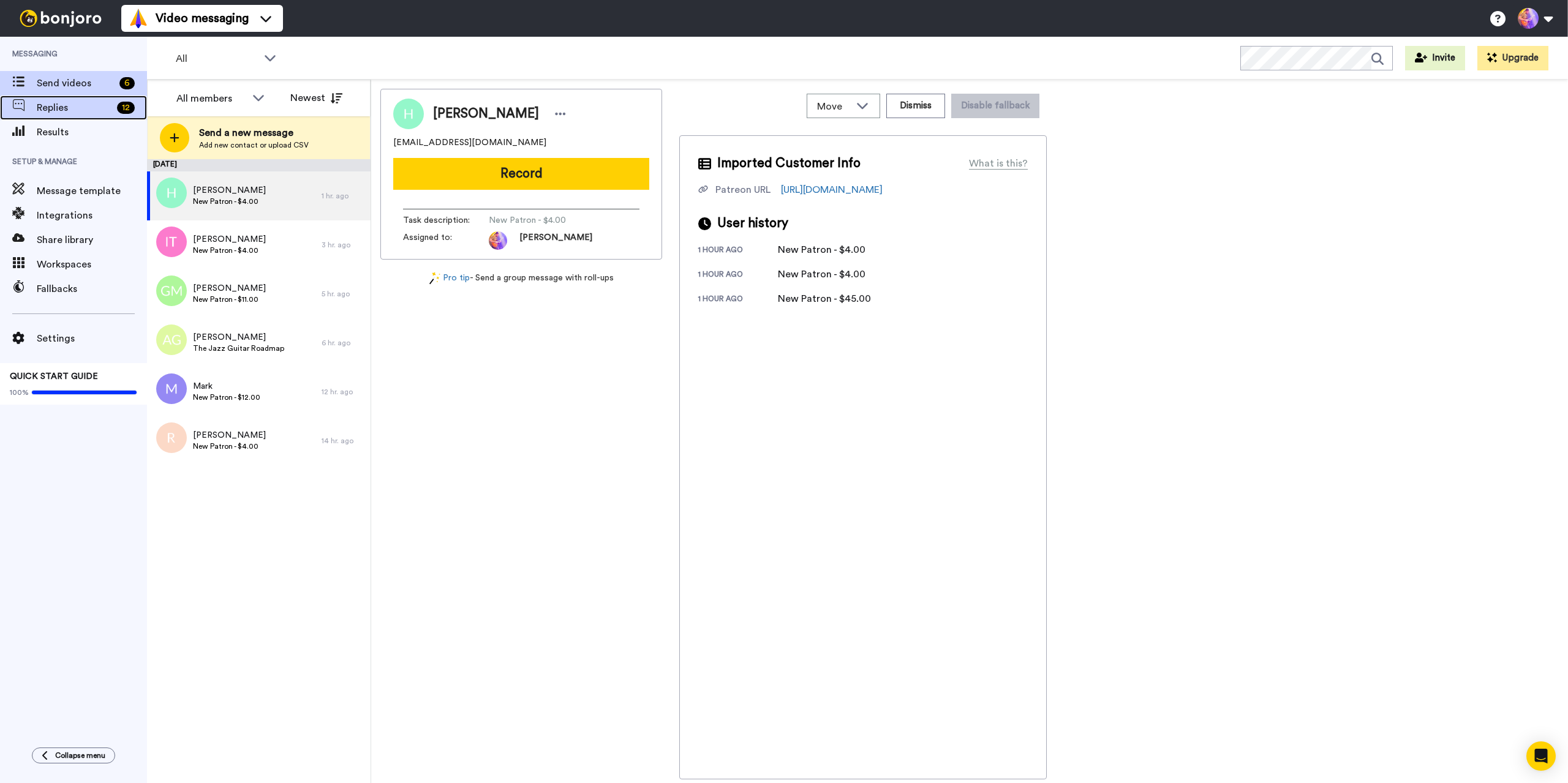
drag, startPoint x: 49, startPoint y: 108, endPoint x: 38, endPoint y: 107, distance: 11.0
click at [50, 108] on span "Replies" at bounding box center [74, 108] width 75 height 14
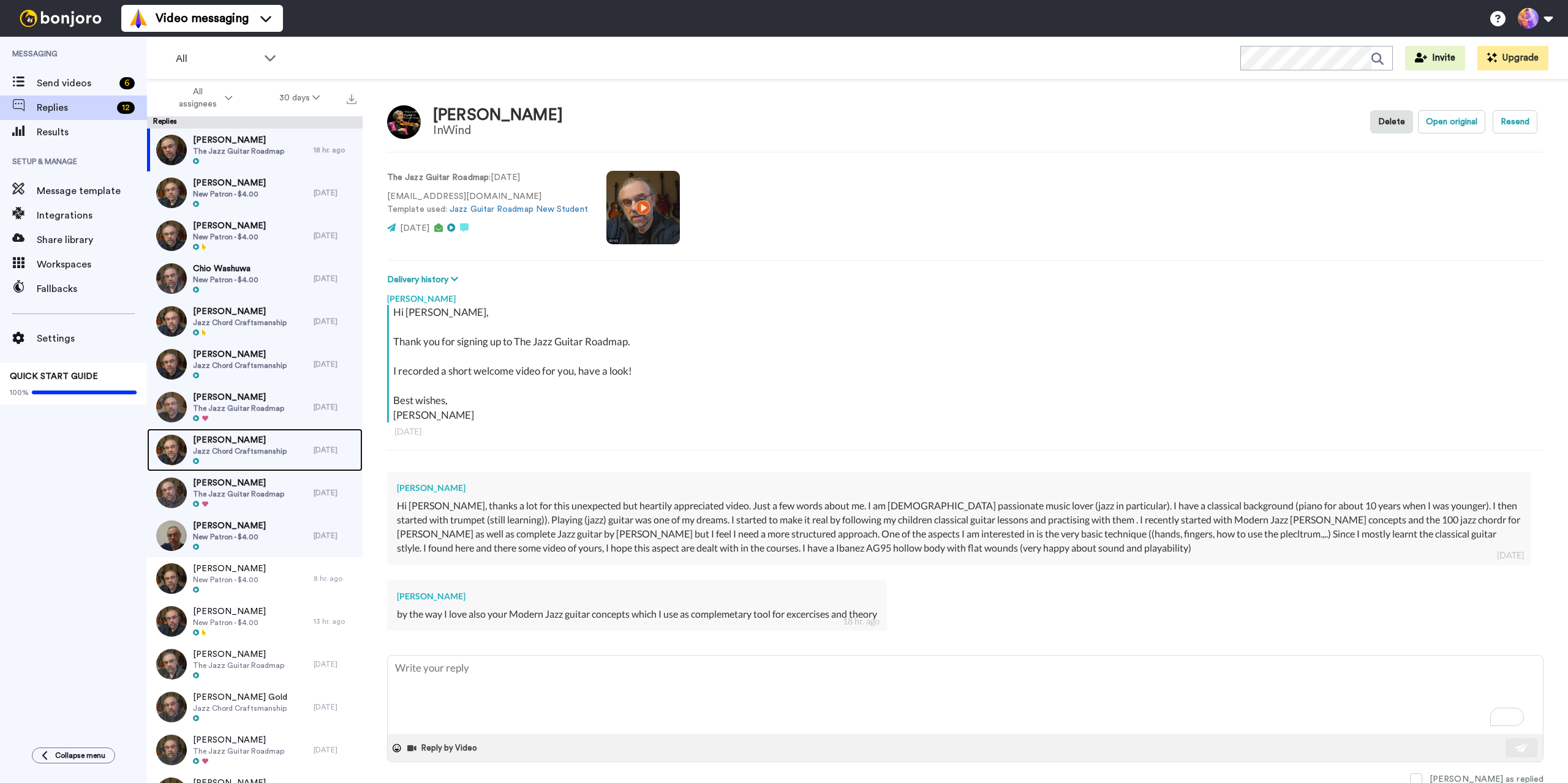
click at [258, 450] on span "Jazz Chord Craftsmanship" at bounding box center [240, 451] width 93 height 10
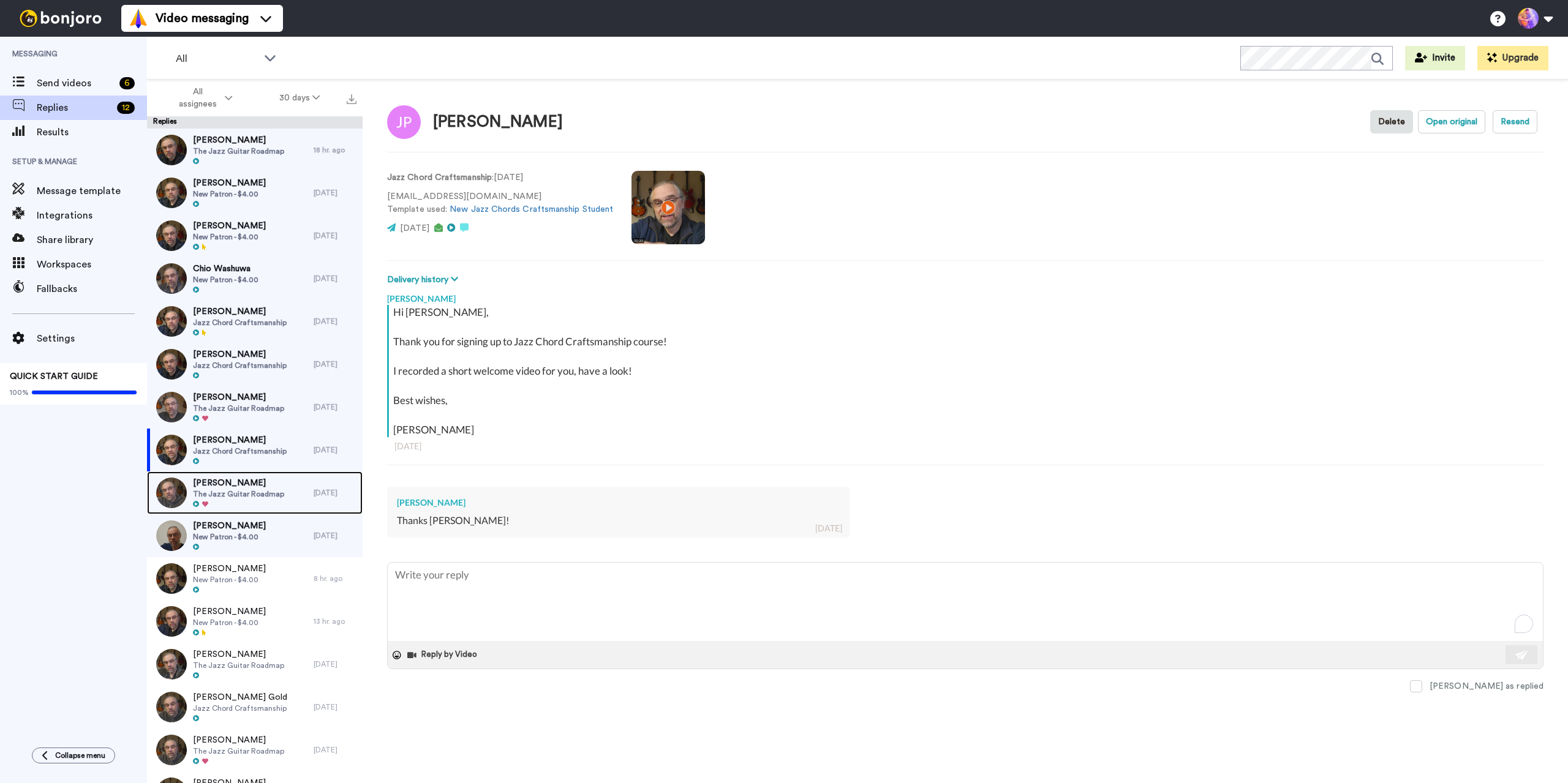
click at [266, 491] on span "The Jazz Guitar Roadmap" at bounding box center [239, 494] width 91 height 10
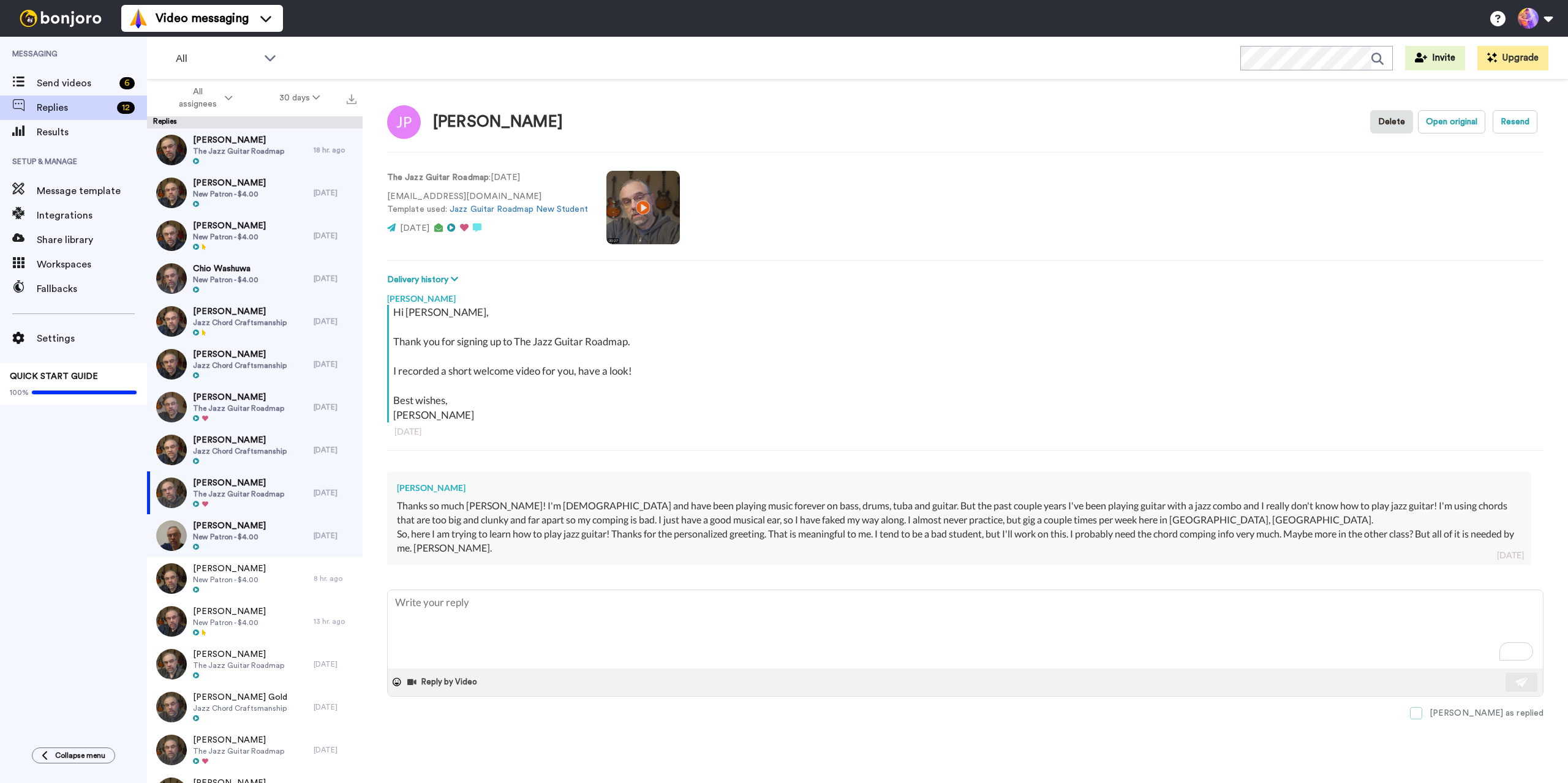
click at [1422, 711] on span at bounding box center [1416, 714] width 13 height 13
drag, startPoint x: 226, startPoint y: 450, endPoint x: 239, endPoint y: 466, distance: 20.6
click at [227, 450] on span "Jazz Chord Craftsmanship" at bounding box center [240, 451] width 93 height 10
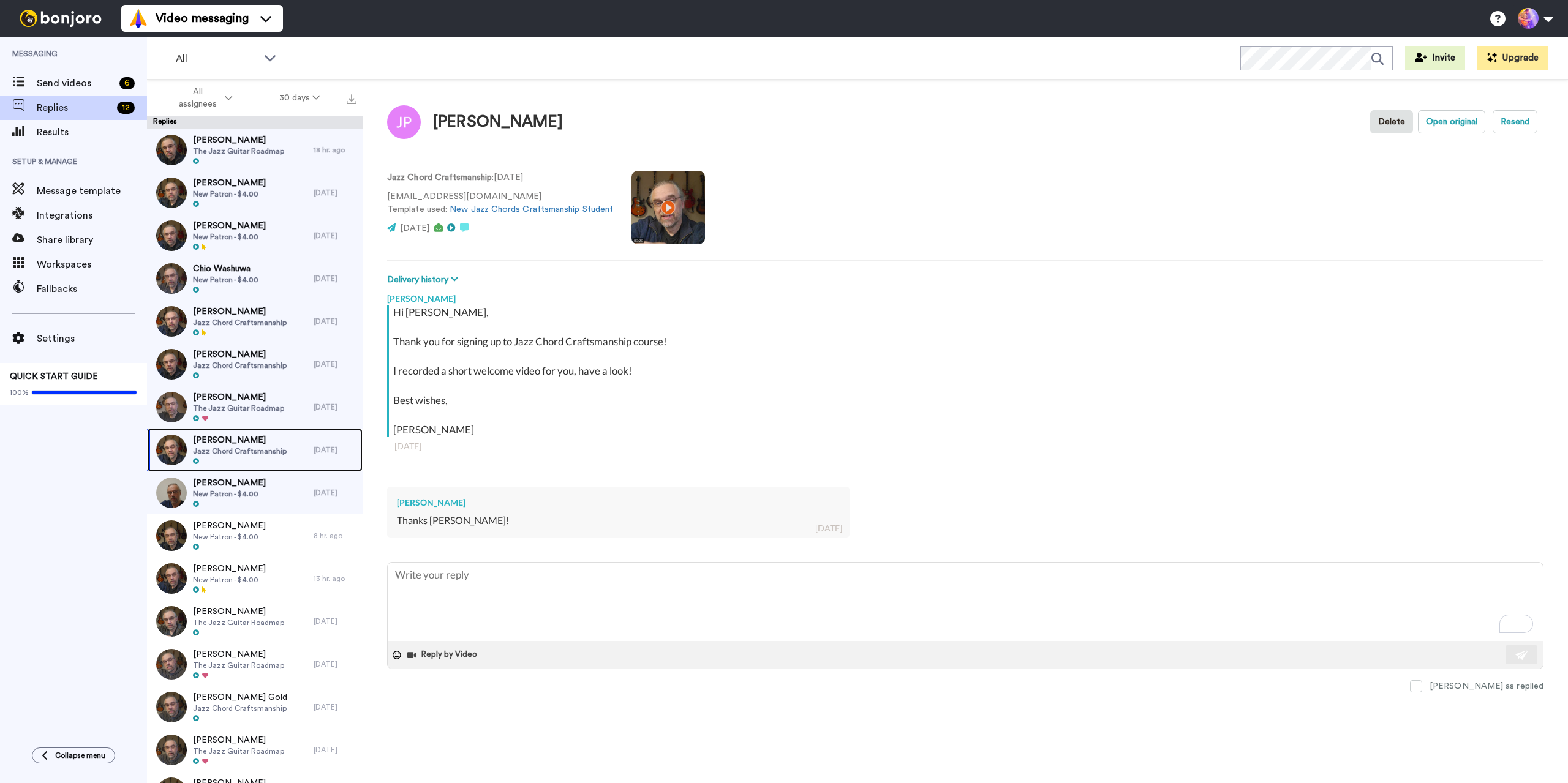
click at [260, 448] on span "Jazz Chord Craftsmanship" at bounding box center [240, 451] width 93 height 10
click at [246, 488] on span "[PERSON_NAME]" at bounding box center [229, 483] width 73 height 13
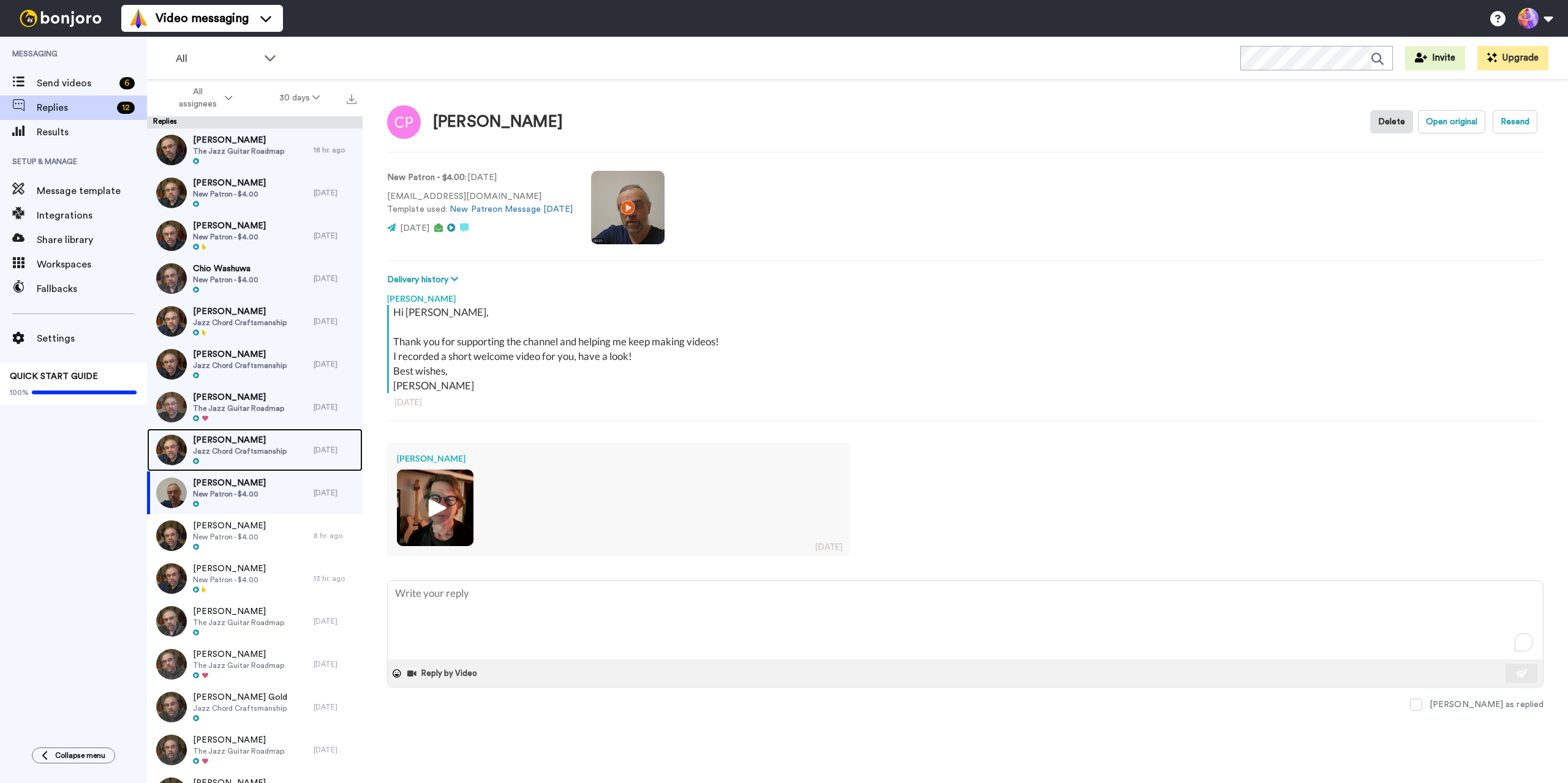
click at [232, 445] on span "[PERSON_NAME]" at bounding box center [240, 440] width 93 height 13
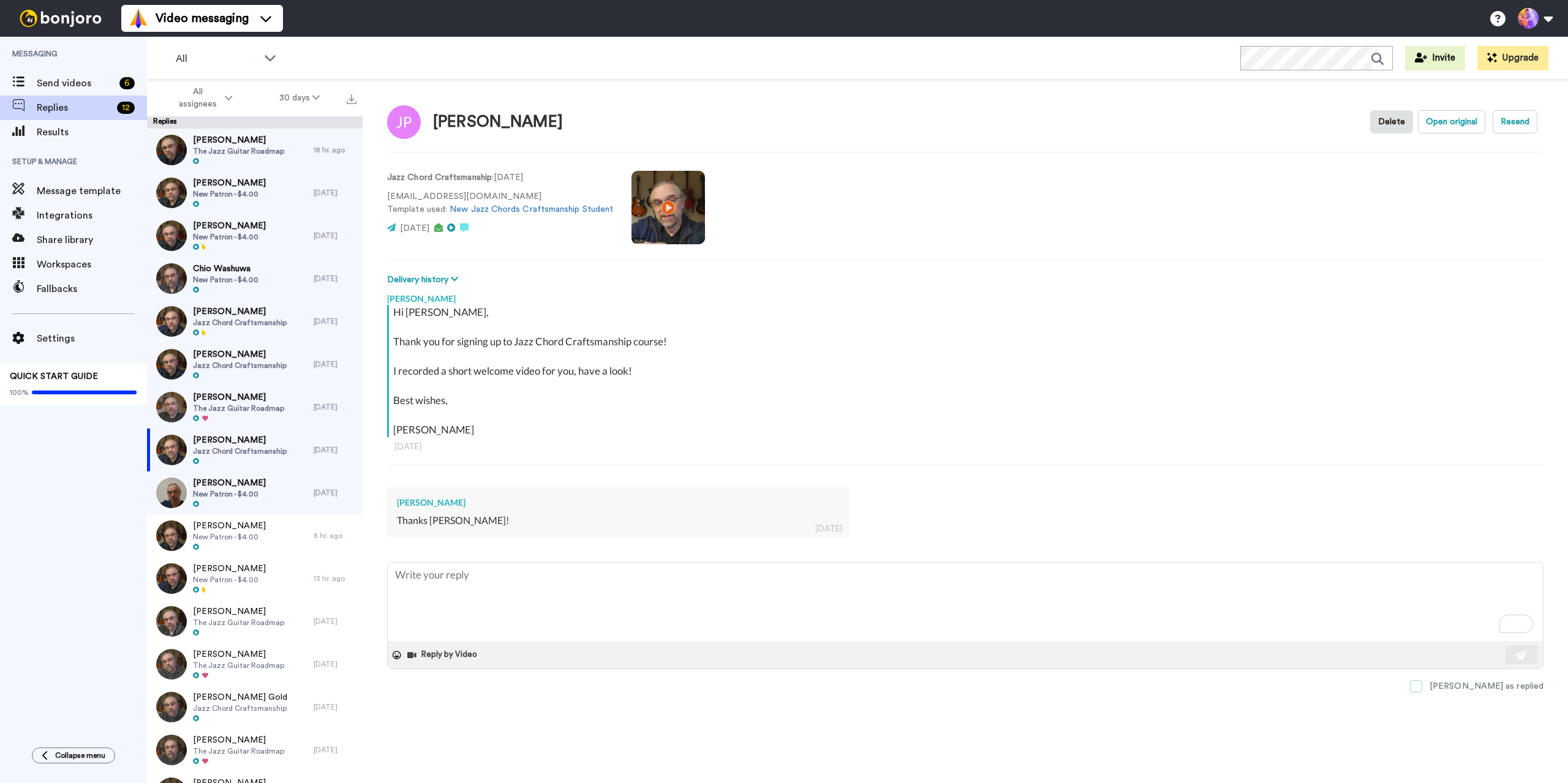
click at [1422, 690] on span at bounding box center [1416, 687] width 13 height 13
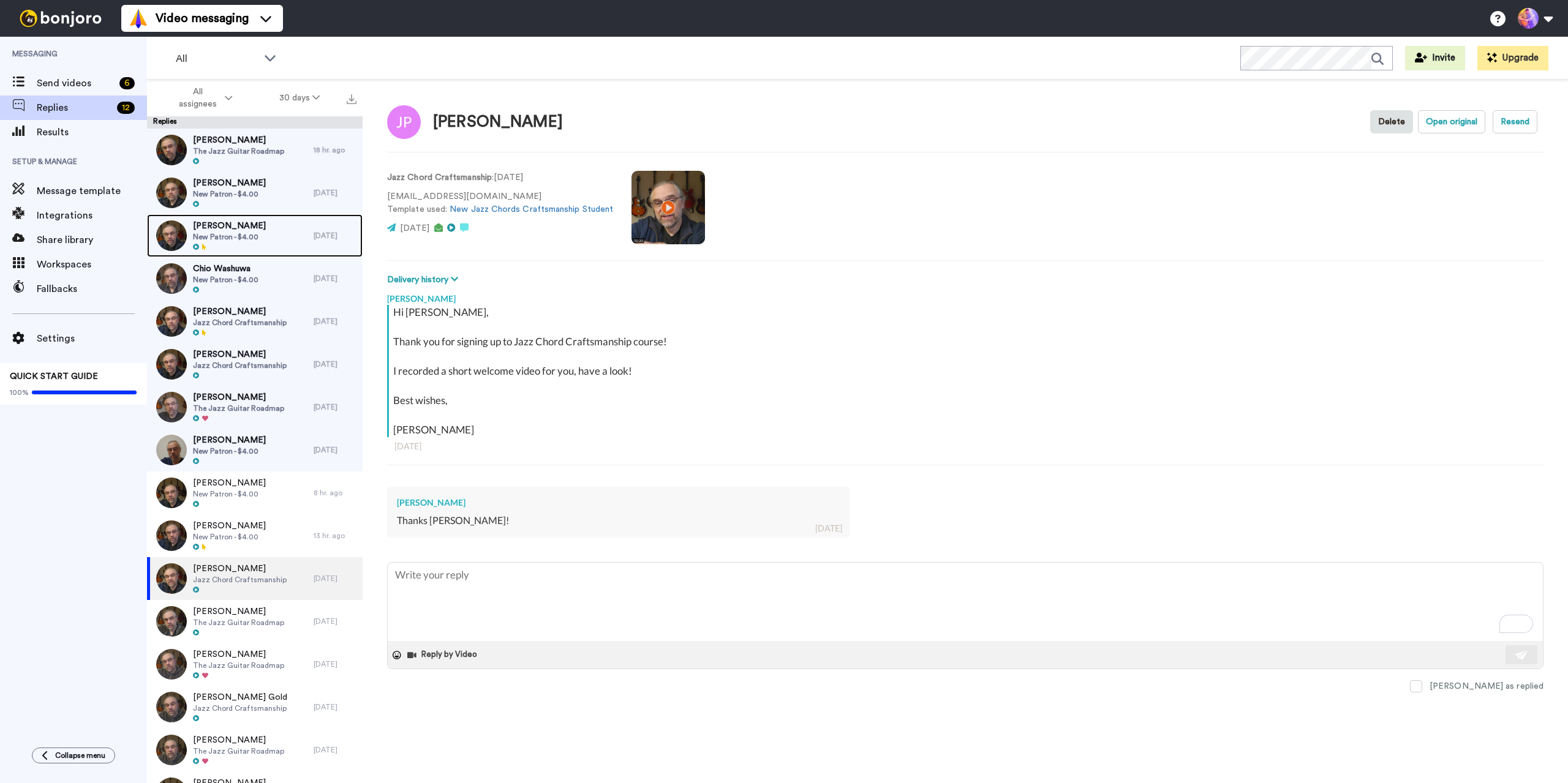
click at [257, 238] on div "[PERSON_NAME] New Patron - $4.00" at bounding box center [231, 236] width 167 height 43
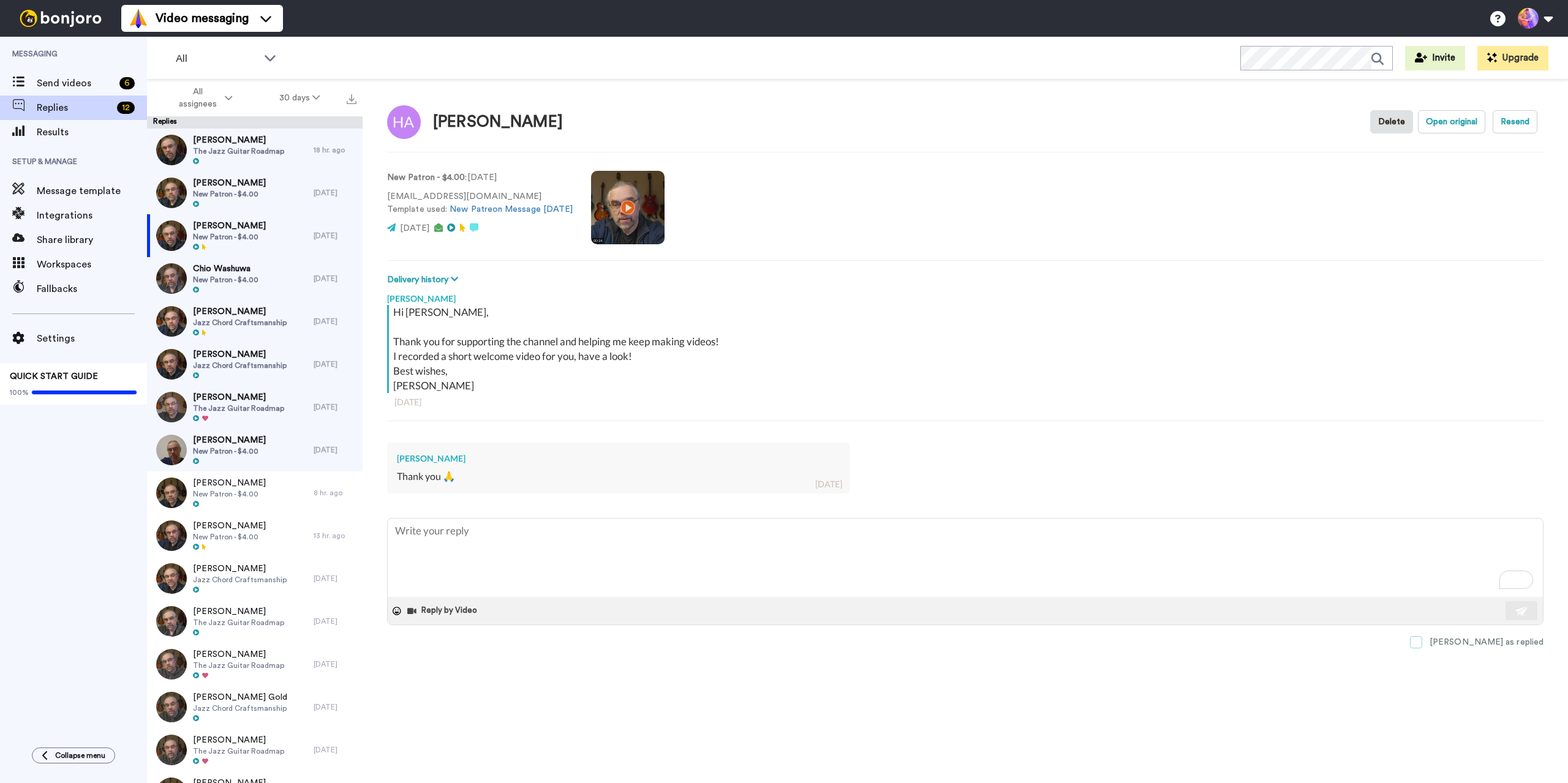
click at [1422, 641] on span at bounding box center [1416, 642] width 13 height 13
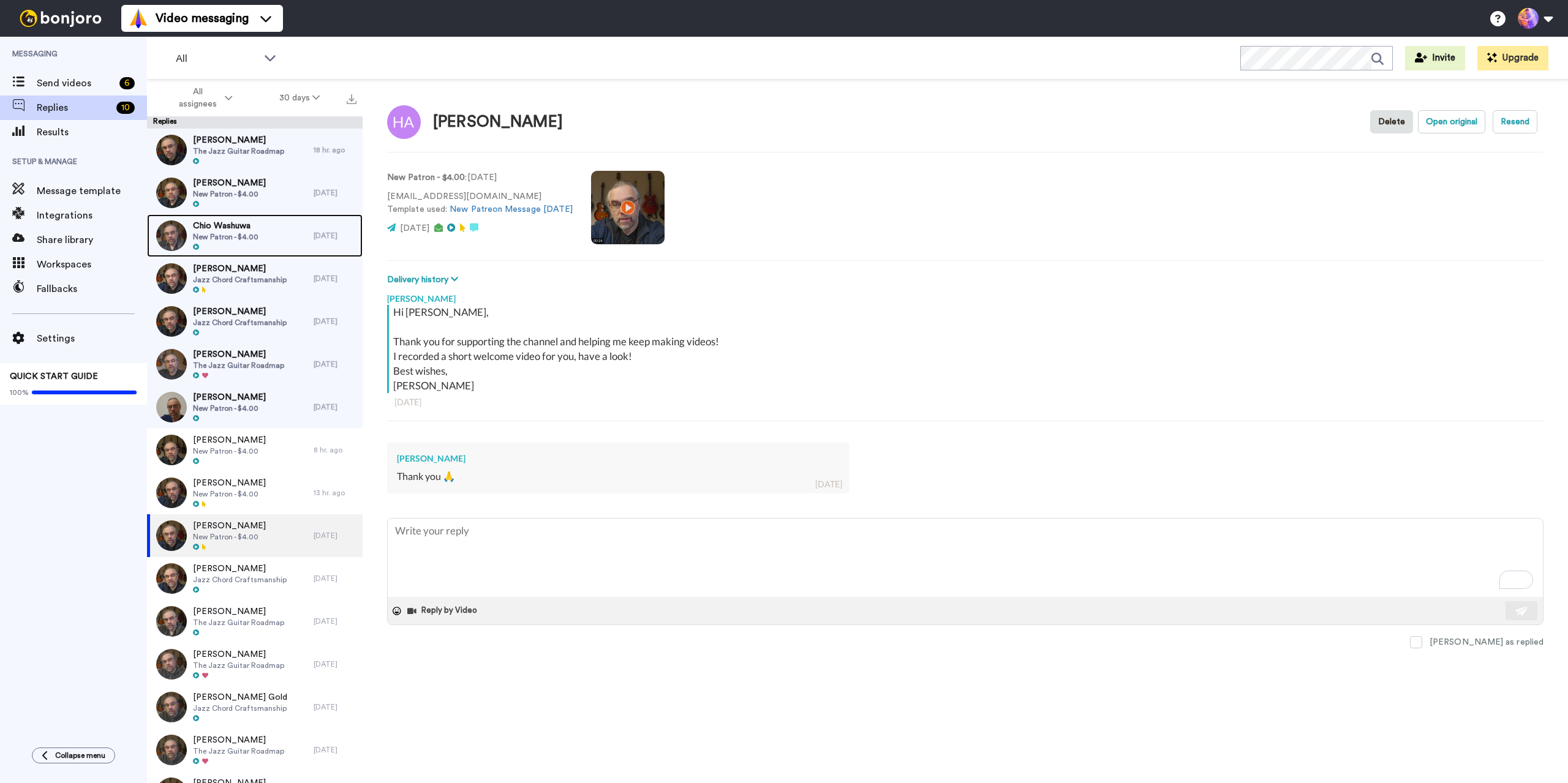
click at [270, 239] on div "Chio Washuwa New Patron - $4.00" at bounding box center [231, 236] width 167 height 43
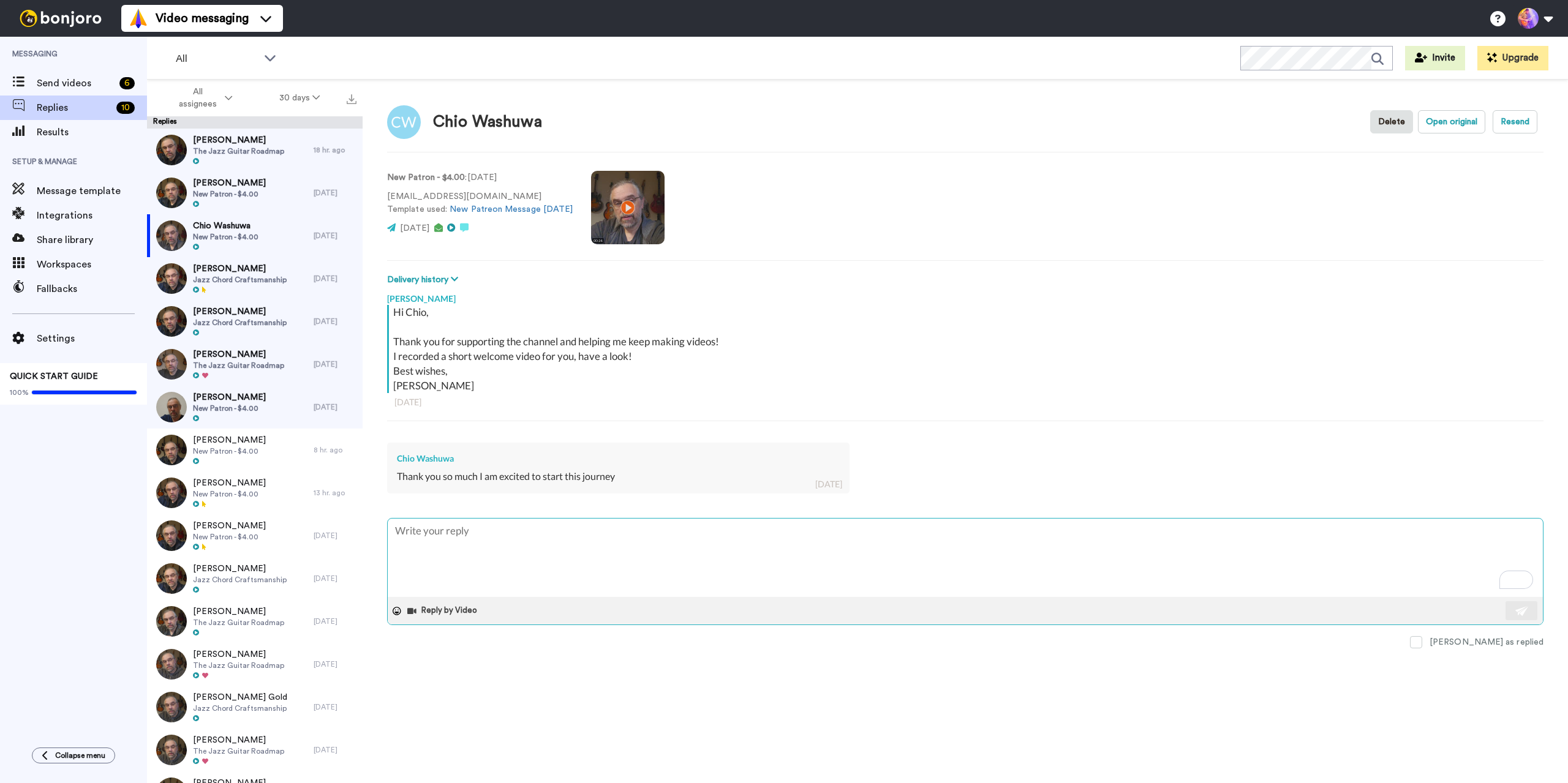
click at [520, 547] on textarea "To enrich screen reader interactions, please activate Accessibility in Grammarl…" at bounding box center [965, 557] width 1155 height 78
type textarea "x"
type textarea "G"
type textarea "x"
type textarea "Gr"
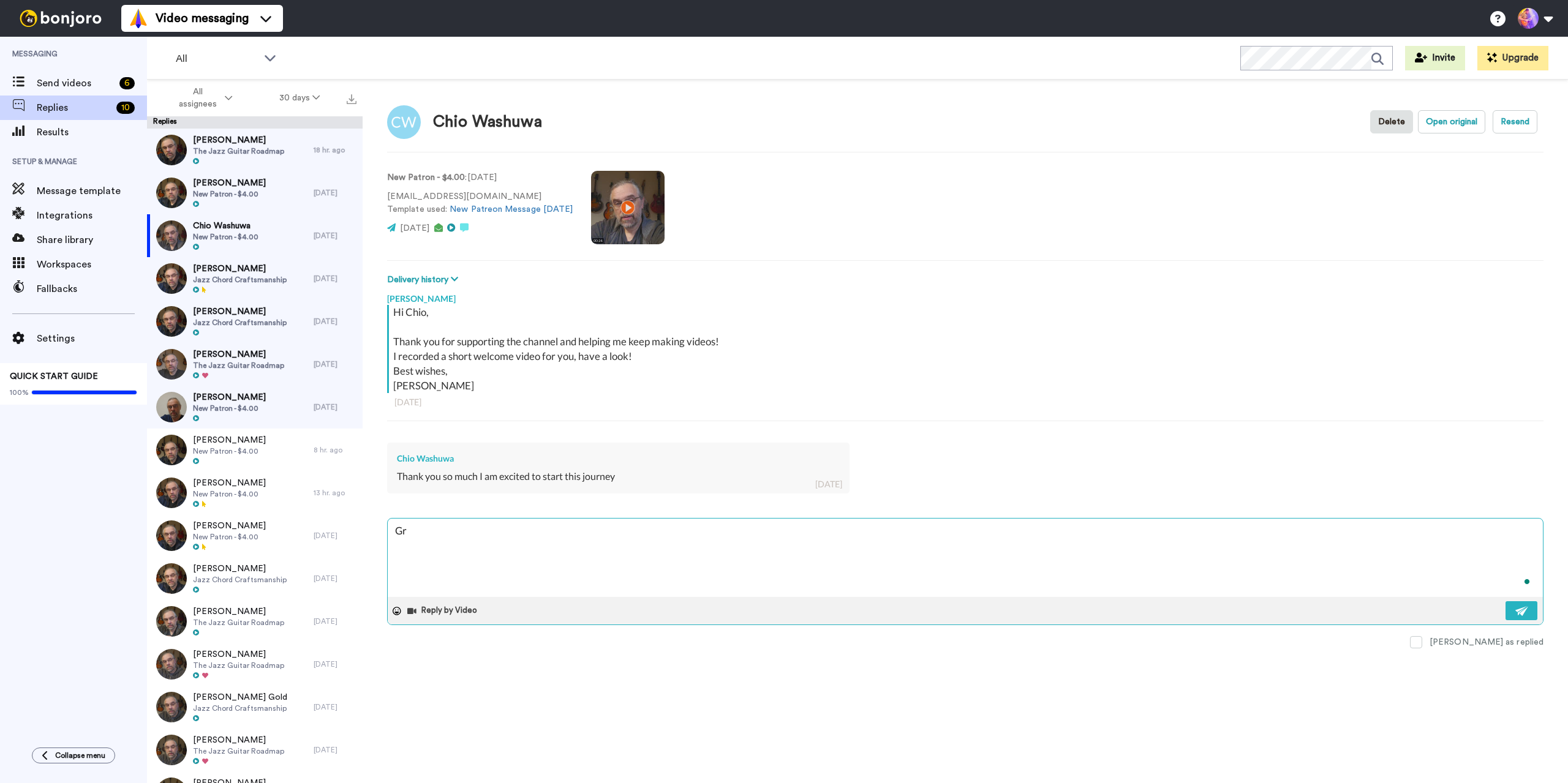
type textarea "x"
type textarea "Gre"
type textarea "x"
type textarea "Grea"
type textarea "x"
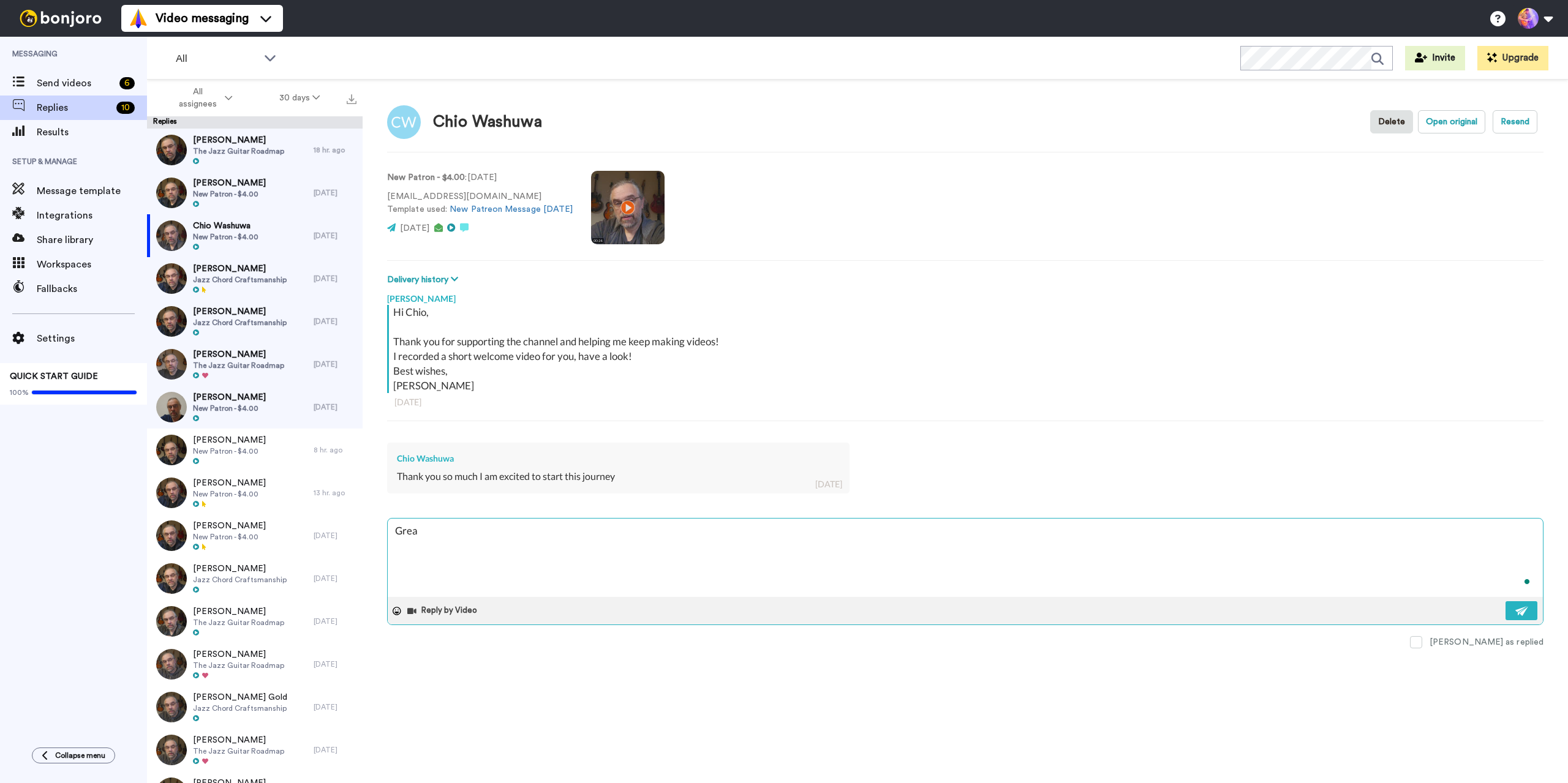
type textarea "Great"
type textarea "x"
type textarea "Great!"
type textarea "x"
type textarea "Great!"
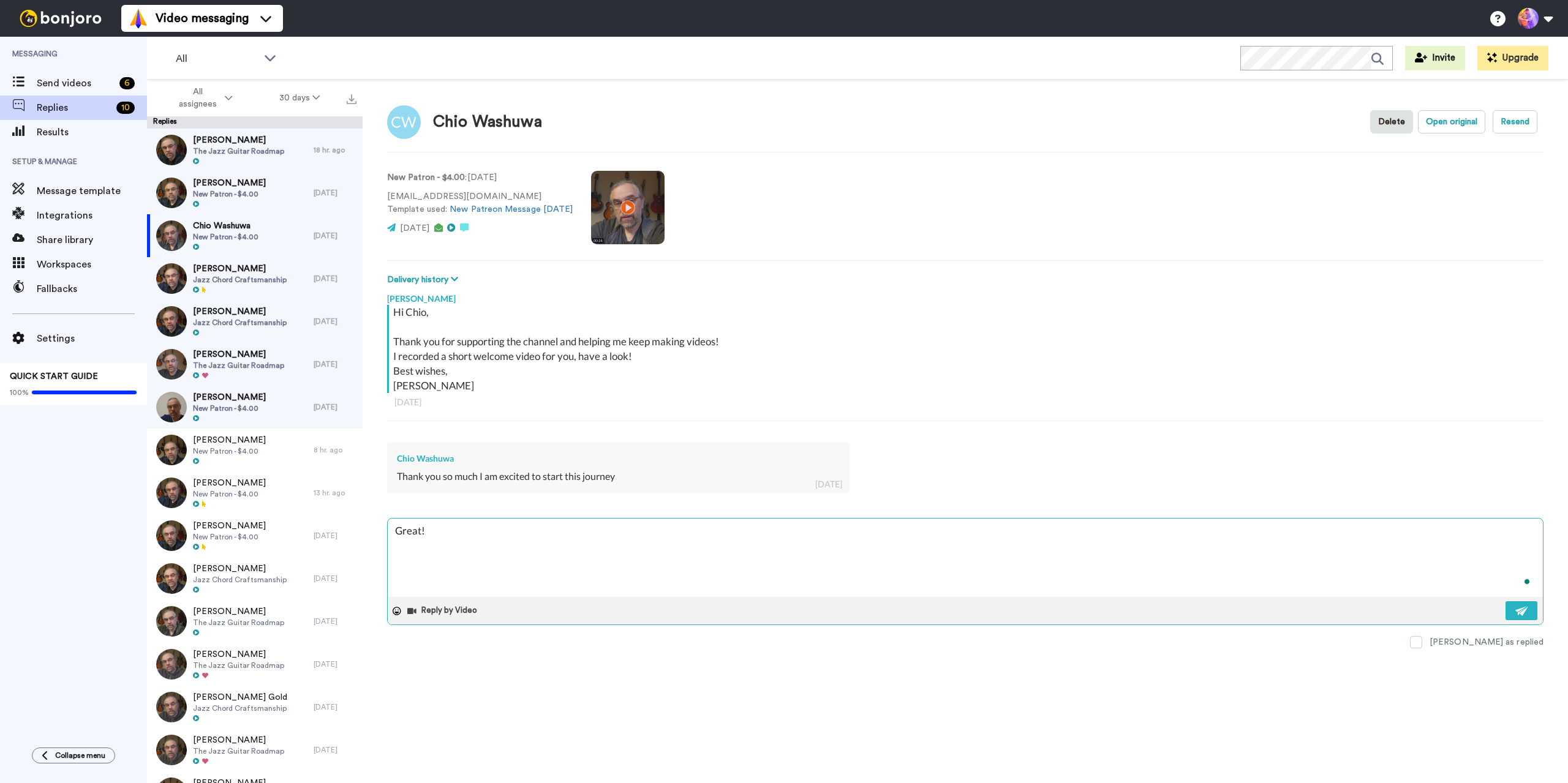
type textarea "x"
type textarea "Great! S"
type textarea "x"
type textarea "Great! Se"
type textarea "x"
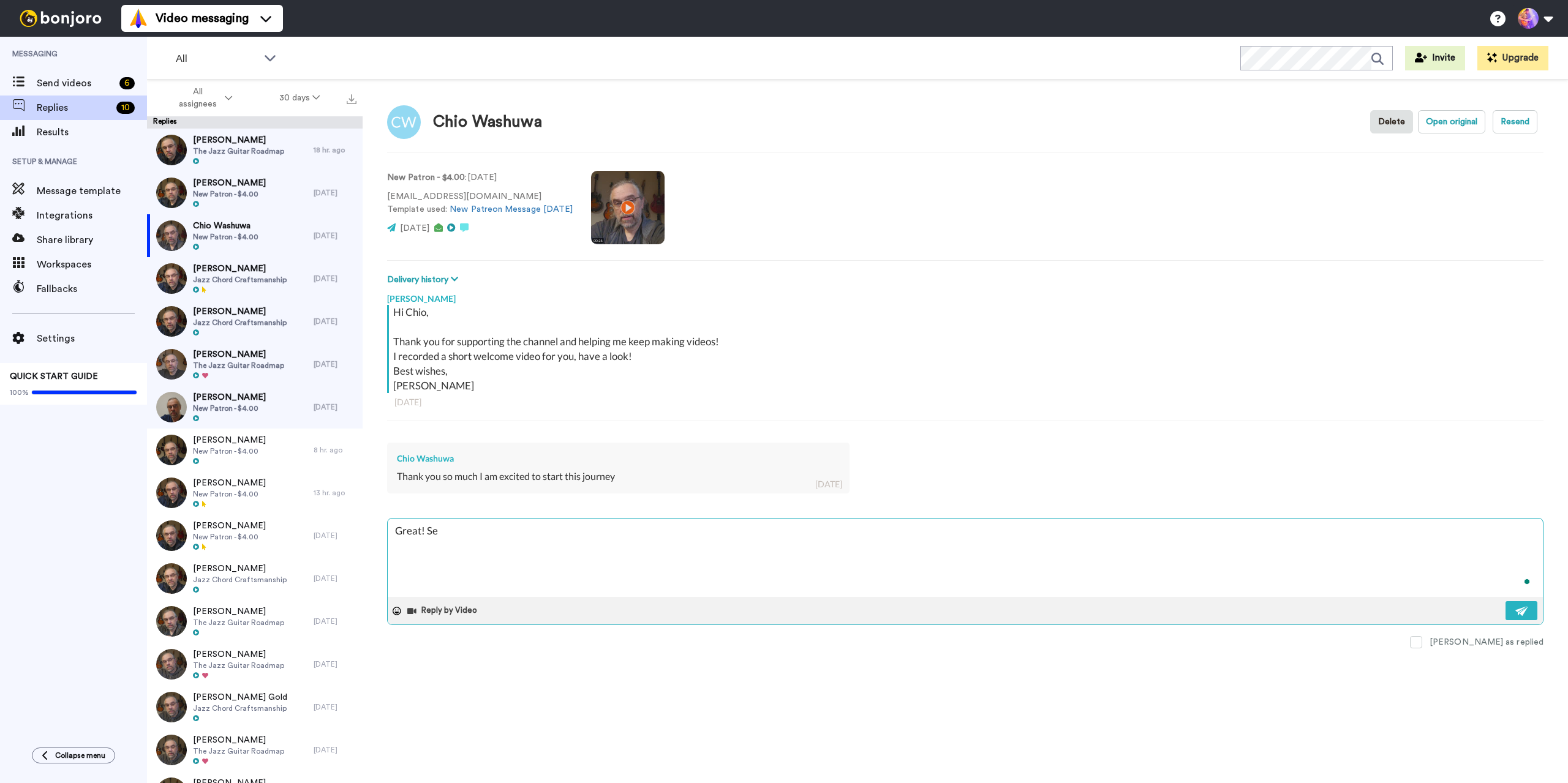
type textarea "Great! See"
type textarea "x"
type textarea "Great! See"
type textarea "x"
type textarea "Great! See y"
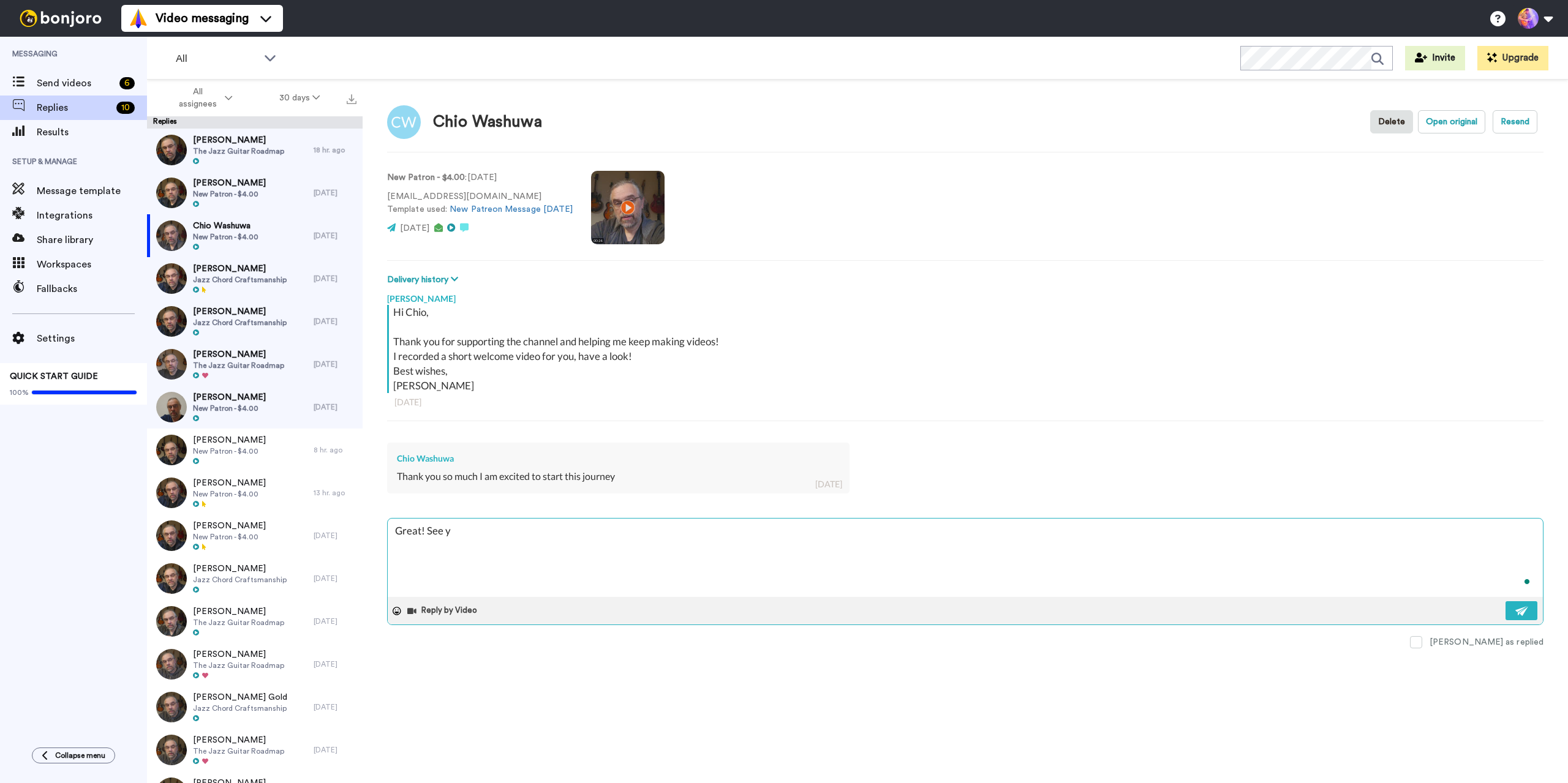
type textarea "x"
type textarea "Great! See yo"
type textarea "x"
type textarea "Great! See you"
type textarea "x"
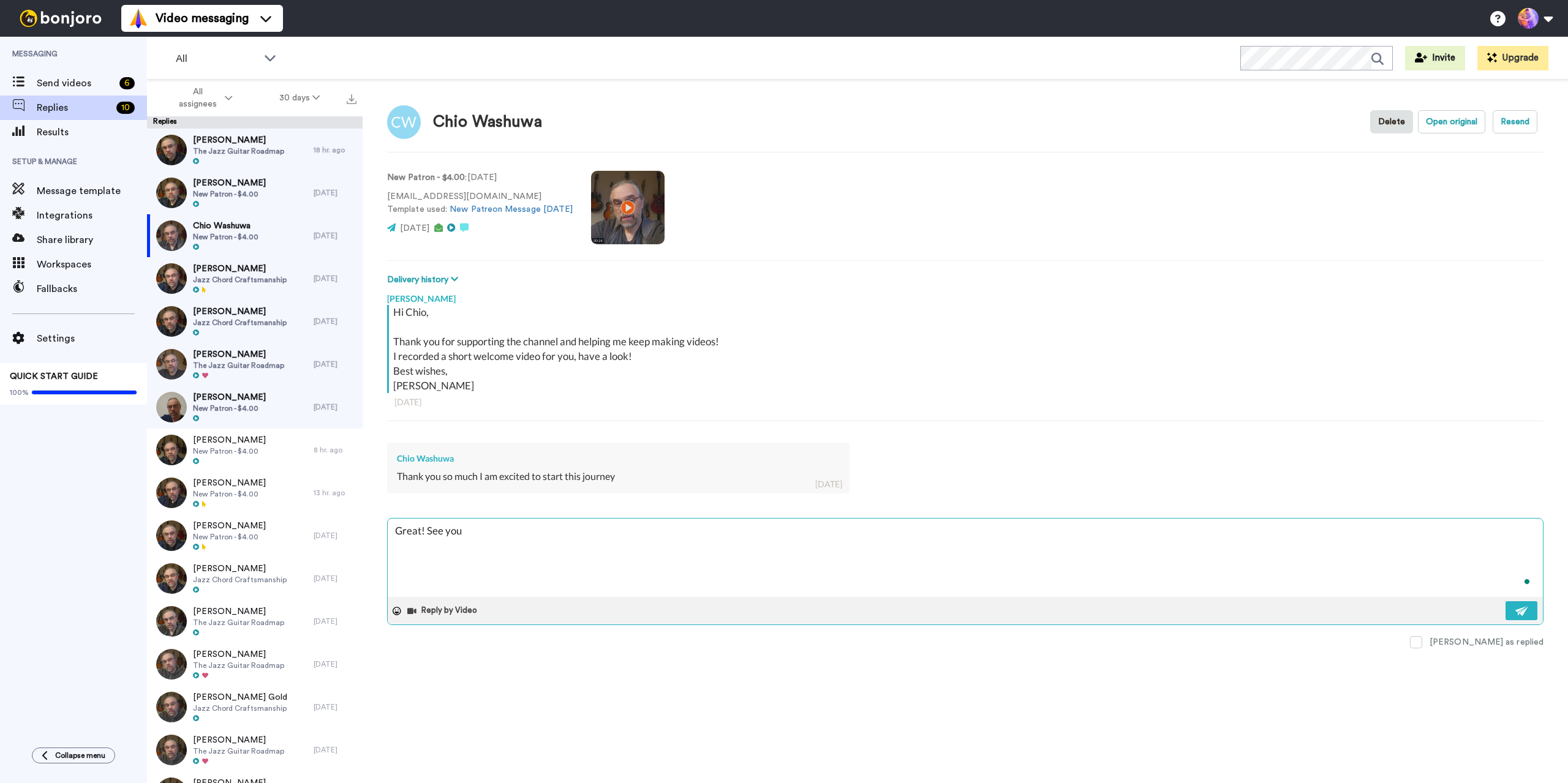
type textarea "Great! See you"
type textarea "x"
type textarea "Great! See you i"
type textarea "x"
type textarea "Great! See you in"
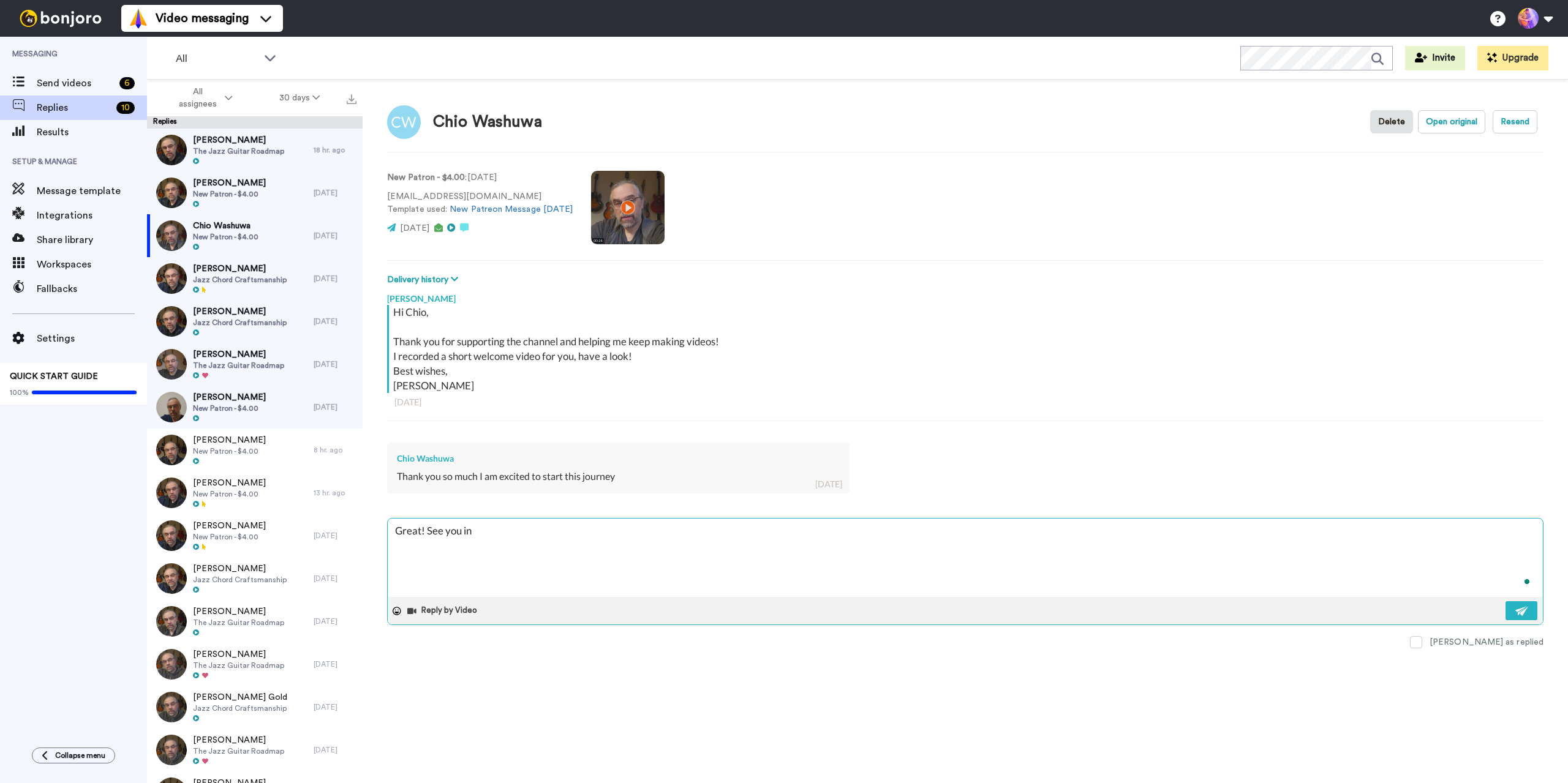
type textarea "x"
type textarea "Great! See you in"
type textarea "x"
type textarea "Great! See you in h"
type textarea "x"
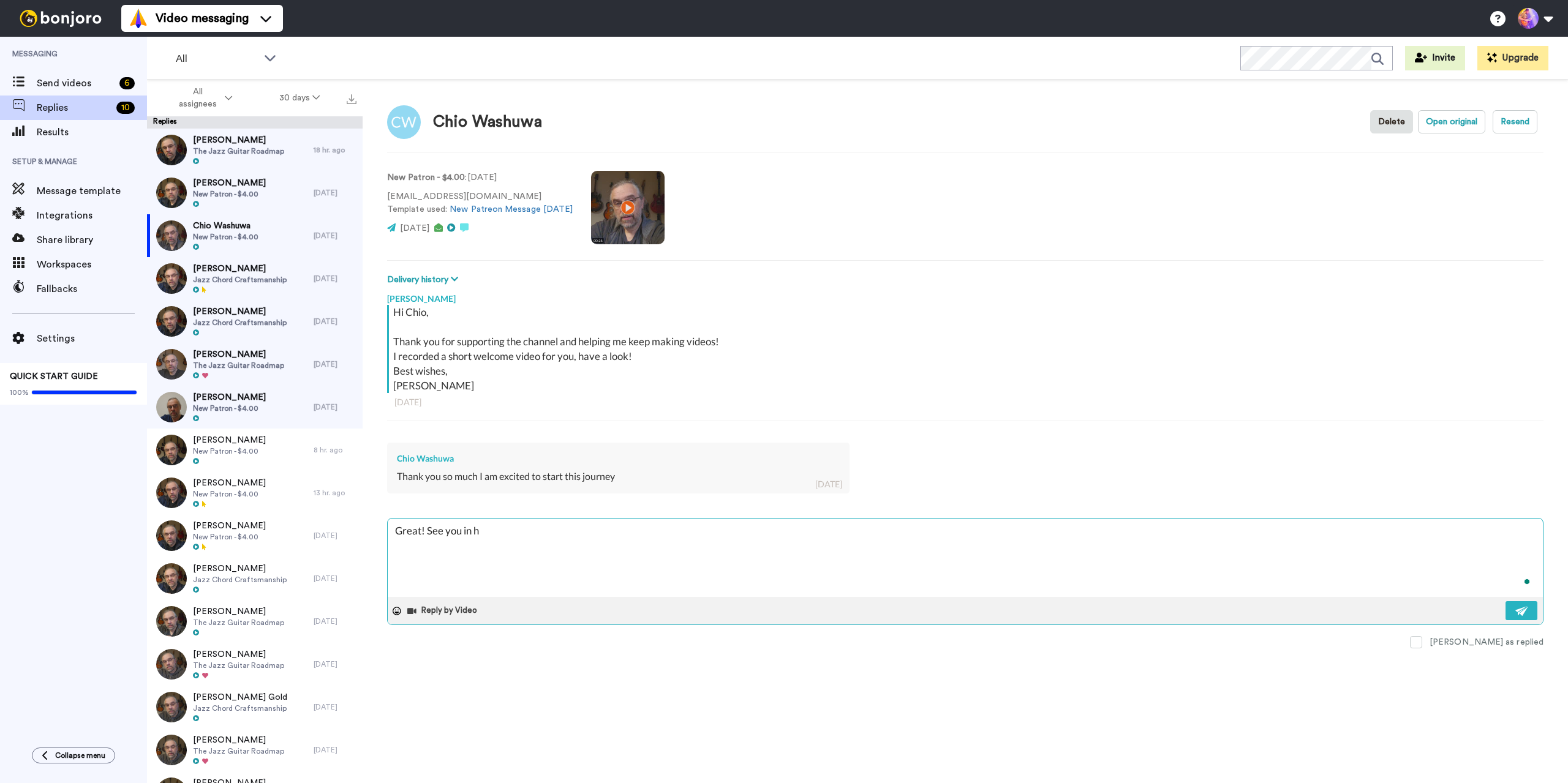
type textarea "Great! See you in ht"
type textarea "x"
type textarea "Great! See you in hte"
type textarea "x"
type textarea "Great! See you in hter"
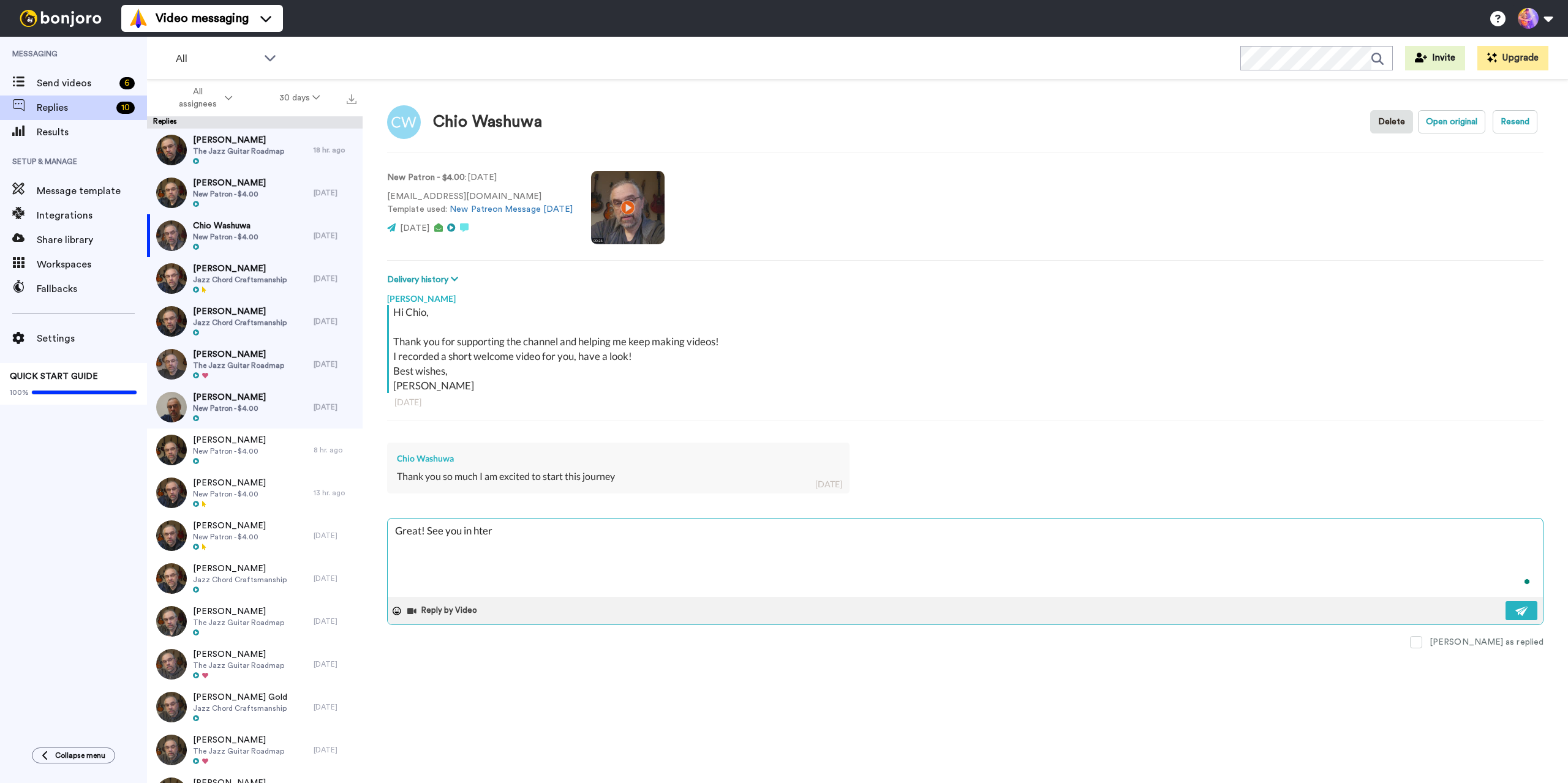
type textarea "x"
type textarea "Great! See you in htere"
type textarea "x"
type textarea "Great! See you in hter"
type textarea "x"
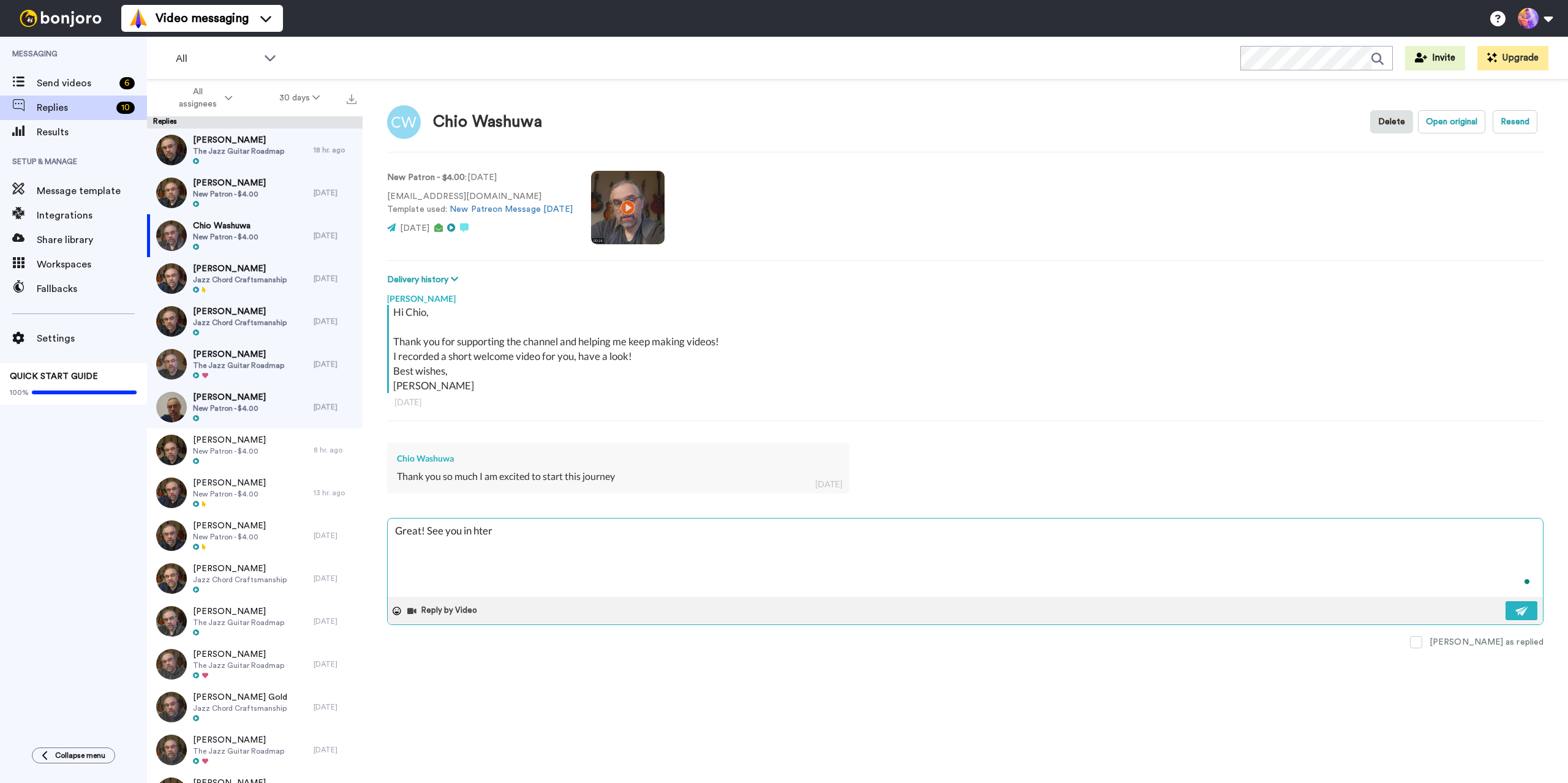
type textarea "Great! See you in hte"
type textarea "x"
type textarea "Great! See you in ht"
type textarea "x"
type textarea "Great! See you in h"
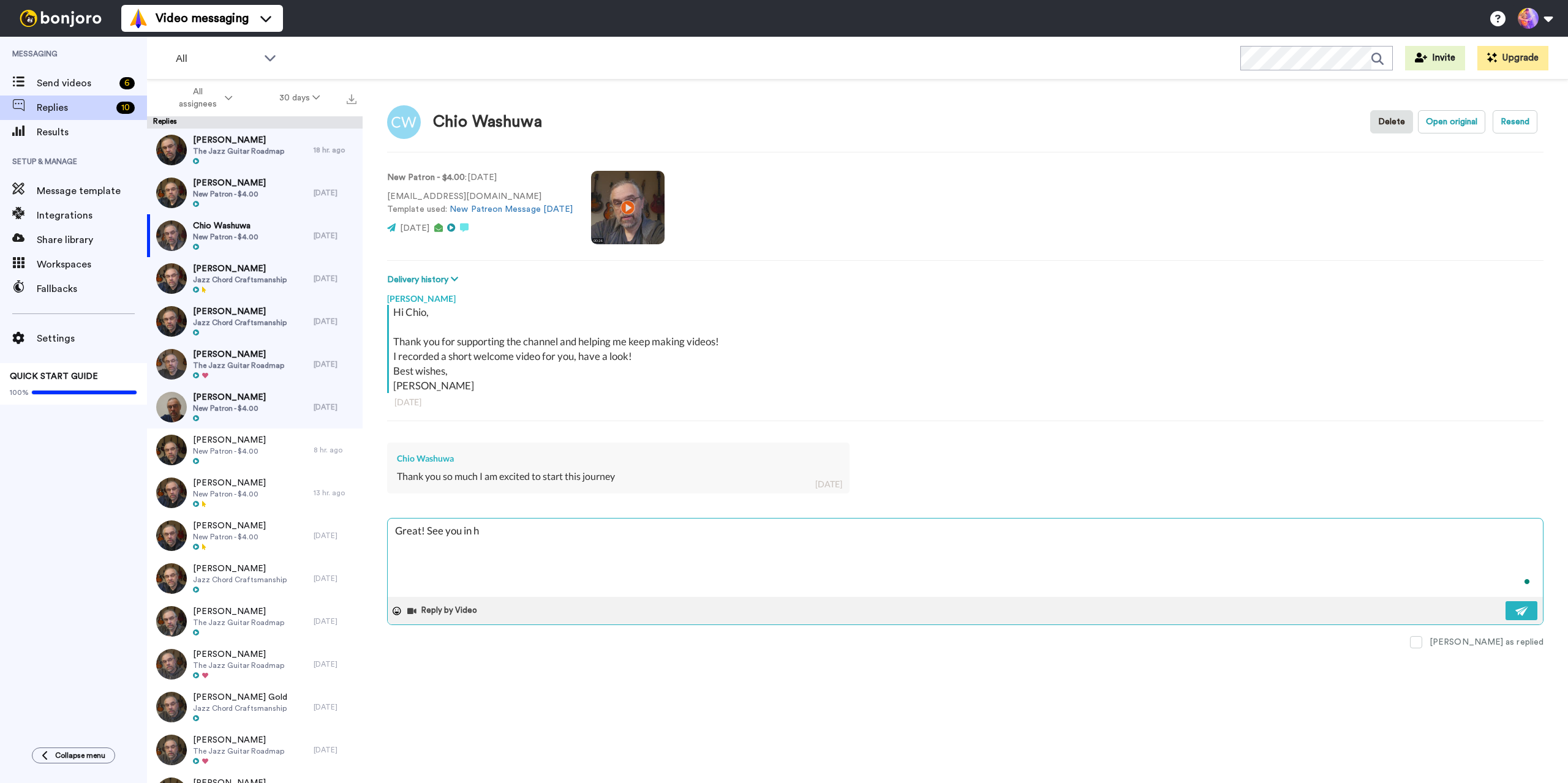
type textarea "x"
type textarea "Great! See you in"
type textarea "x"
type textarea "Great! See you in t"
type textarea "x"
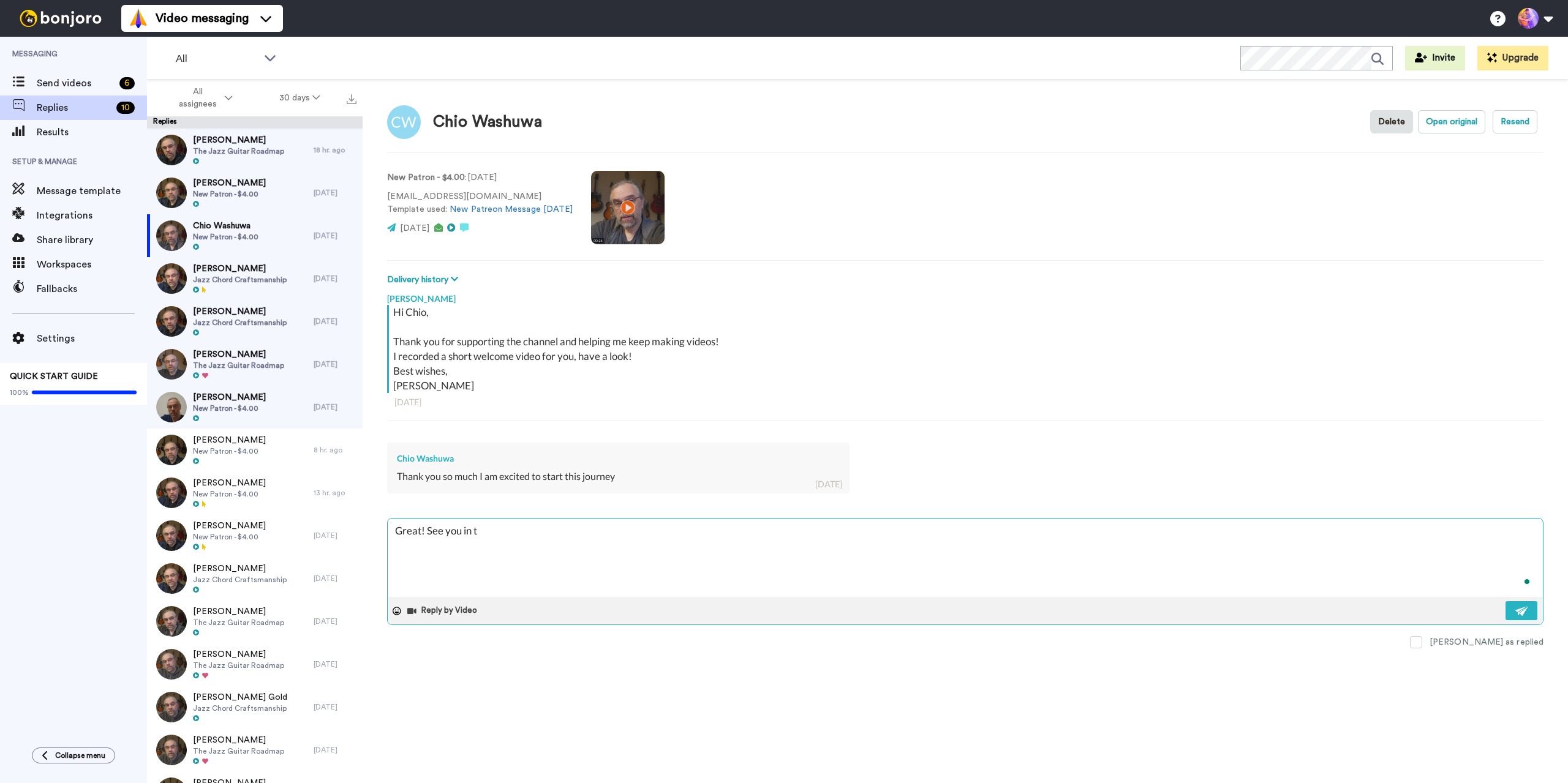
type textarea "Great! See you in th"
type textarea "x"
type textarea "Great! See you in the"
type textarea "x"
type textarea "Great! See you in ther"
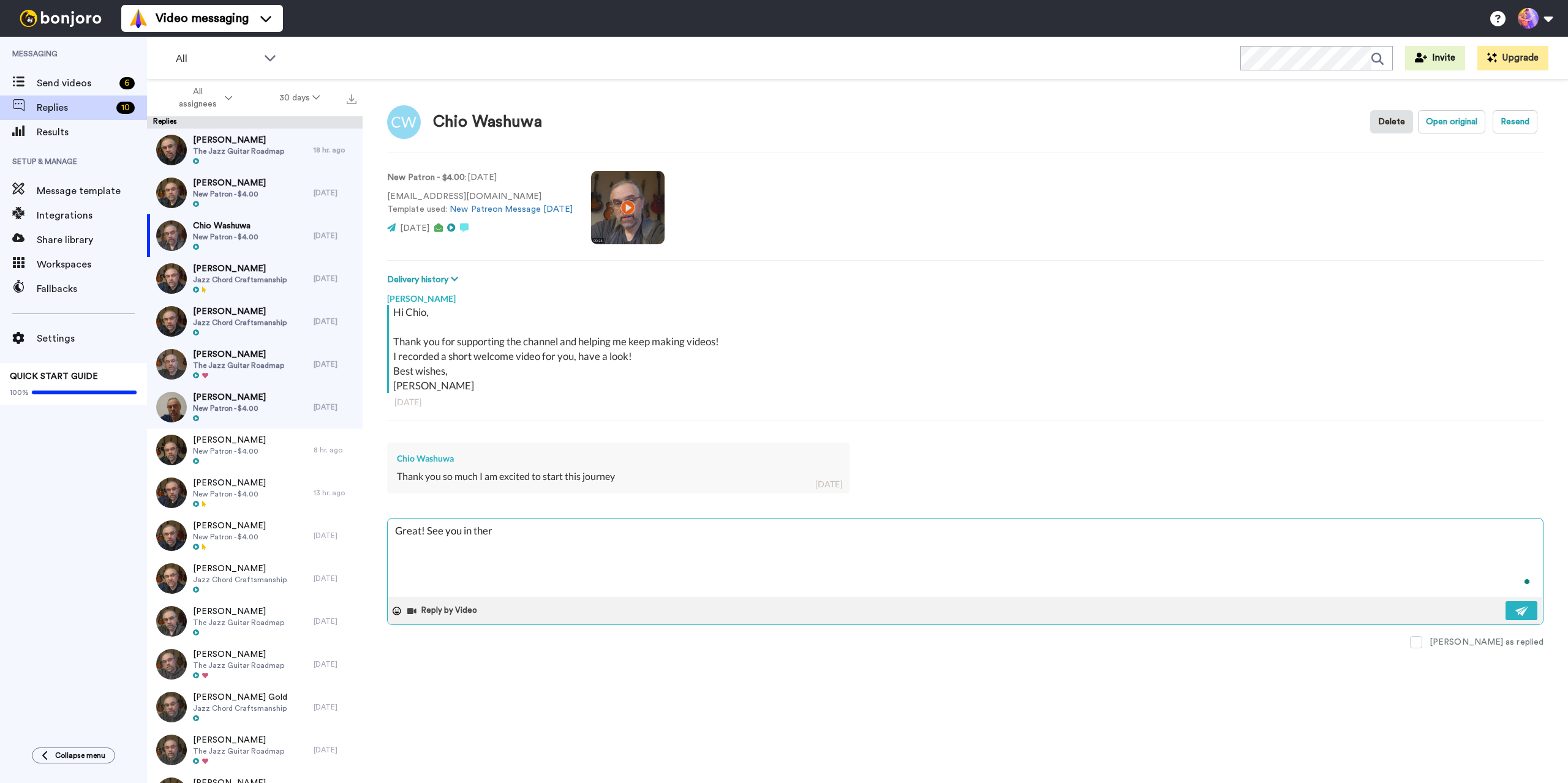
type textarea "x"
type textarea "Great! See you in there"
type textarea "x"
type textarea "Great! See you in there"
type textarea "x"
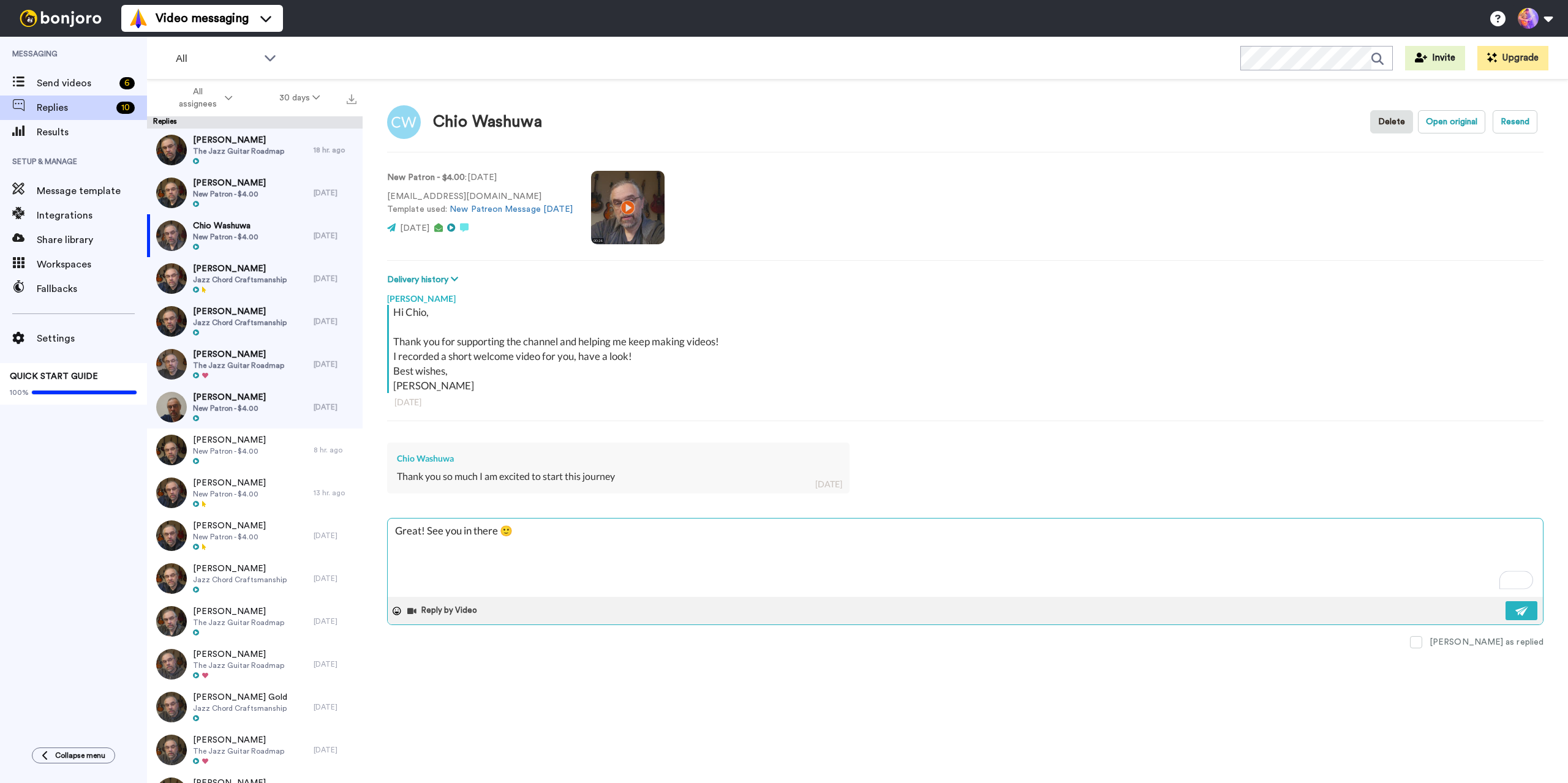
type textarea "Great! See you in there 🙂"
type textarea "x"
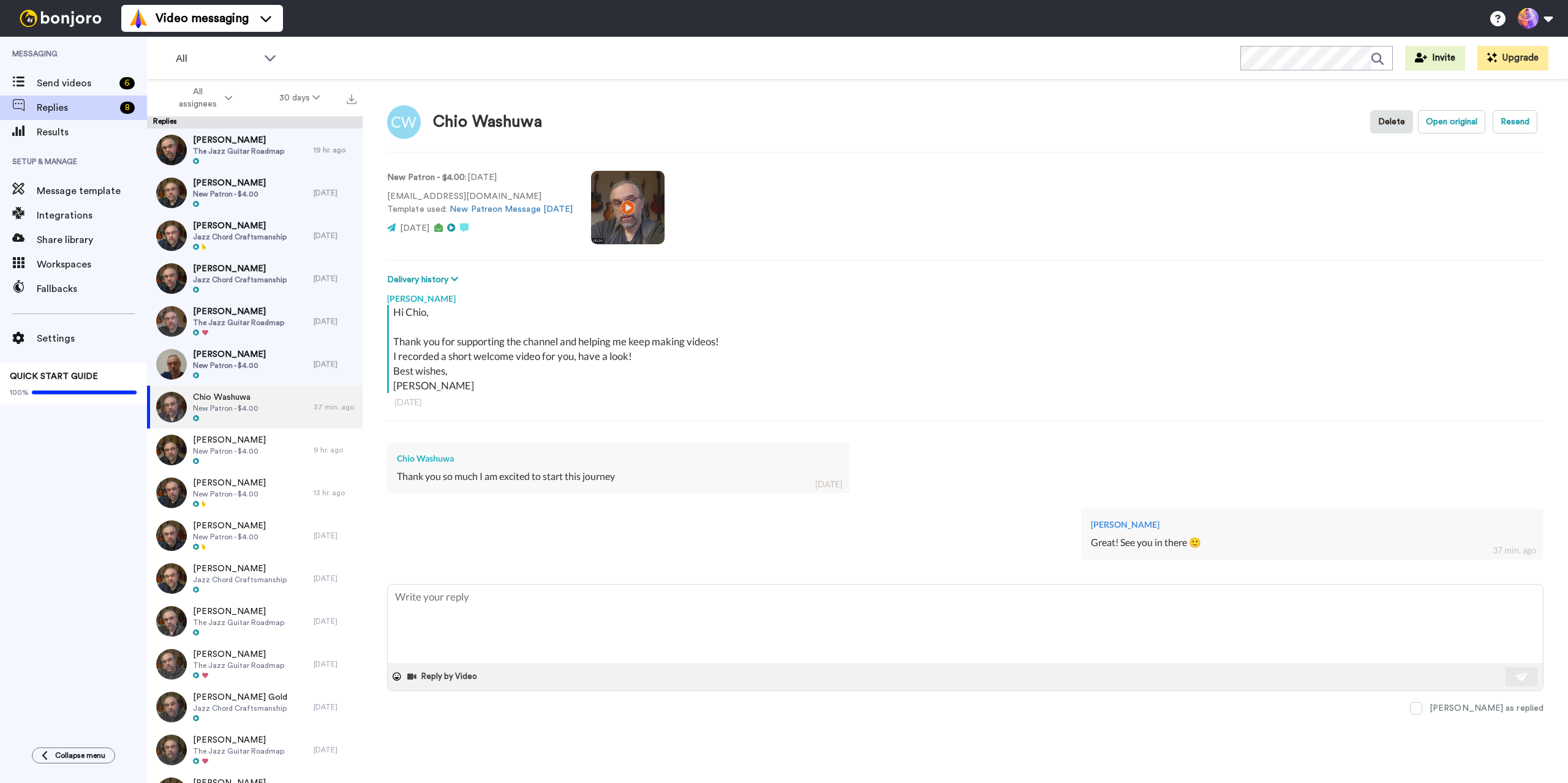
type textarea "x"
